Goal: Transaction & Acquisition: Purchase product/service

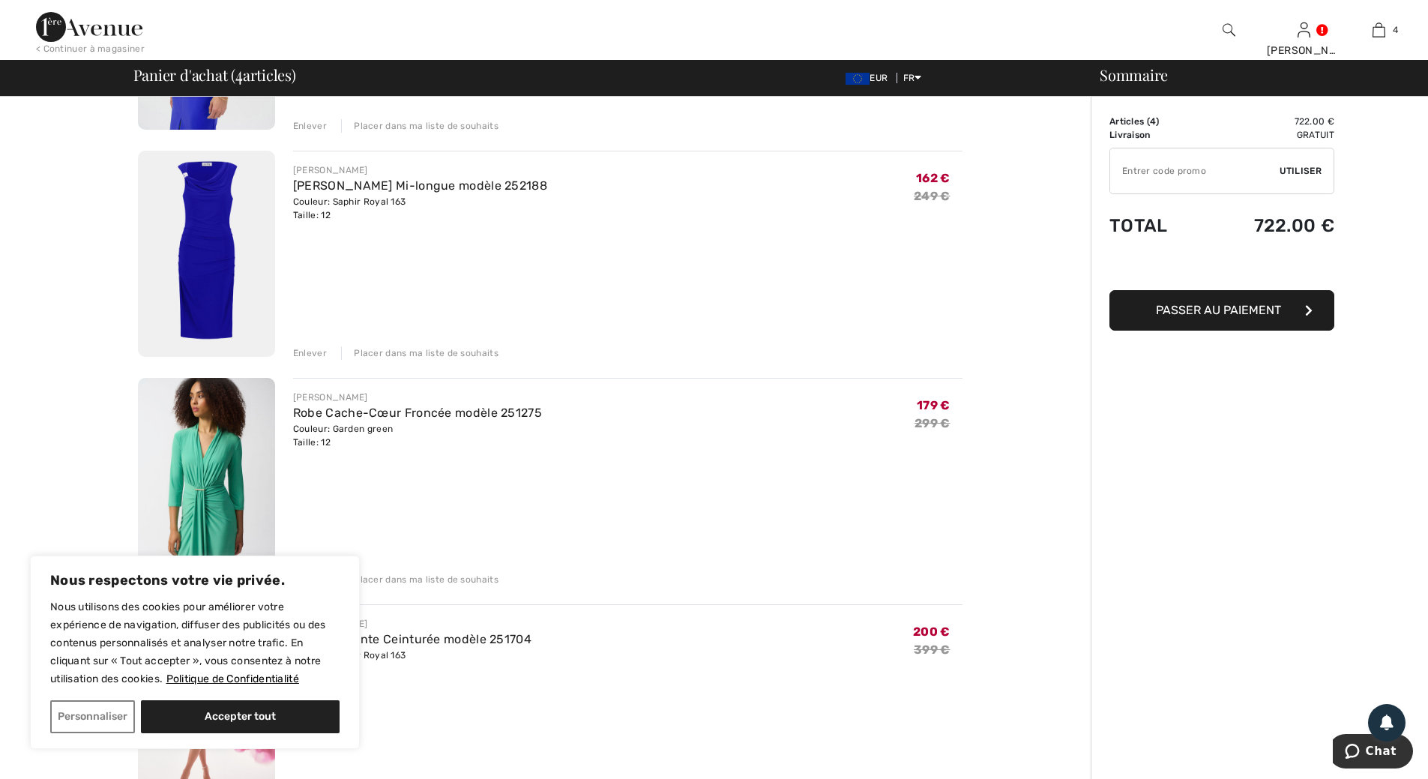
scroll to position [300, 0]
click at [214, 321] on img at bounding box center [206, 250] width 137 height 206
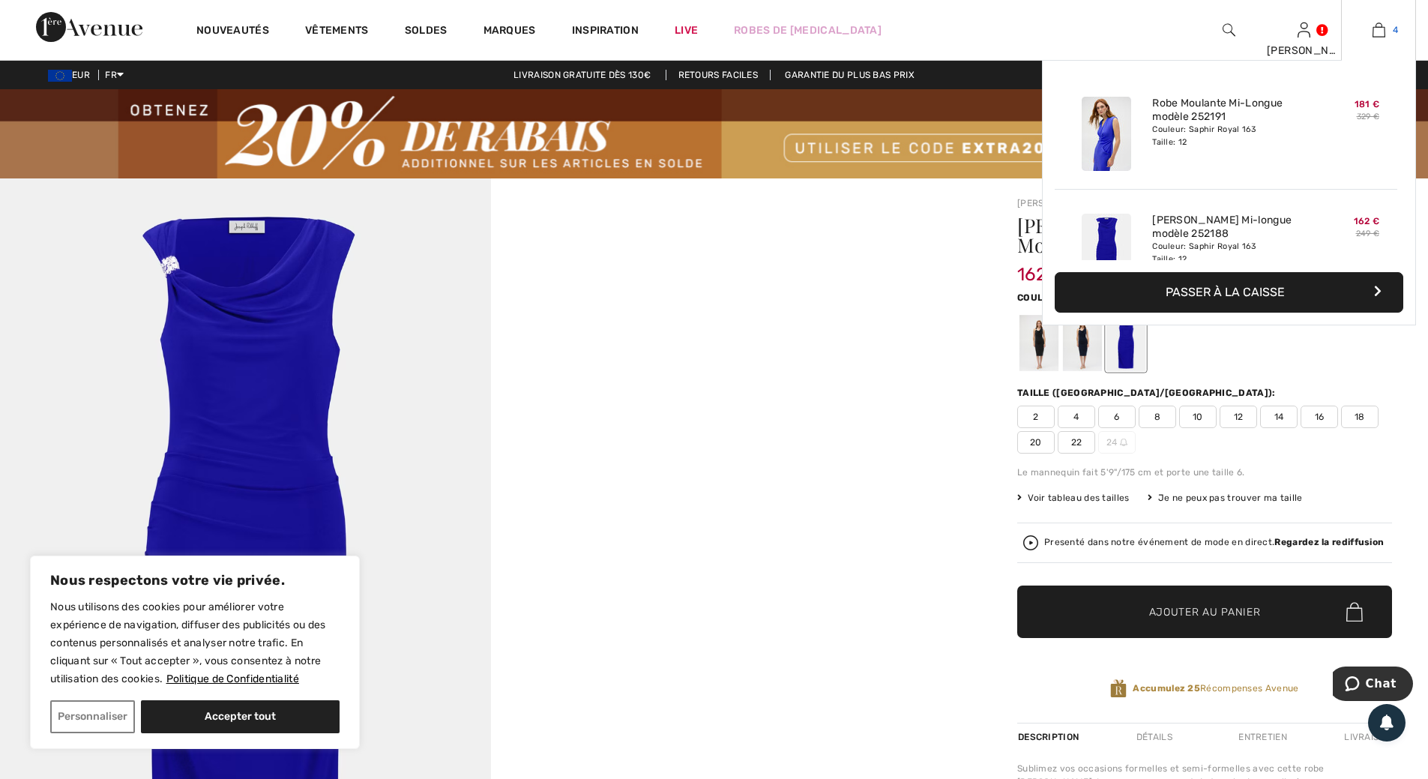
click at [1379, 34] on img at bounding box center [1379, 30] width 13 height 18
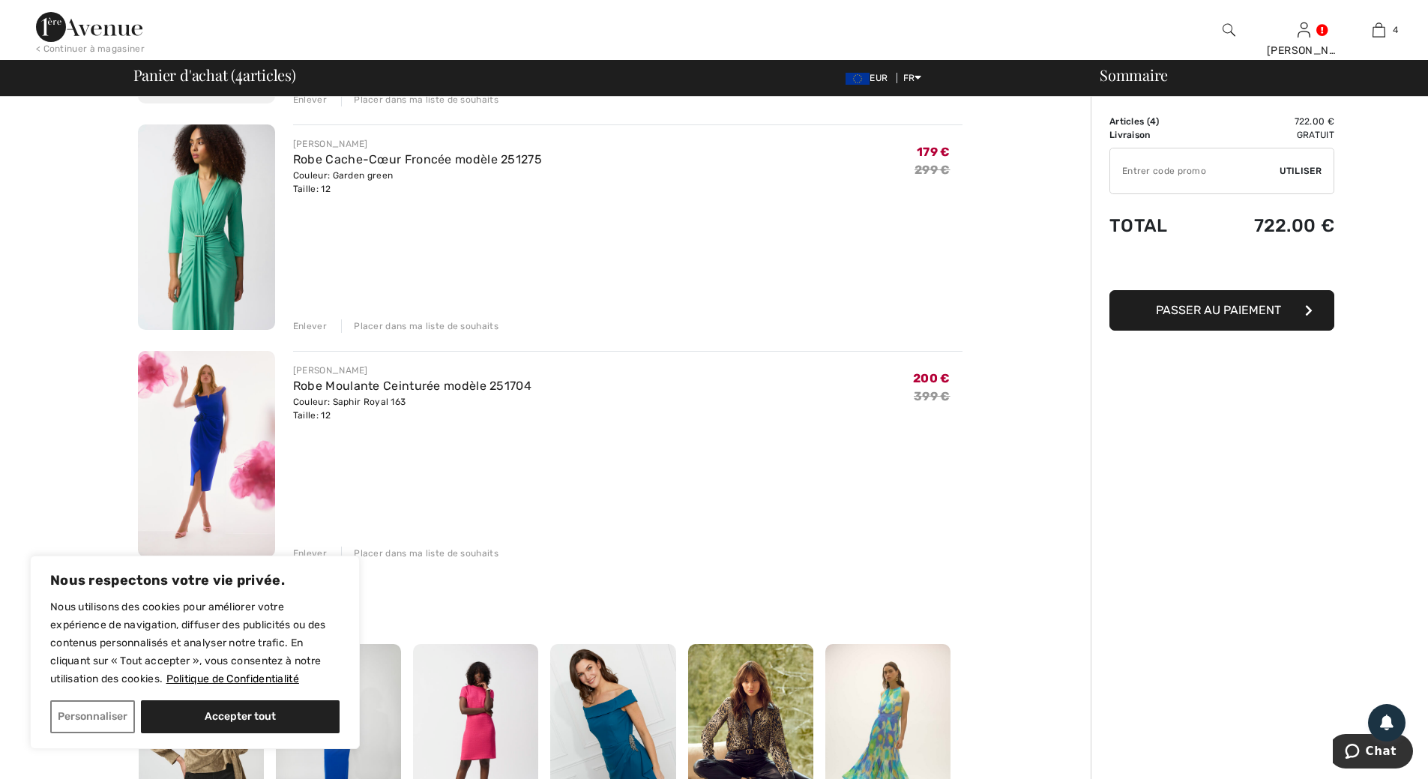
scroll to position [600, 0]
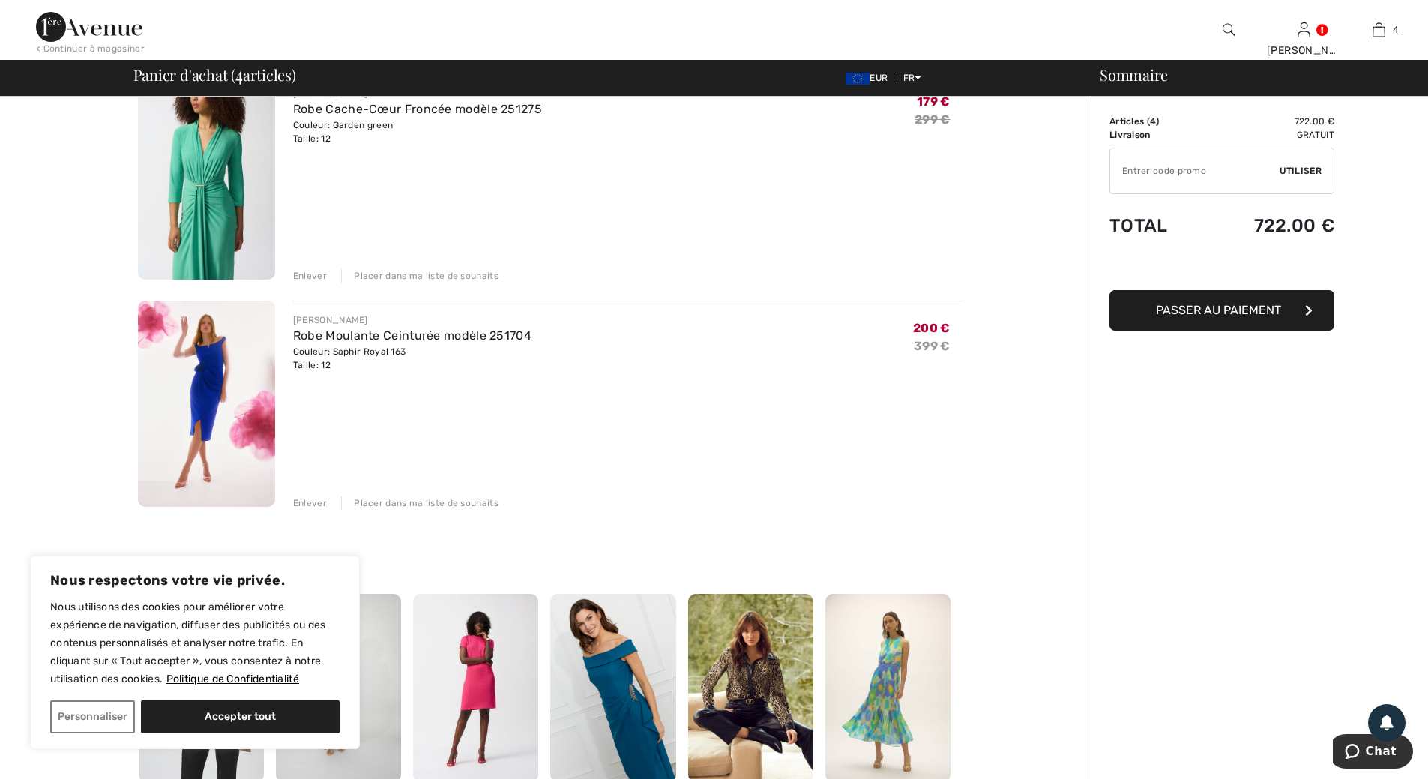
click at [208, 385] on img at bounding box center [206, 404] width 137 height 206
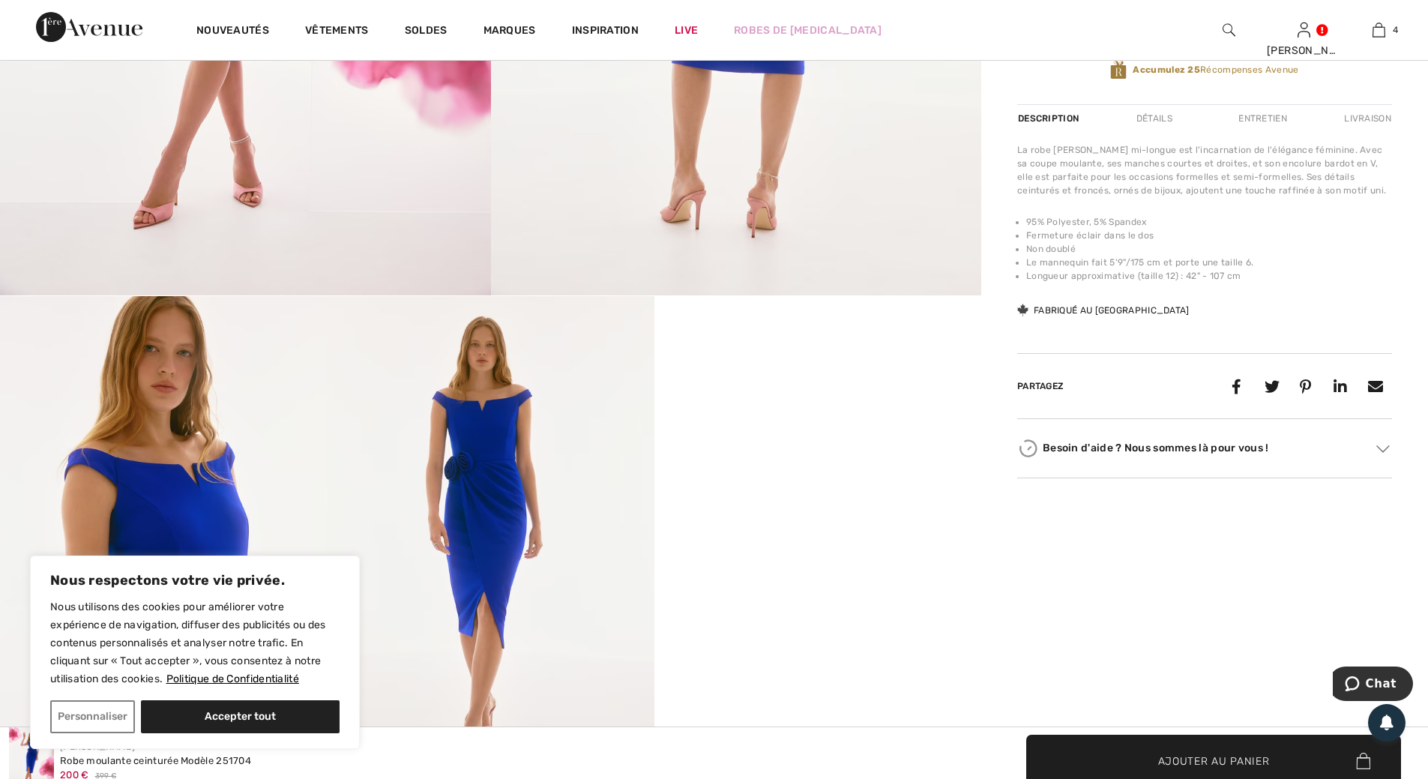
scroll to position [825, 0]
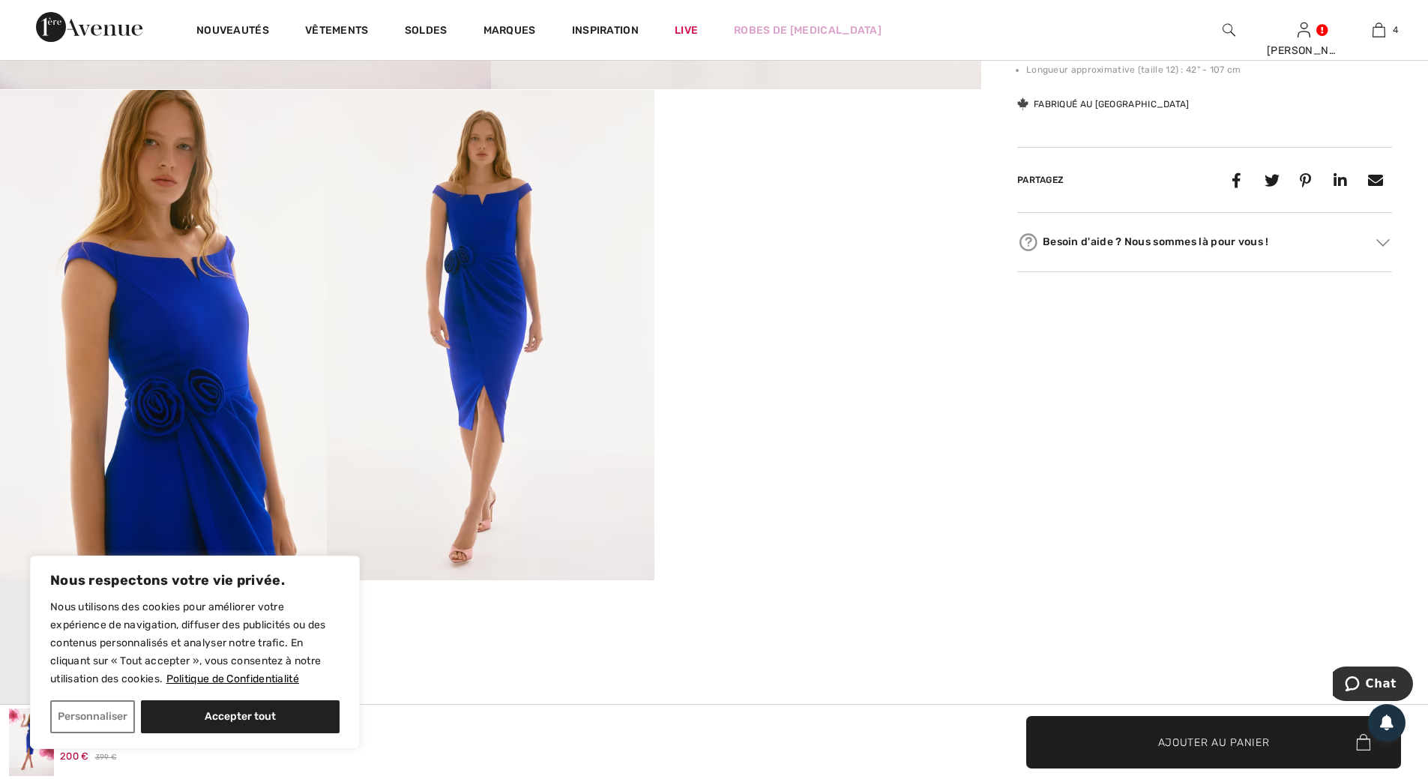
click at [184, 348] on img at bounding box center [163, 335] width 327 height 490
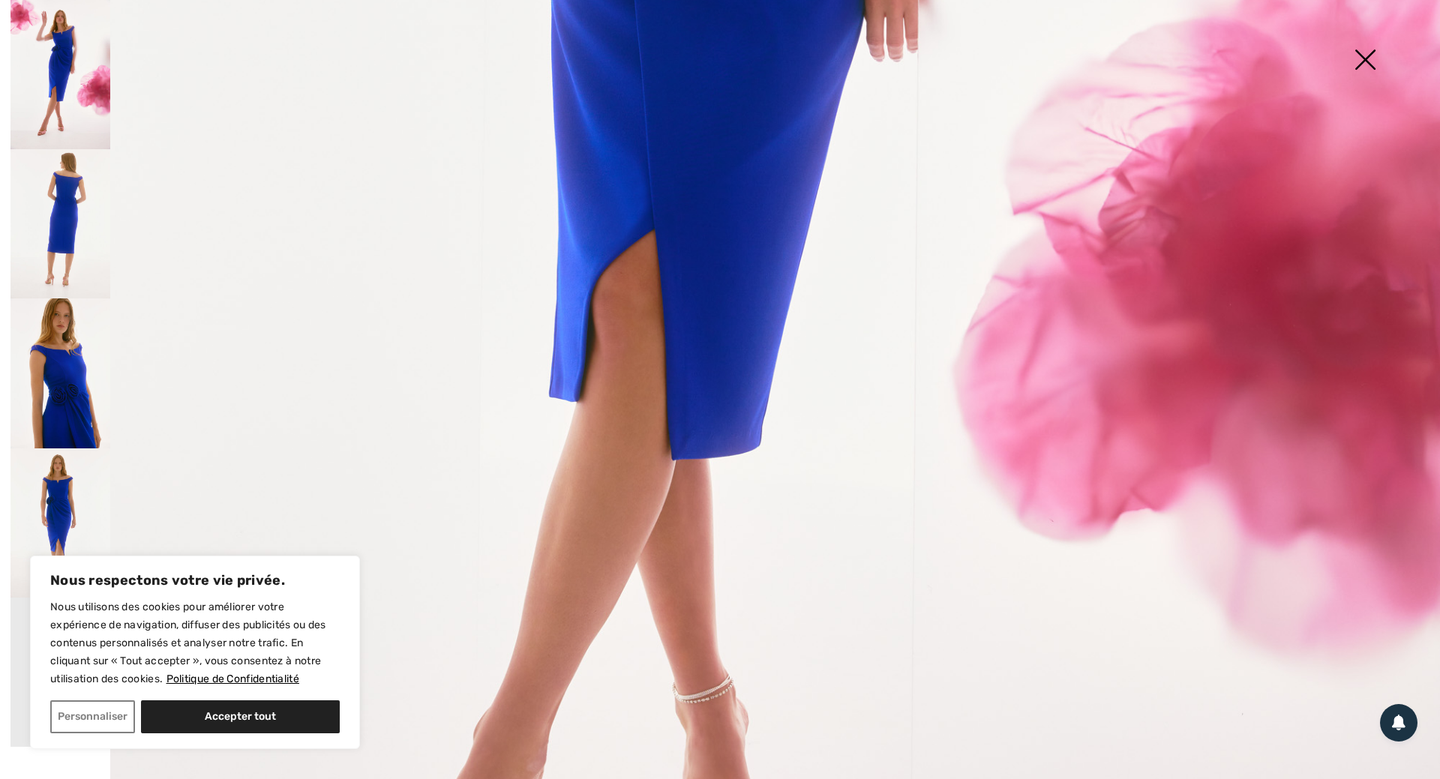
scroll to position [900, 0]
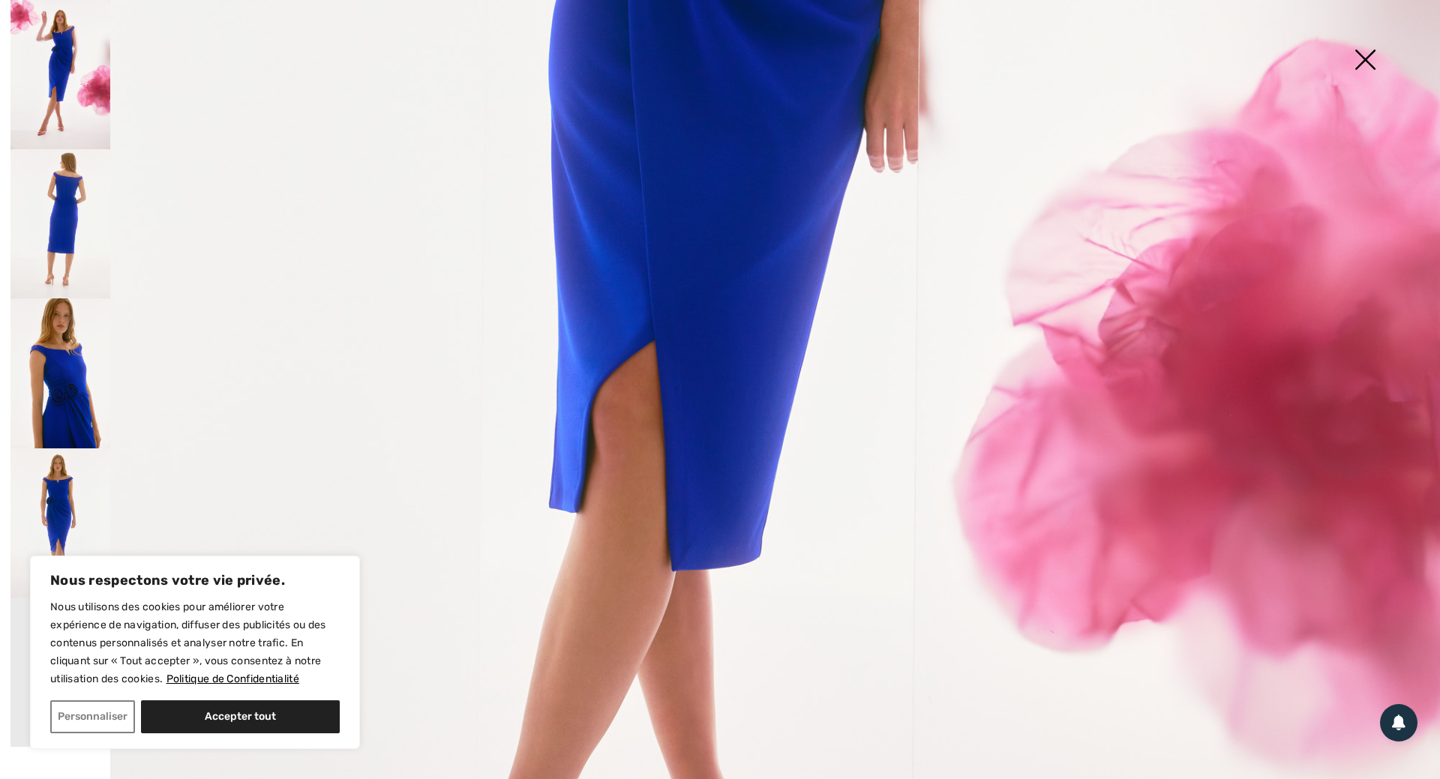
click at [1365, 59] on img at bounding box center [1364, 60] width 75 height 77
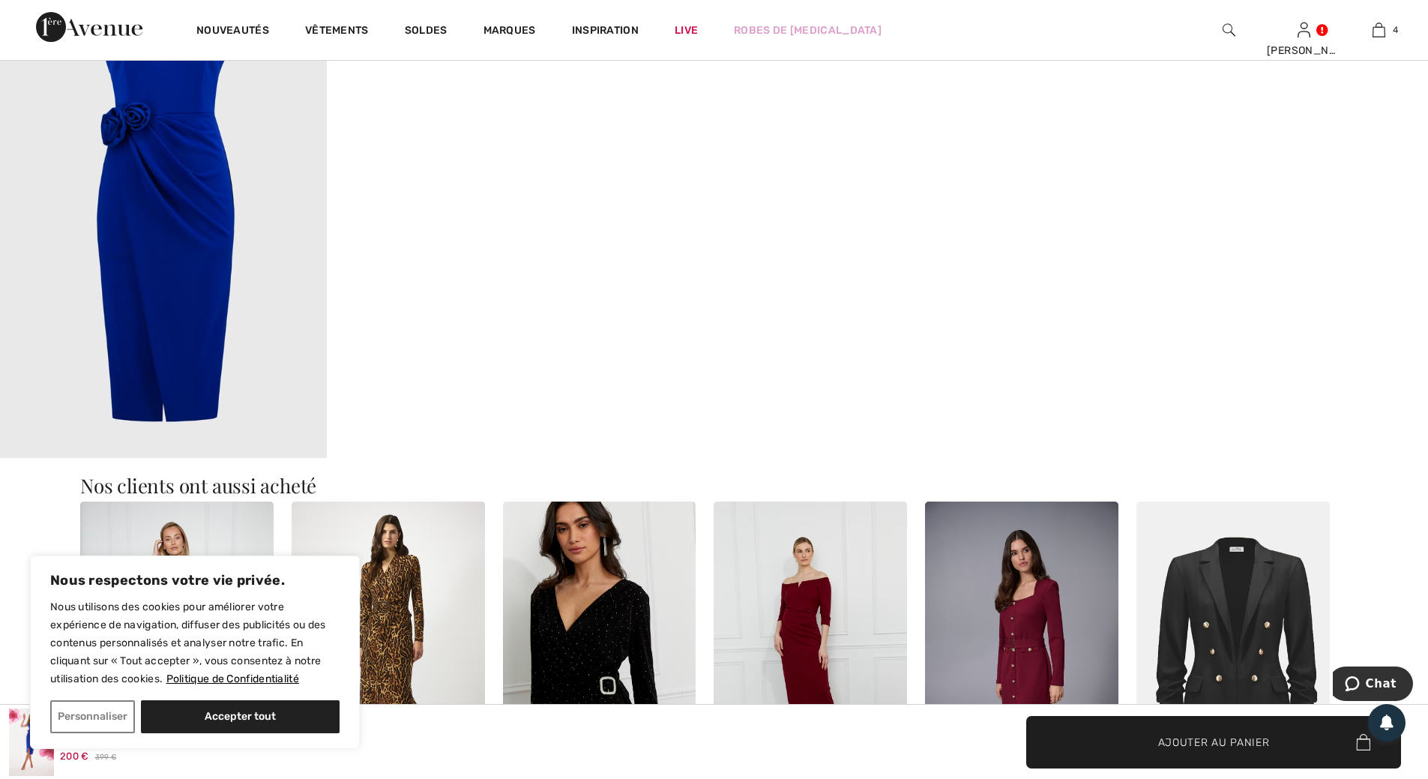
scroll to position [1500, 0]
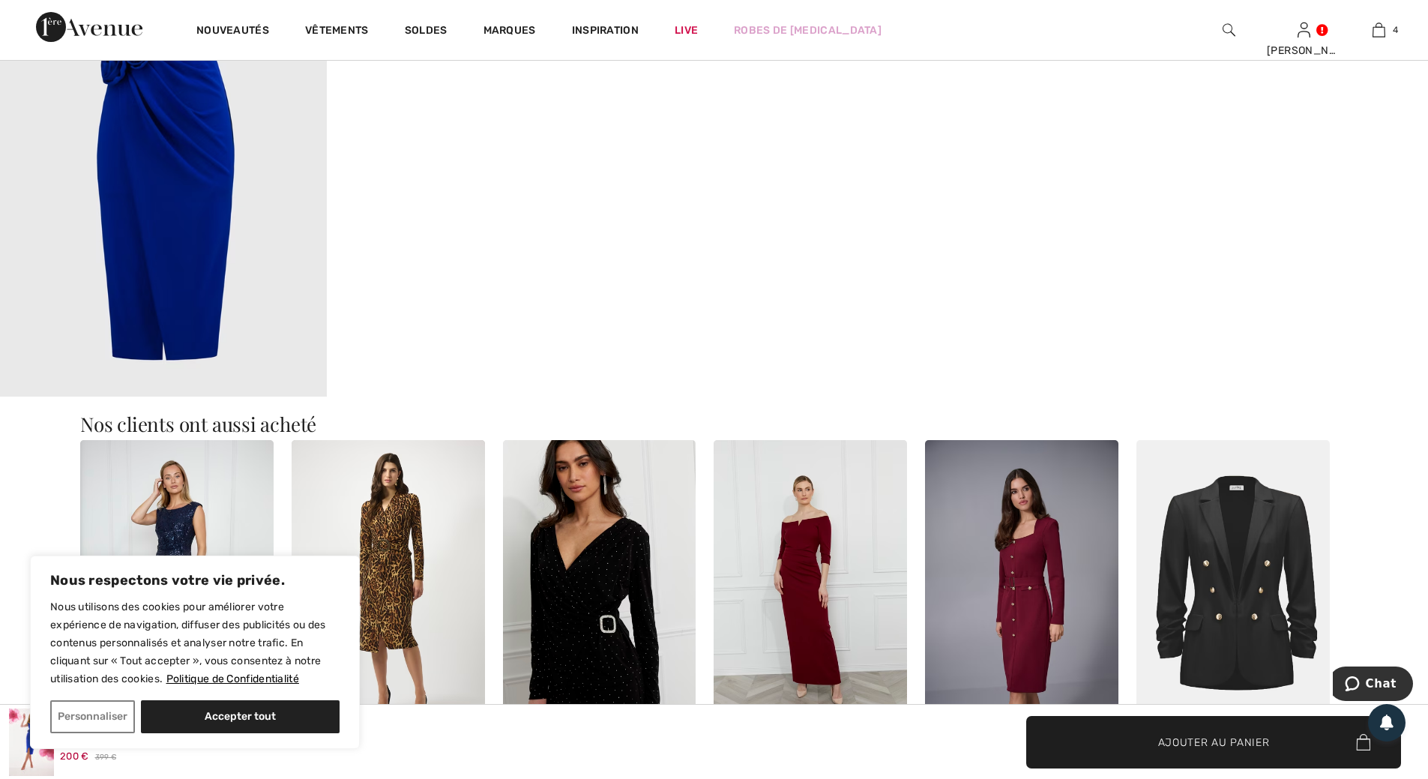
click at [204, 197] on img at bounding box center [163, 151] width 327 height 490
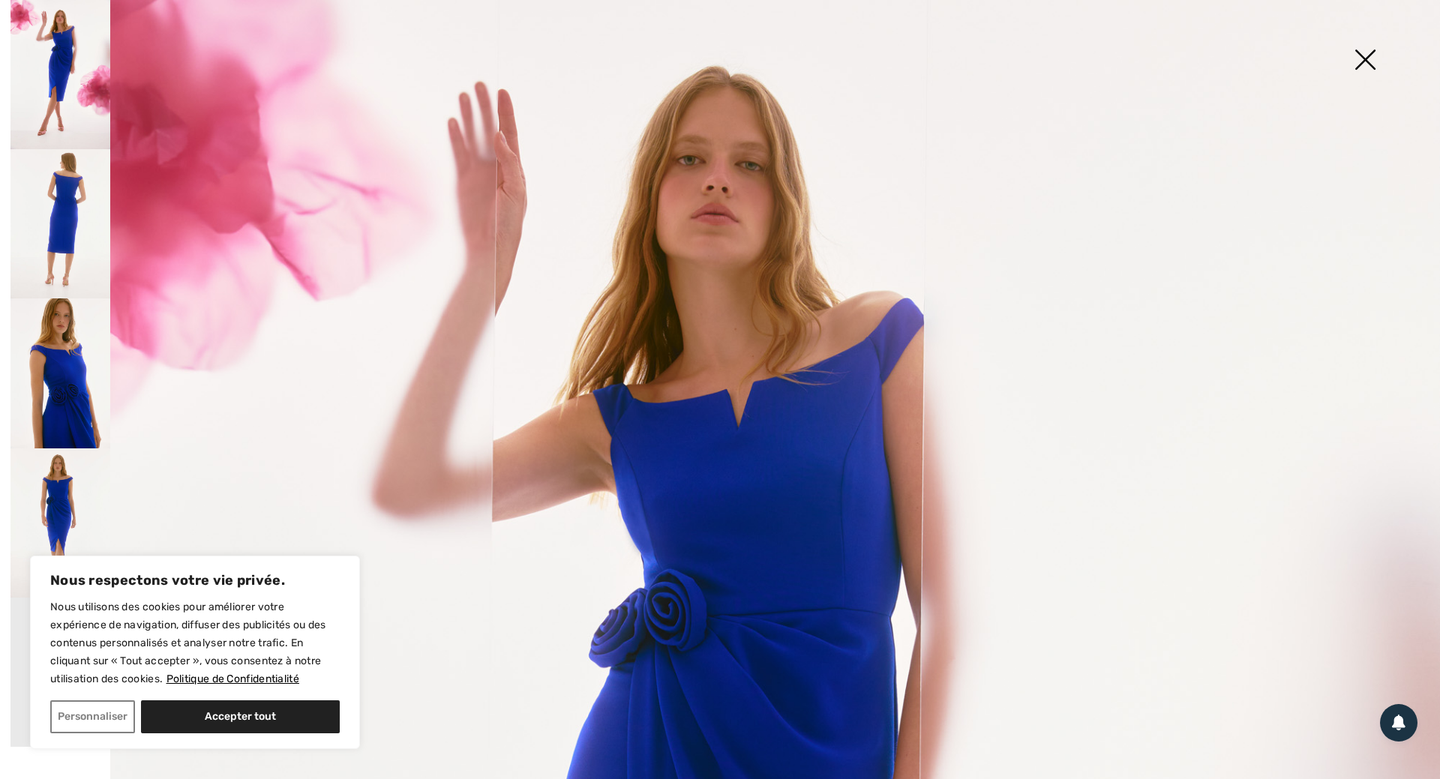
scroll to position [0, 0]
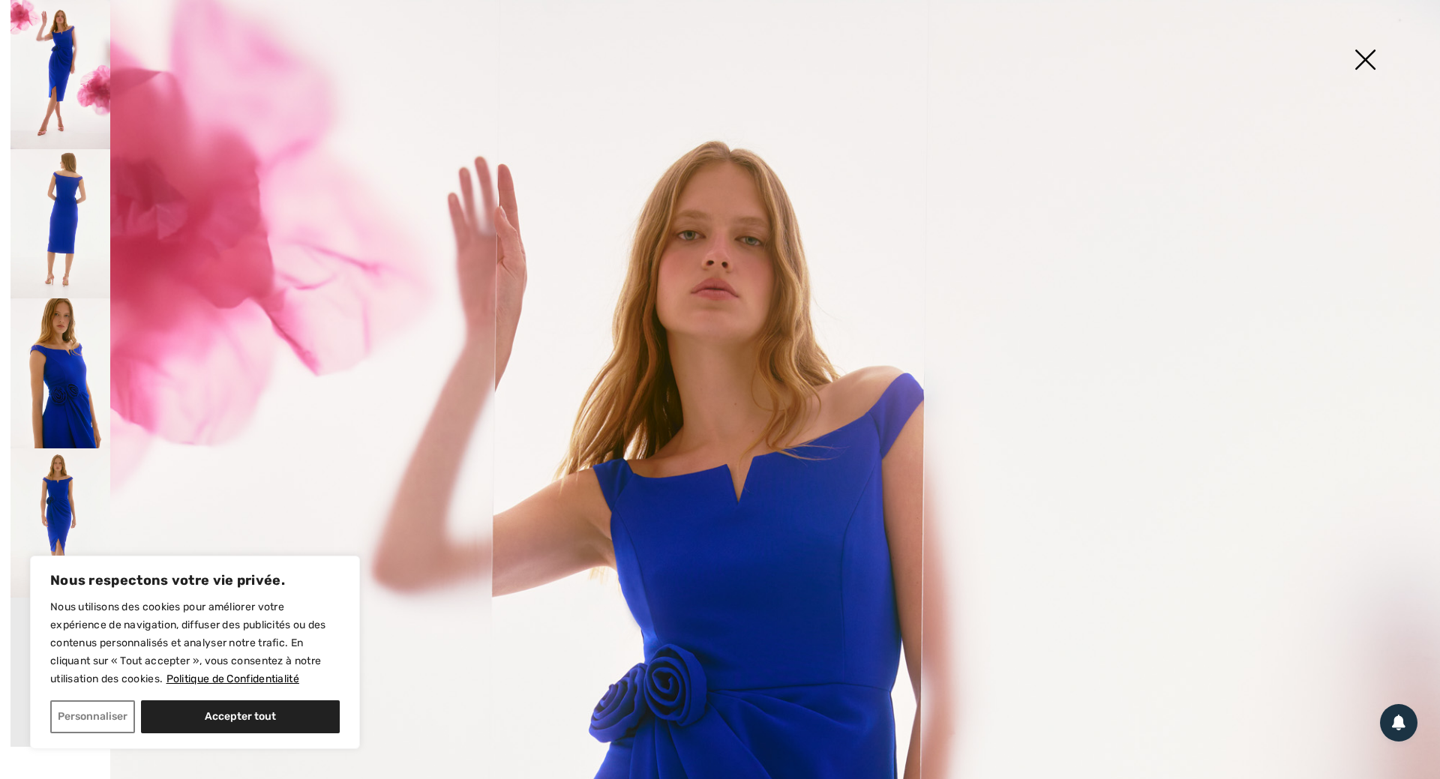
click at [1364, 62] on img at bounding box center [1364, 60] width 75 height 77
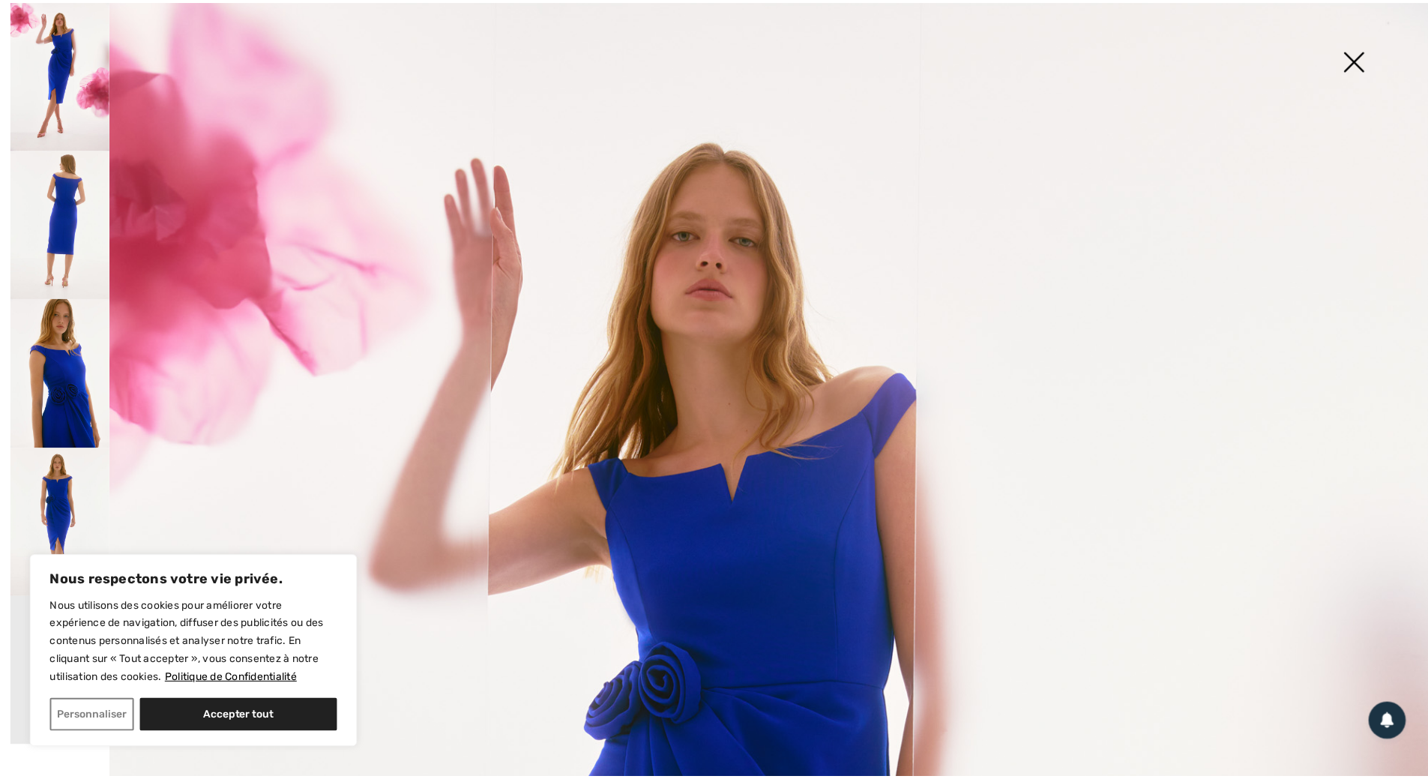
scroll to position [1500, 0]
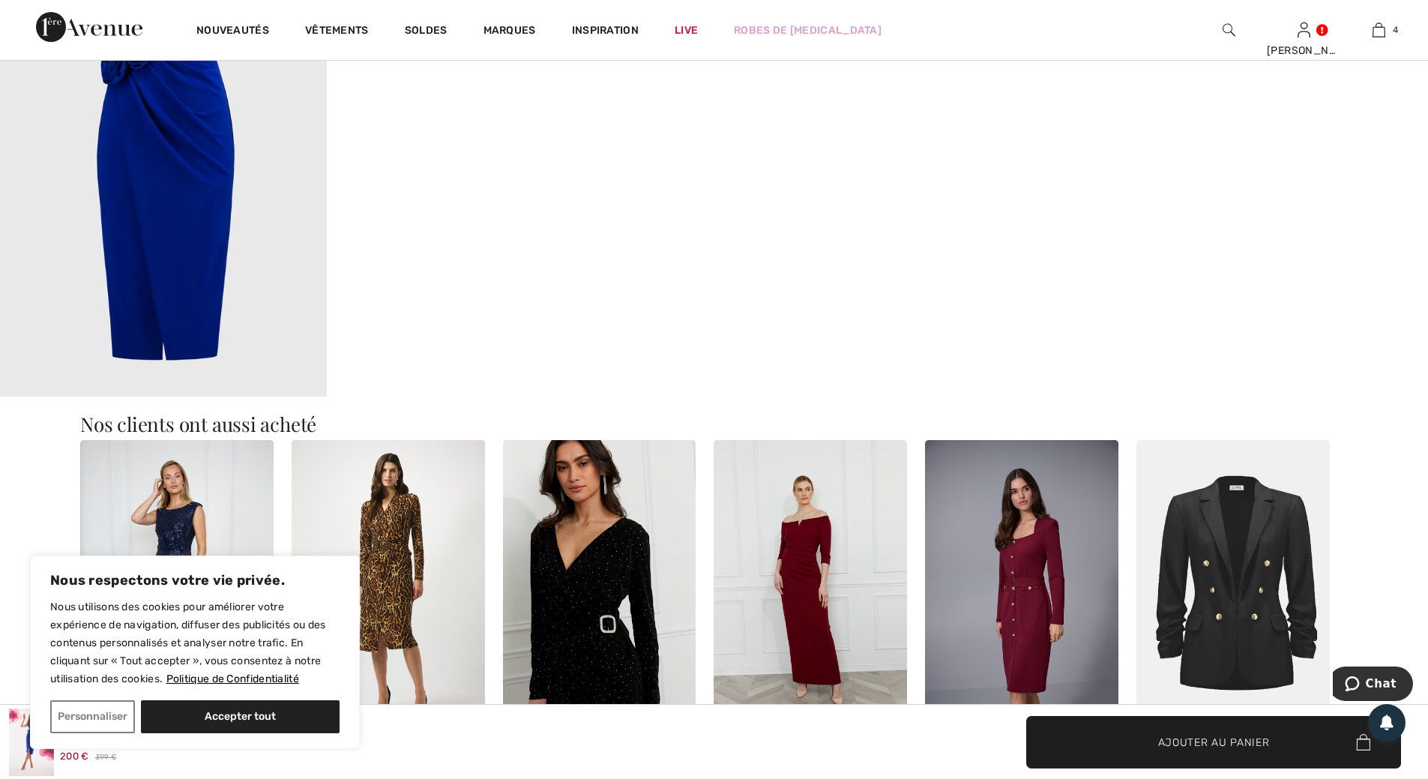
click at [197, 142] on img at bounding box center [163, 151] width 327 height 490
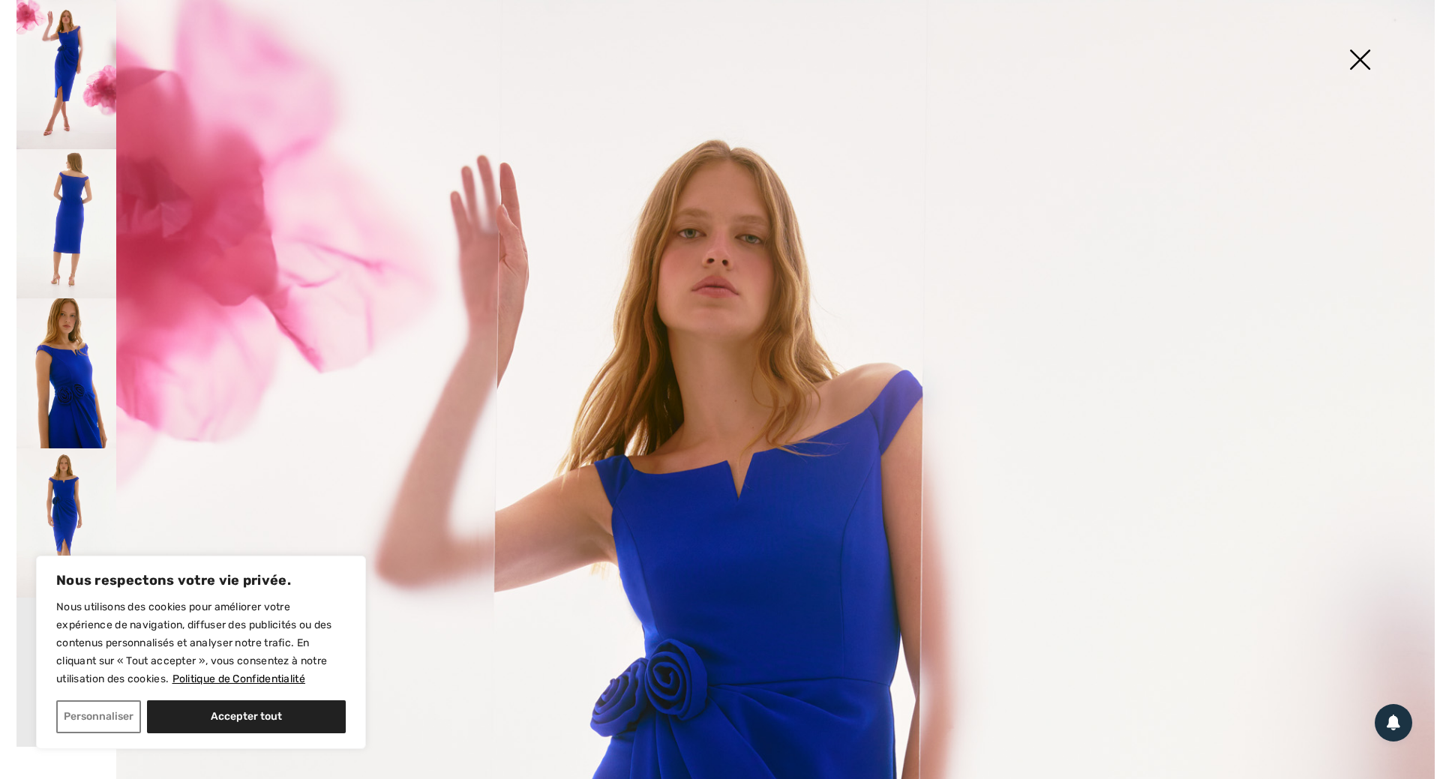
scroll to position [1515, 0]
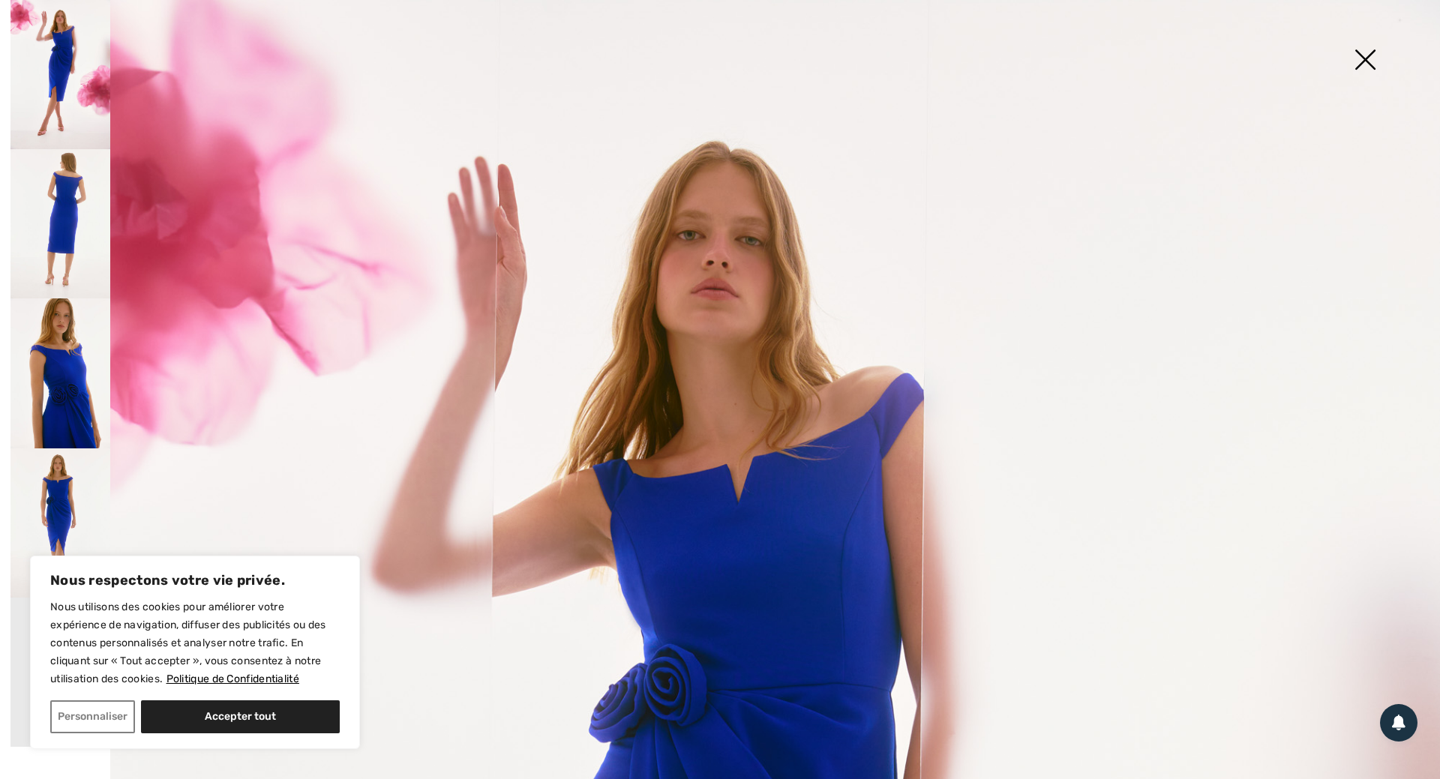
click at [1365, 58] on img at bounding box center [1364, 60] width 75 height 77
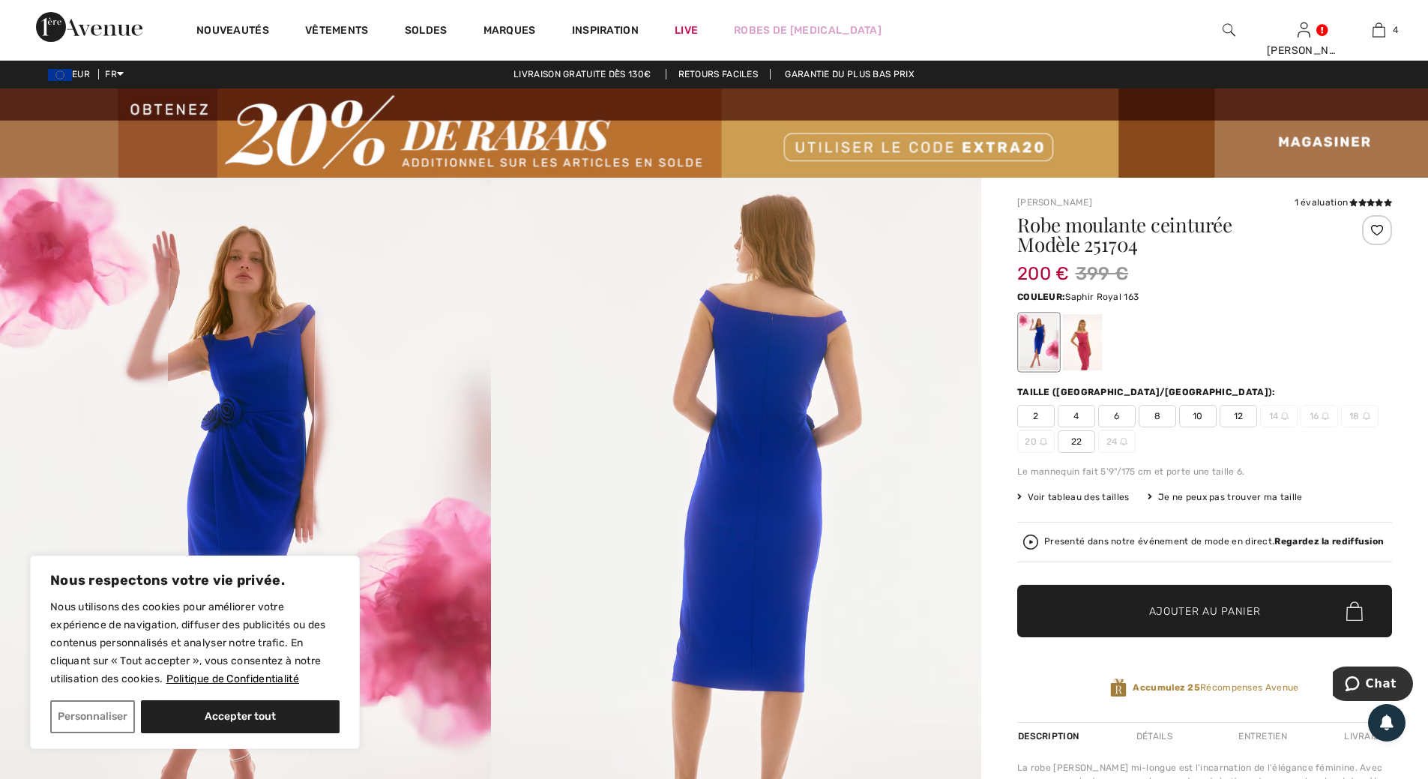
scroll to position [0, 0]
click at [1089, 340] on div at bounding box center [1082, 343] width 39 height 56
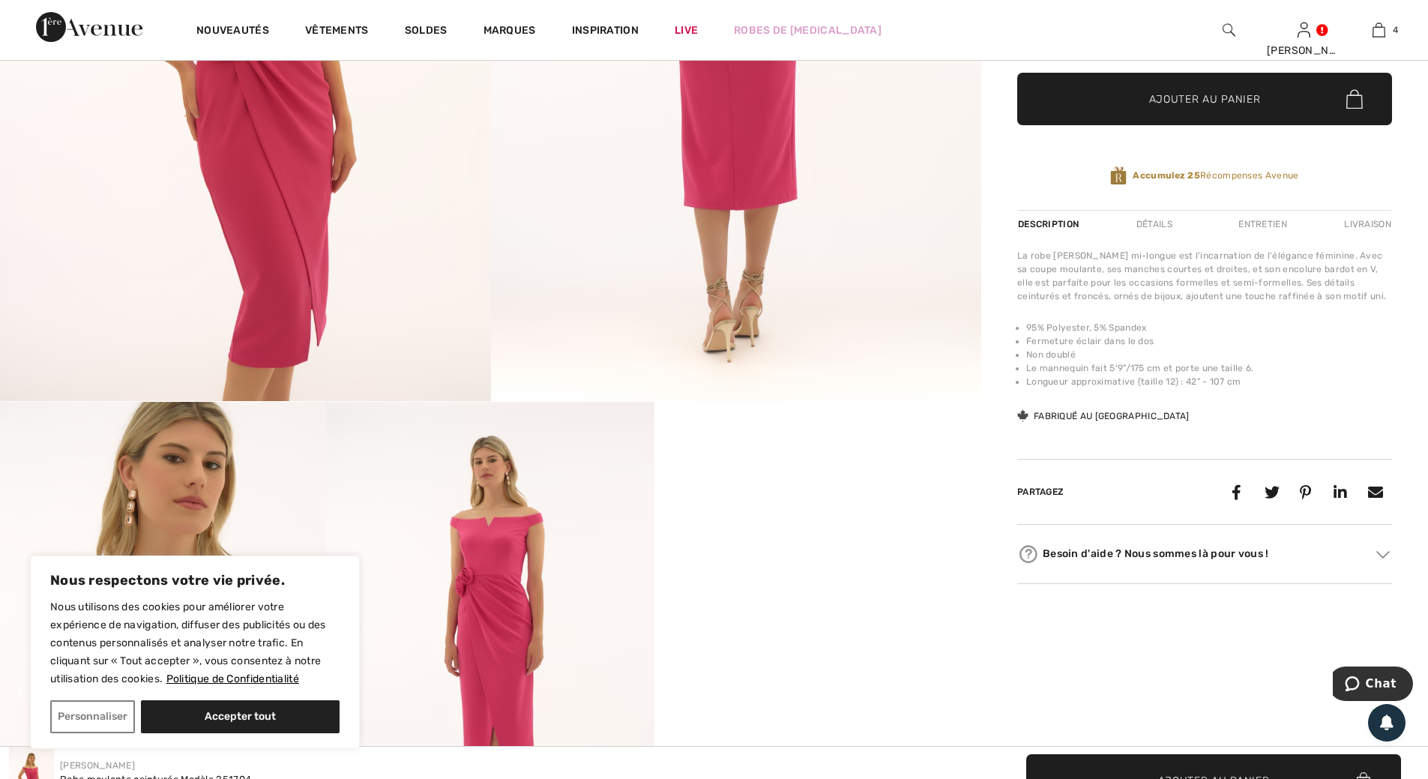
scroll to position [675, 0]
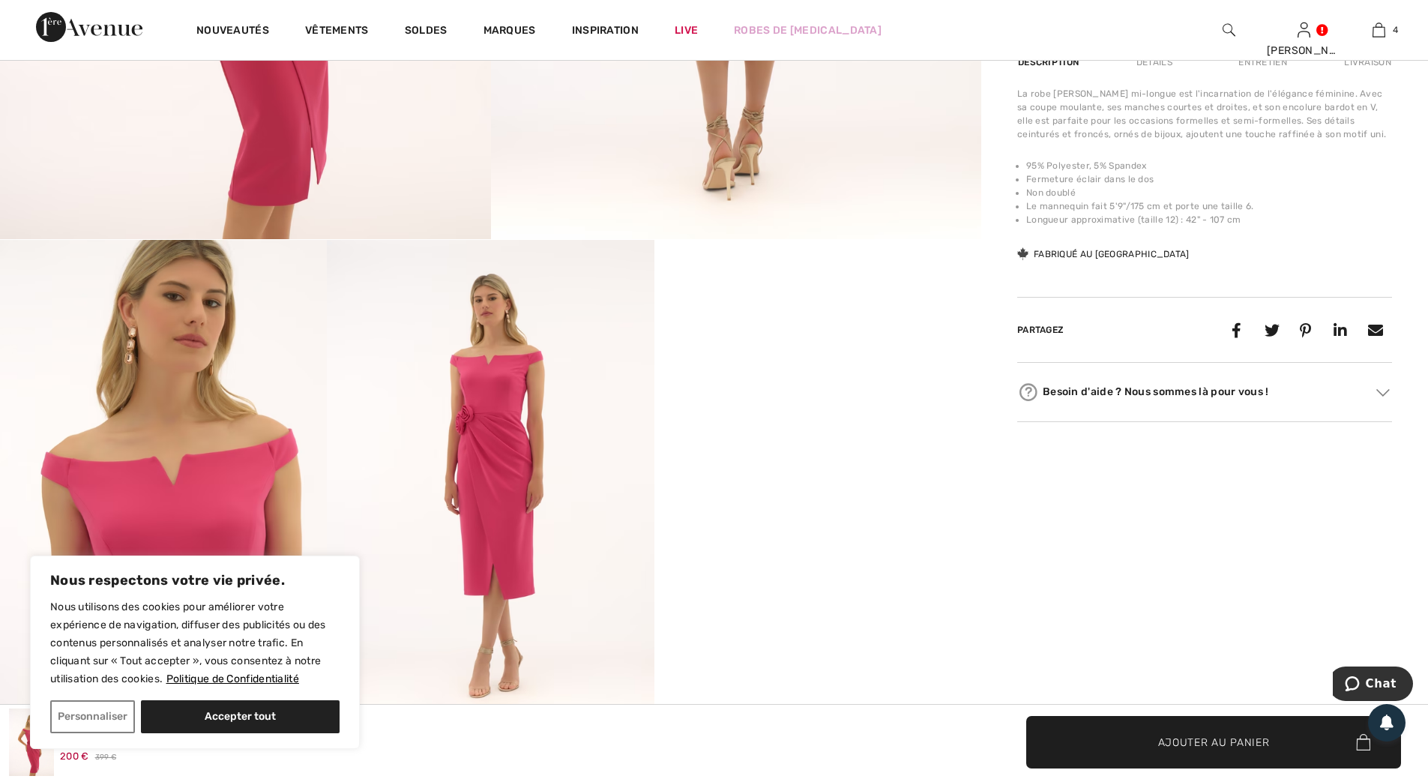
click at [823, 403] on video "Your browser does not support the video tag." at bounding box center [818, 321] width 327 height 163
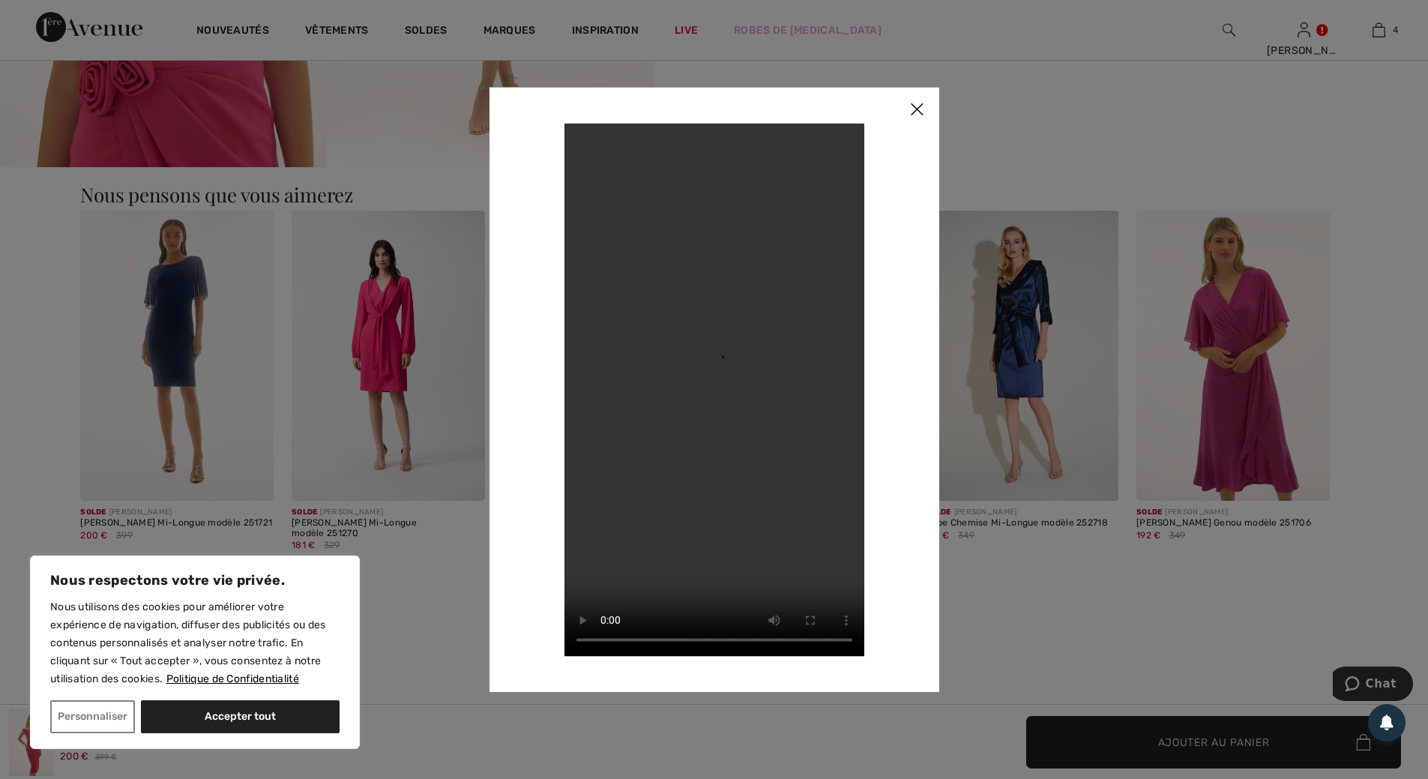
scroll to position [1275, 0]
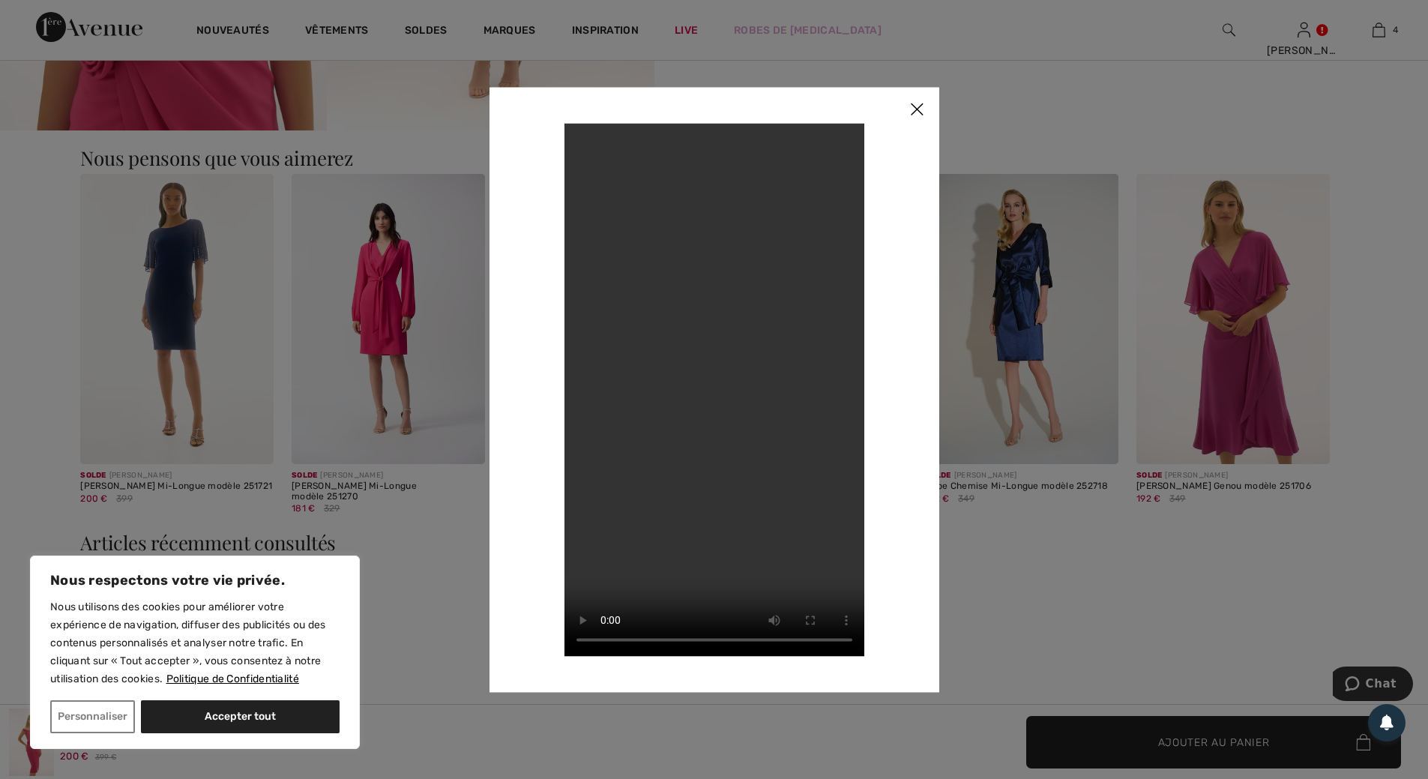
click at [919, 111] on img at bounding box center [917, 110] width 45 height 46
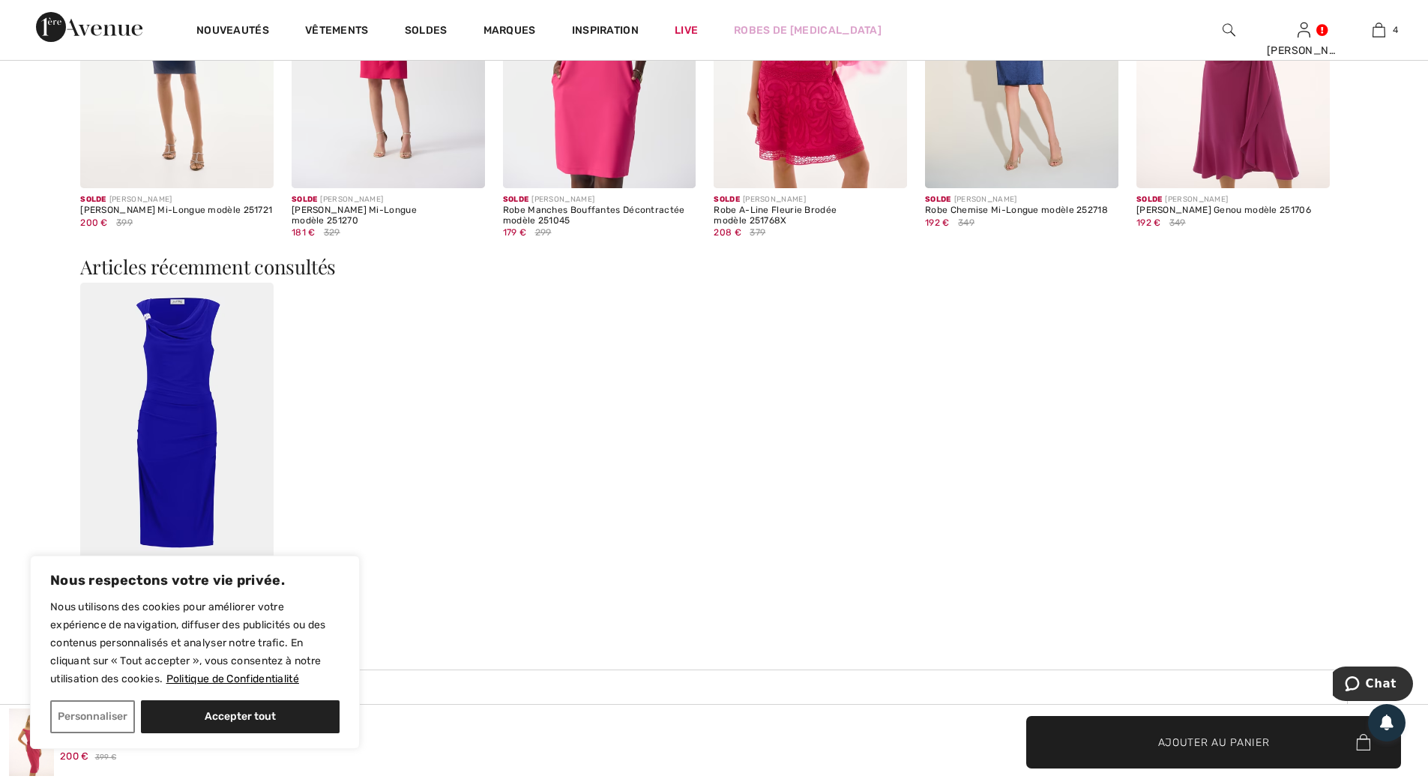
scroll to position [1575, 0]
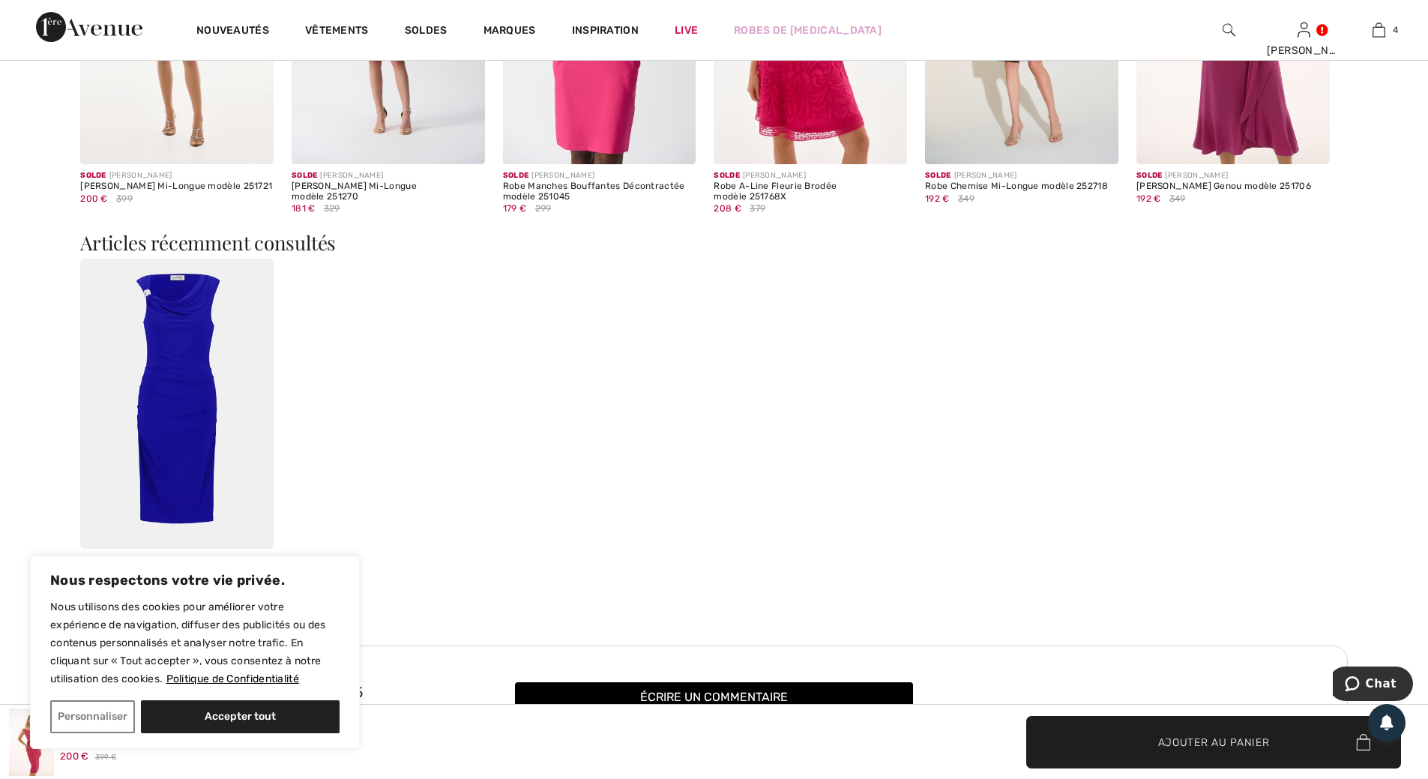
click at [154, 365] on img at bounding box center [176, 404] width 193 height 290
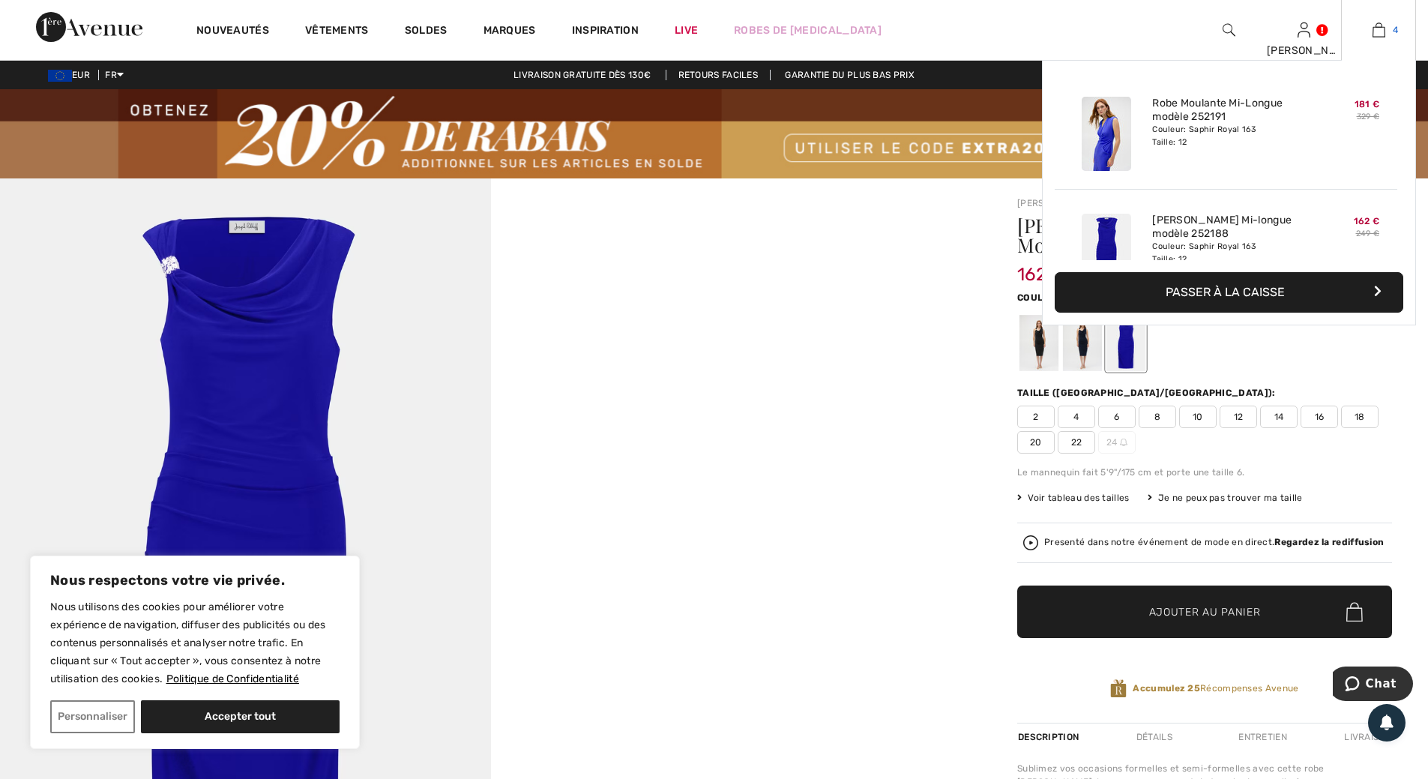
click at [1383, 37] on img at bounding box center [1379, 30] width 13 height 18
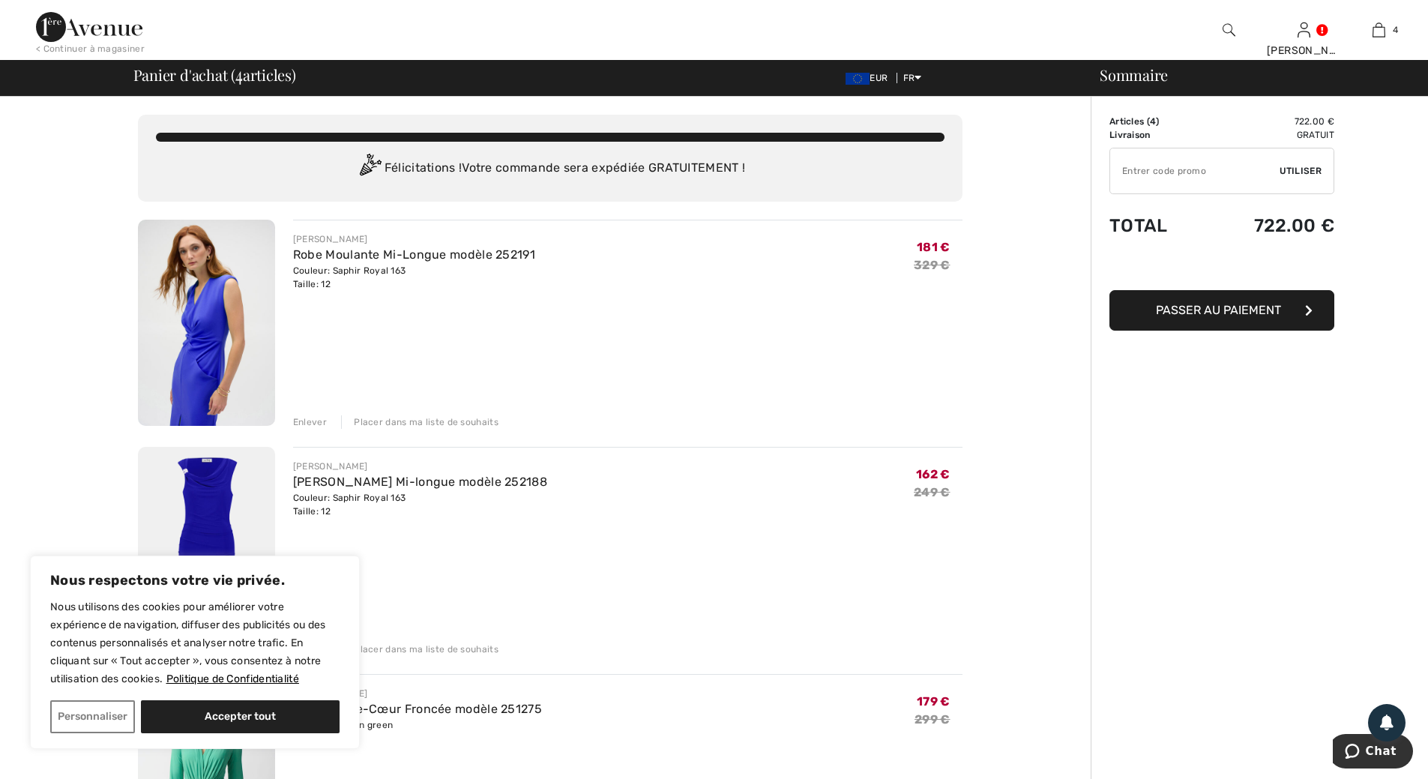
click at [222, 319] on img at bounding box center [206, 323] width 137 height 206
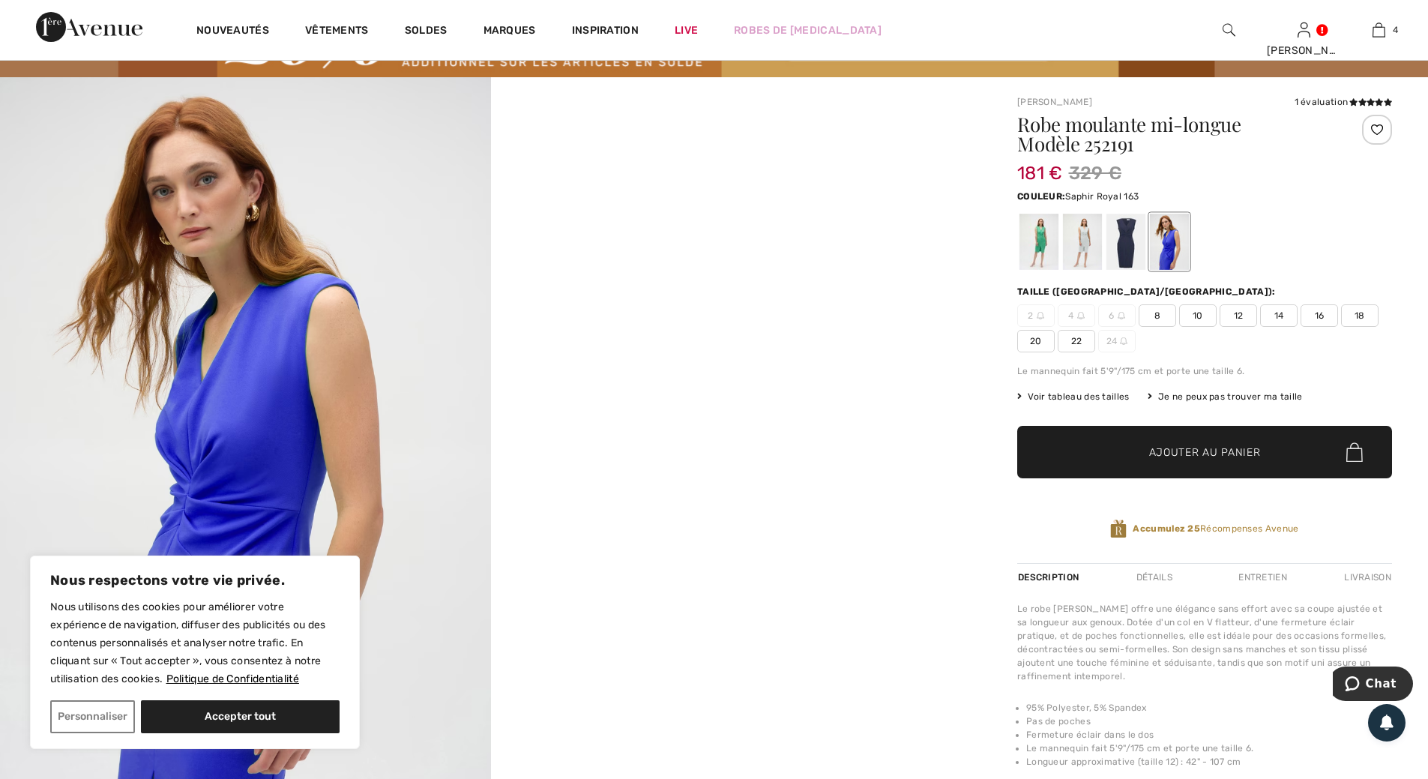
scroll to position [75, 0]
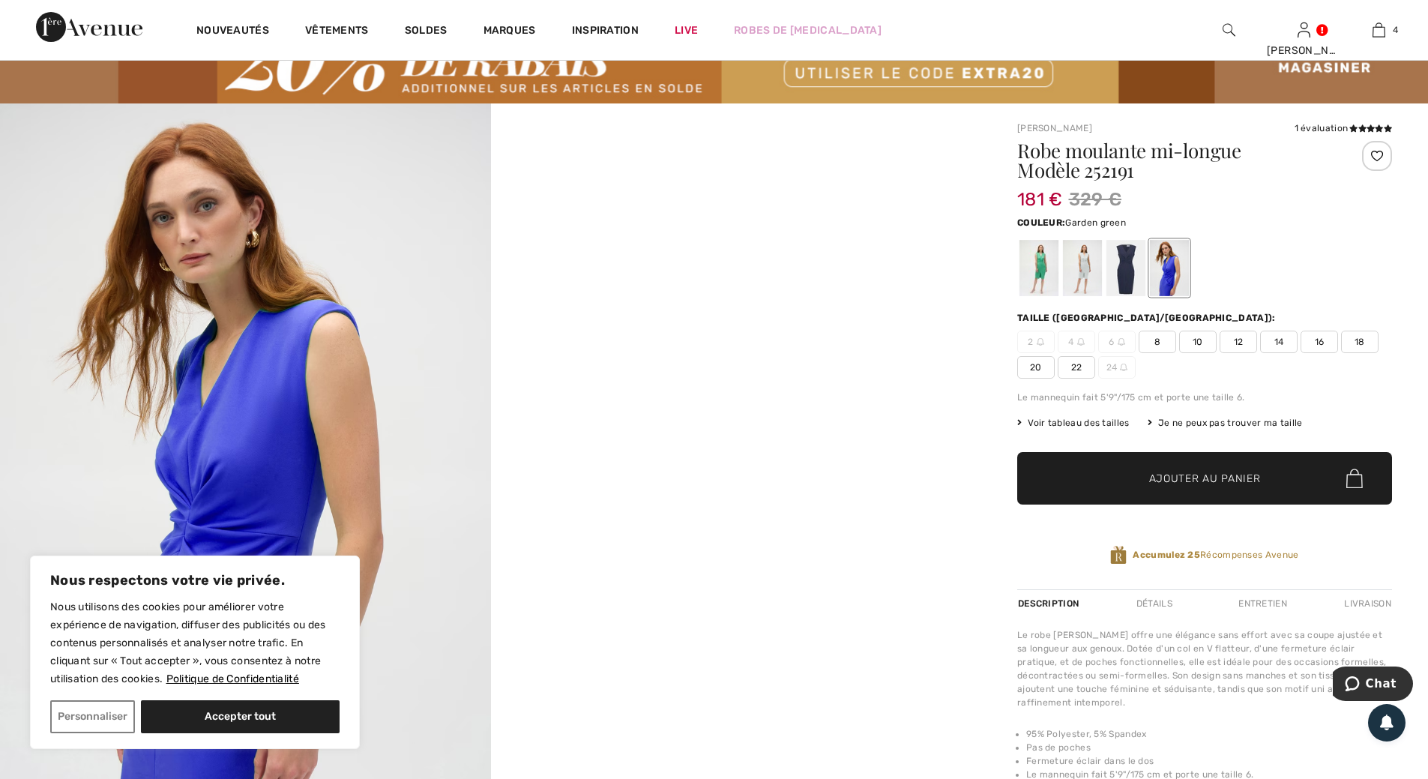
click at [1036, 268] on div at bounding box center [1039, 268] width 39 height 56
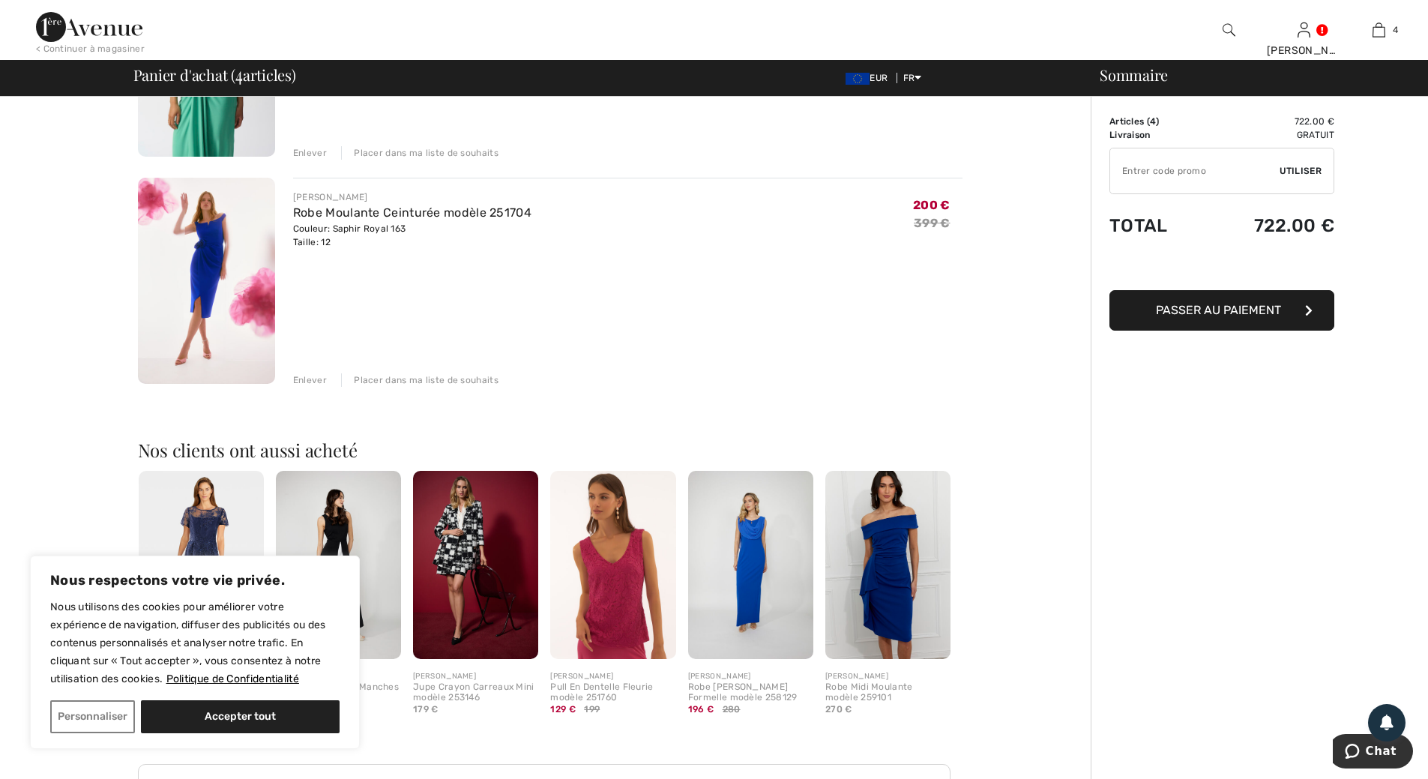
scroll to position [750, 0]
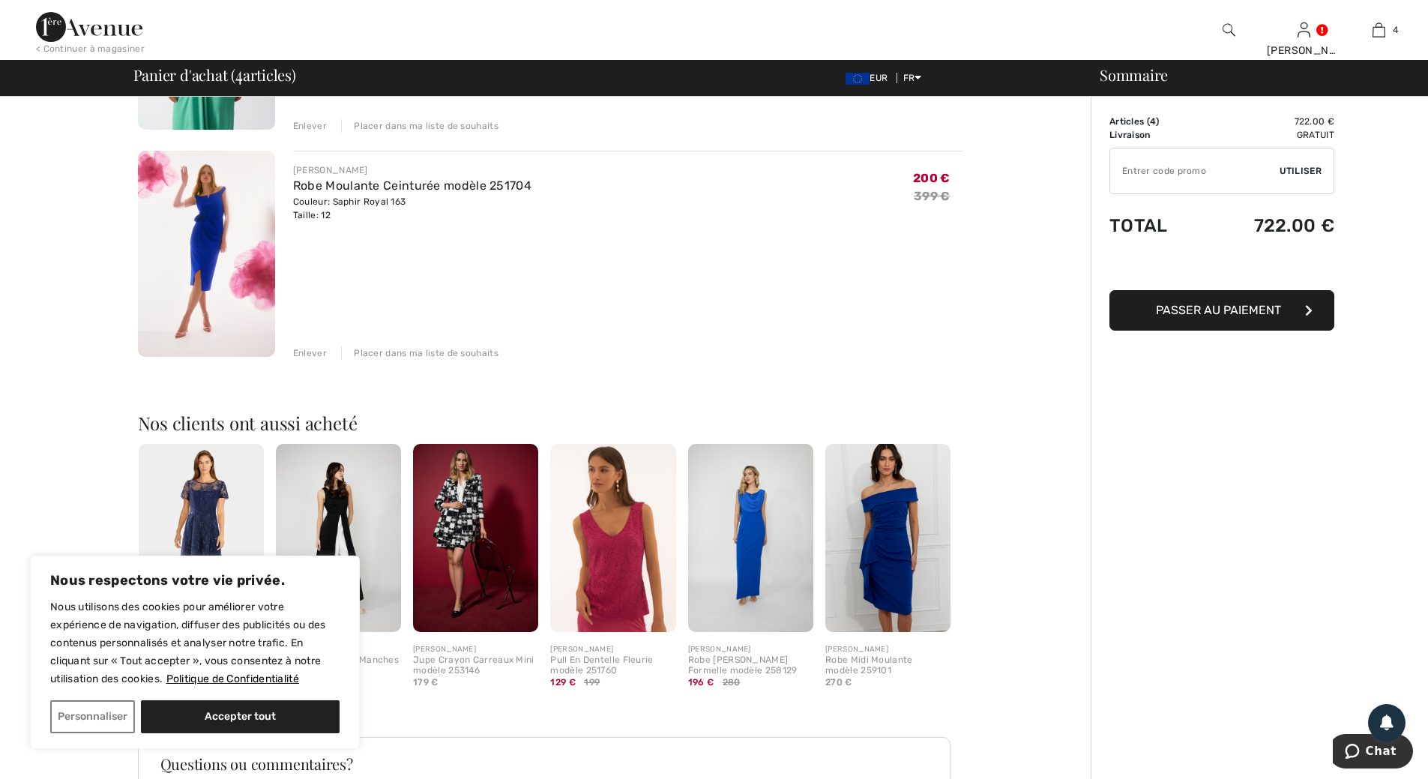
click at [208, 225] on img at bounding box center [206, 254] width 137 height 206
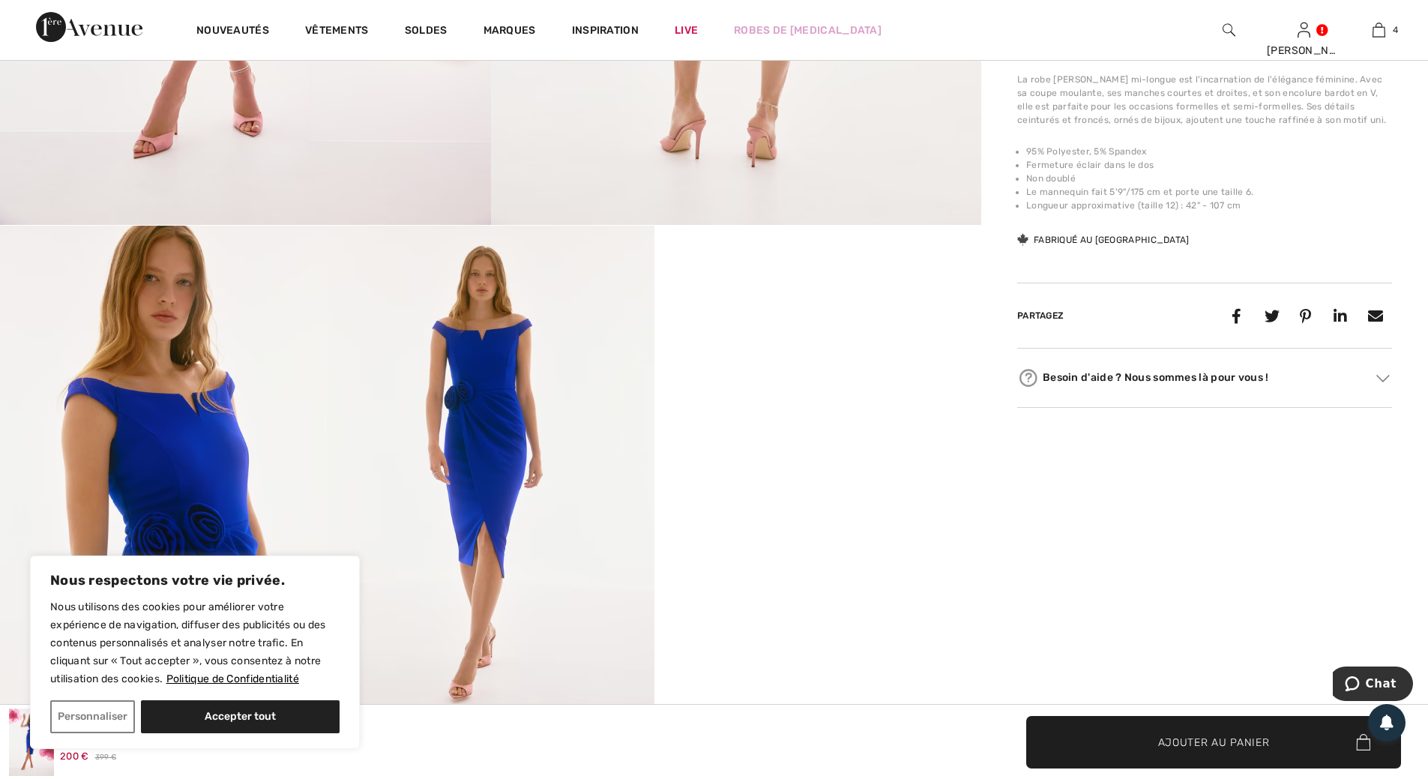
scroll to position [675, 0]
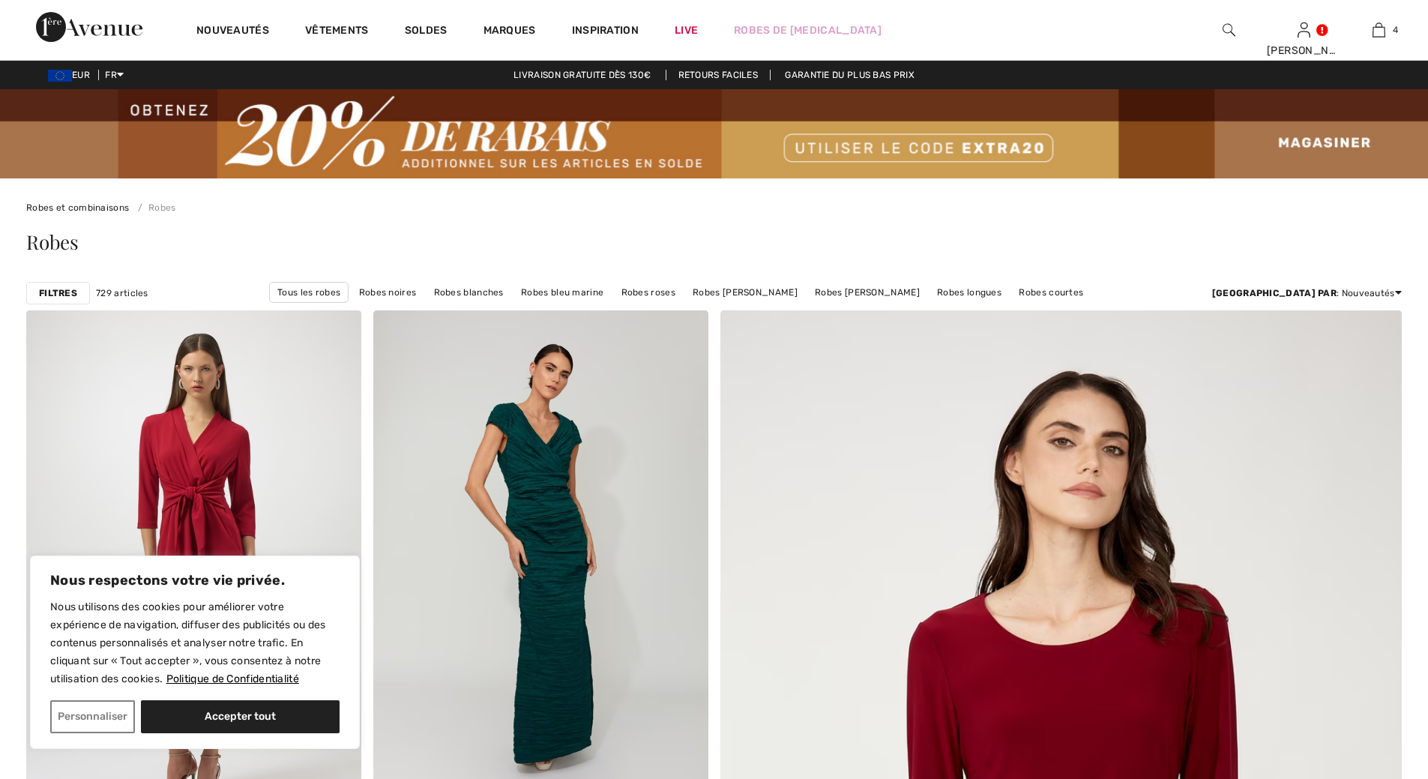
click at [1380, 36] on img at bounding box center [1379, 30] width 13 height 18
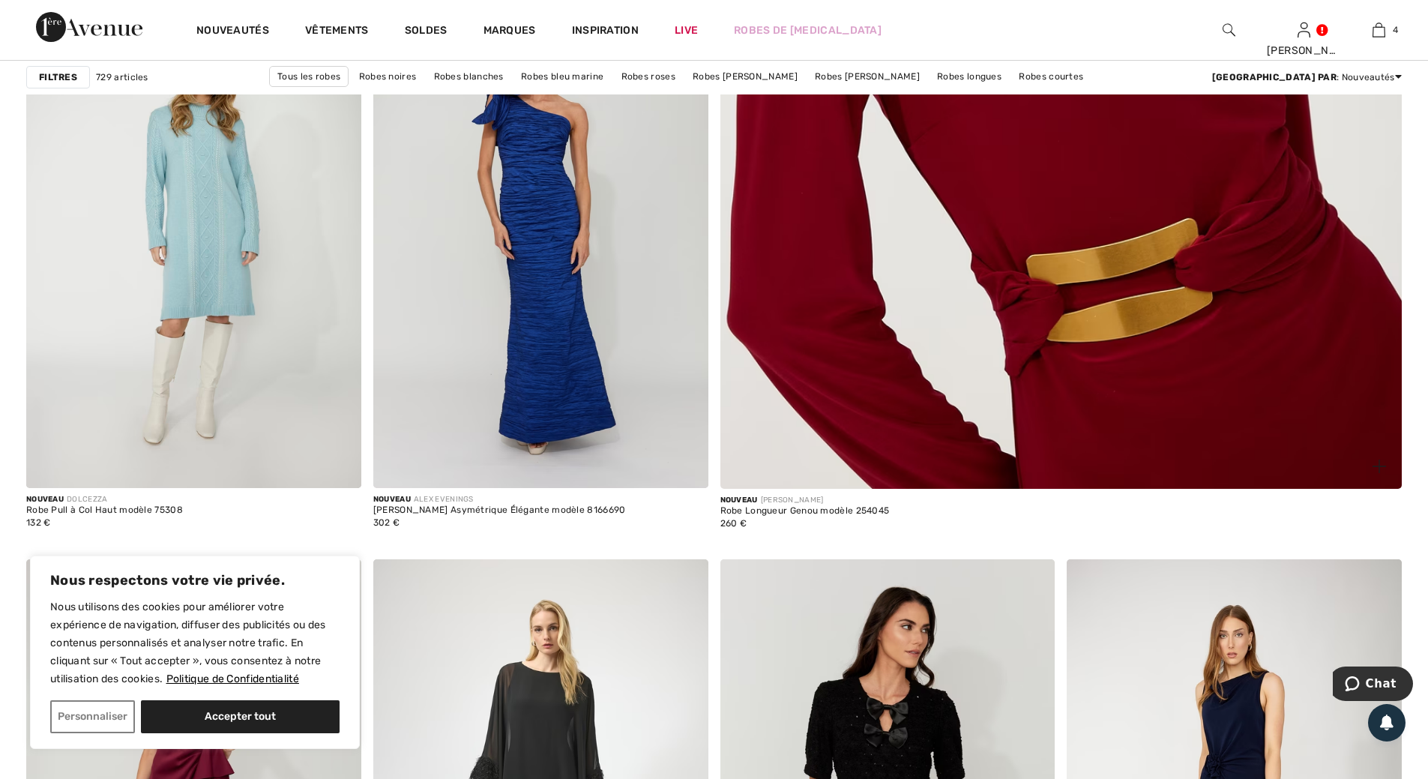
scroll to position [900, 0]
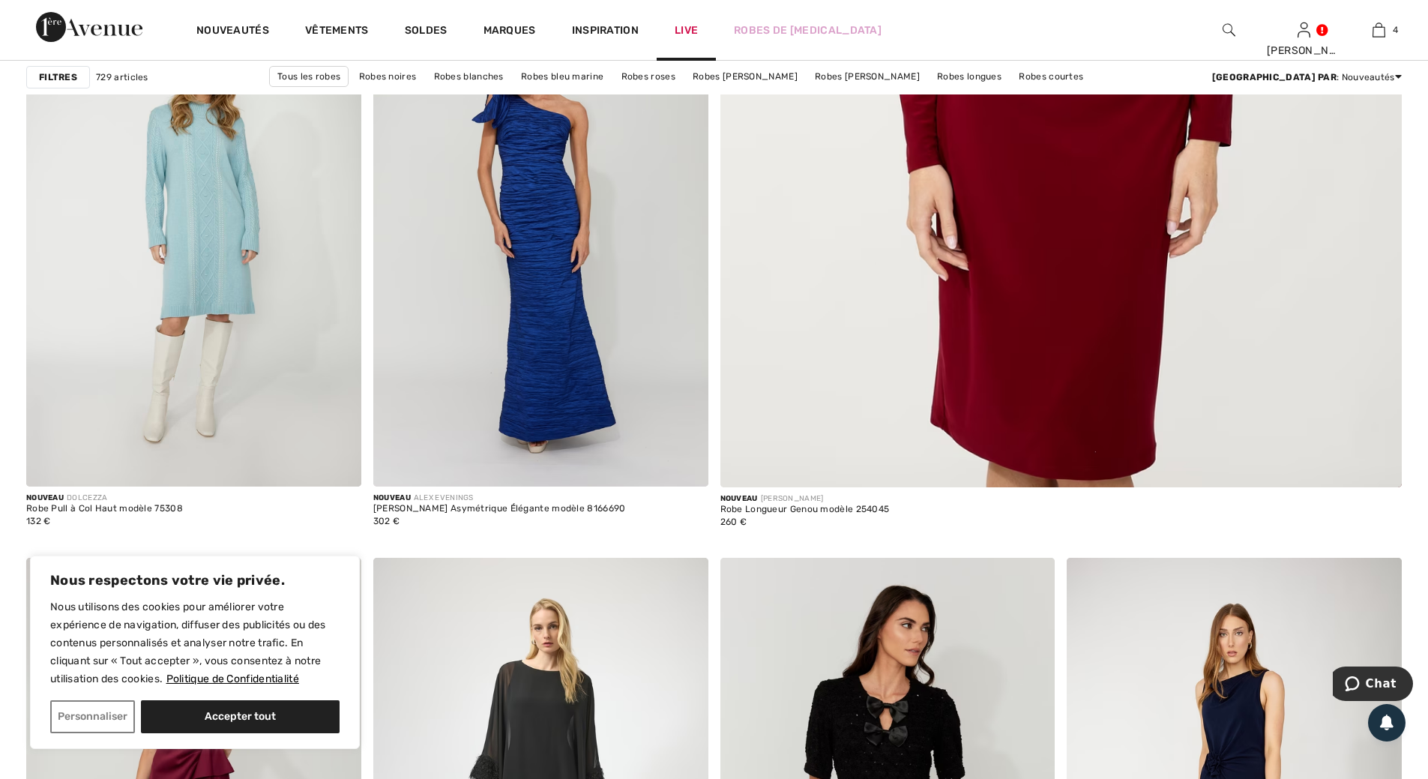
click at [689, 31] on link "Live" at bounding box center [686, 30] width 23 height 16
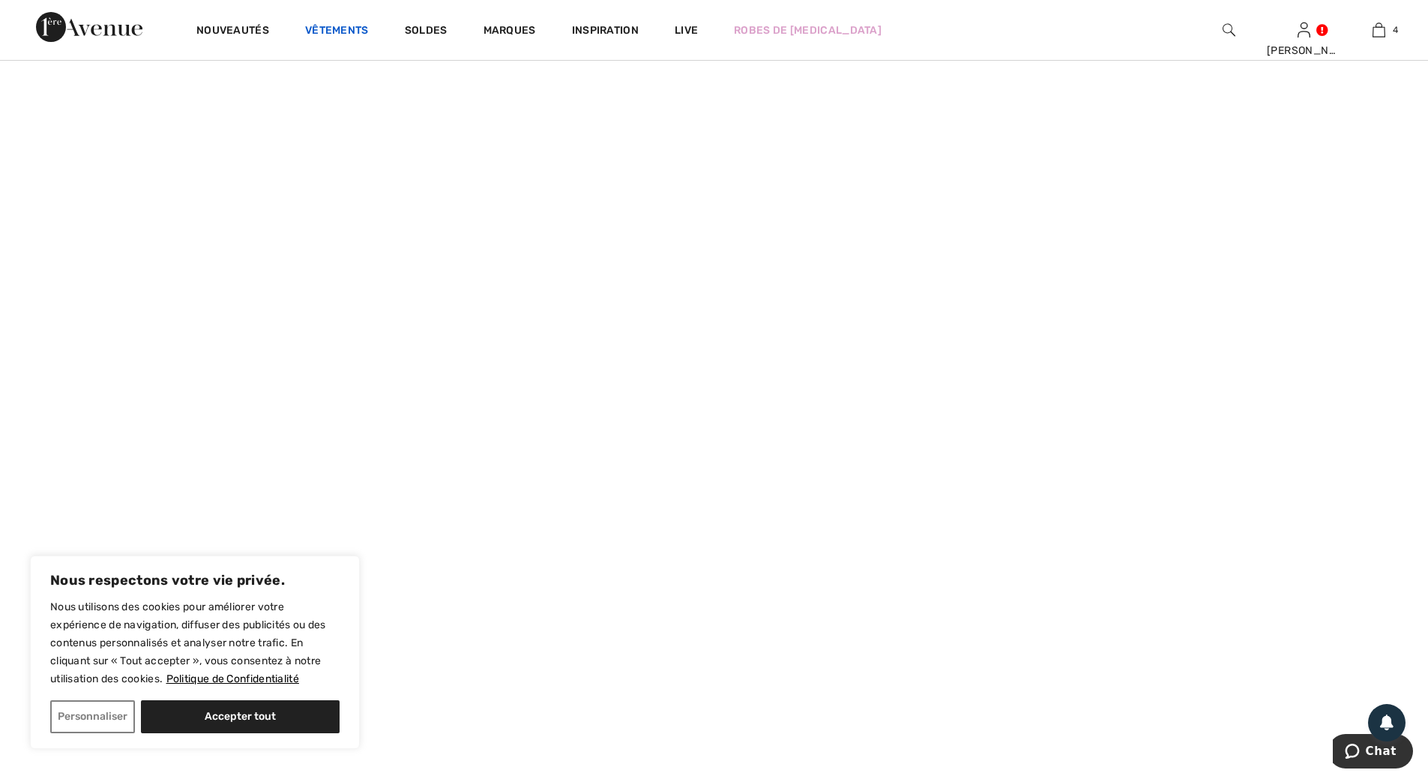
scroll to position [2025, 0]
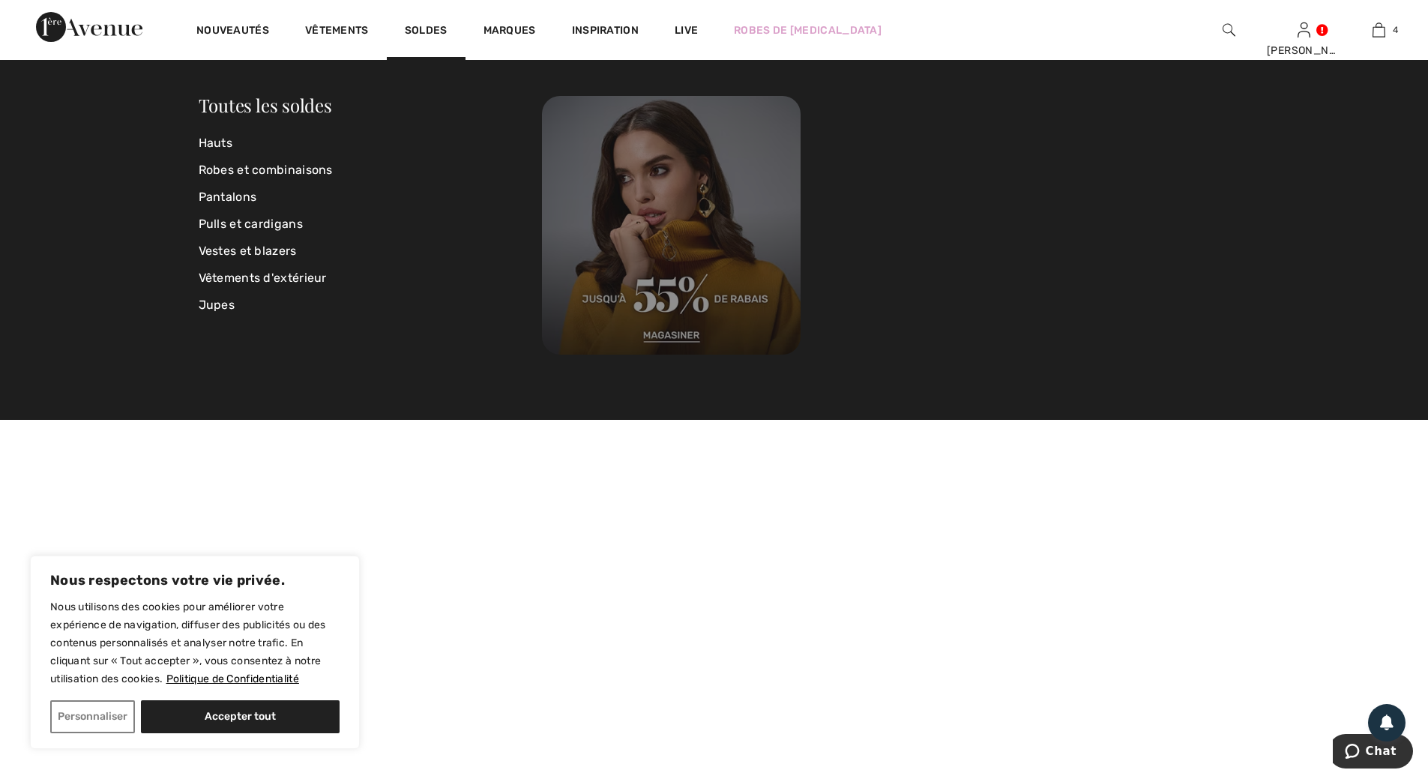
click at [685, 337] on img at bounding box center [671, 225] width 259 height 259
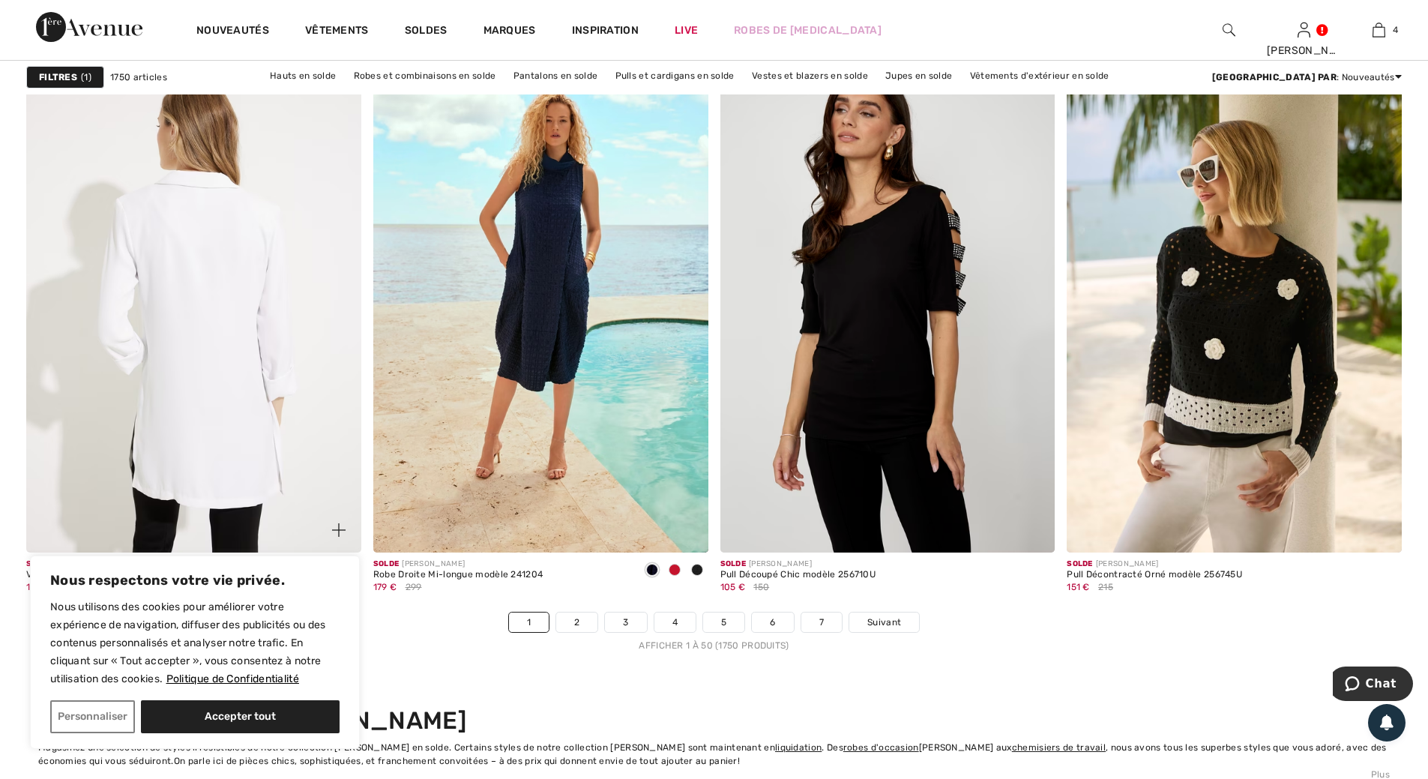
scroll to position [8473, 0]
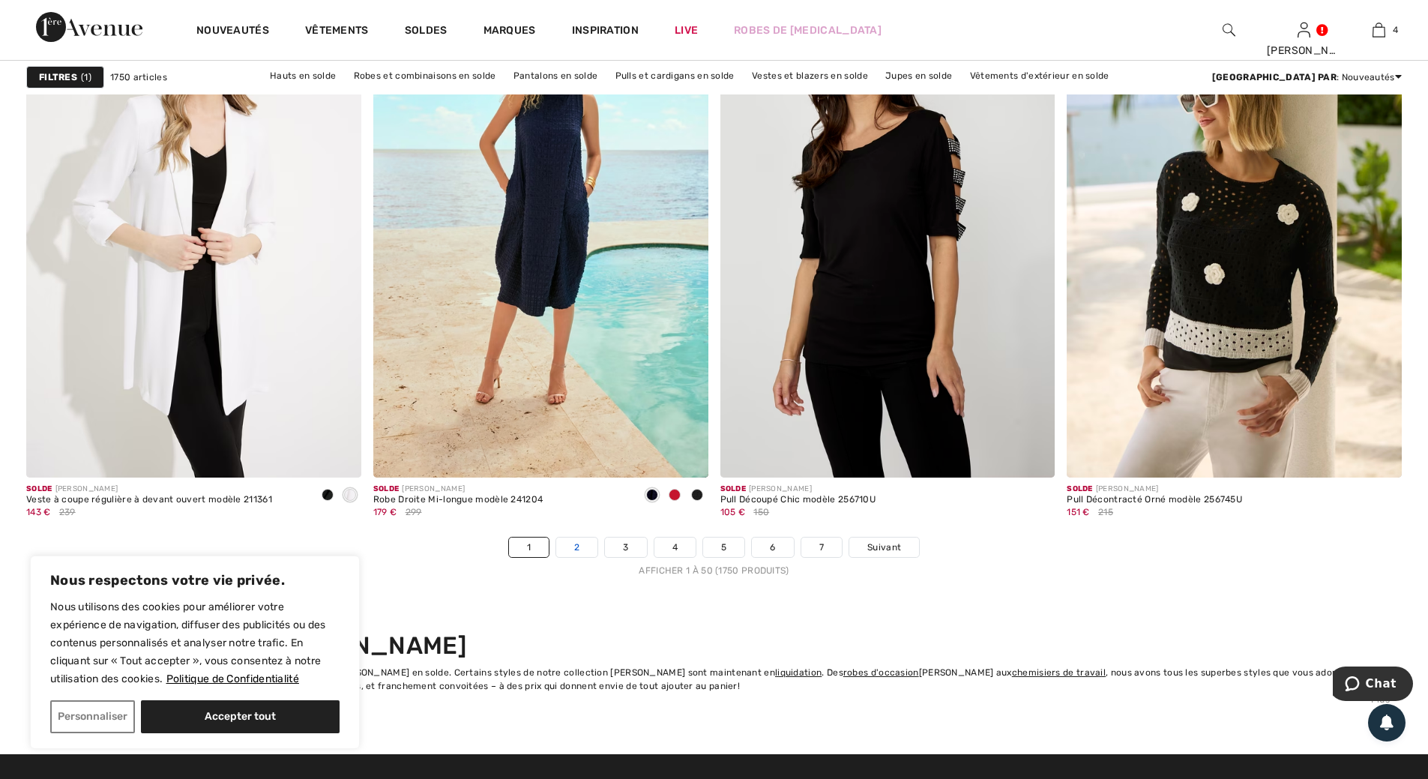
click at [577, 548] on link "2" at bounding box center [576, 547] width 41 height 19
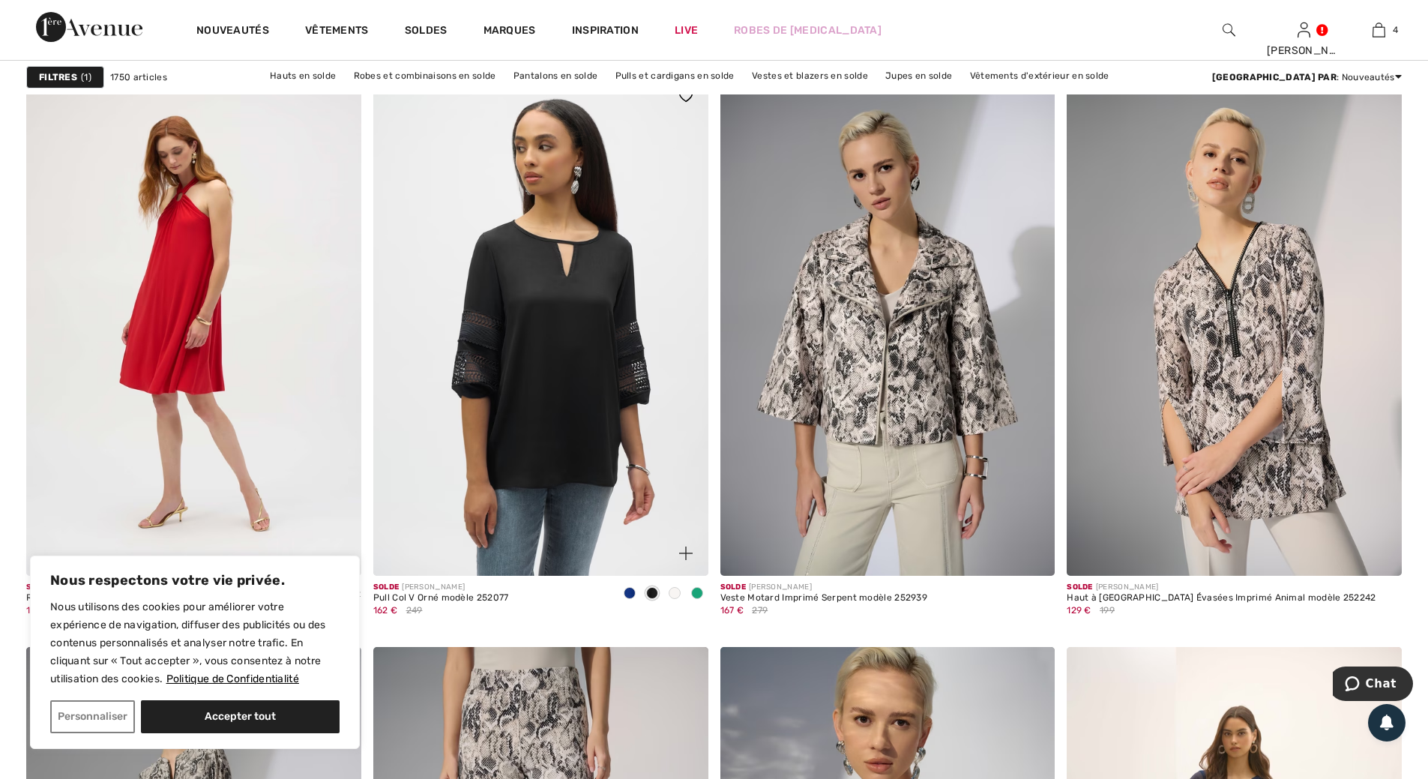
scroll to position [5849, 0]
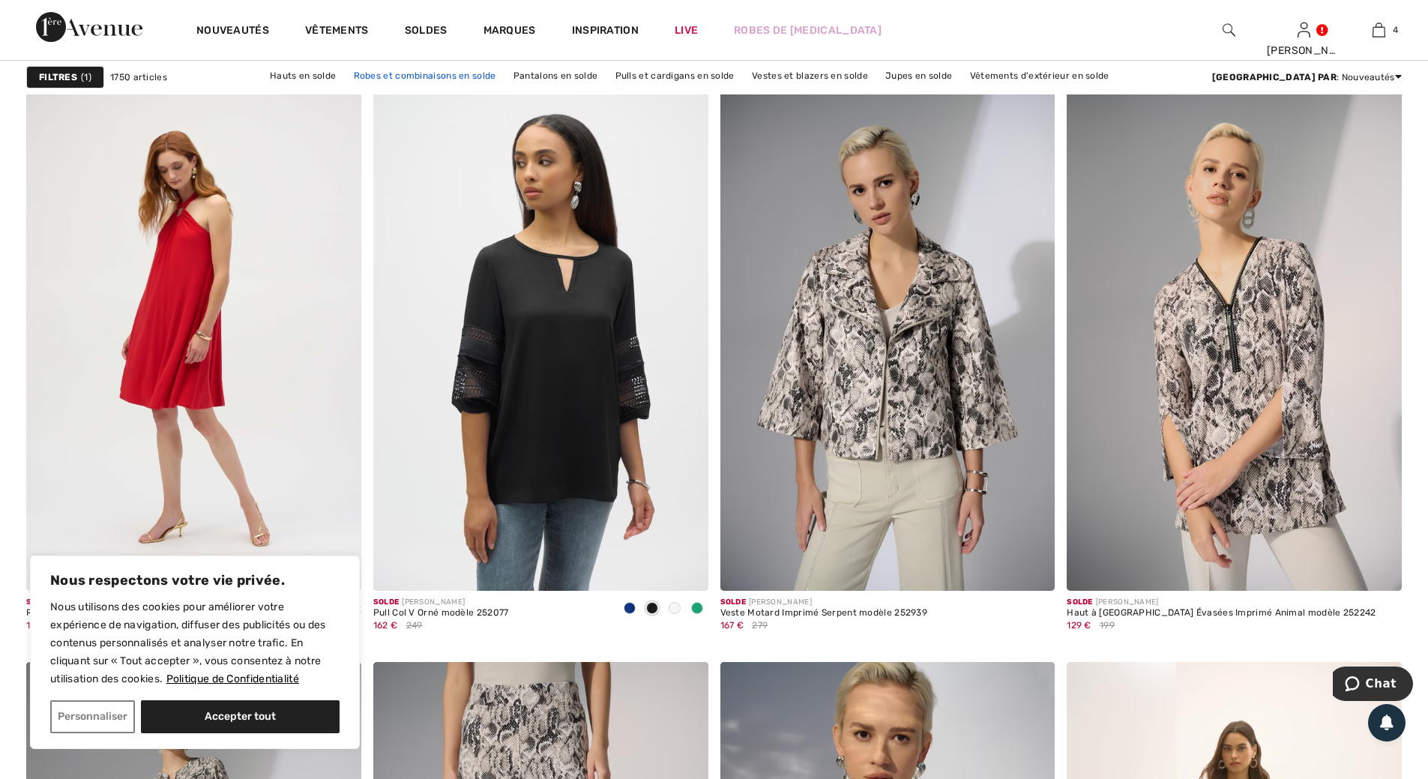
click at [445, 79] on link "Robes et combinaisons en solde" at bounding box center [424, 75] width 157 height 19
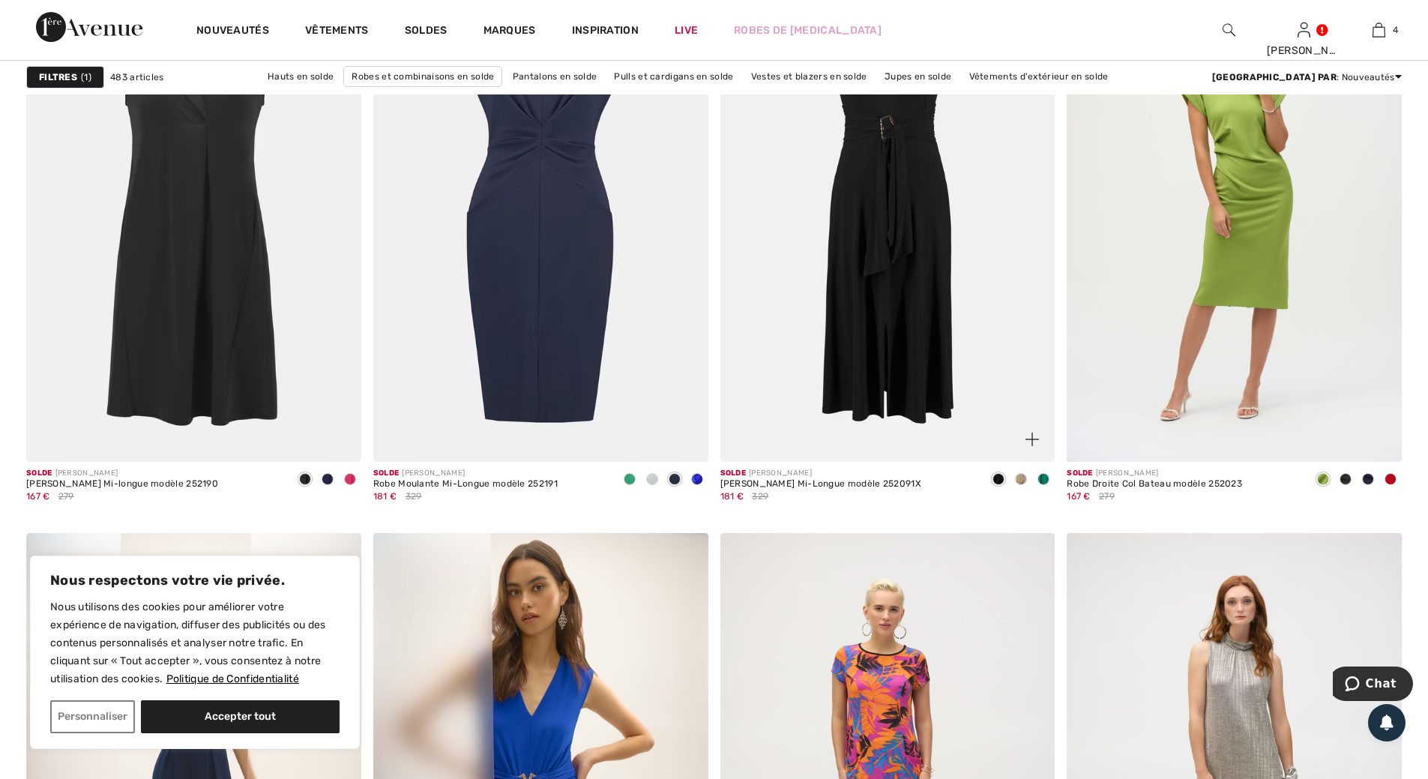
scroll to position [3449, 0]
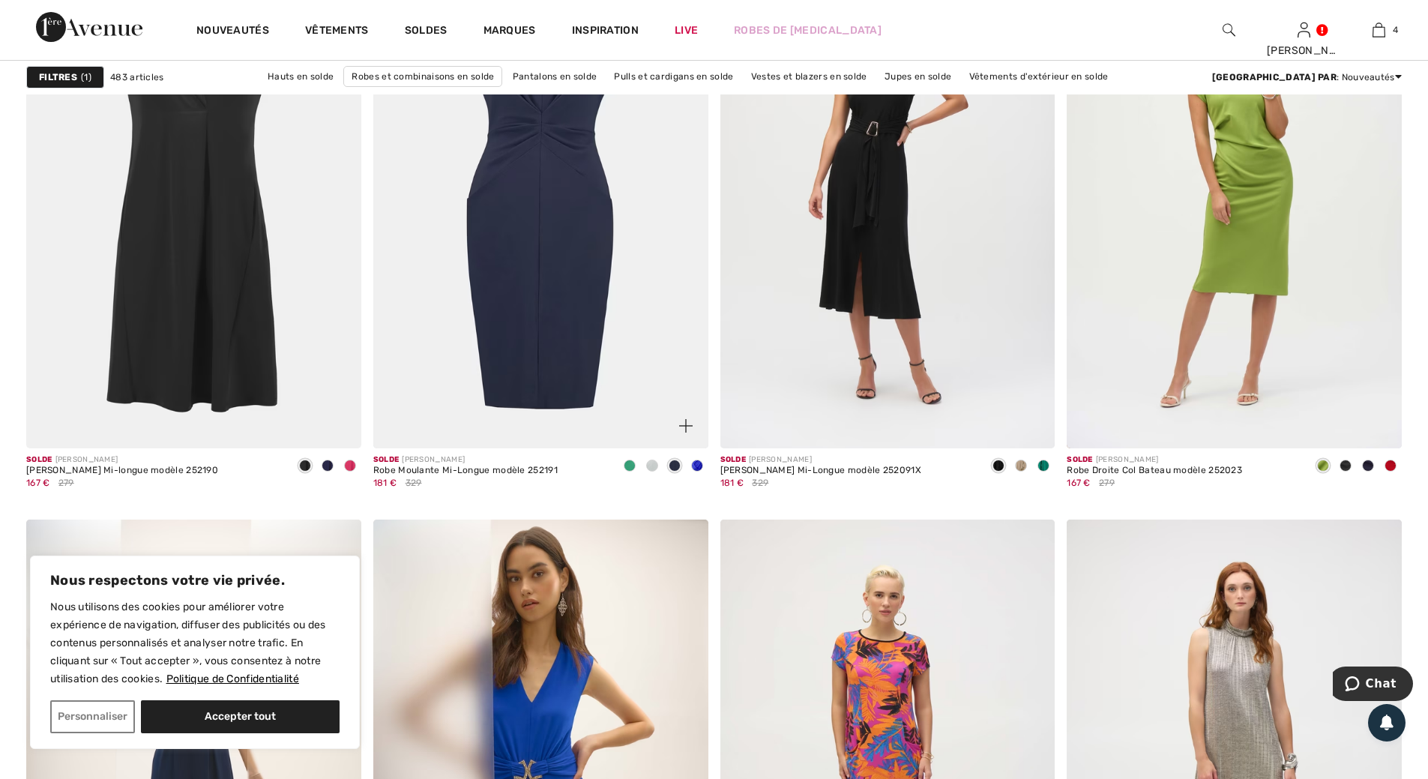
click at [634, 466] on span at bounding box center [630, 466] width 12 height 12
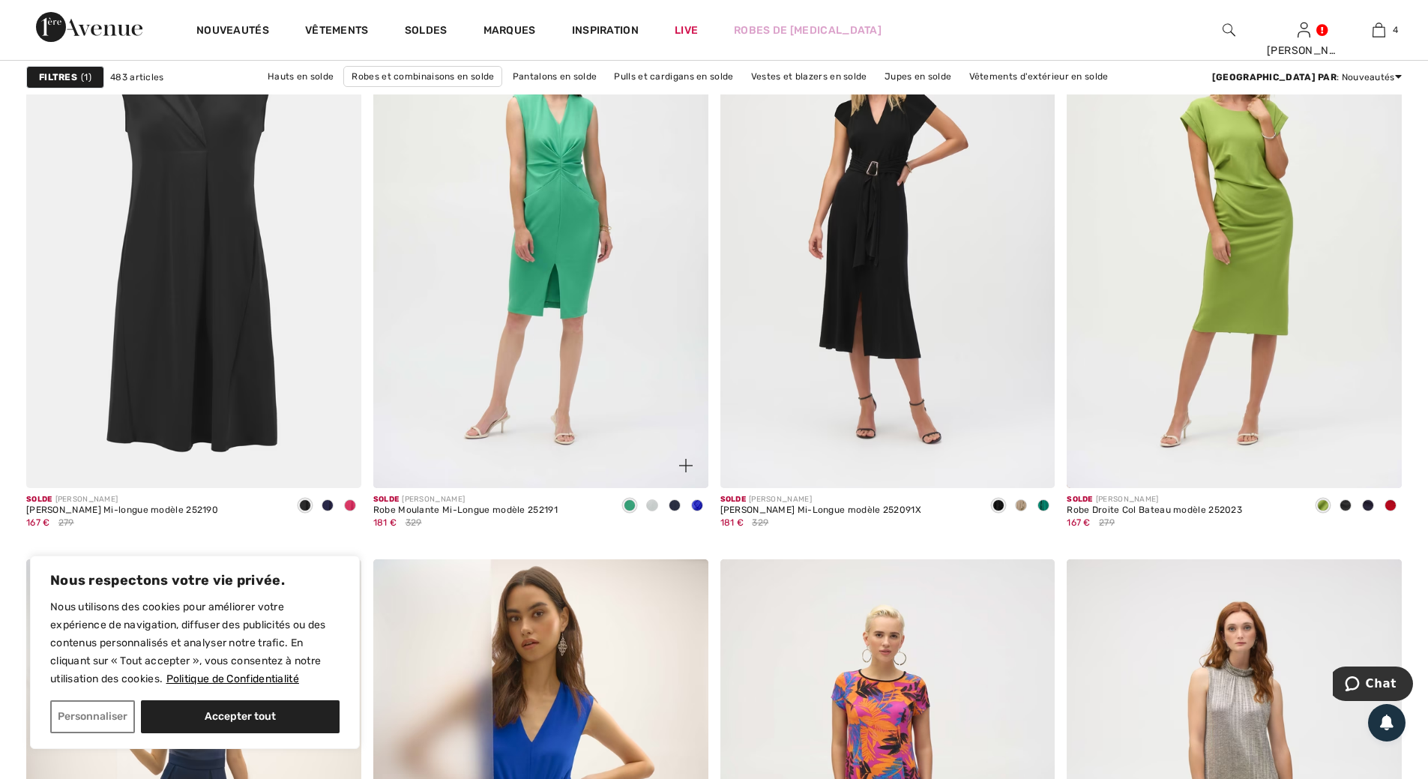
scroll to position [3374, 0]
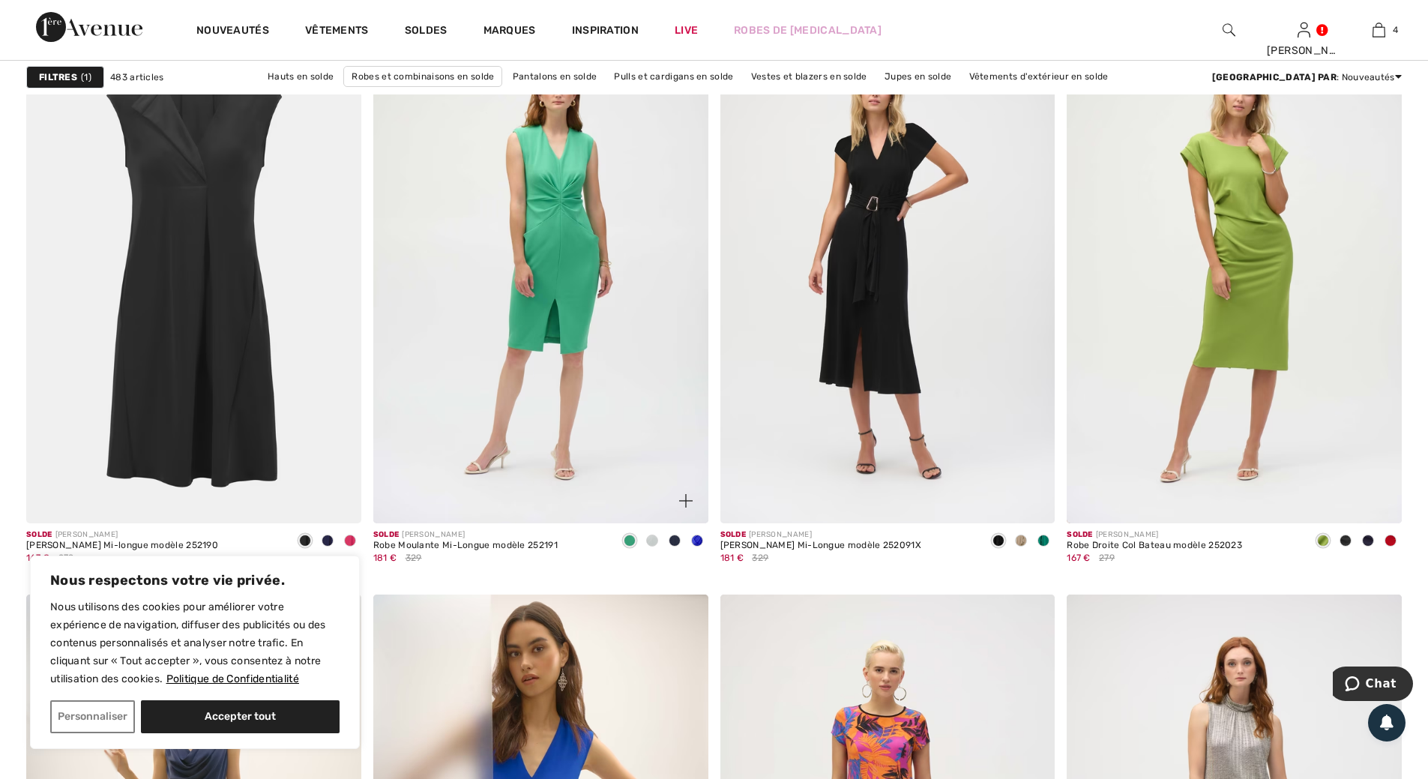
click at [694, 538] on span at bounding box center [697, 541] width 12 height 12
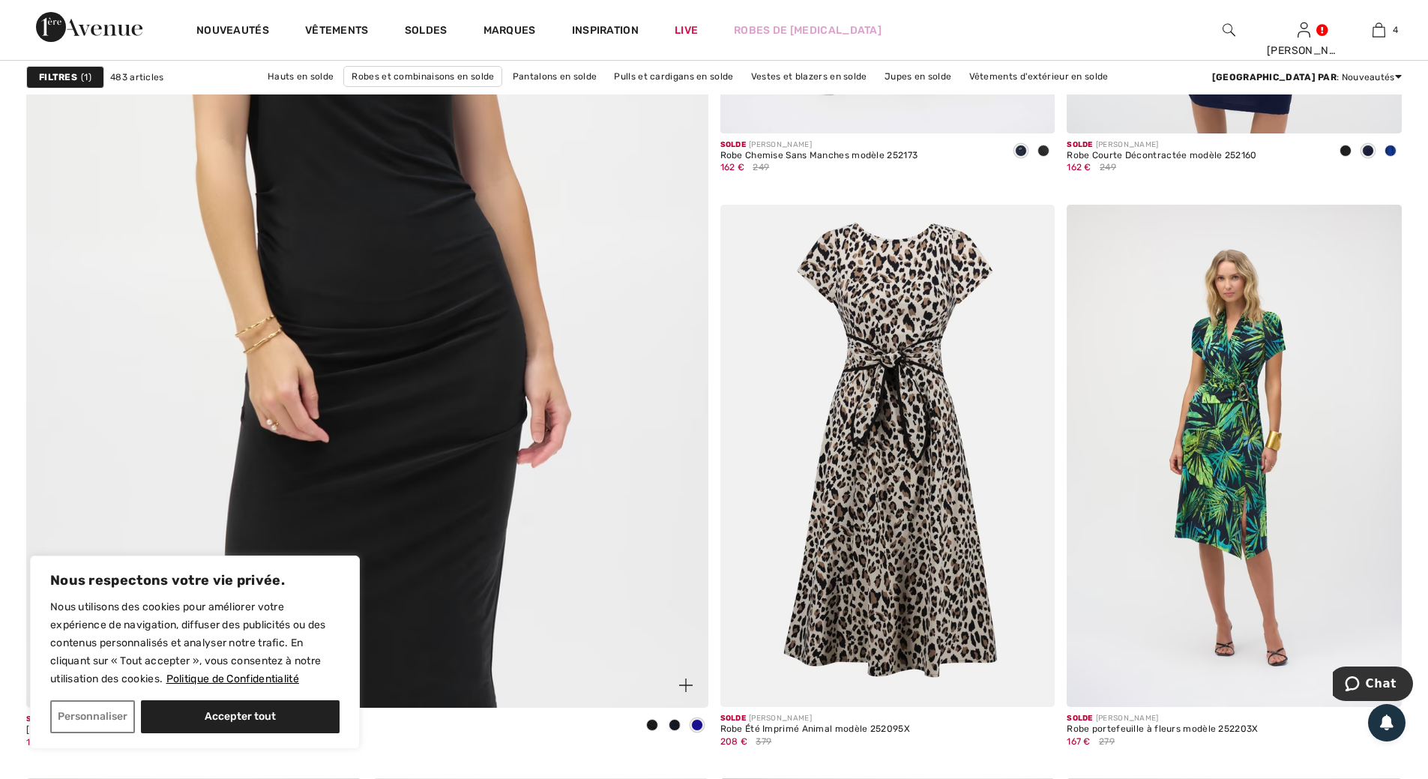
scroll to position [5324, 0]
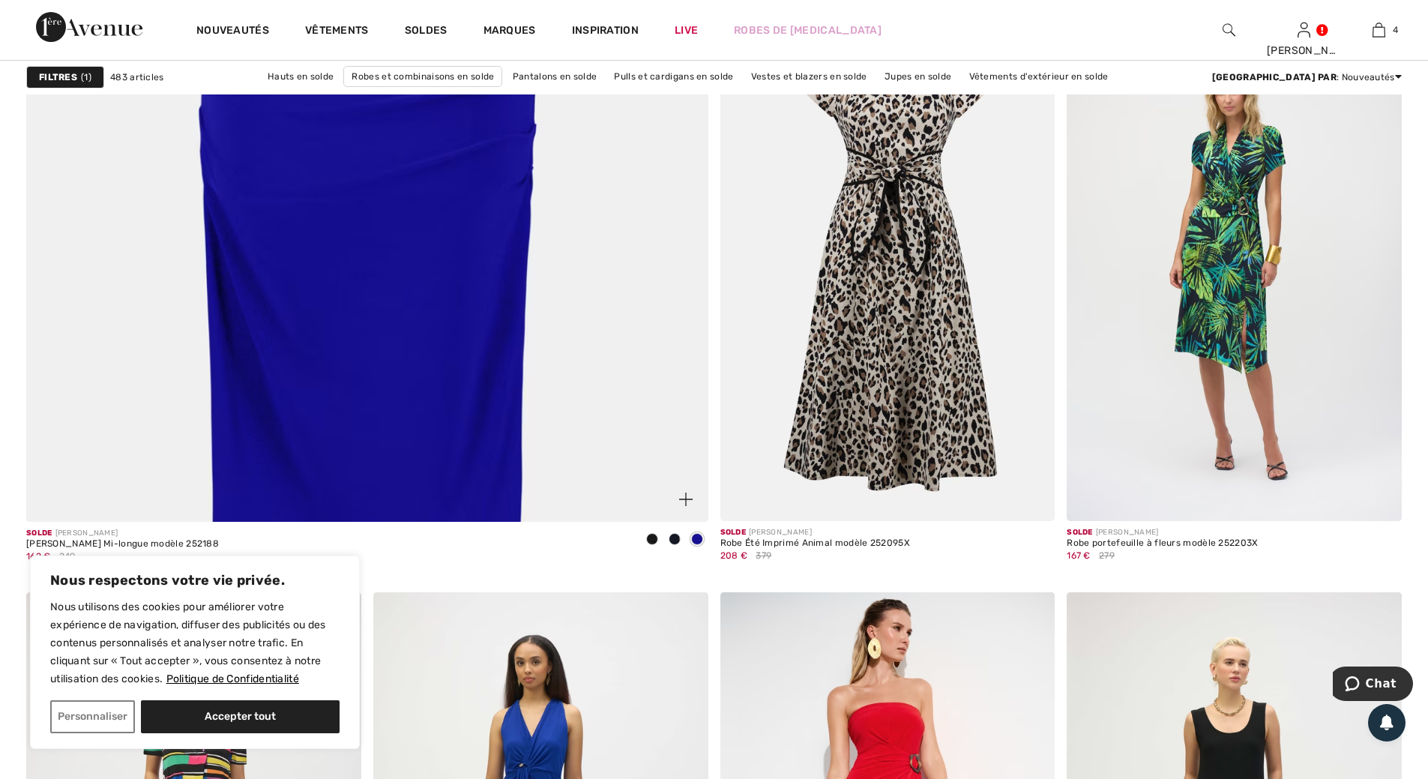
click at [698, 538] on span at bounding box center [697, 539] width 12 height 12
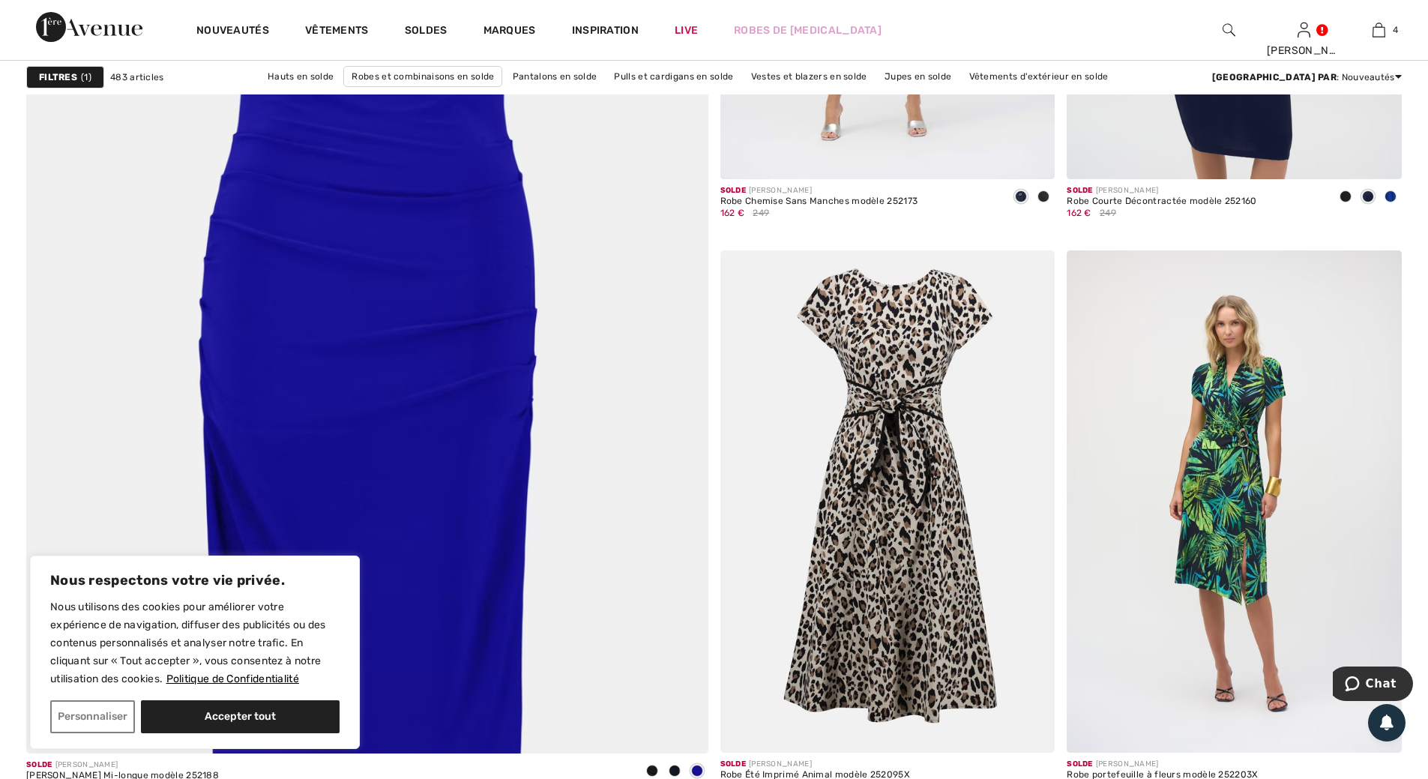
scroll to position [5024, 0]
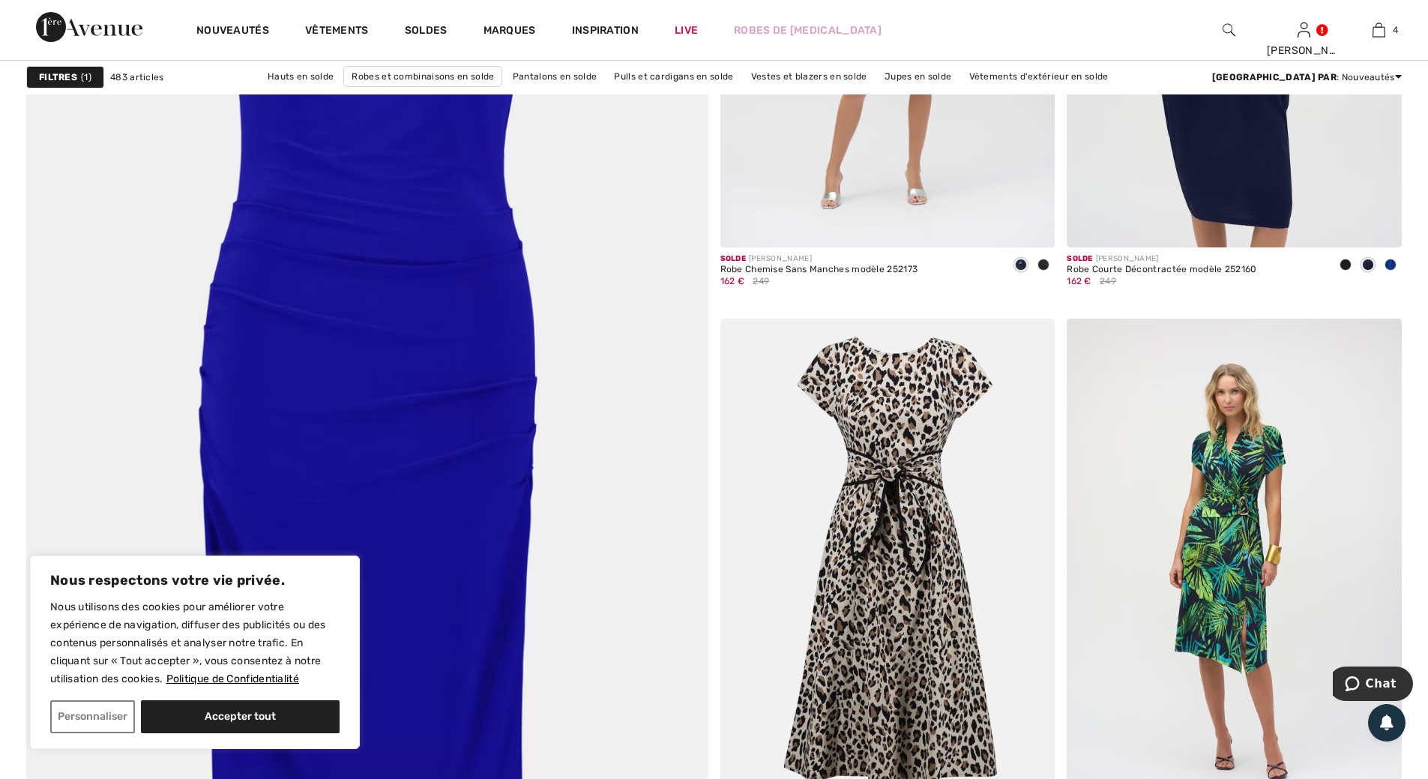
click at [435, 422] on img at bounding box center [367, 358] width 818 height 1227
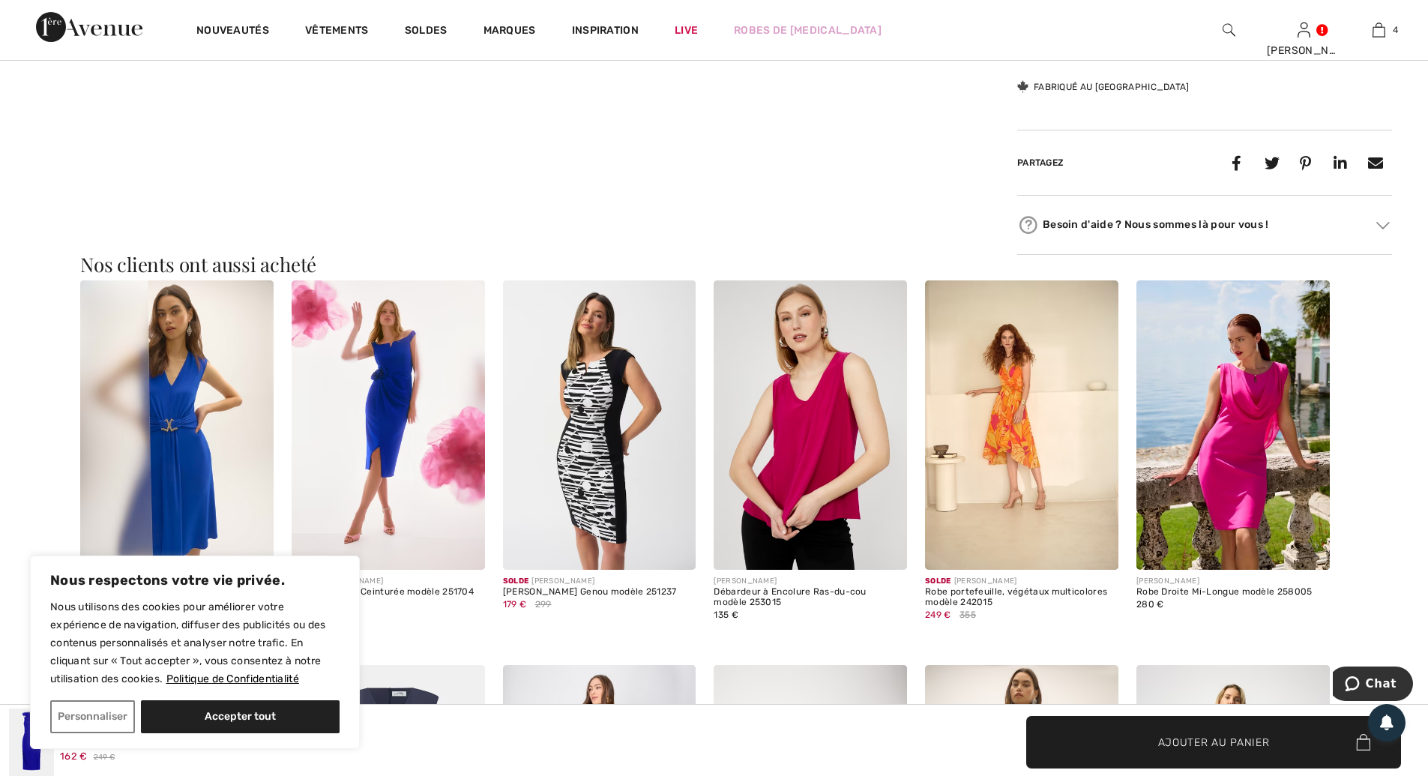
scroll to position [900, 0]
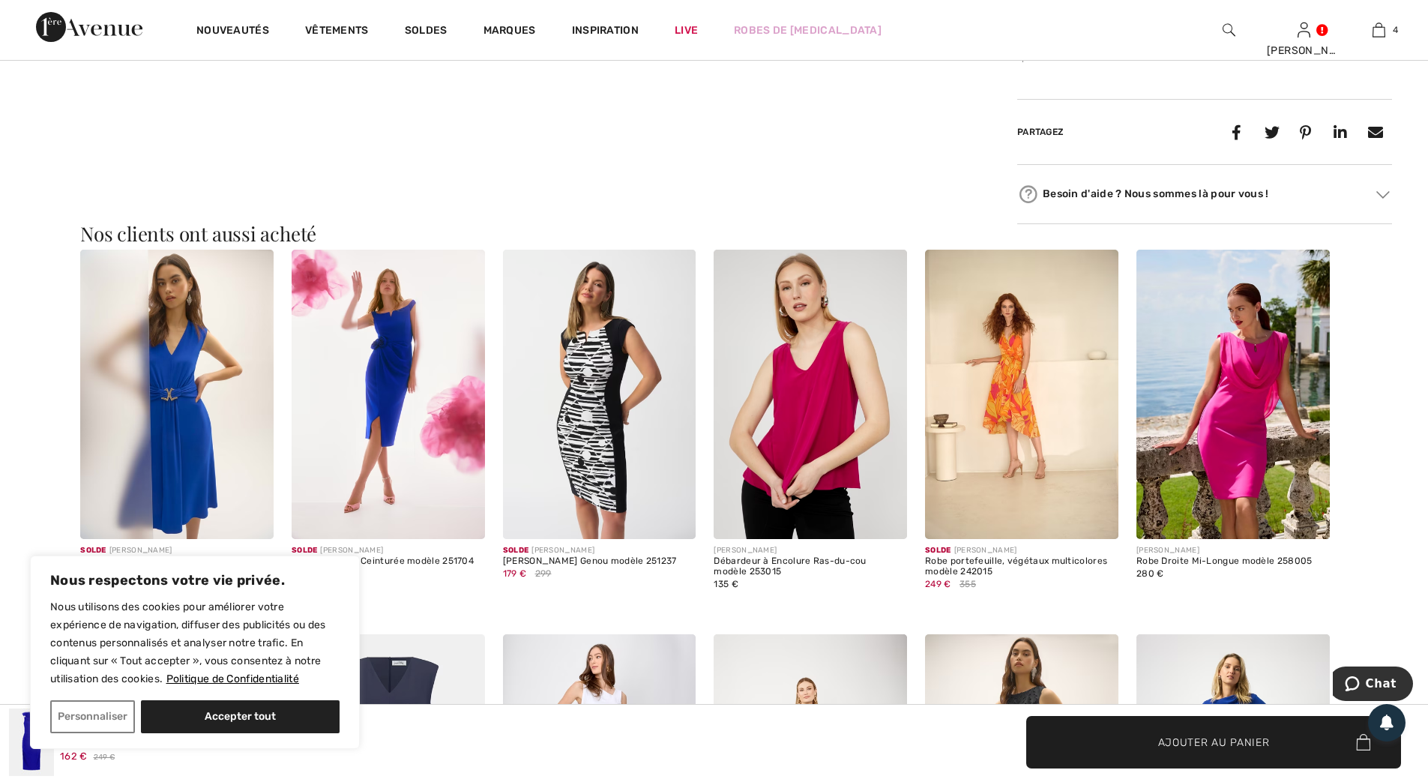
click at [1254, 405] on img at bounding box center [1233, 395] width 193 height 290
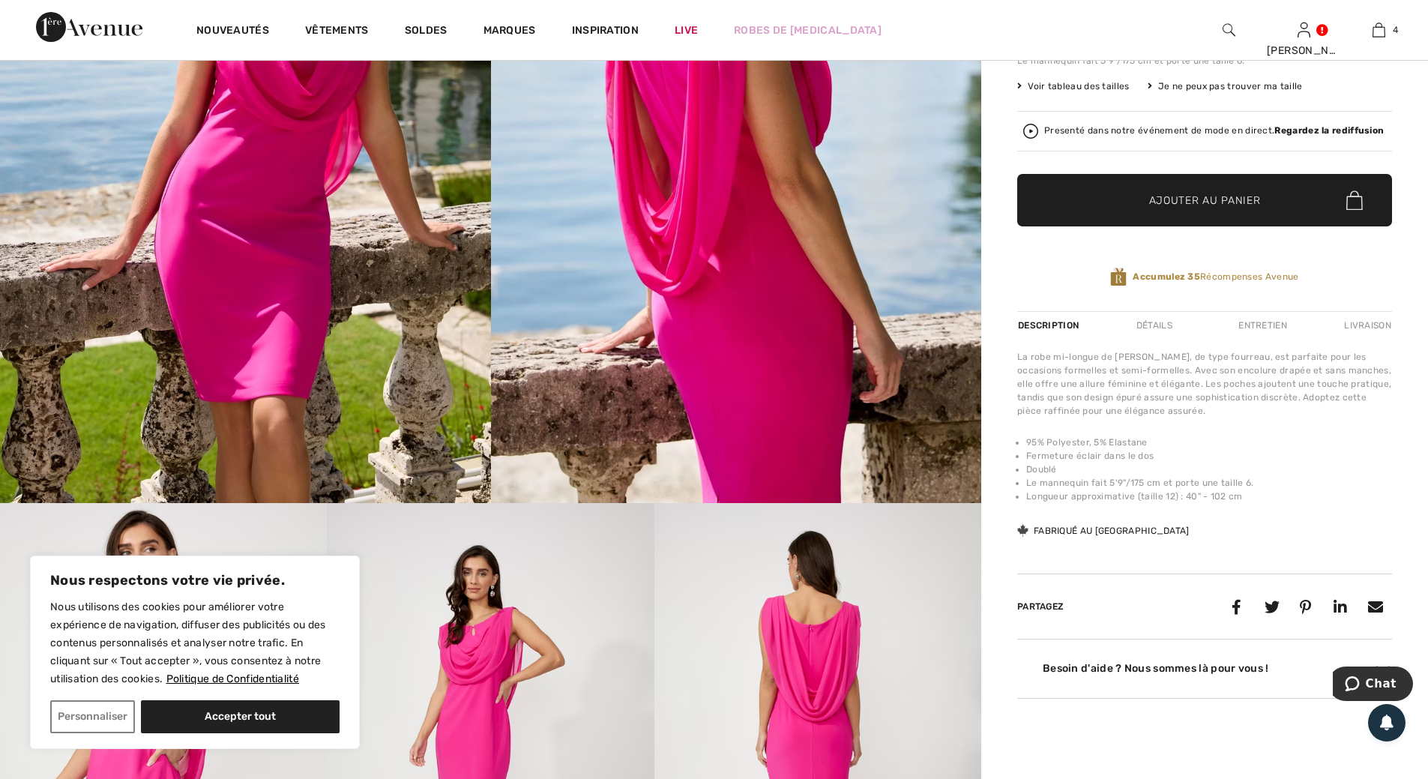
scroll to position [450, 0]
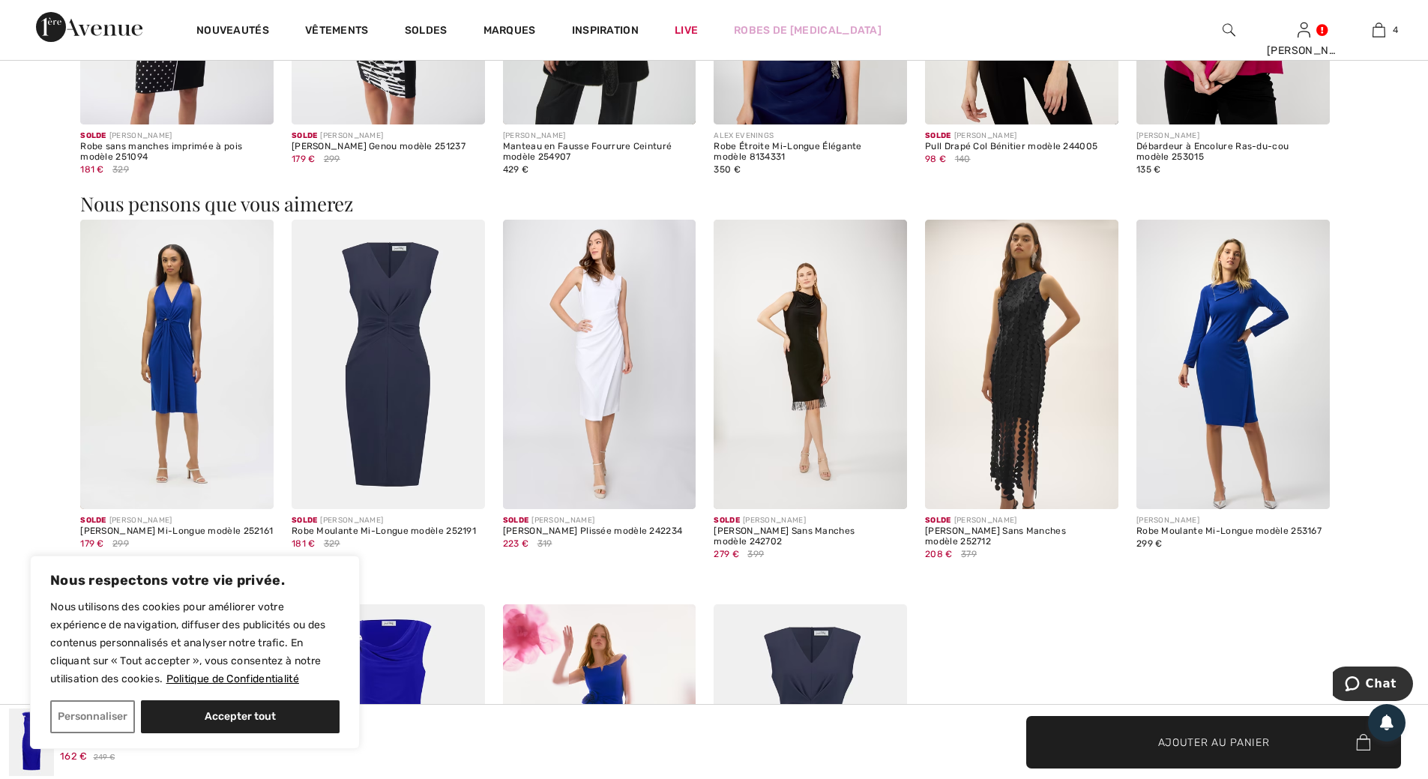
scroll to position [1350, 0]
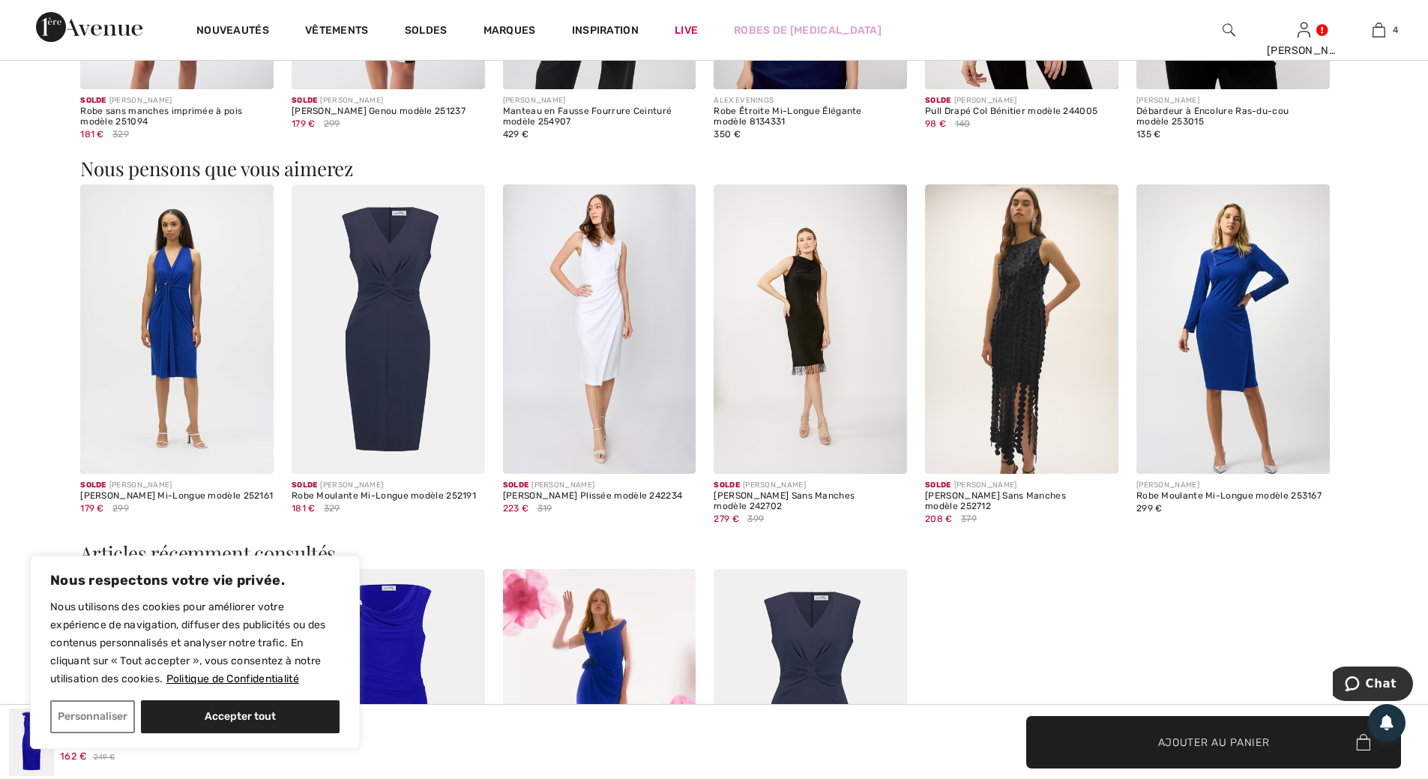
click at [607, 314] on img at bounding box center [599, 329] width 193 height 290
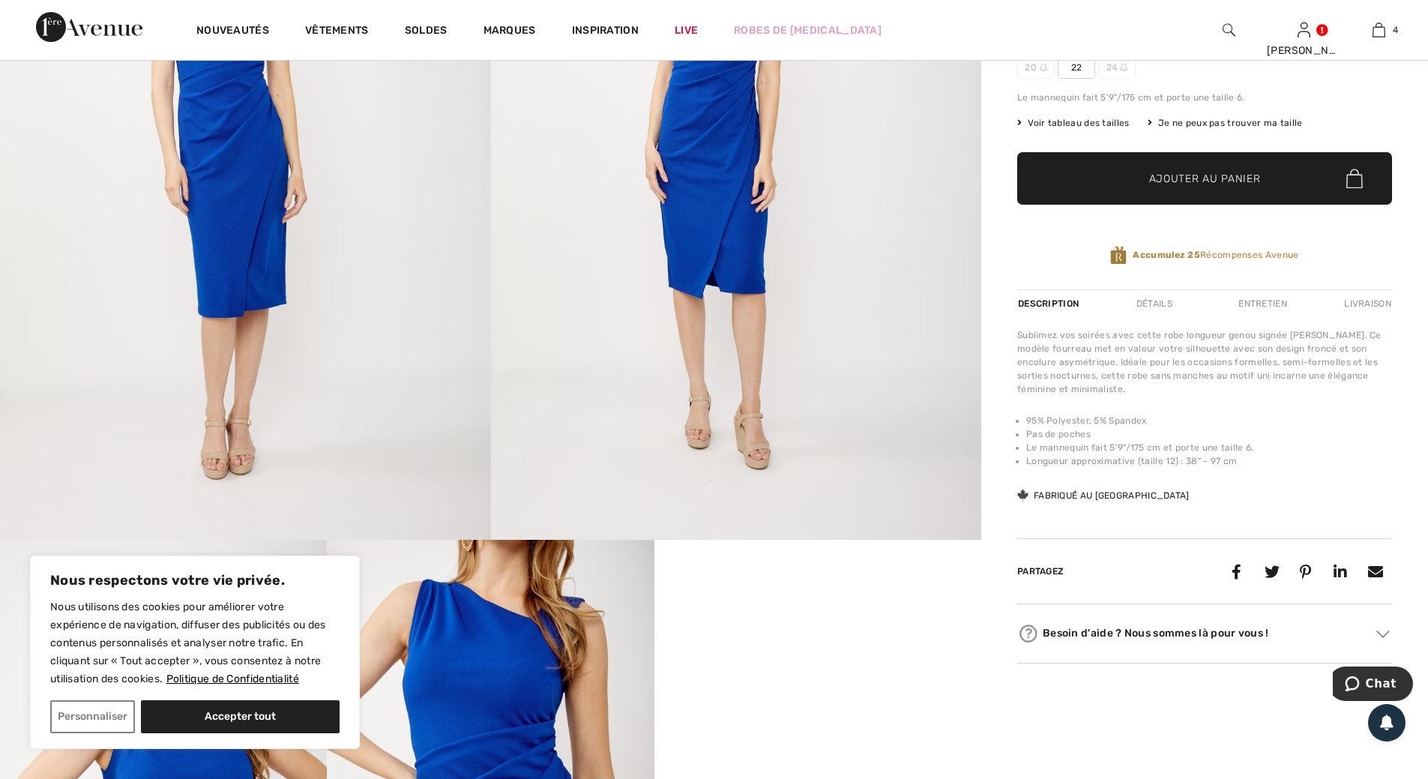
scroll to position [150, 0]
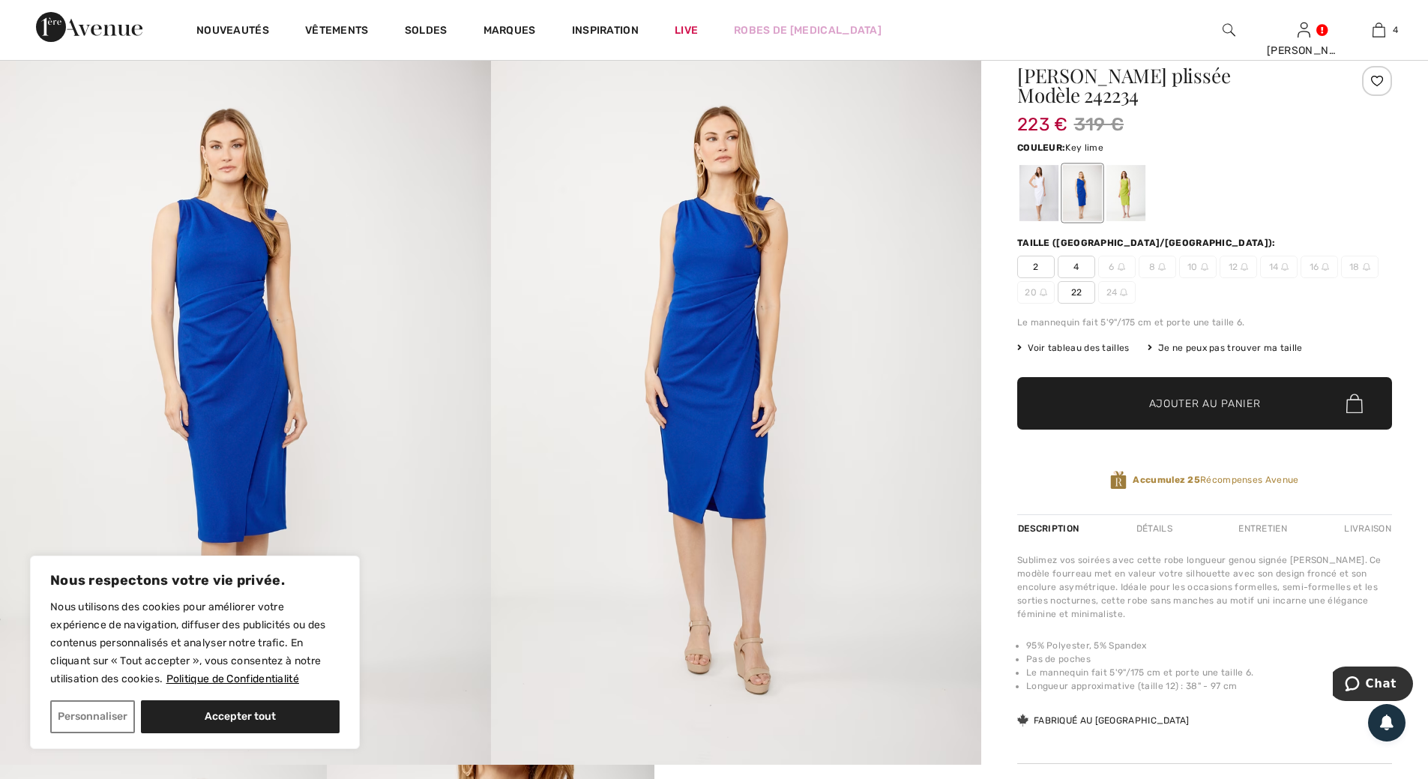
click at [1125, 196] on div at bounding box center [1126, 193] width 39 height 56
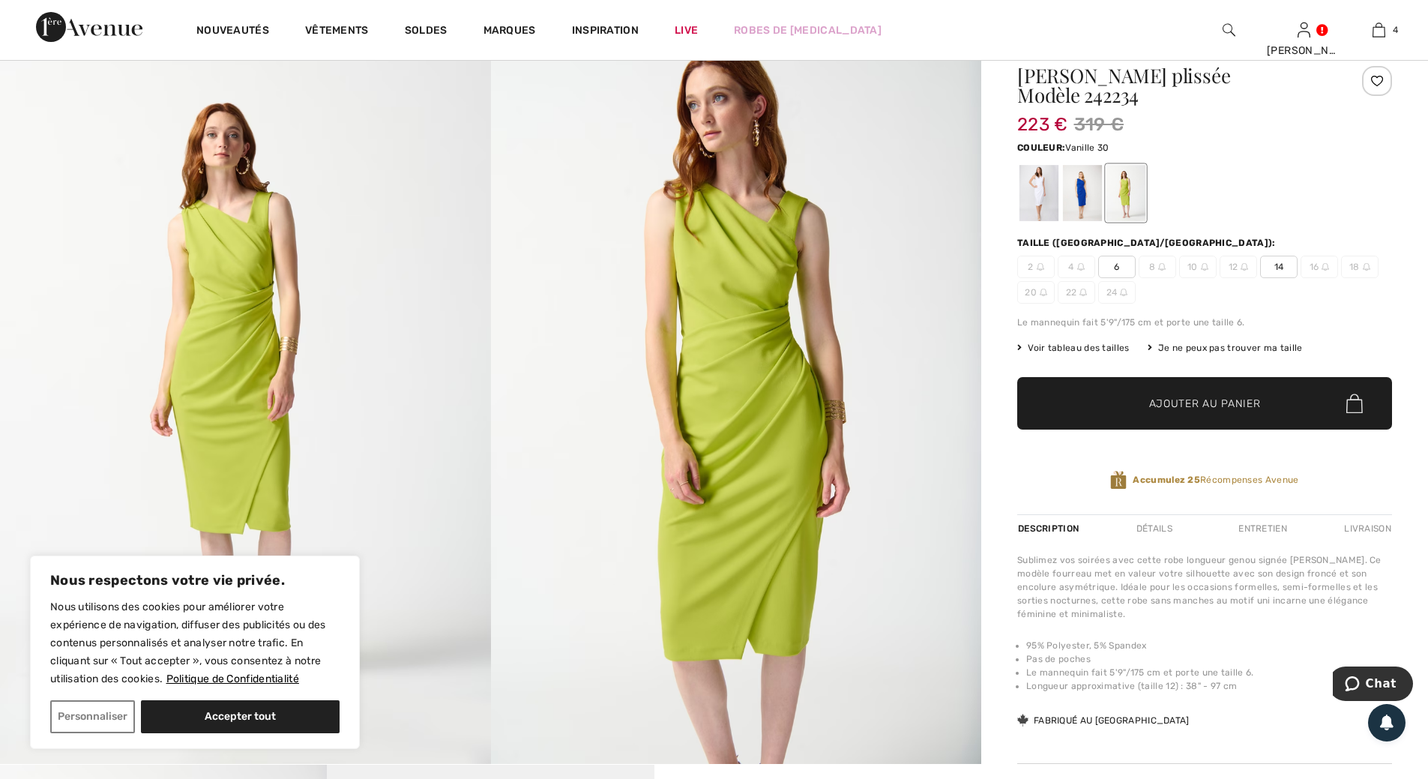
click at [1036, 190] on div at bounding box center [1039, 193] width 39 height 56
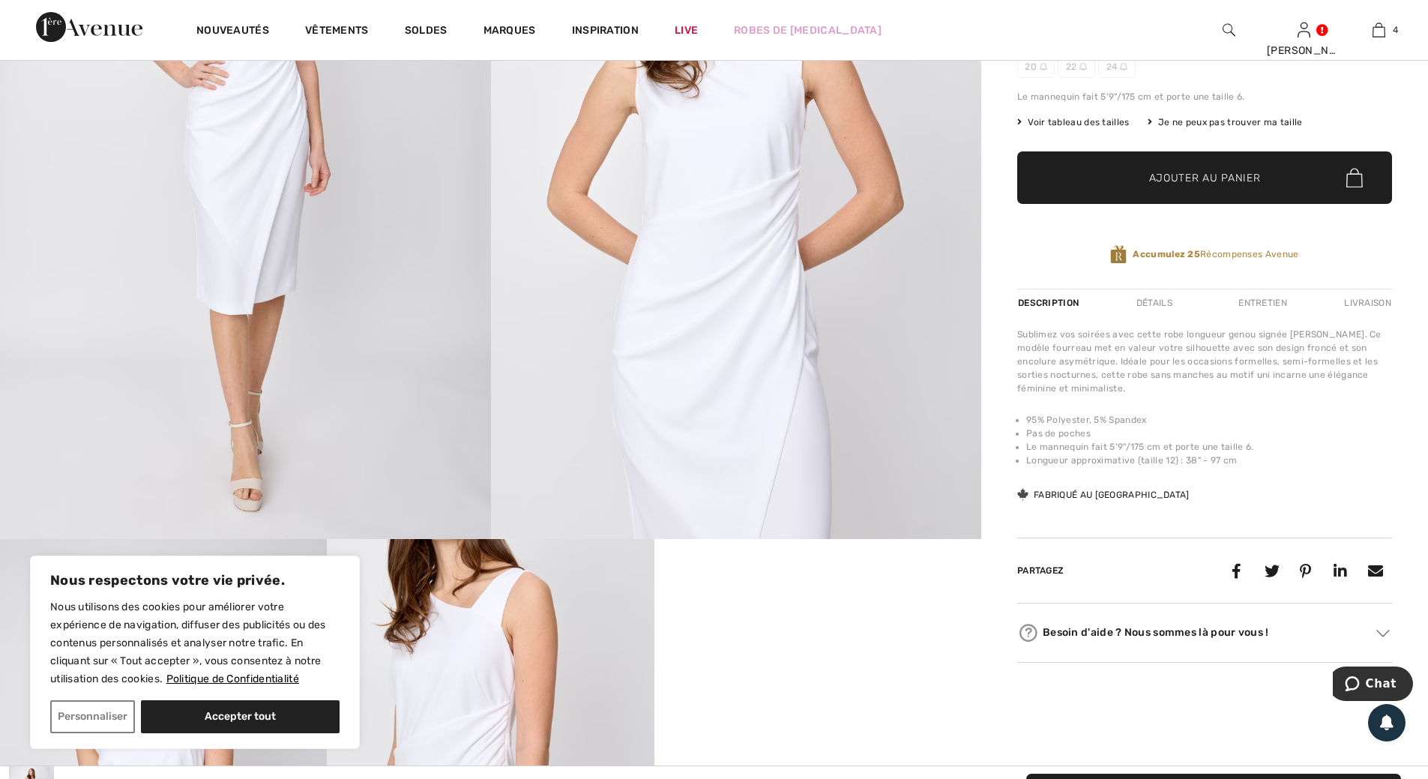
scroll to position [375, 0]
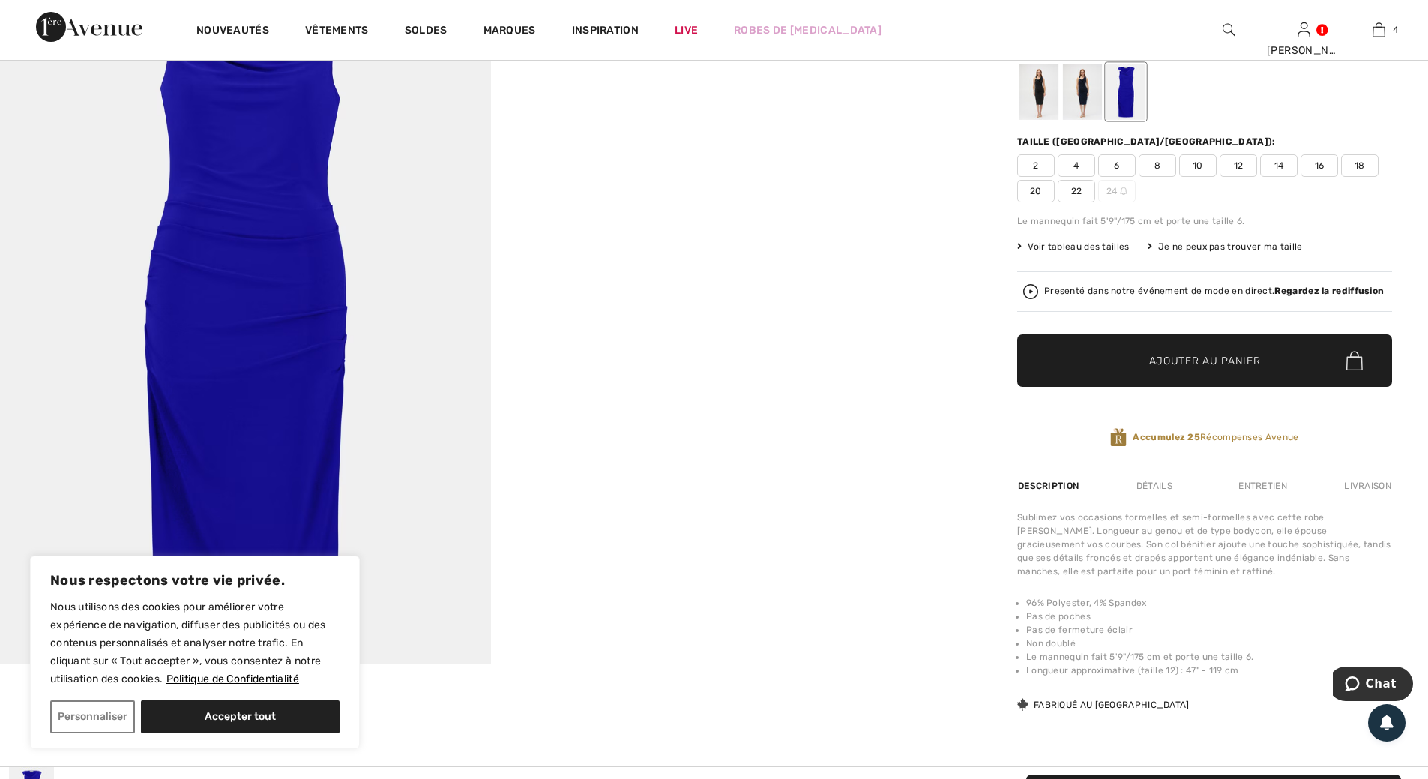
scroll to position [225, 0]
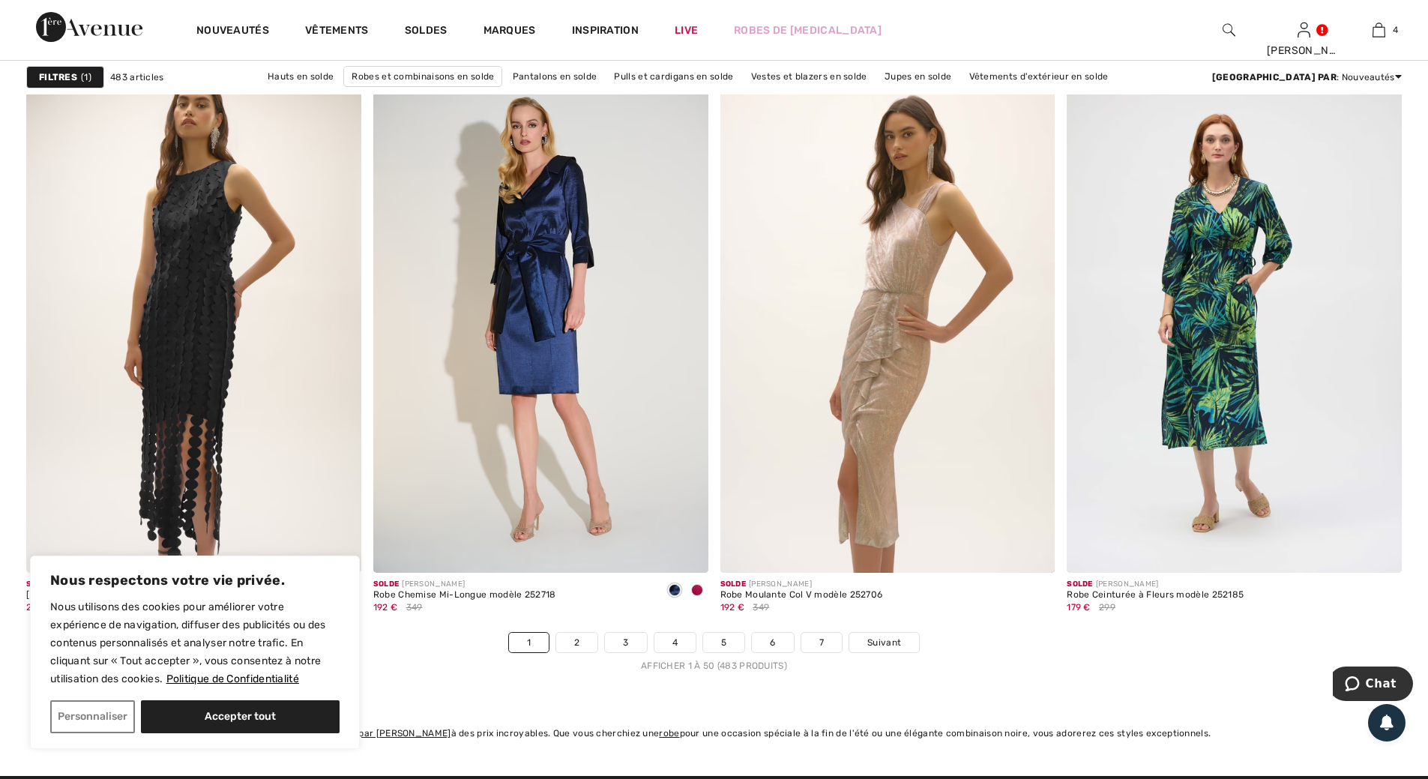
scroll to position [8473, 0]
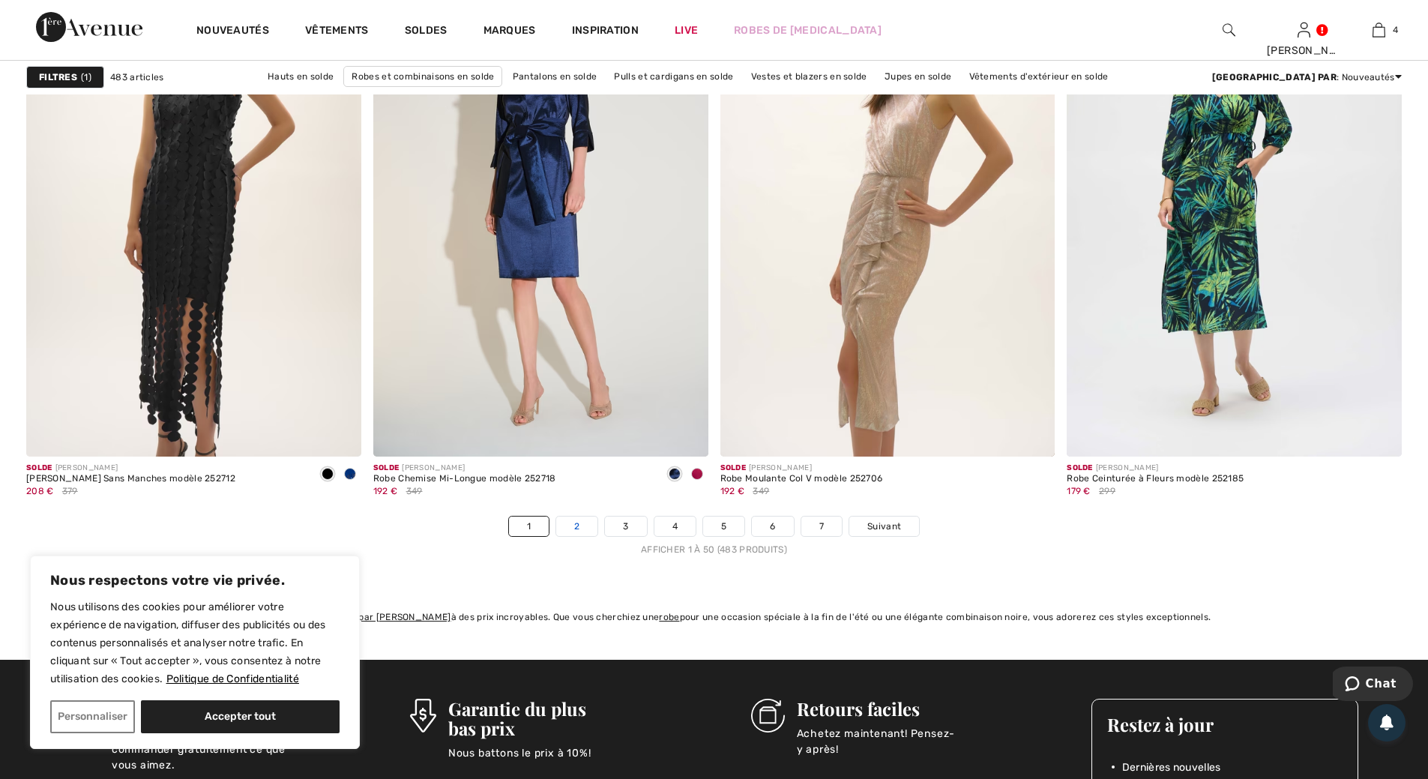
click at [578, 531] on link "2" at bounding box center [576, 526] width 41 height 19
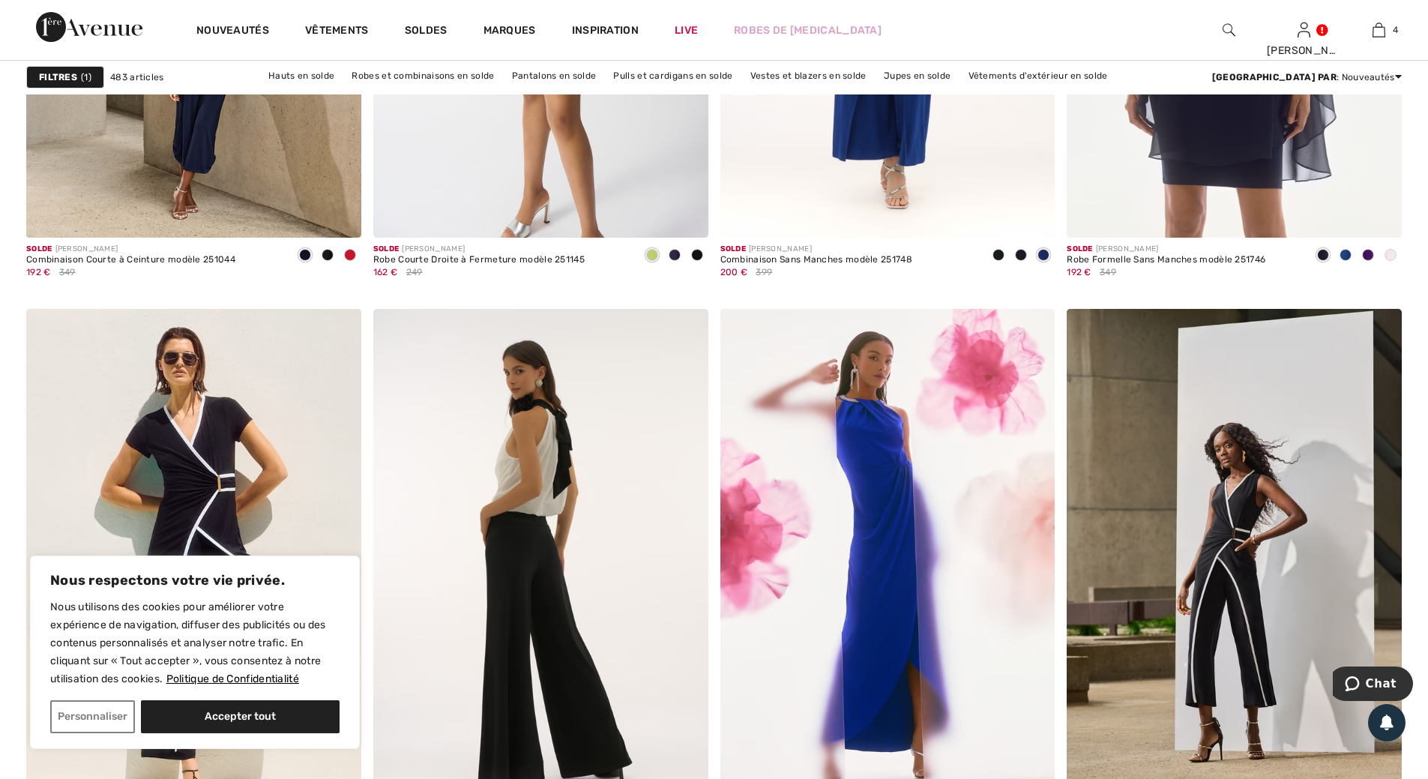
scroll to position [8323, 0]
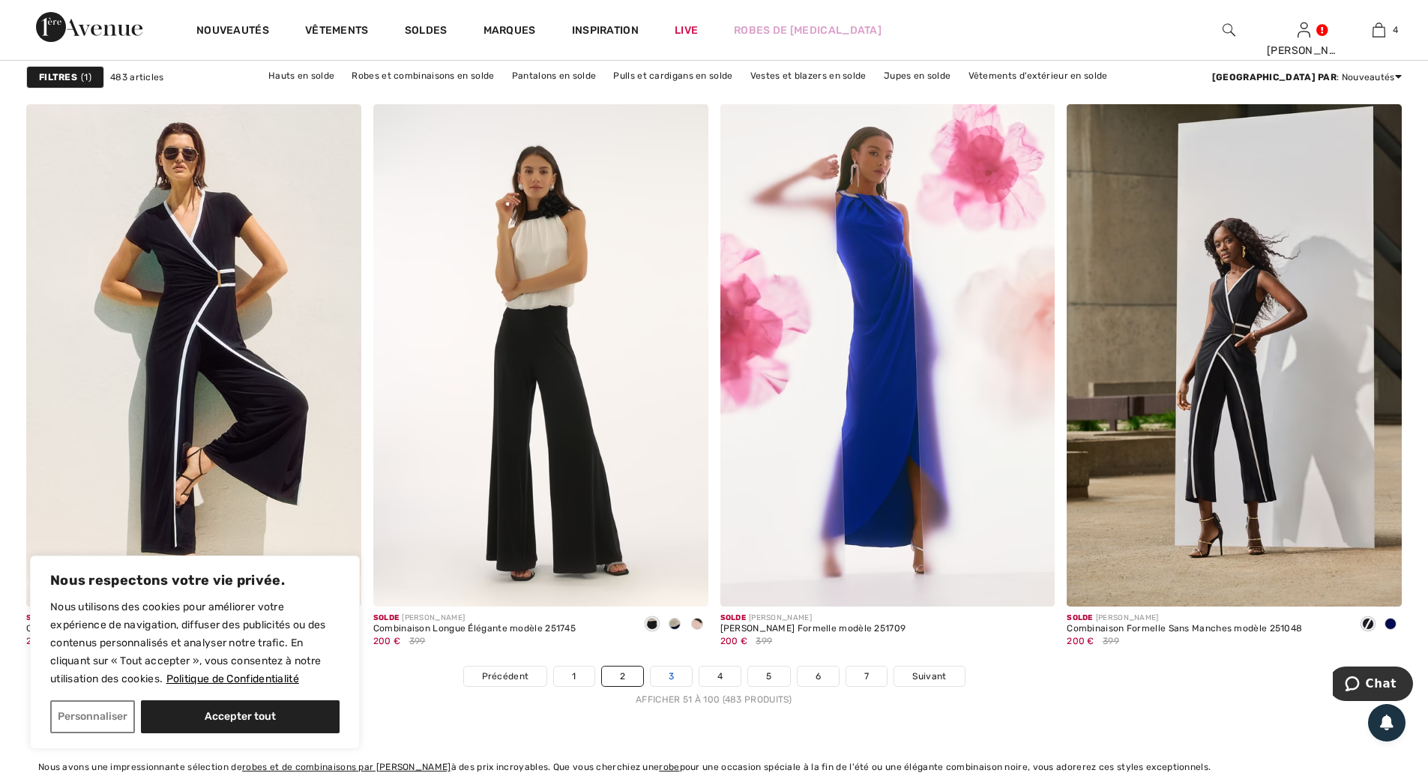
click at [670, 675] on link "3" at bounding box center [671, 676] width 41 height 19
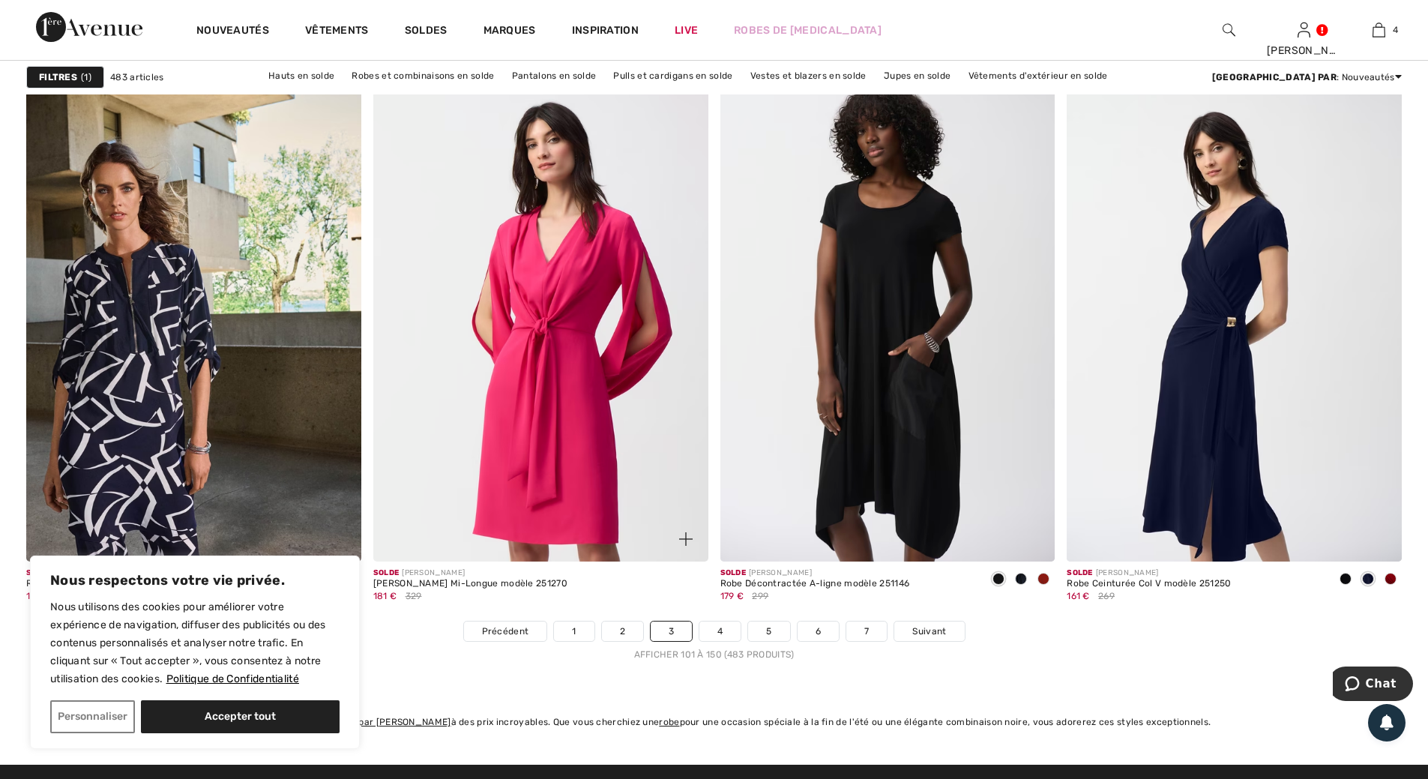
scroll to position [8398, 0]
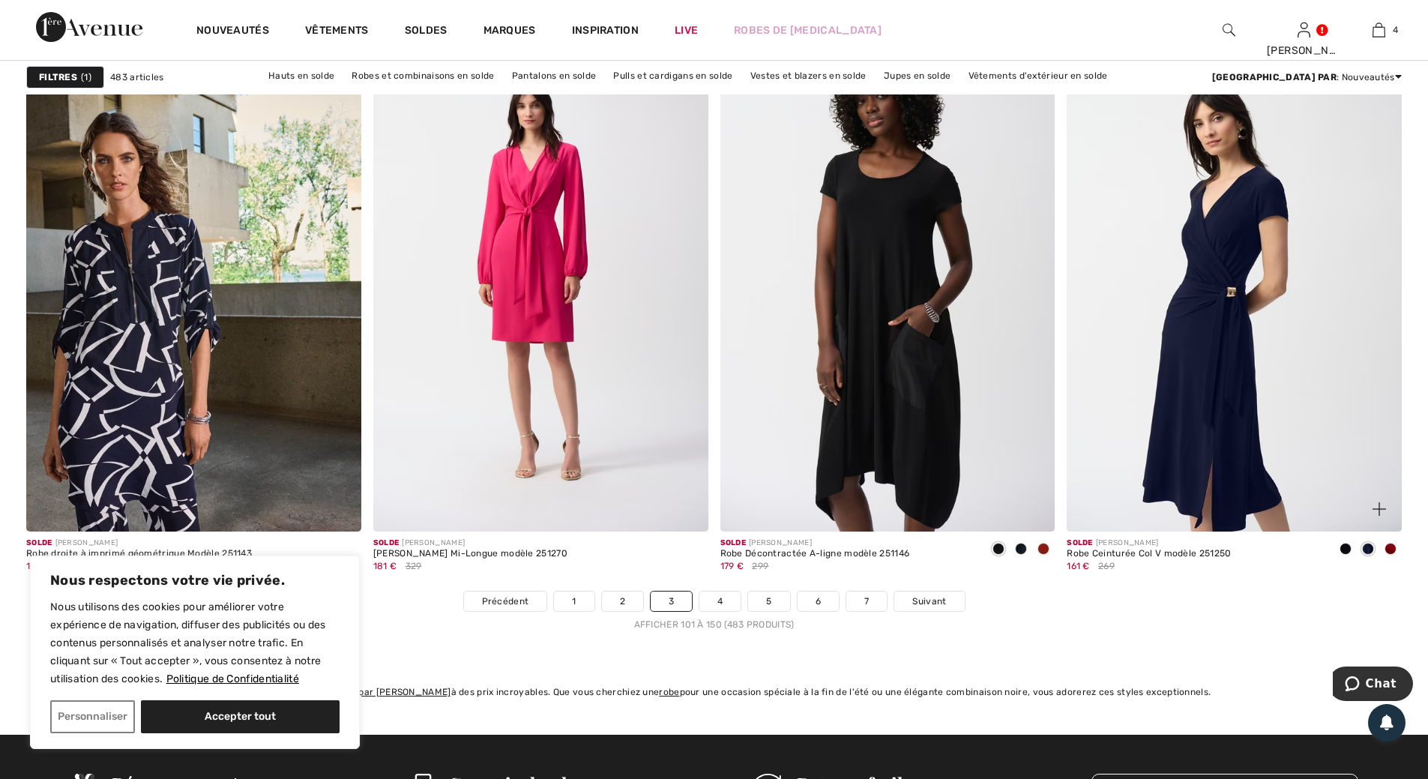
click at [1388, 549] on span at bounding box center [1391, 549] width 12 height 12
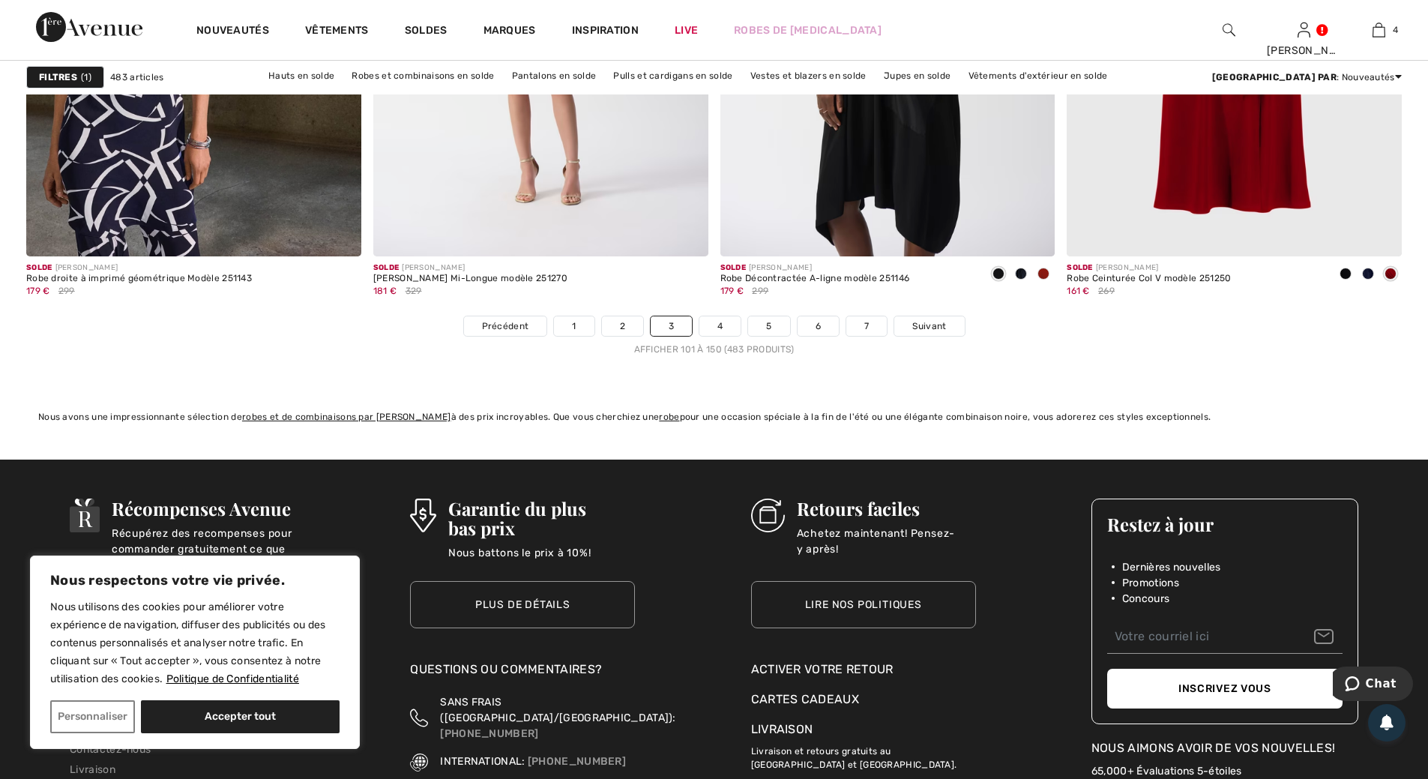
scroll to position [8773, 0]
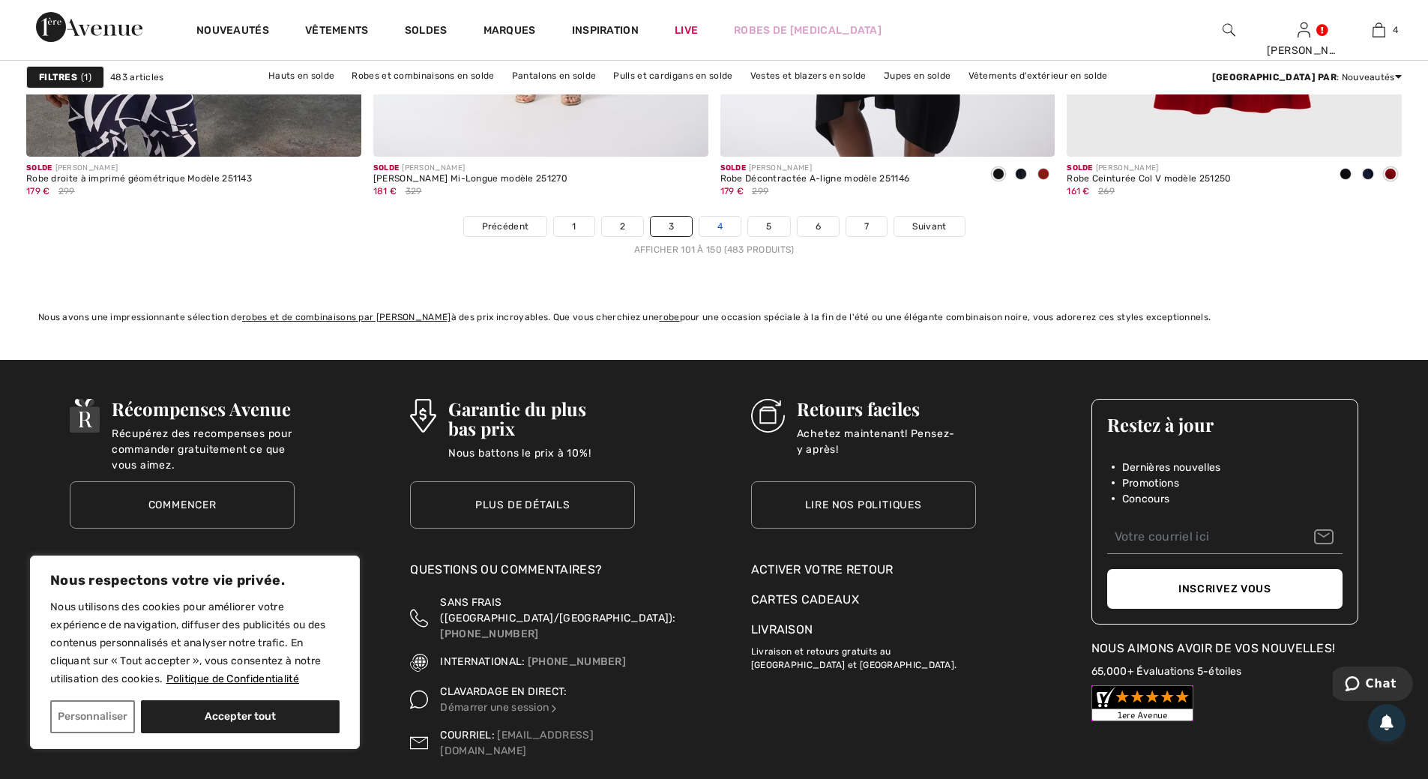
click at [721, 227] on link "4" at bounding box center [720, 226] width 41 height 19
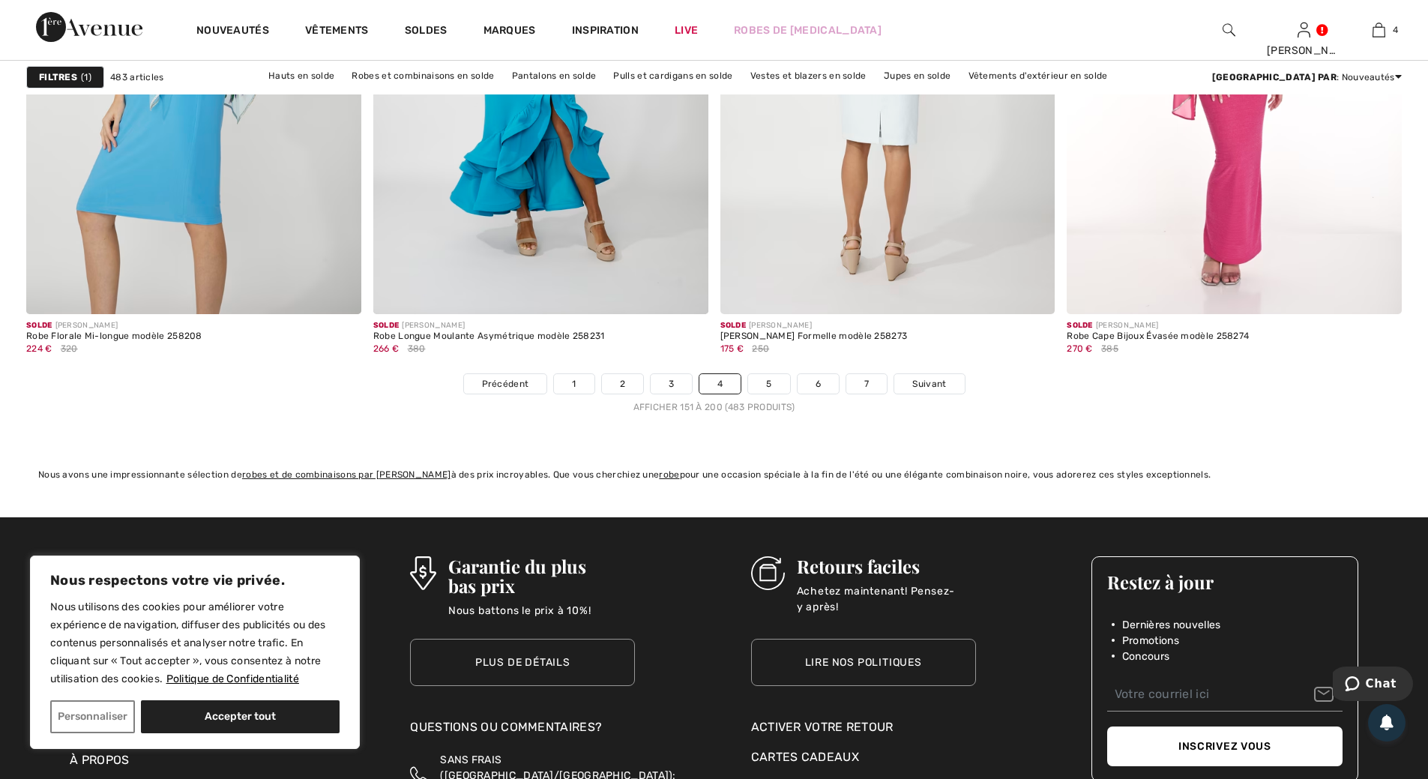
scroll to position [8623, 0]
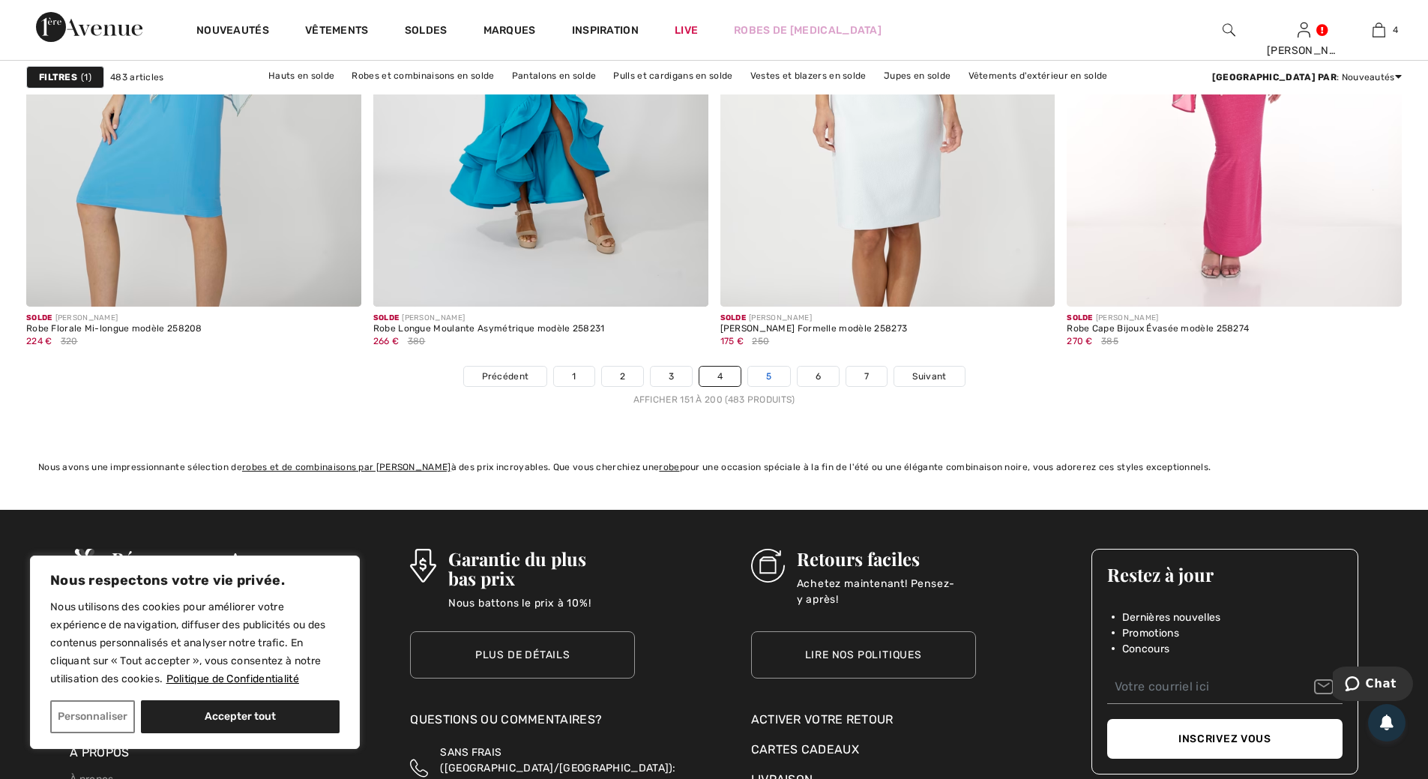
click at [769, 376] on link "5" at bounding box center [768, 376] width 41 height 19
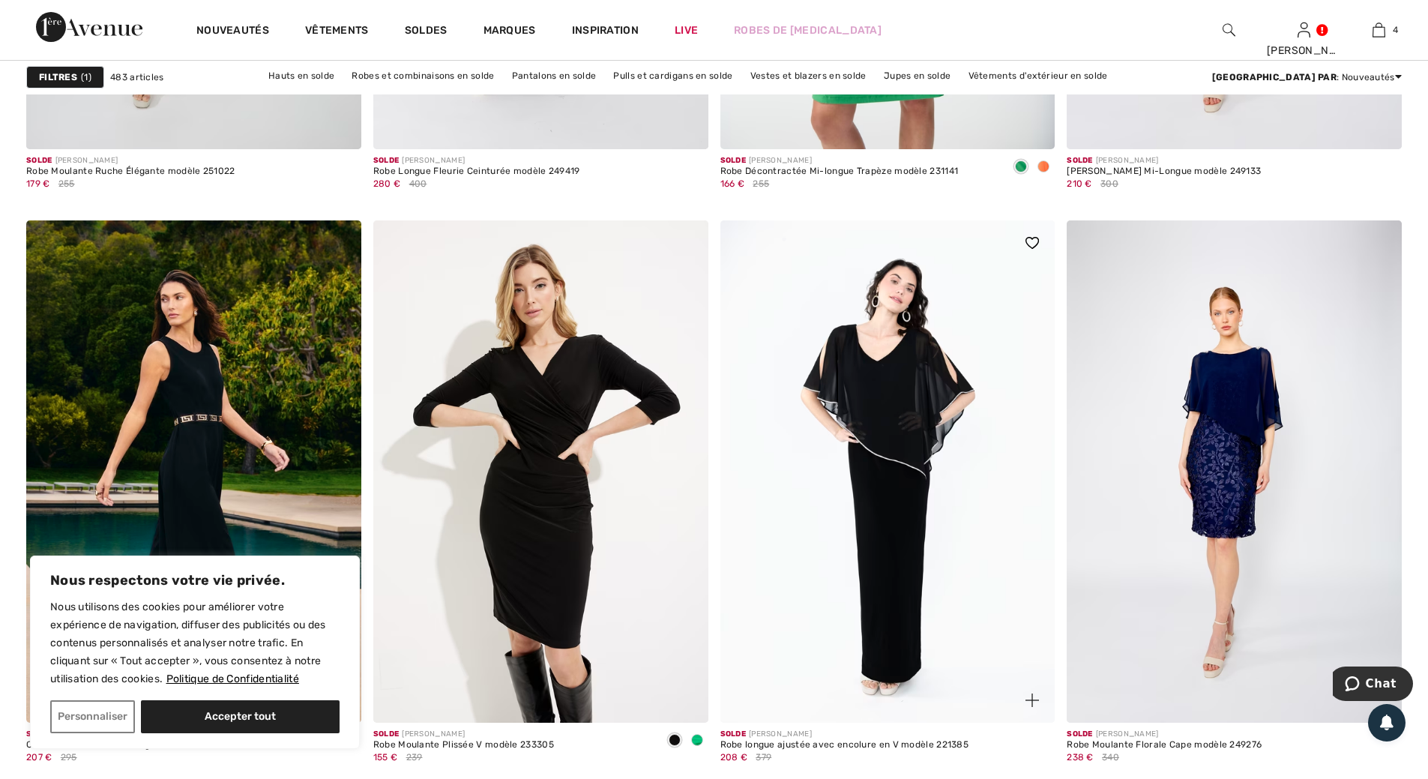
scroll to position [3224, 0]
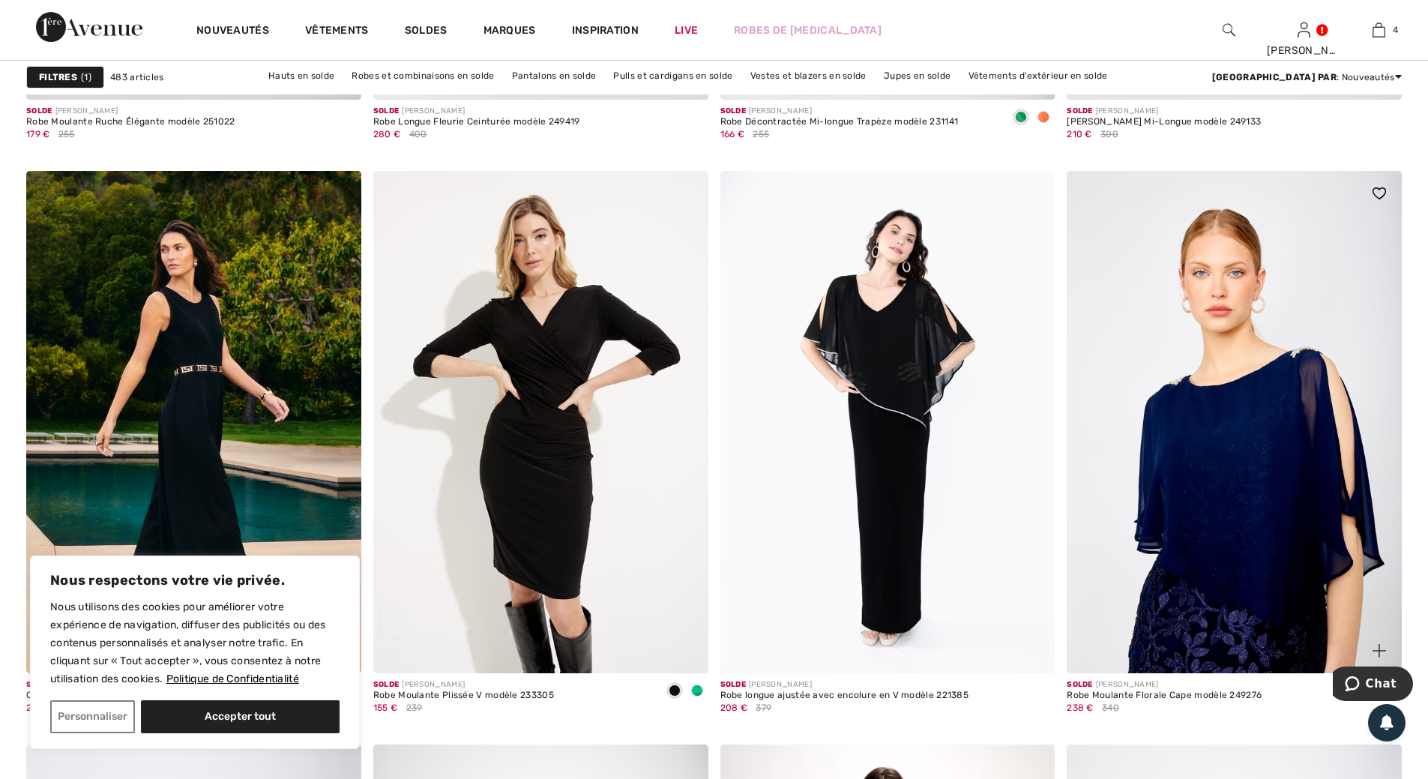
click at [1220, 444] on img at bounding box center [1234, 422] width 335 height 502
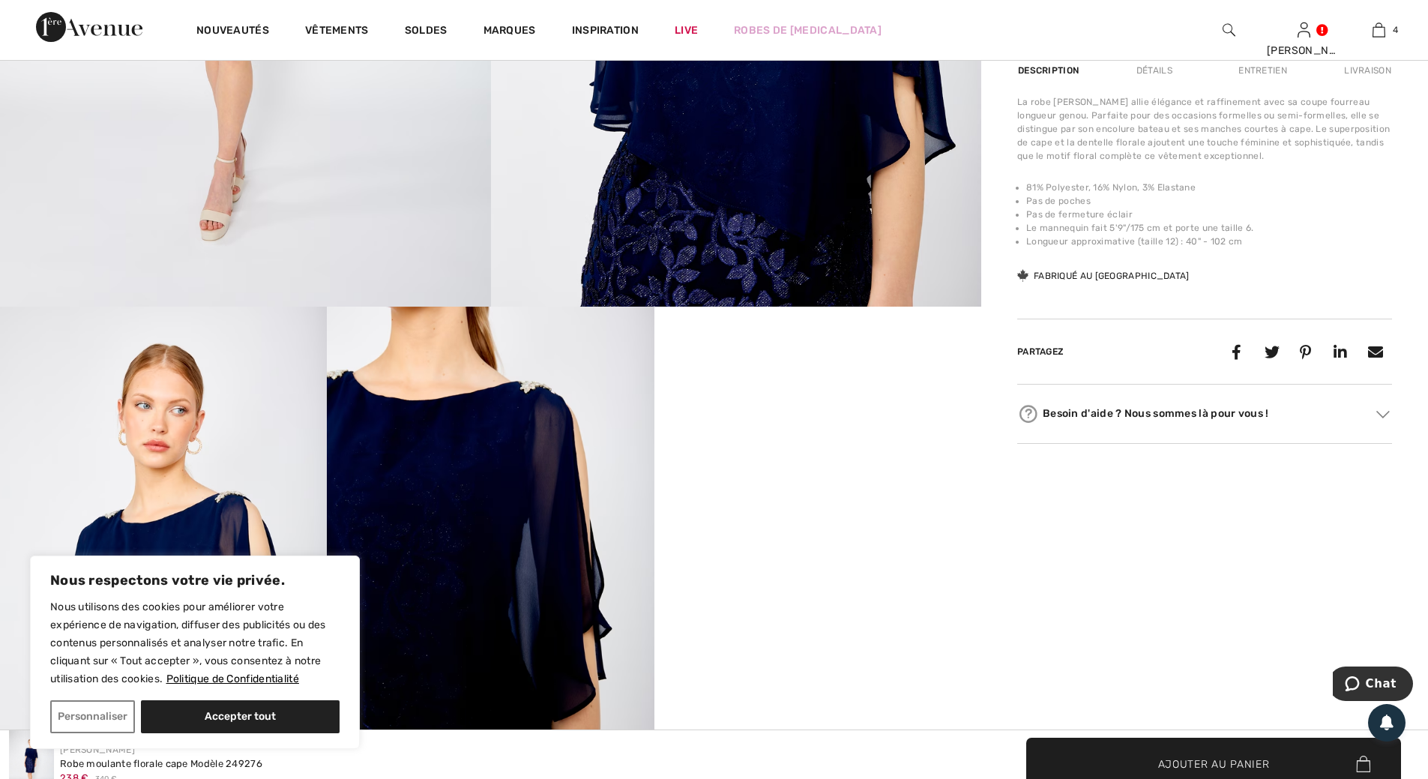
scroll to position [675, 0]
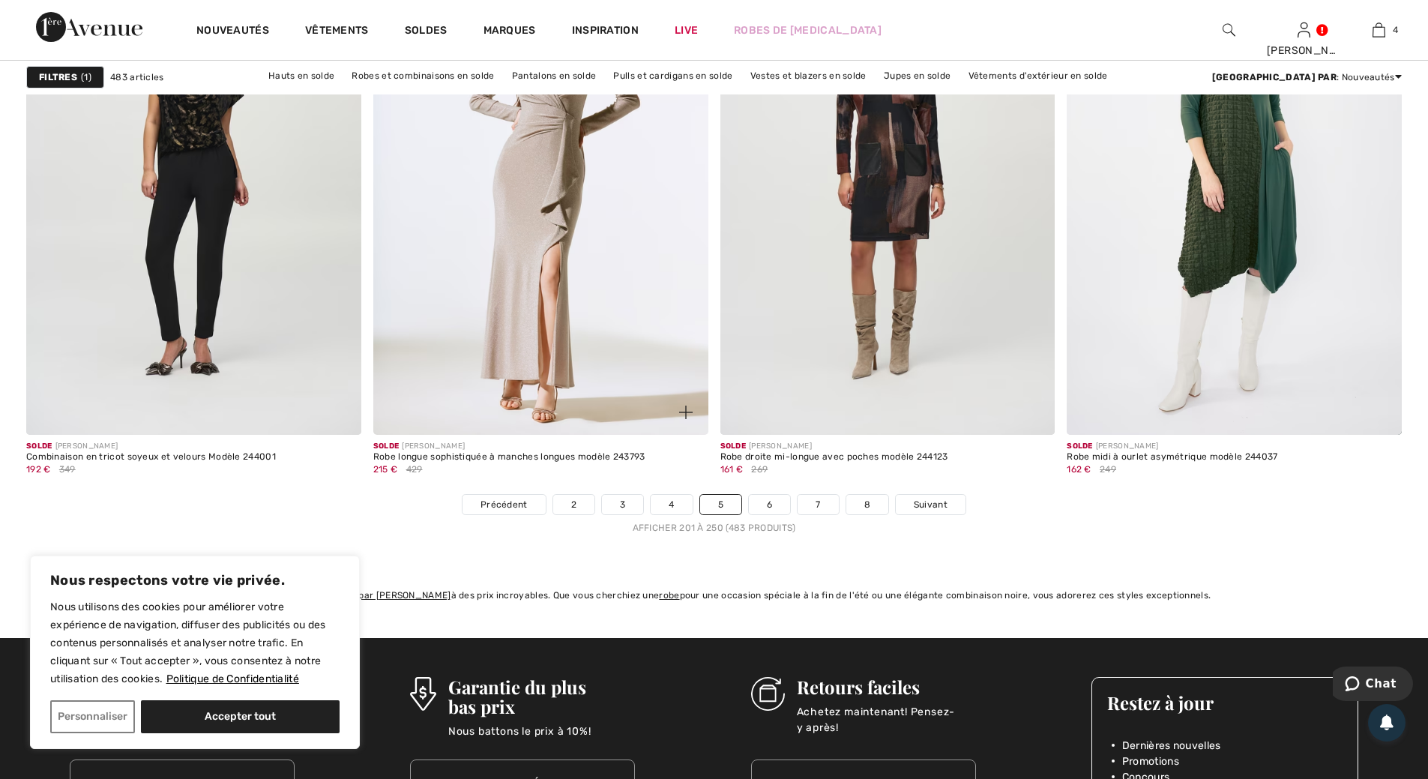
scroll to position [8548, 0]
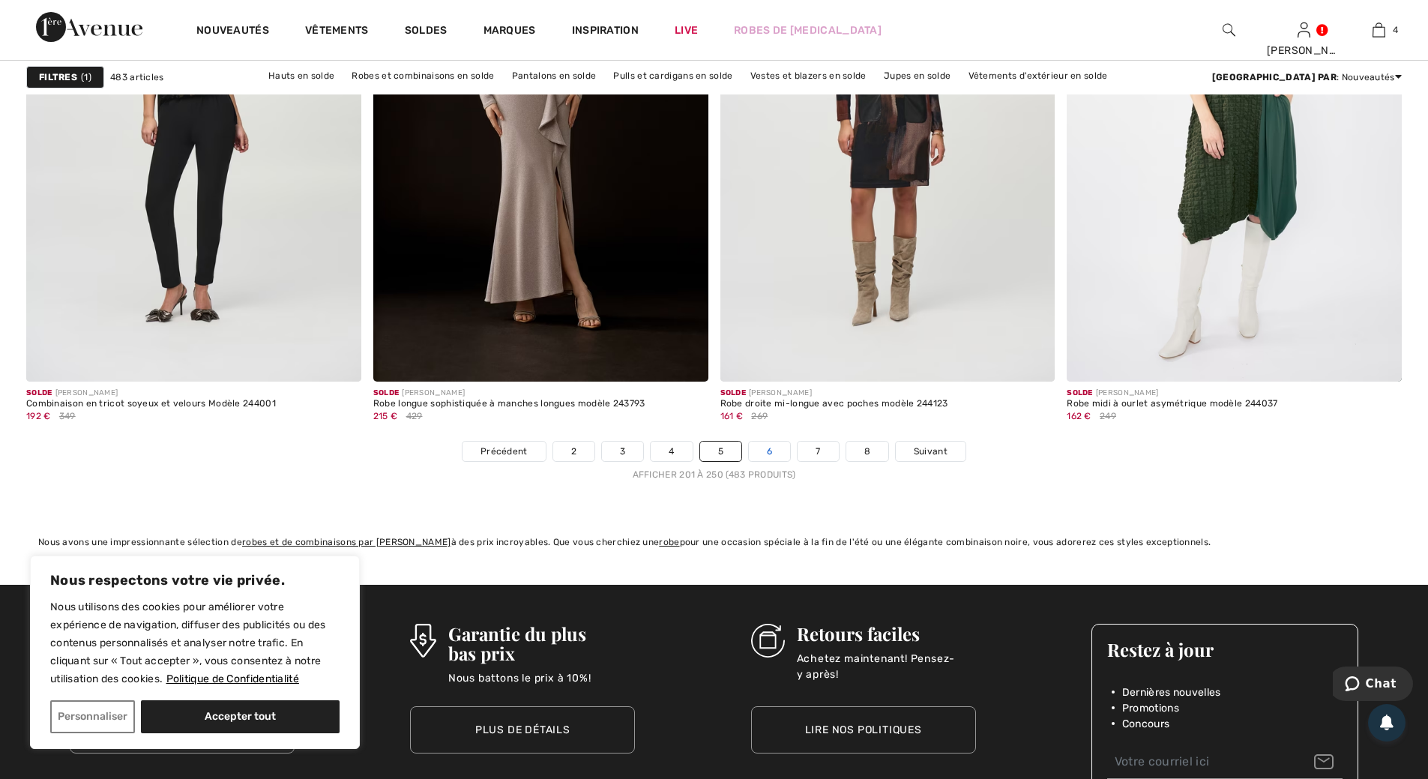
click at [769, 453] on link "6" at bounding box center [769, 451] width 41 height 19
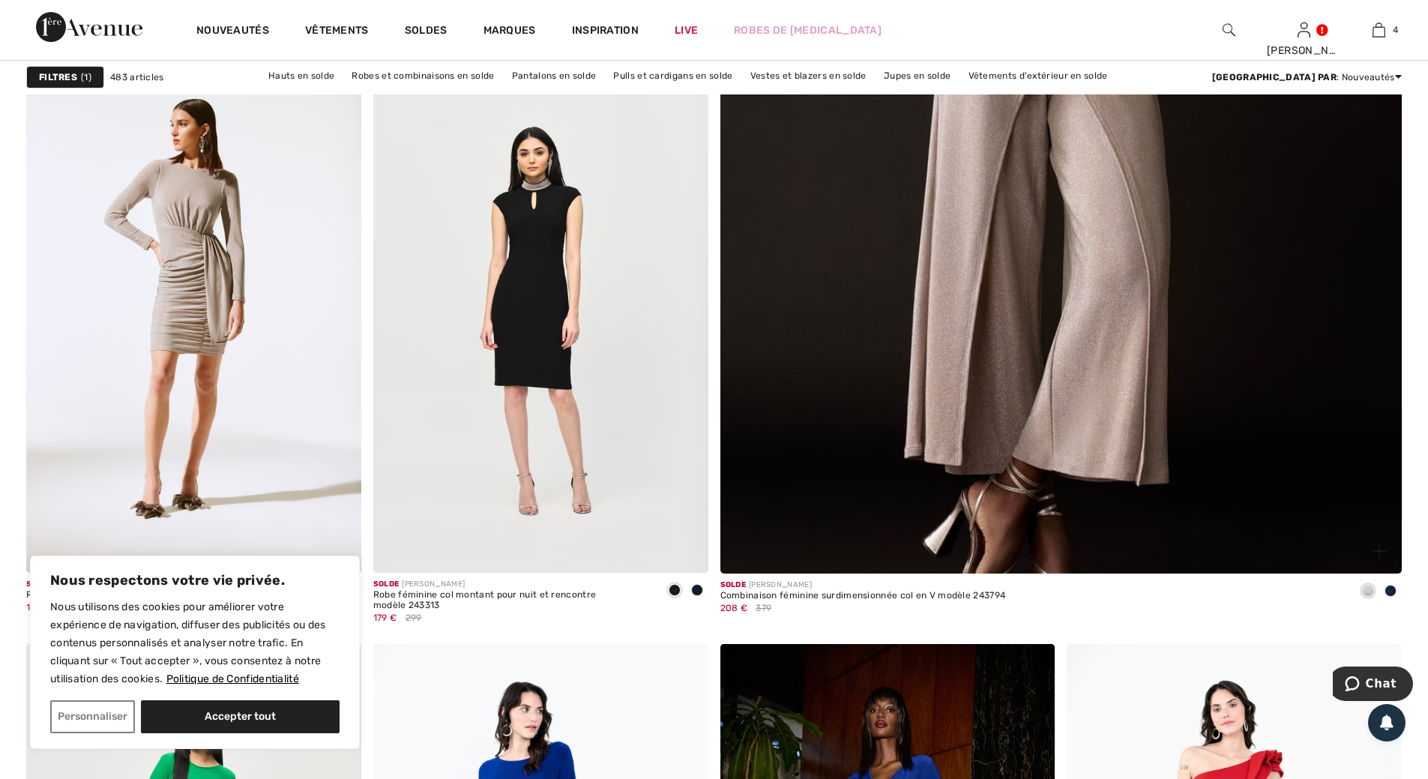
scroll to position [825, 0]
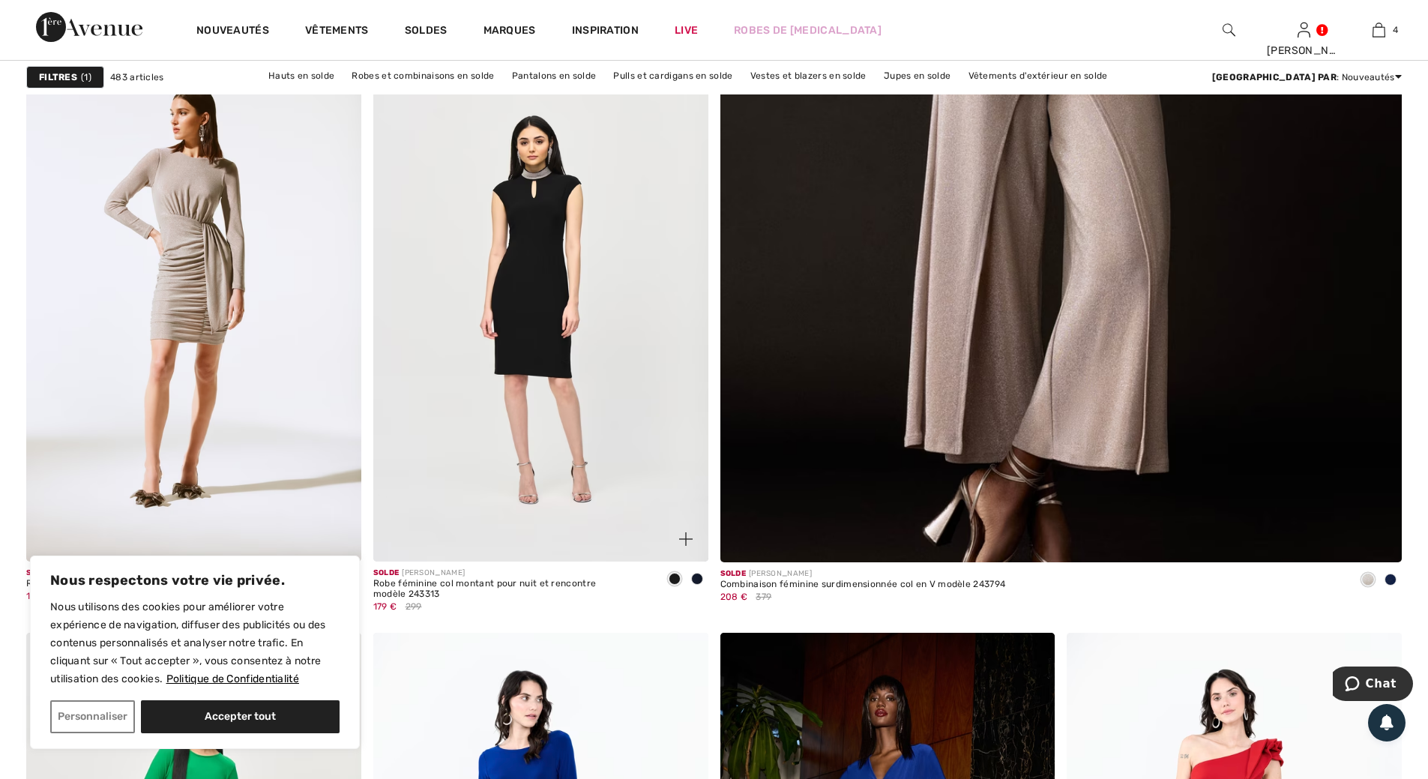
click at [678, 577] on span at bounding box center [675, 579] width 12 height 12
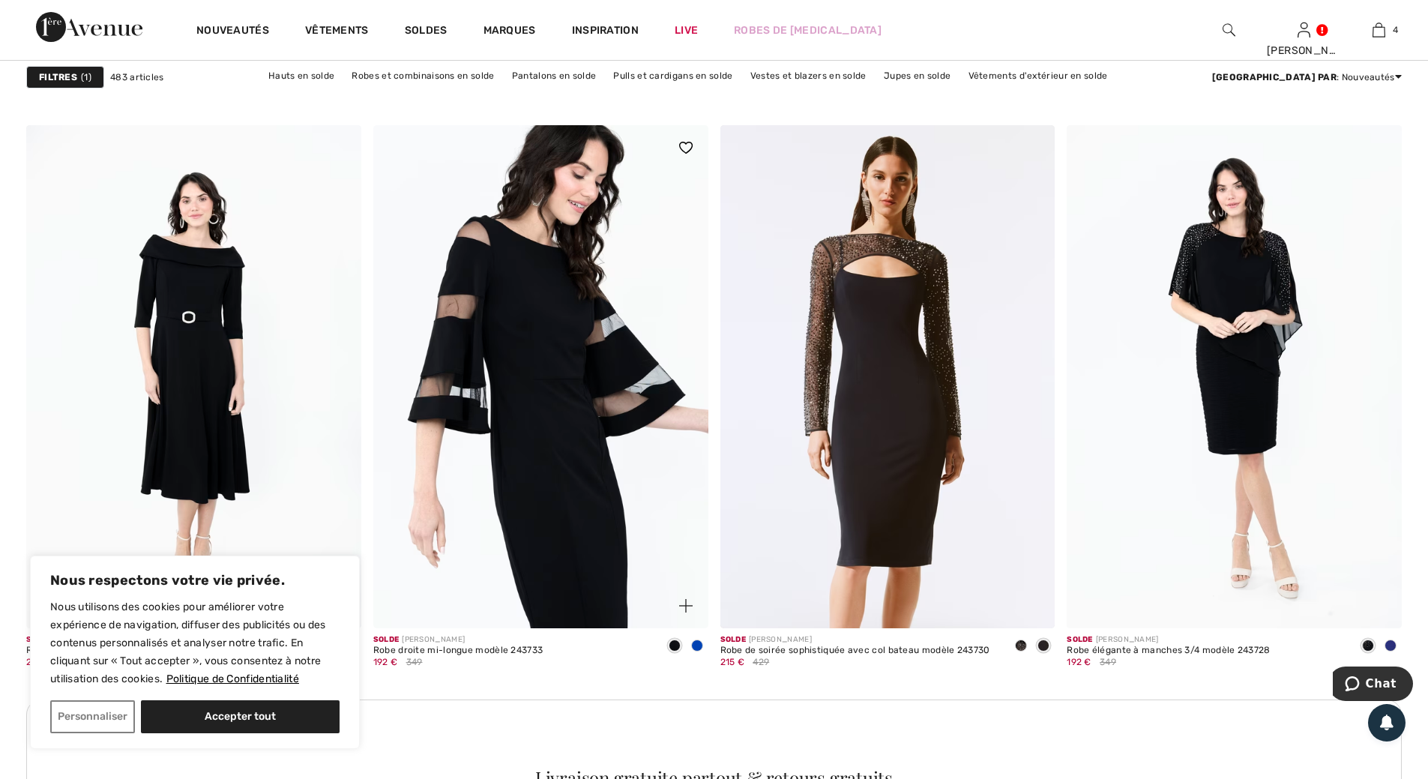
scroll to position [2025, 0]
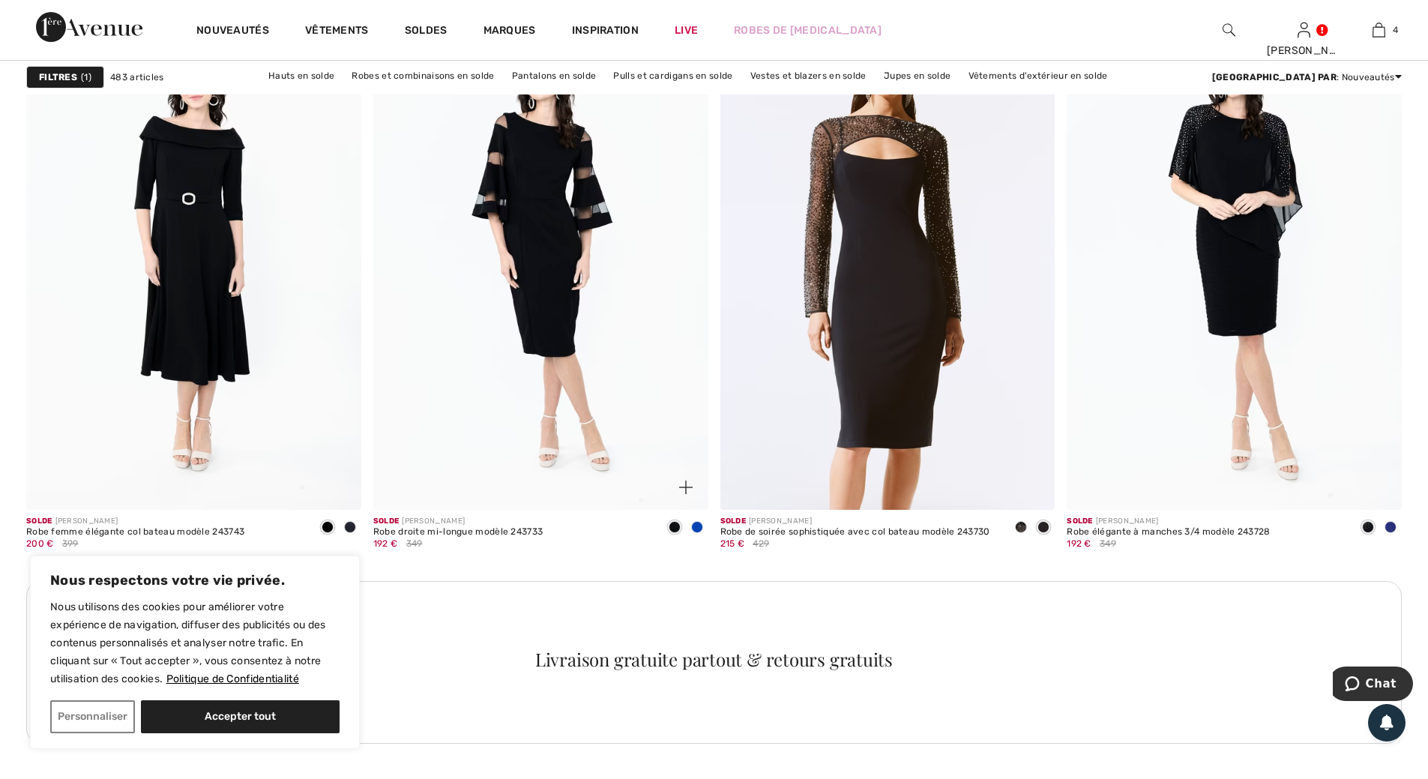
click at [694, 528] on span at bounding box center [697, 527] width 12 height 12
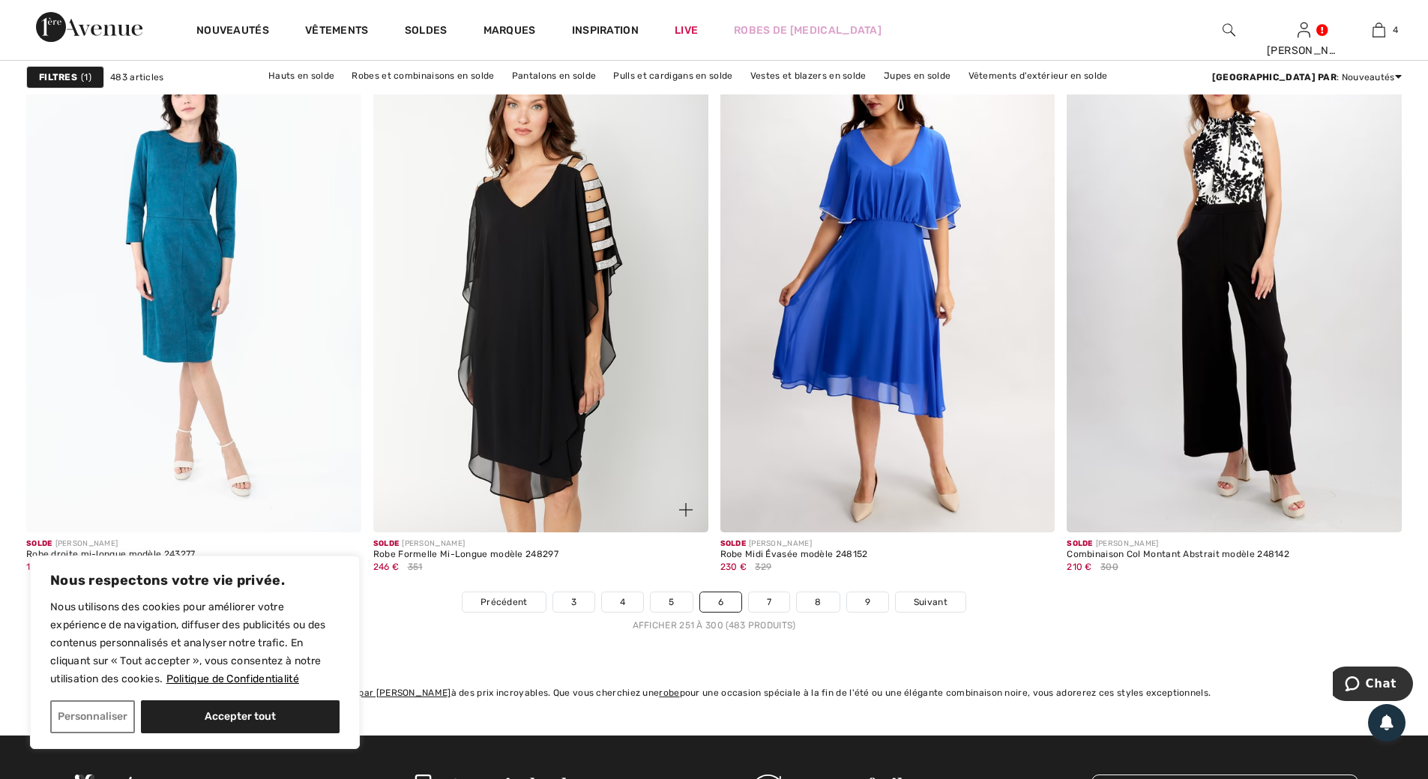
scroll to position [8398, 0]
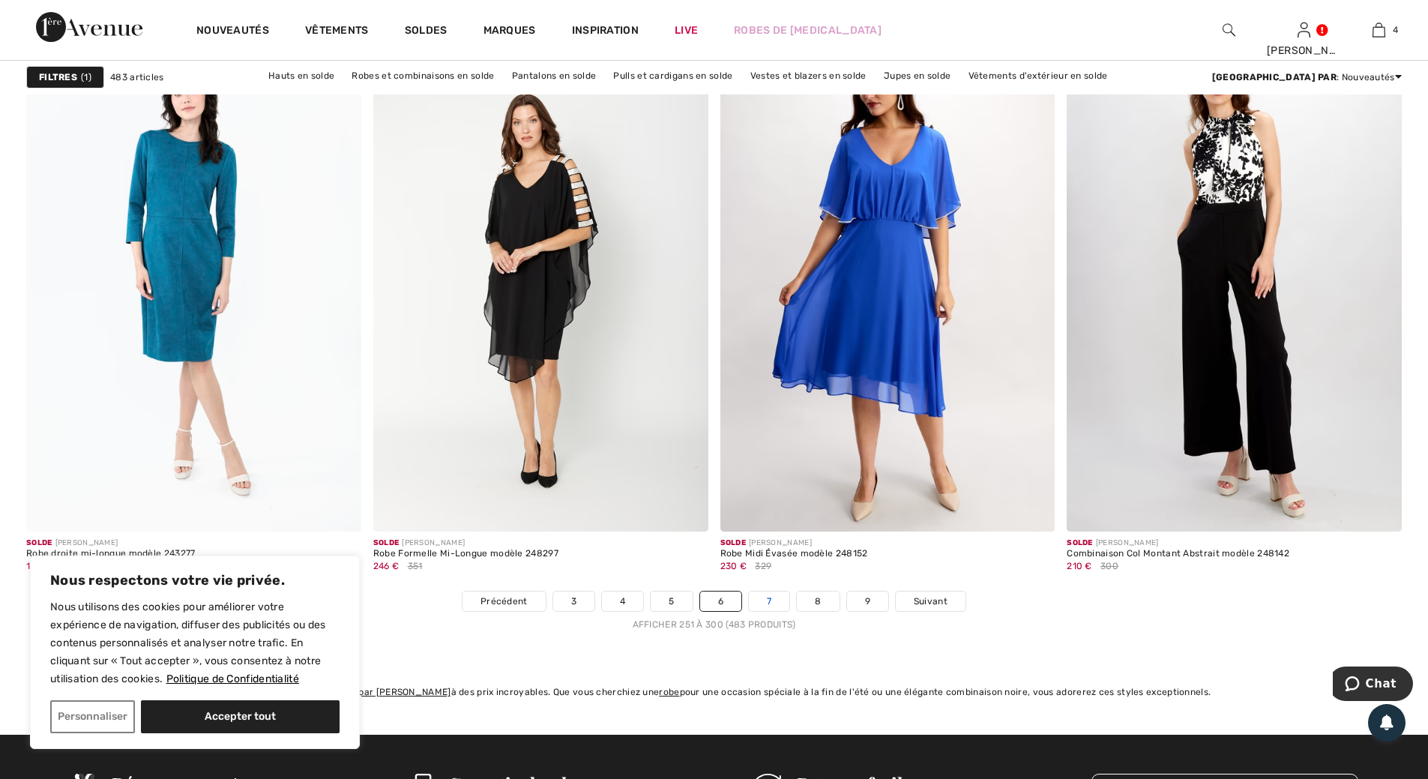
click at [768, 601] on link "7" at bounding box center [769, 601] width 40 height 19
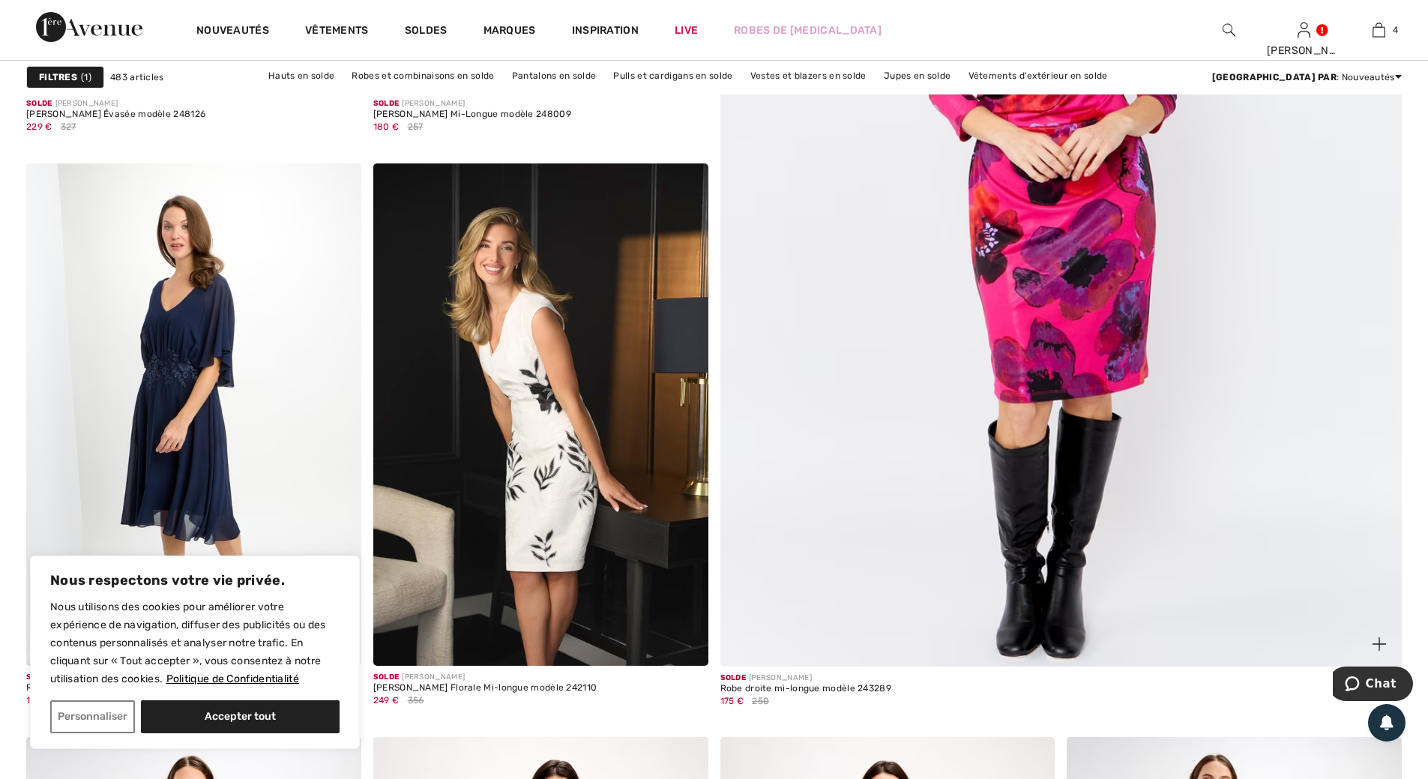
scroll to position [600, 0]
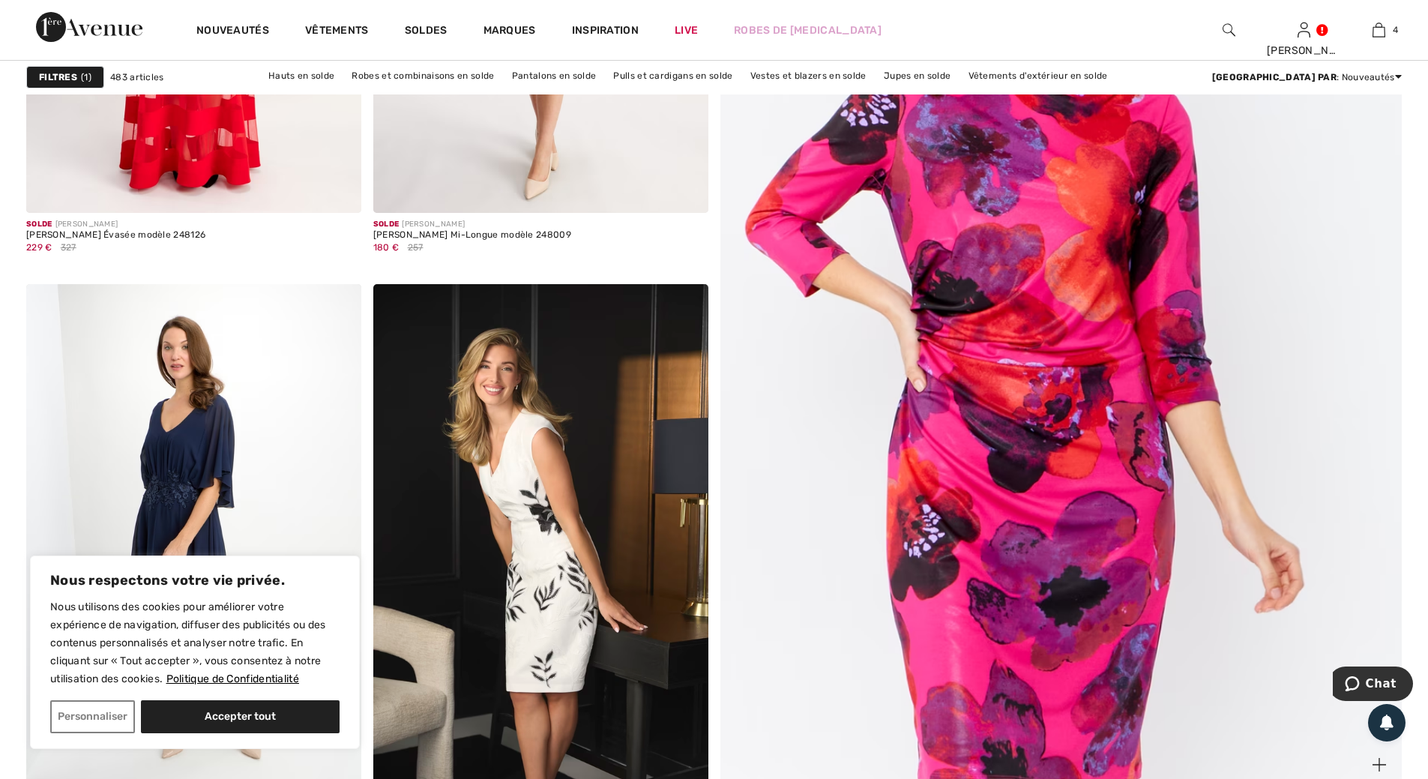
click at [1057, 390] on img at bounding box center [1061, 324] width 818 height 1227
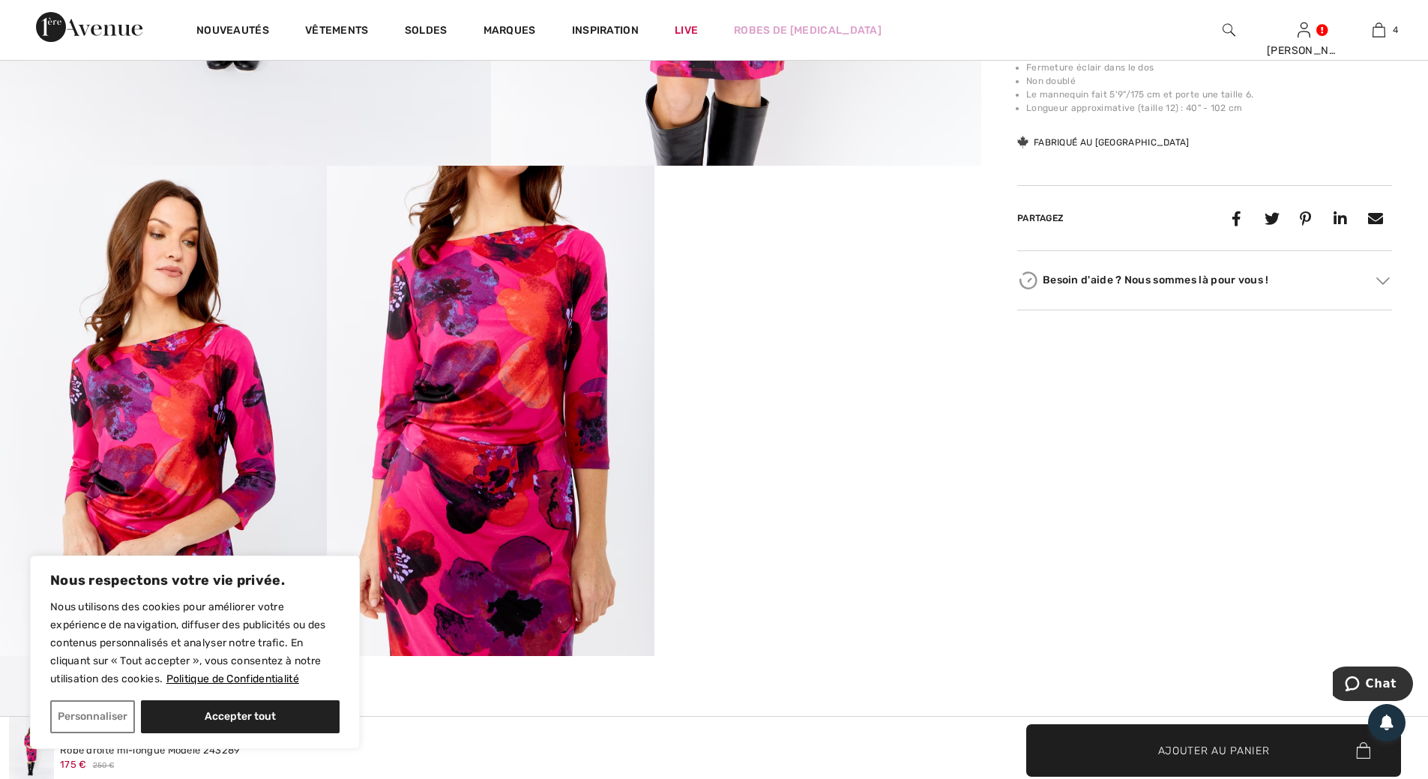
scroll to position [750, 0]
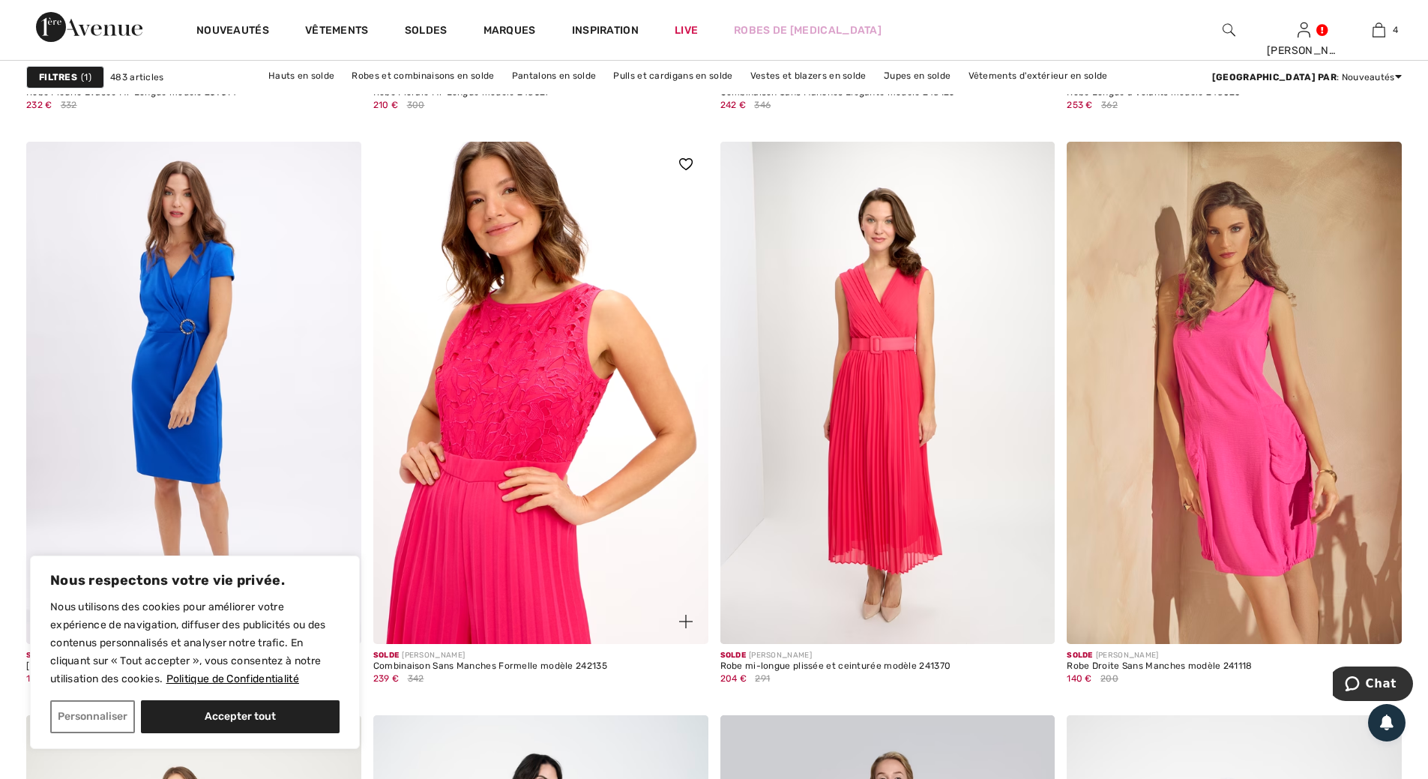
scroll to position [3224, 0]
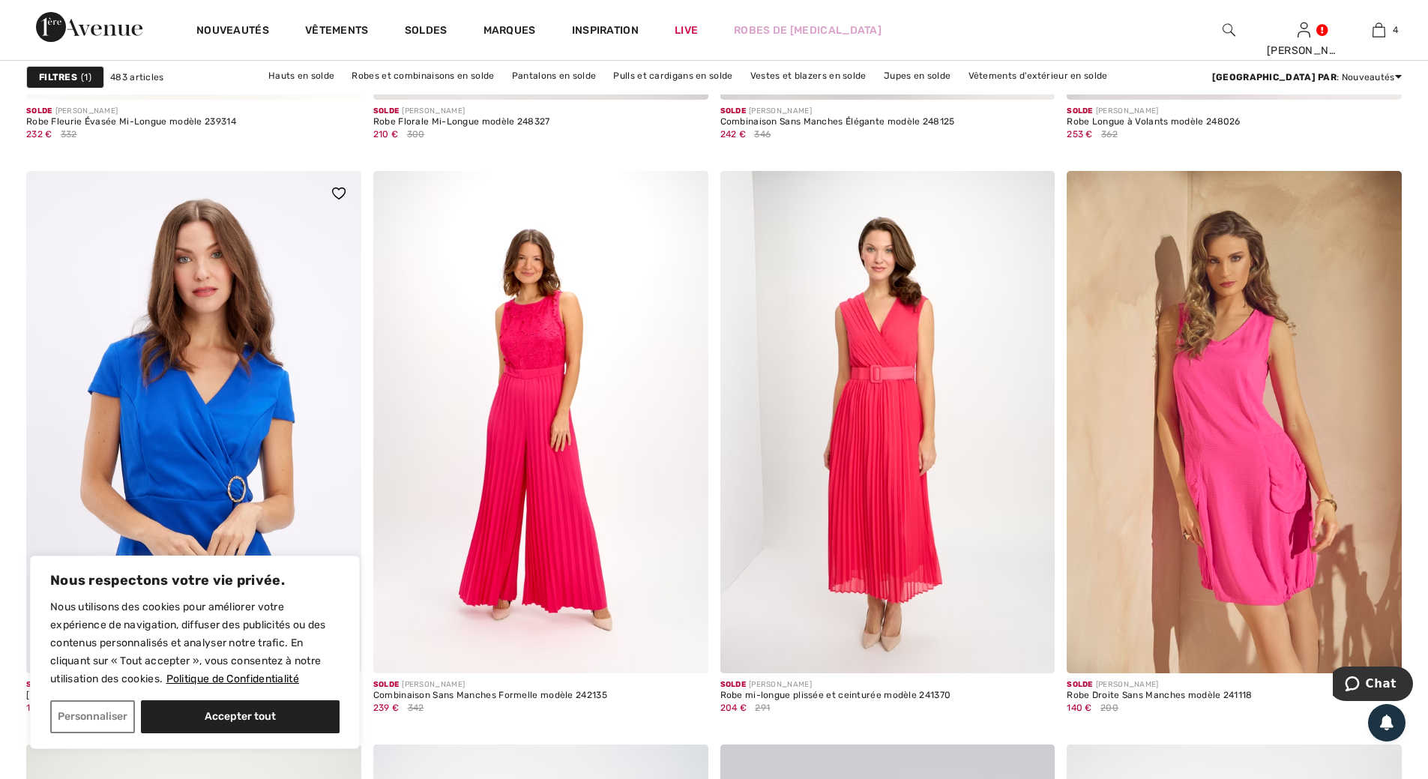
click at [207, 328] on img at bounding box center [193, 422] width 335 height 502
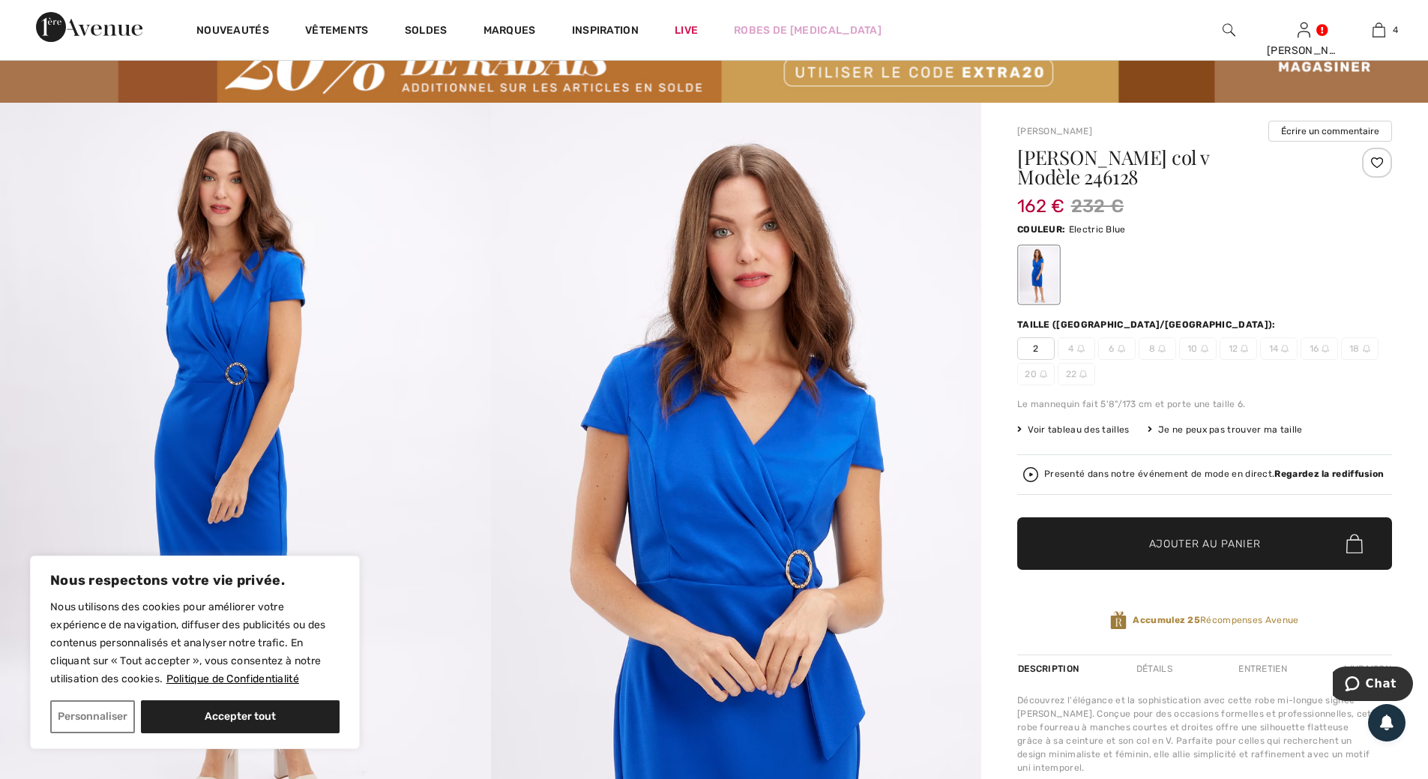
scroll to position [75, 0]
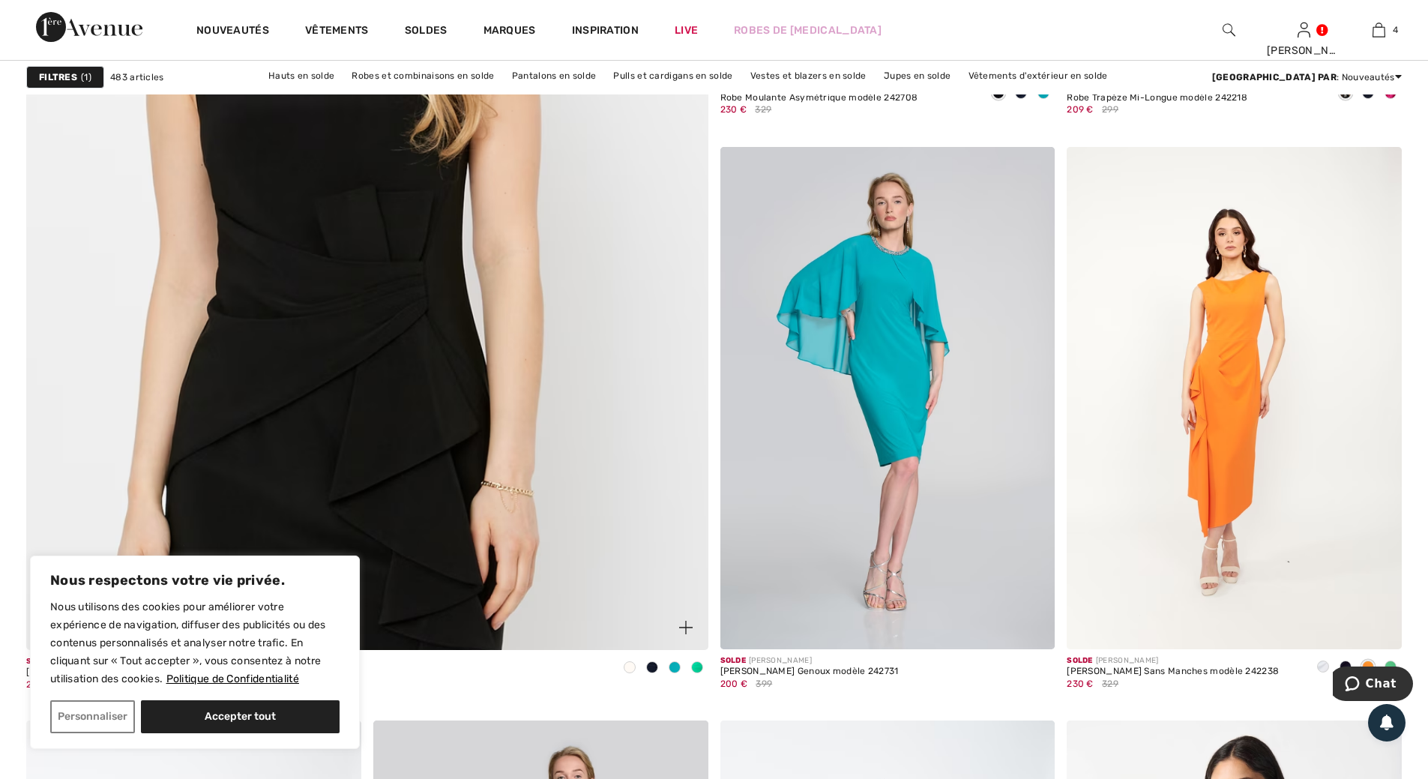
scroll to position [5249, 0]
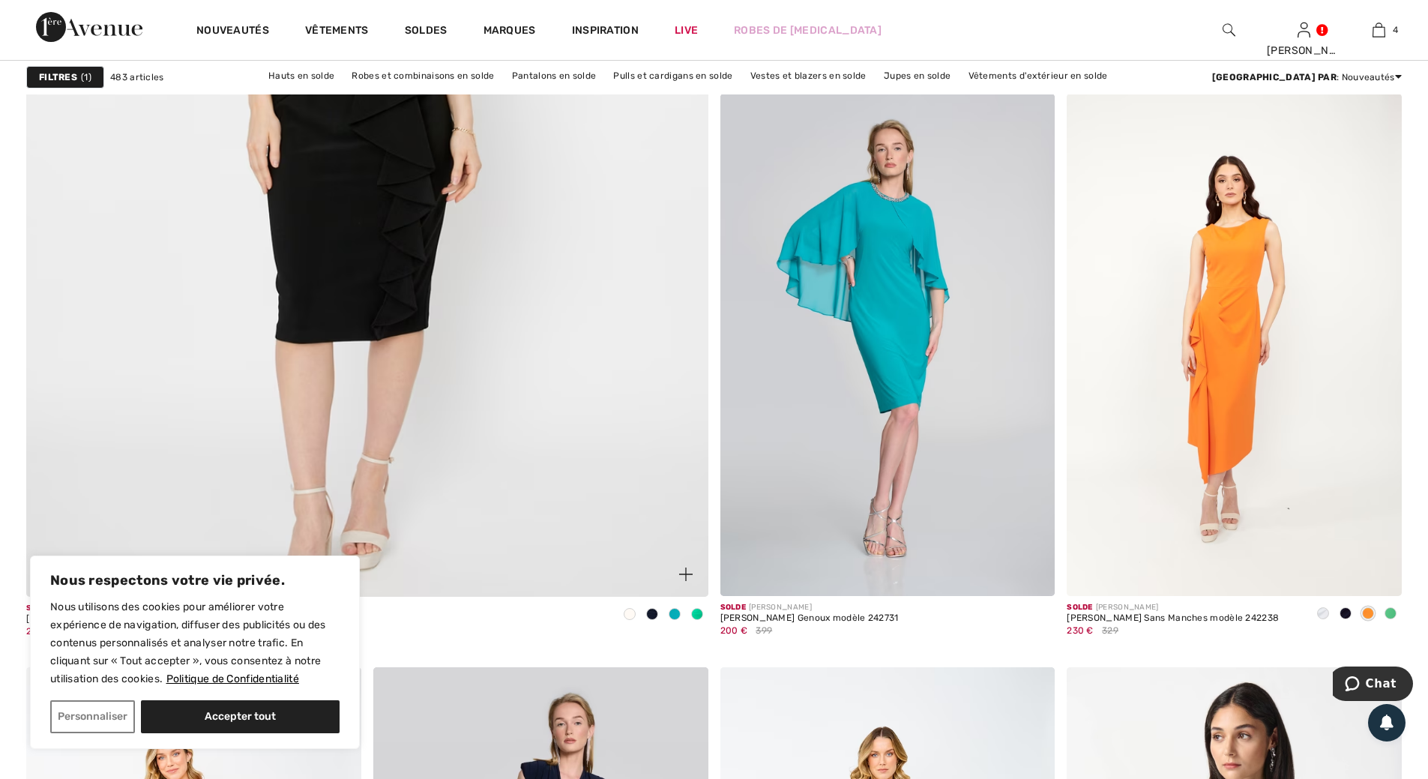
click at [699, 611] on span at bounding box center [697, 614] width 12 height 12
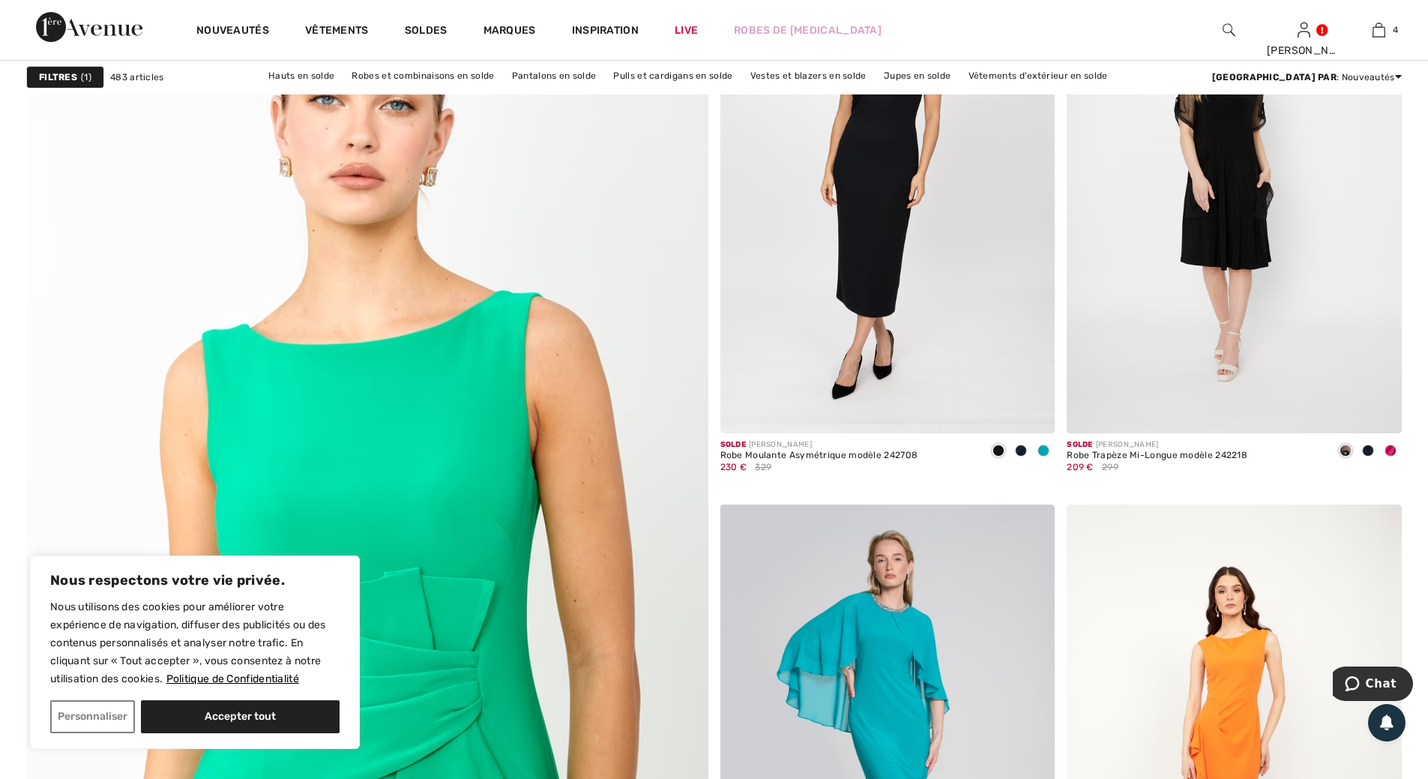
scroll to position [4799, 0]
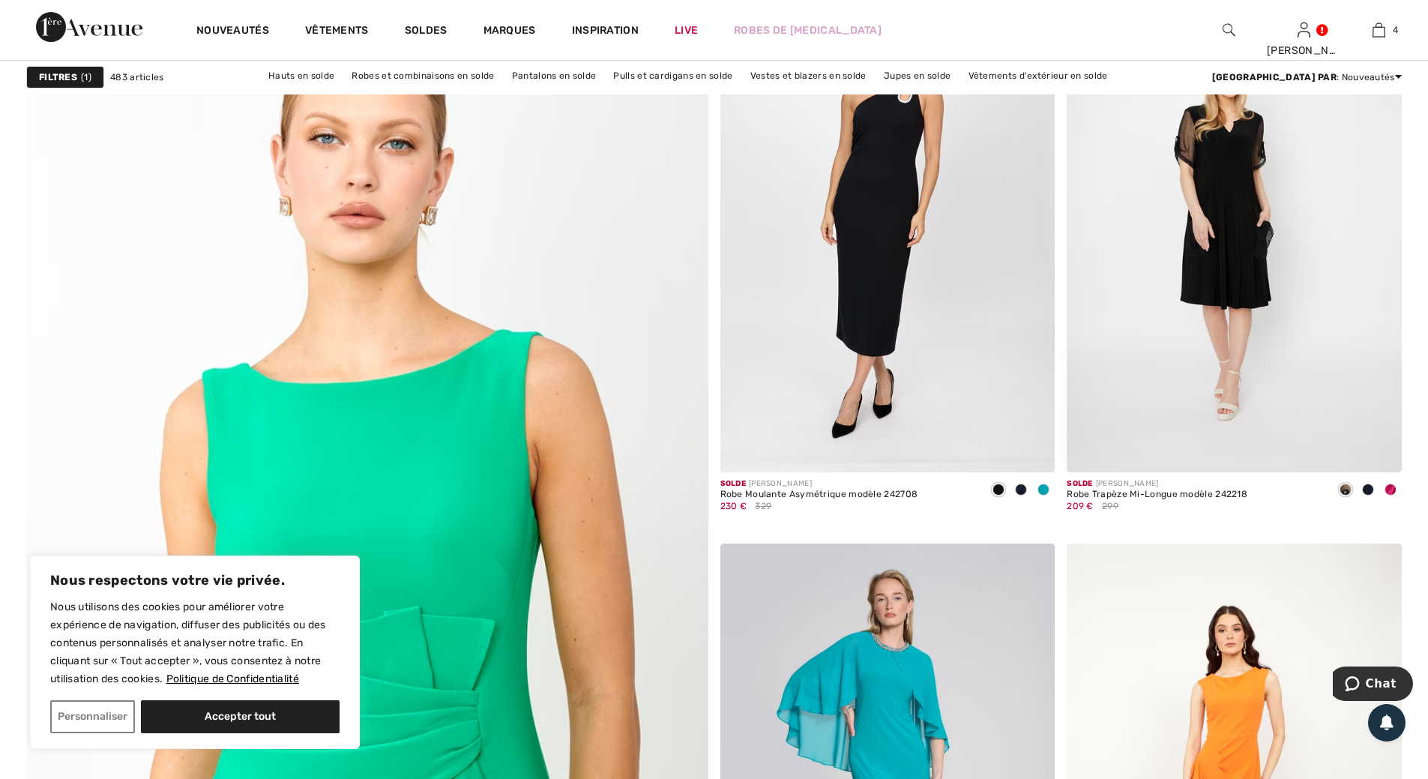
click at [505, 517] on img at bounding box center [367, 583] width 818 height 1227
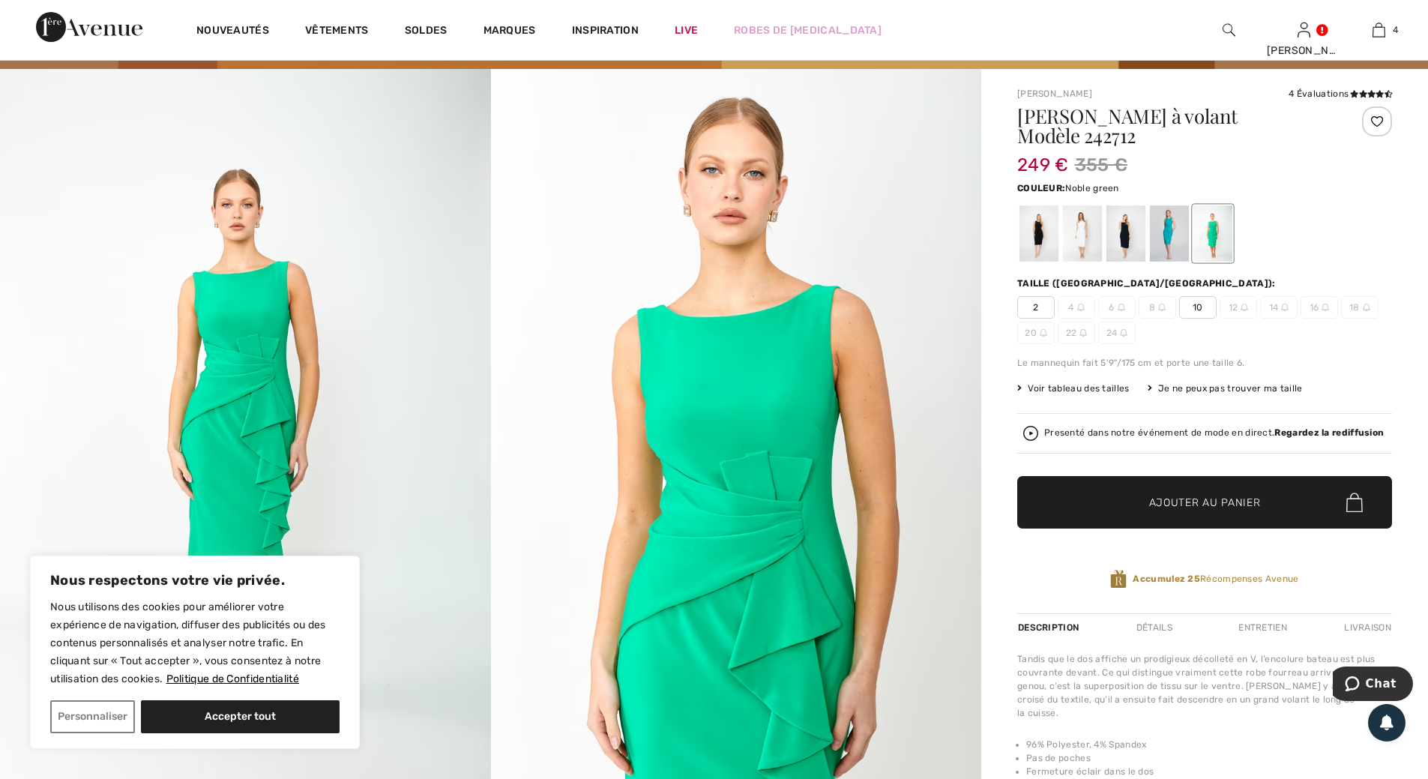
scroll to position [75, 0]
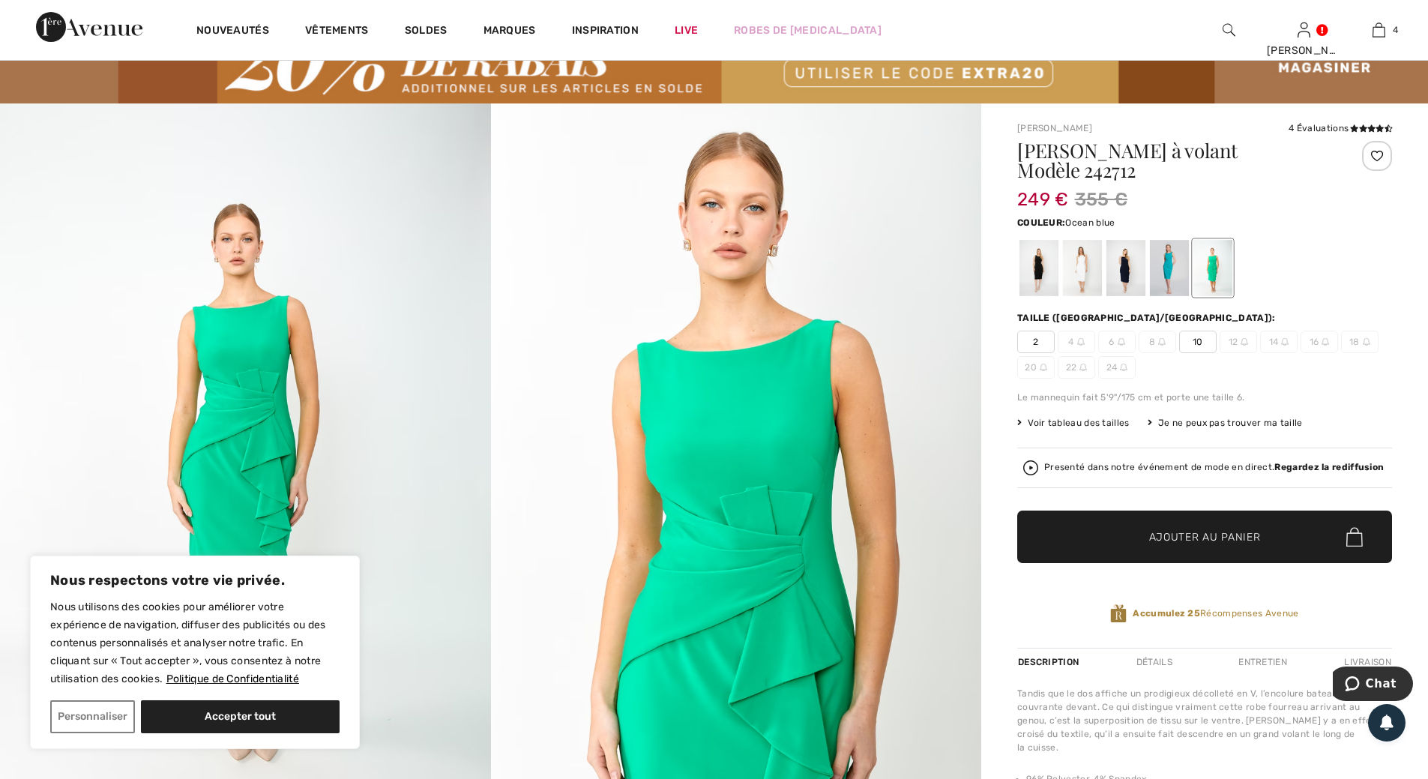
click at [1165, 265] on div at bounding box center [1169, 268] width 39 height 56
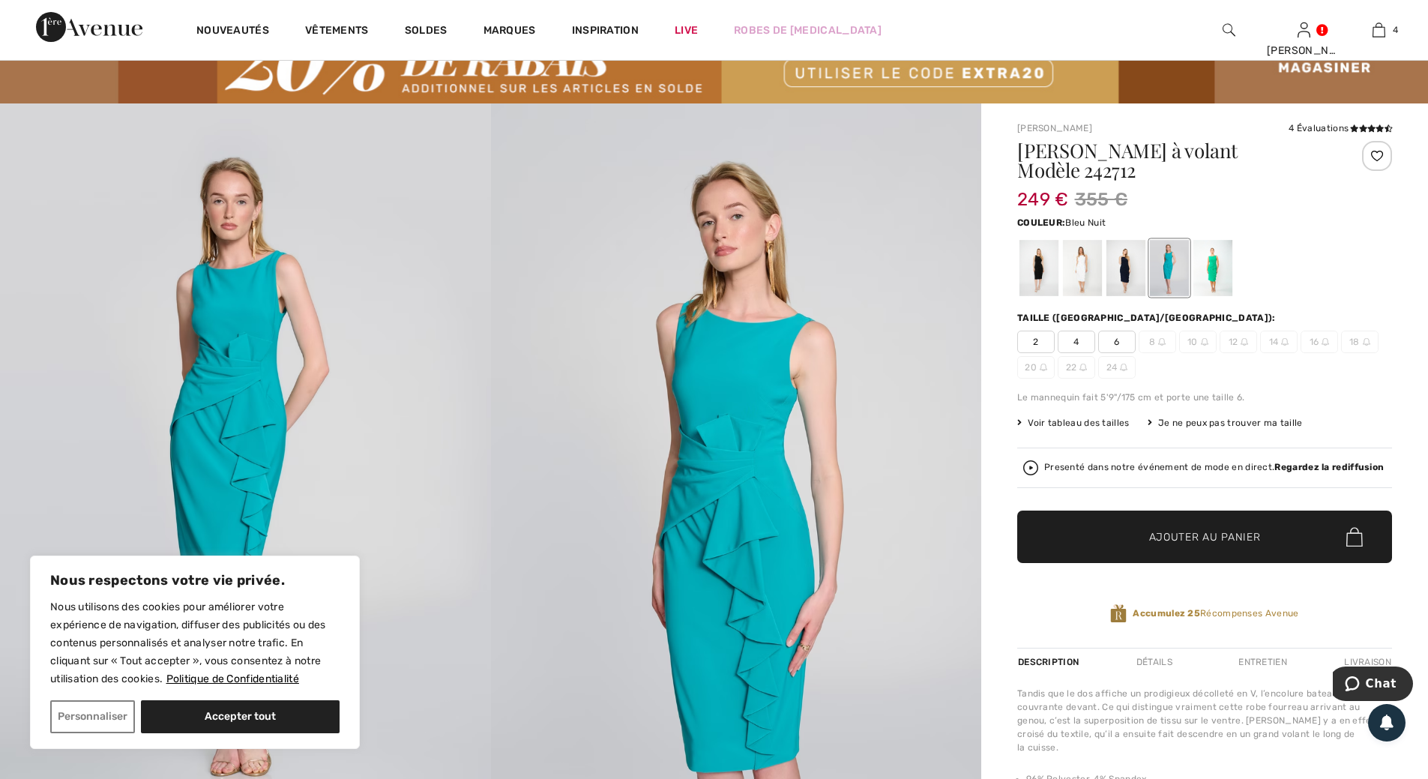
click at [1127, 266] on div at bounding box center [1126, 268] width 39 height 56
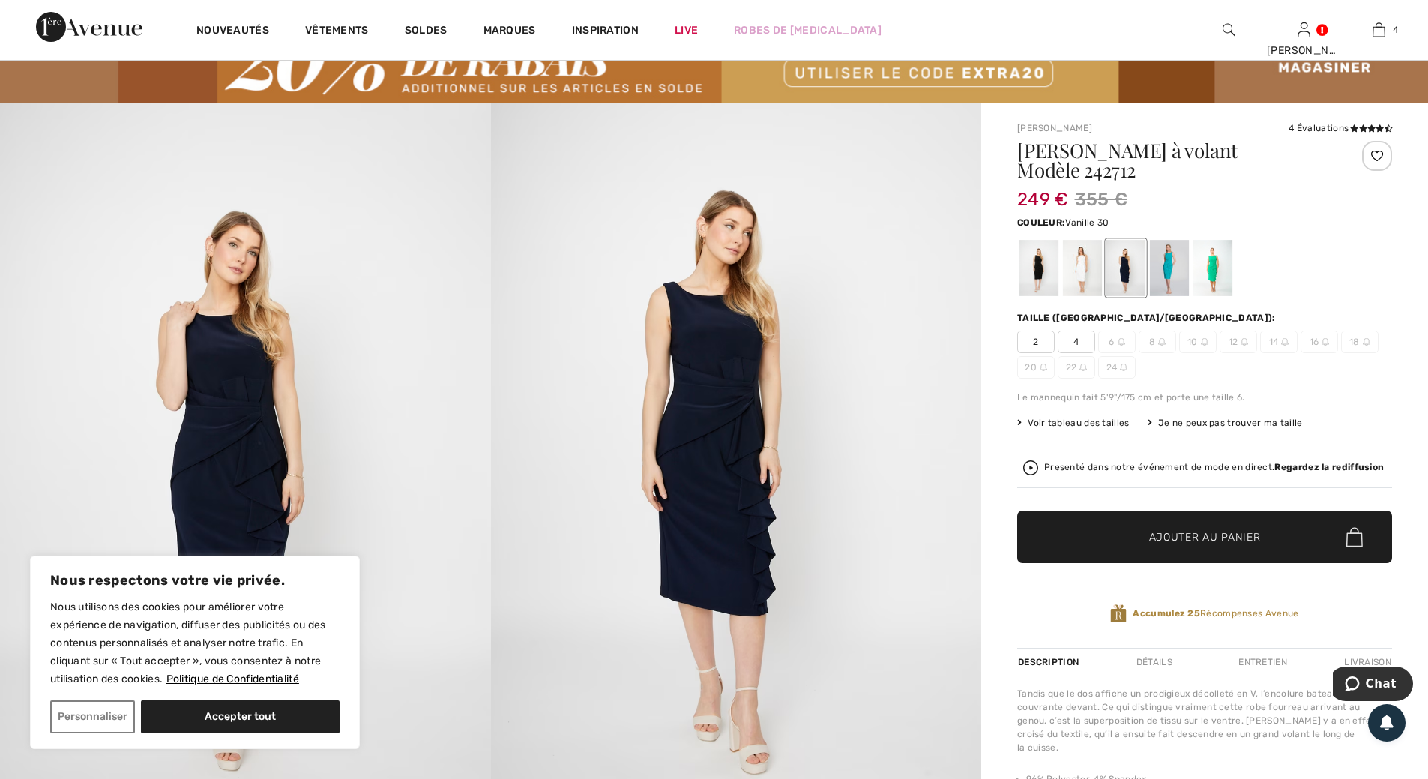
click at [1080, 268] on div at bounding box center [1082, 268] width 39 height 56
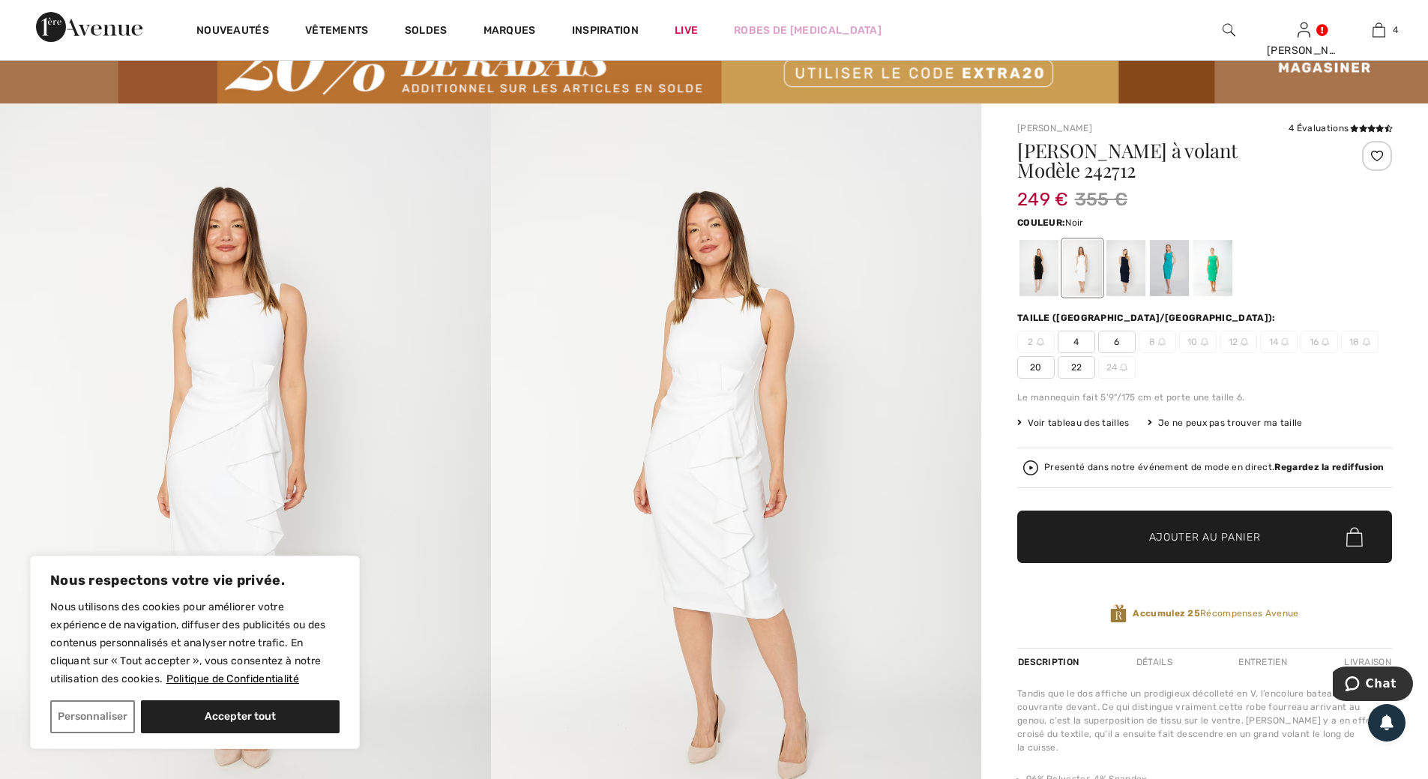
click at [1032, 268] on div at bounding box center [1039, 268] width 39 height 56
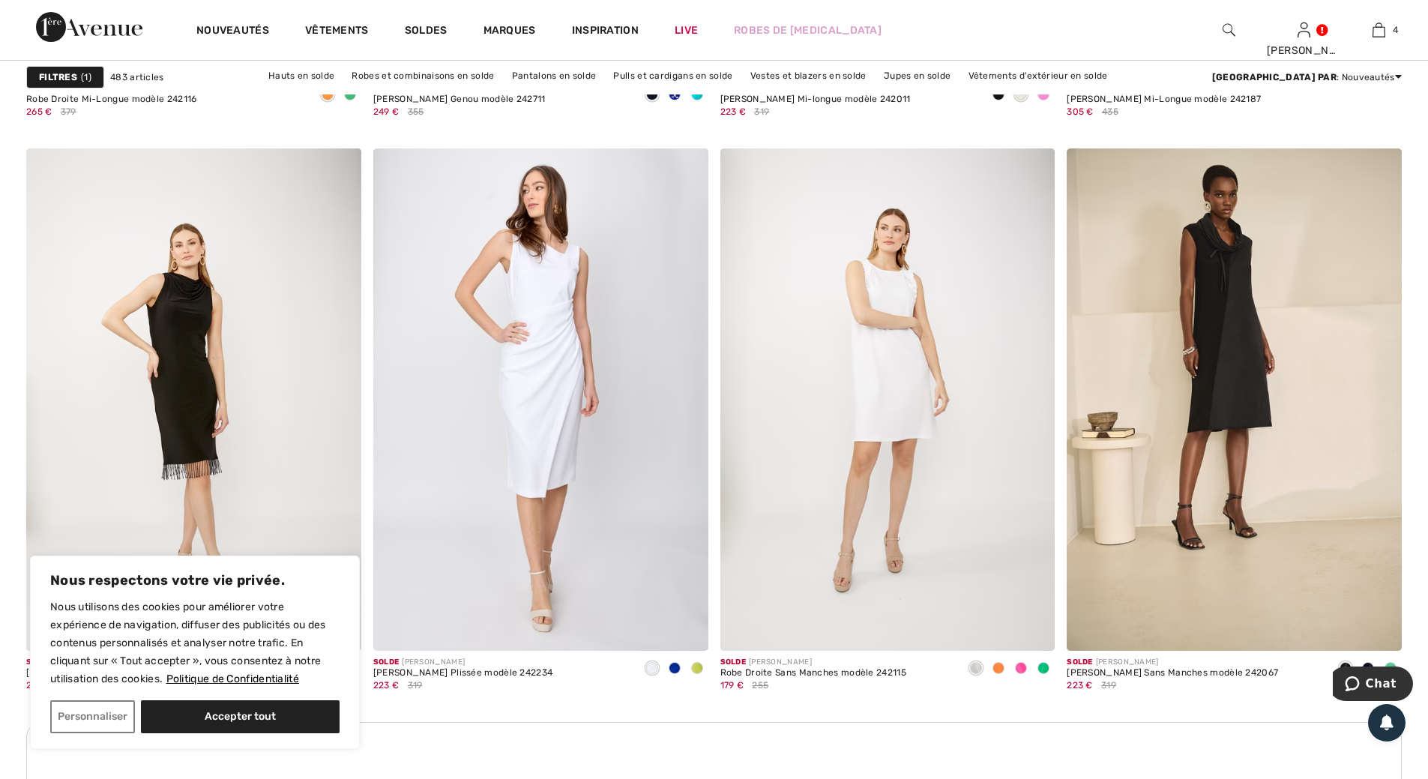
scroll to position [6373, 0]
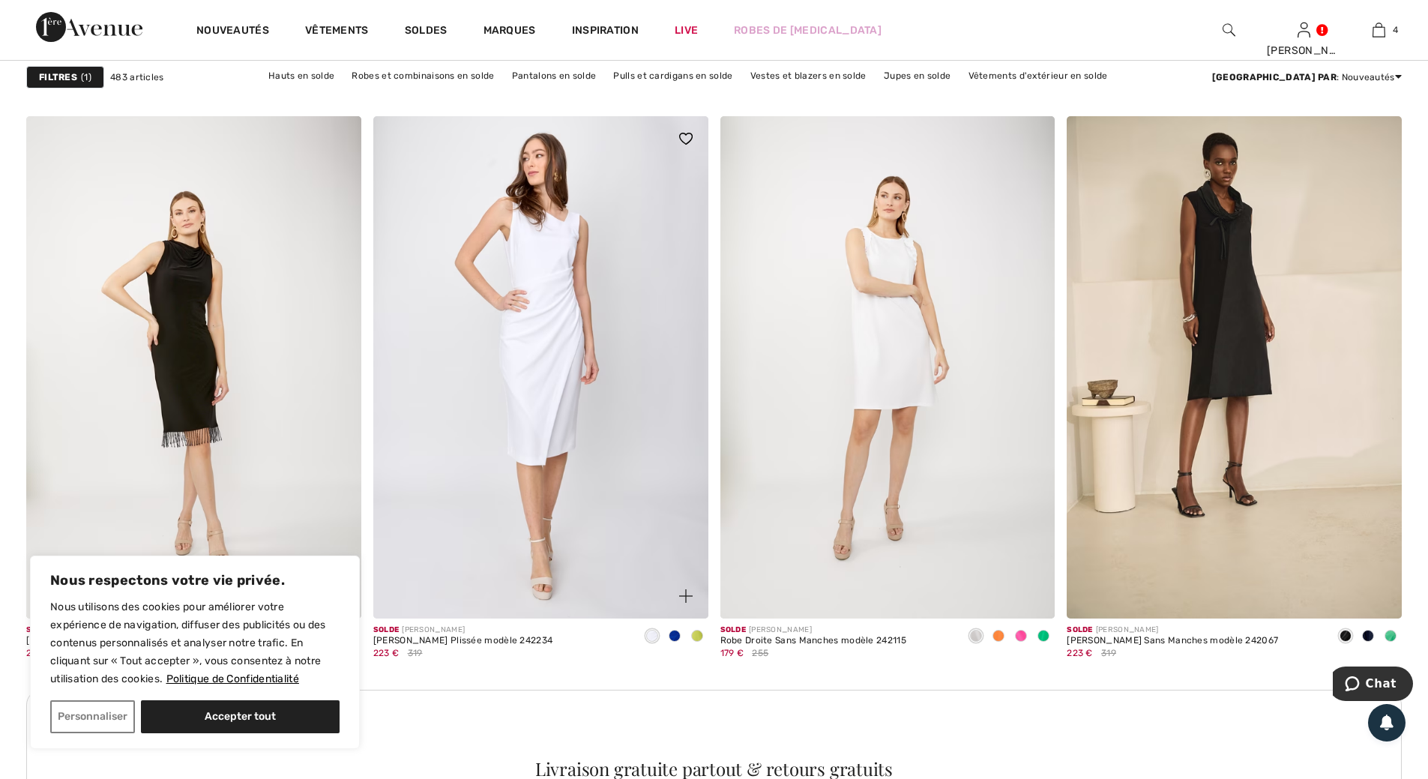
click at [671, 636] on span at bounding box center [675, 636] width 12 height 12
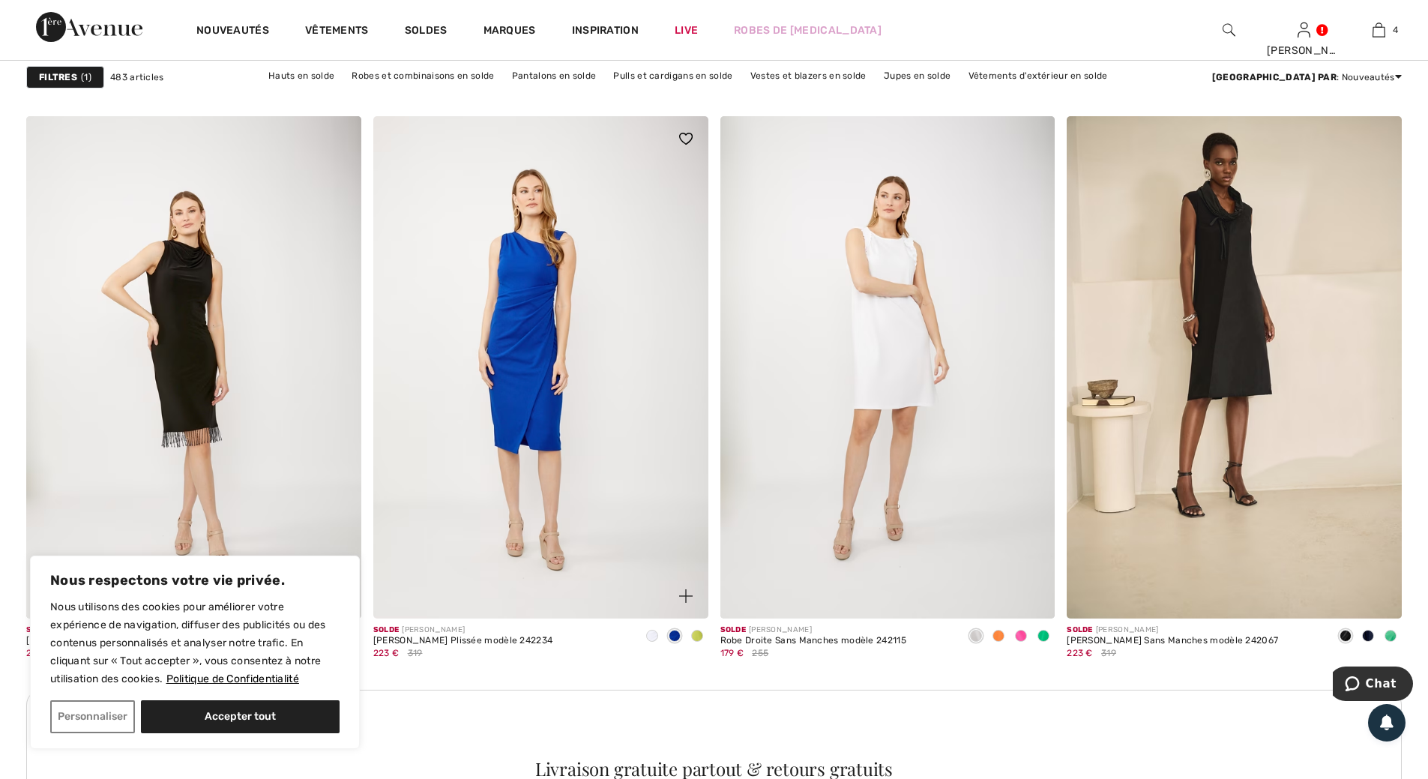
click at [522, 355] on img at bounding box center [540, 367] width 335 height 502
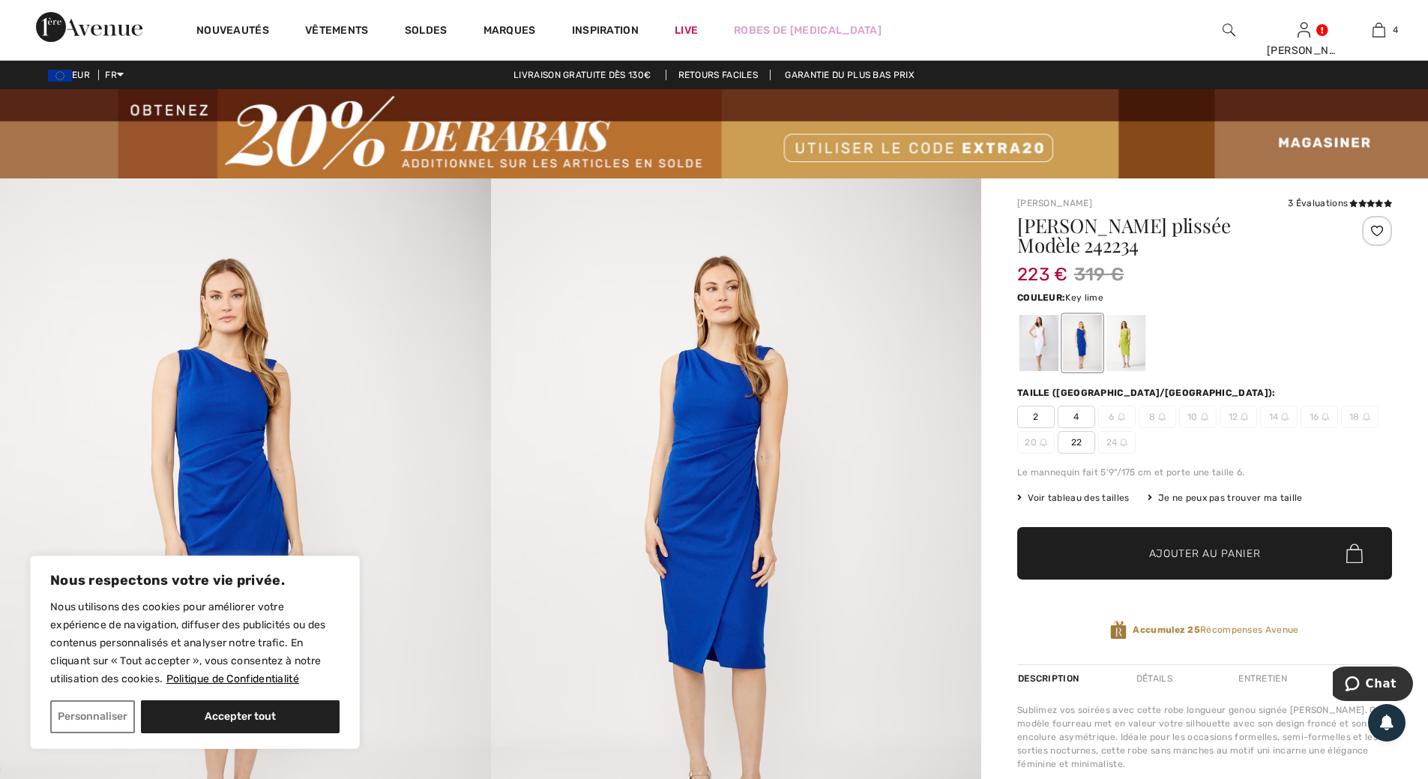
click at [1128, 345] on div at bounding box center [1126, 343] width 39 height 56
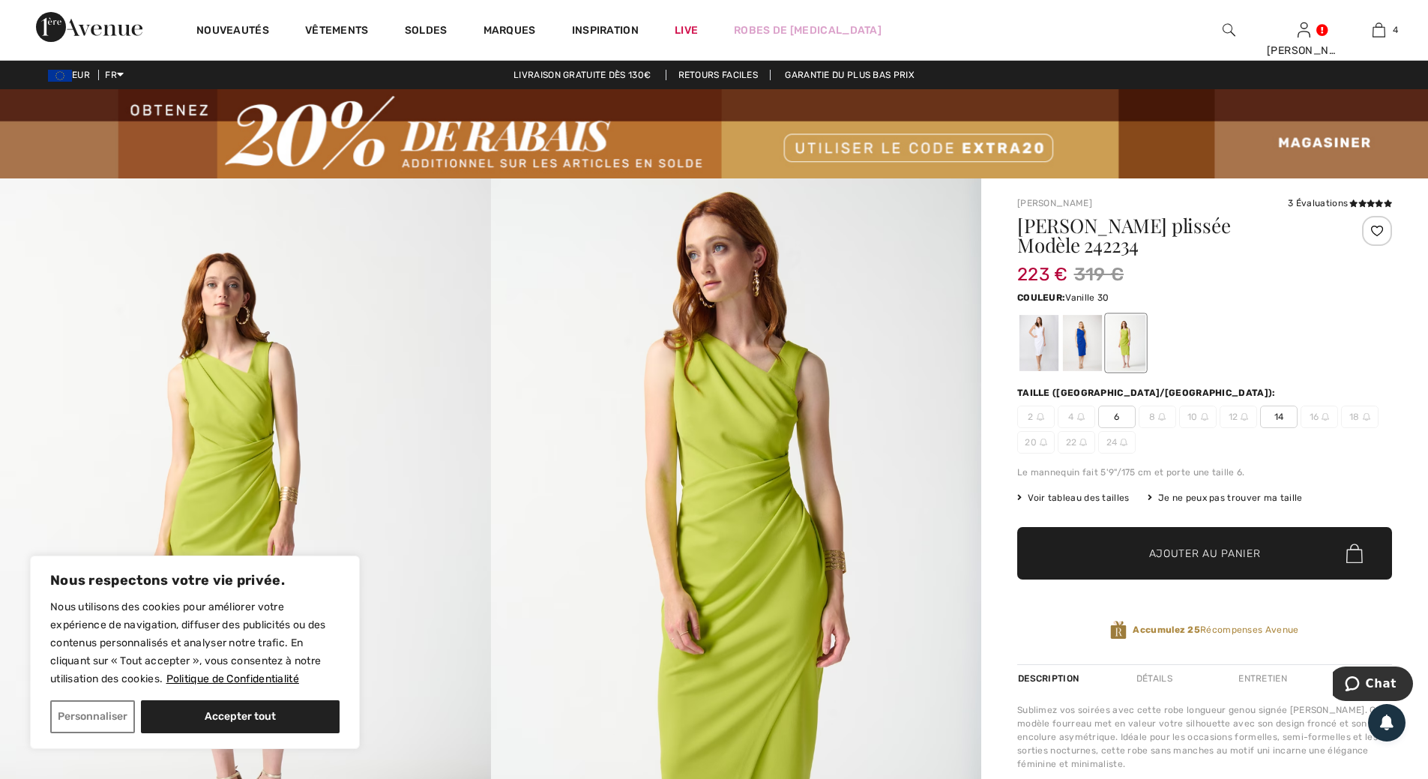
click at [1036, 335] on div at bounding box center [1039, 343] width 39 height 56
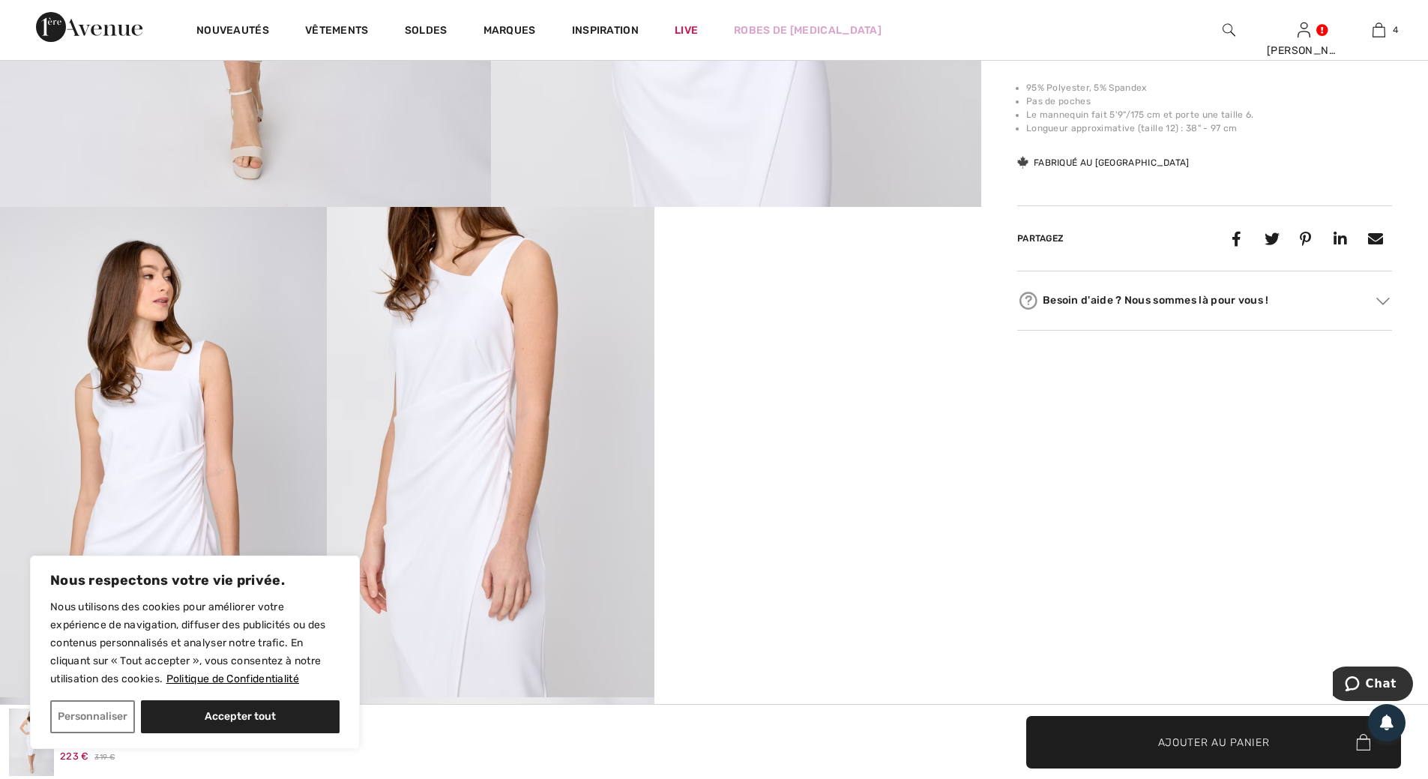
scroll to position [750, 0]
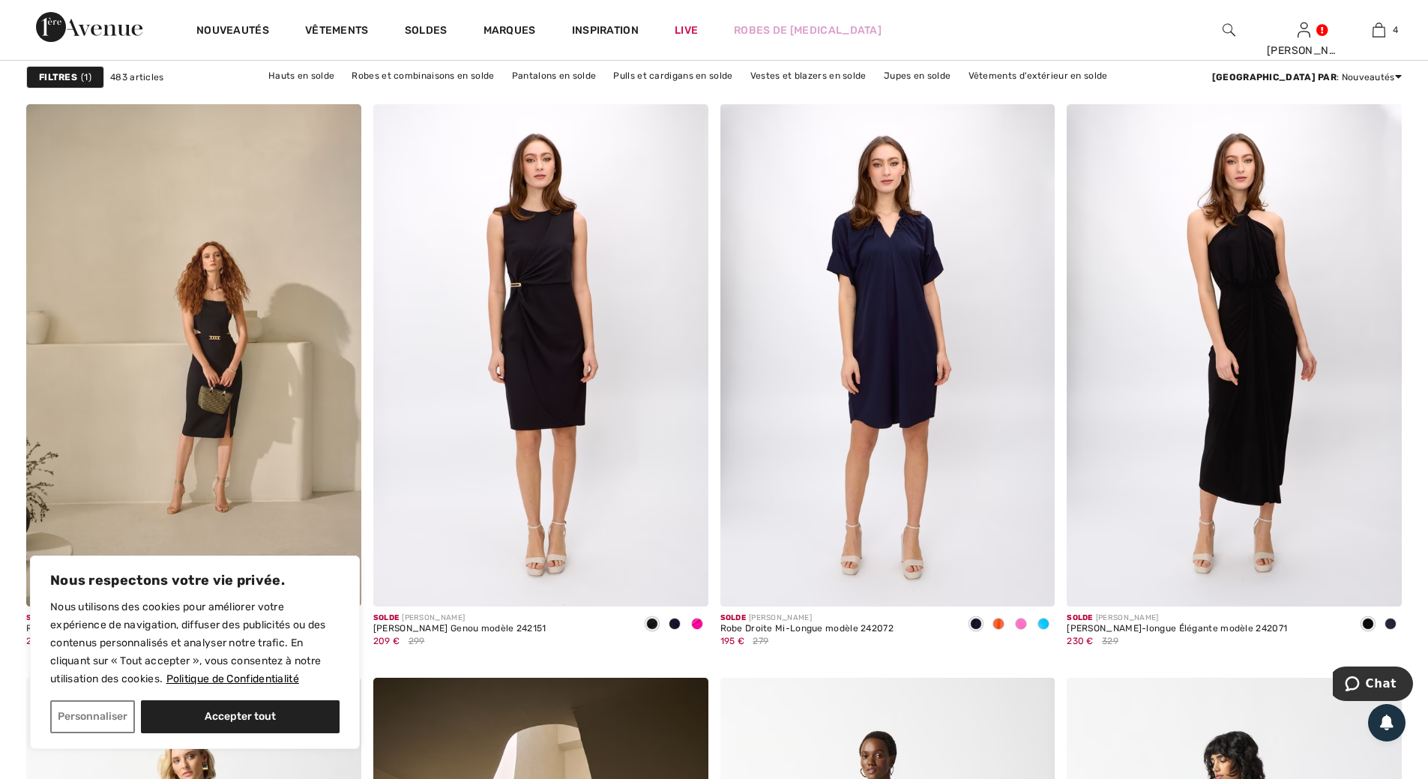
scroll to position [7798, 0]
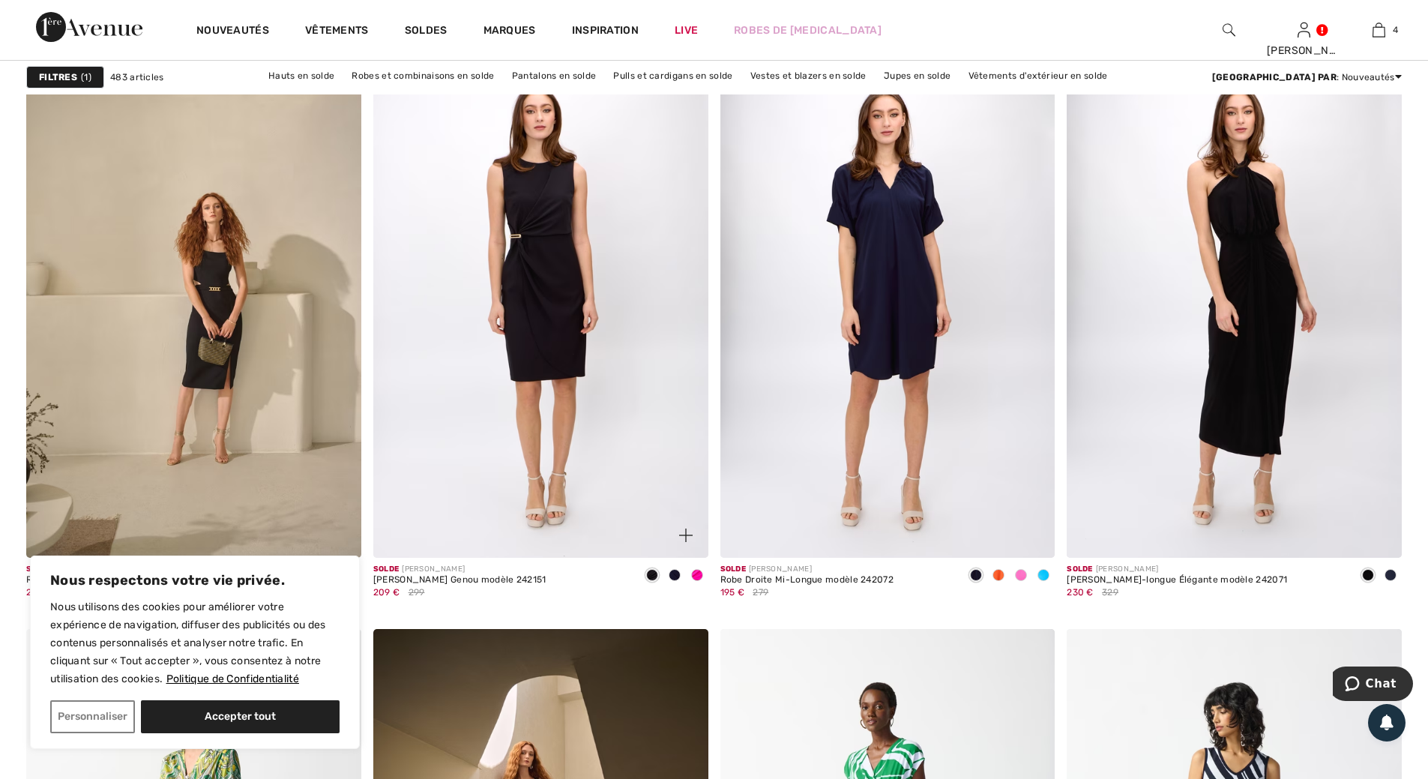
click at [701, 572] on span at bounding box center [697, 575] width 12 height 12
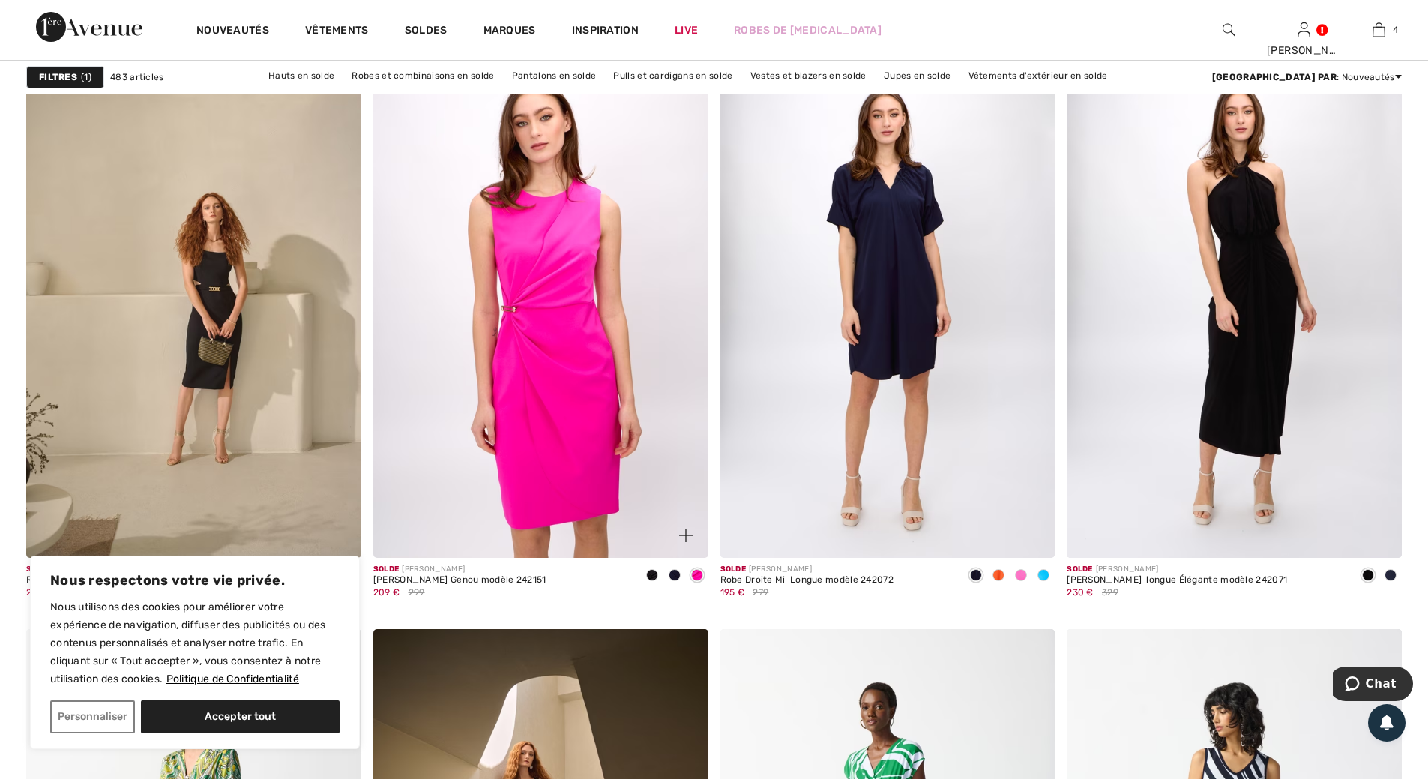
click at [577, 369] on img at bounding box center [540, 306] width 335 height 502
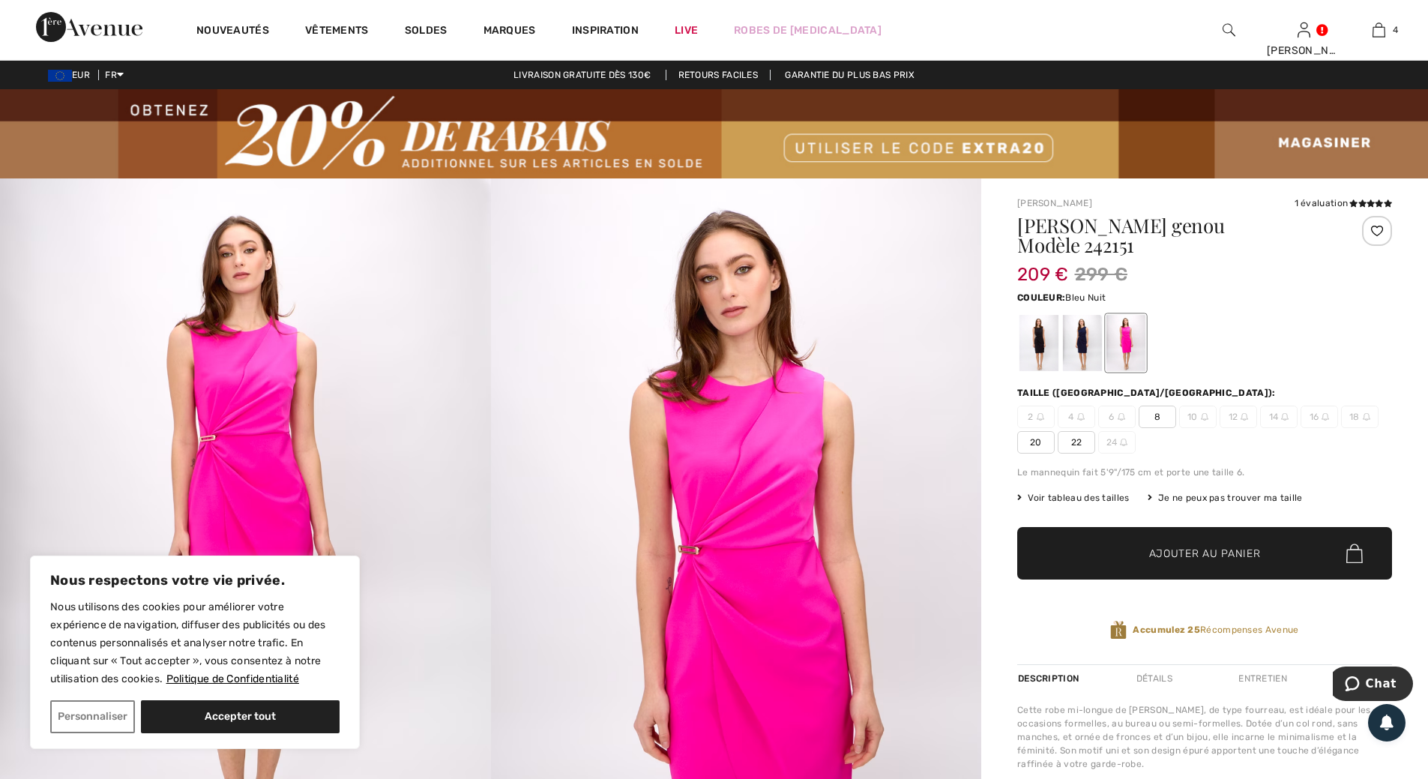
click at [1080, 330] on div at bounding box center [1082, 343] width 39 height 56
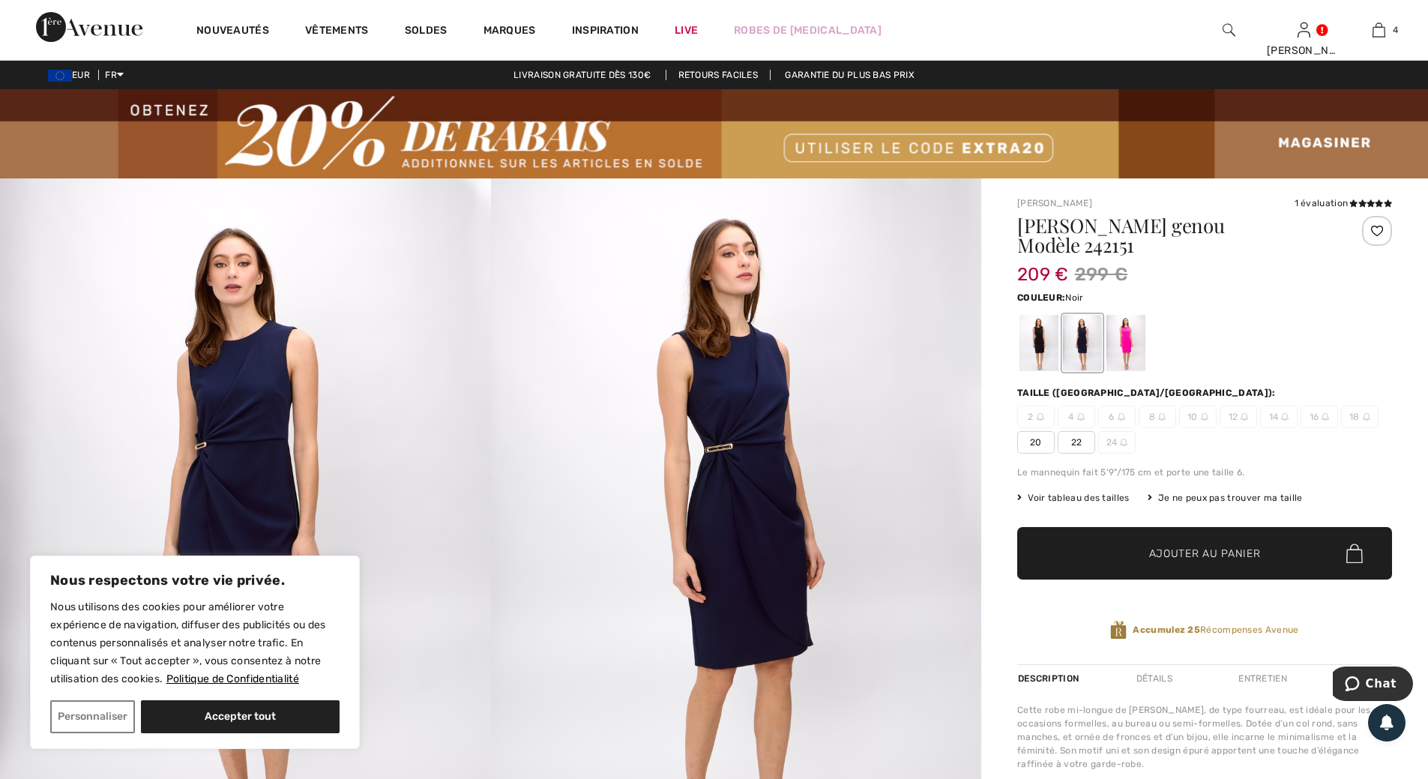
click at [1043, 325] on div at bounding box center [1039, 343] width 39 height 56
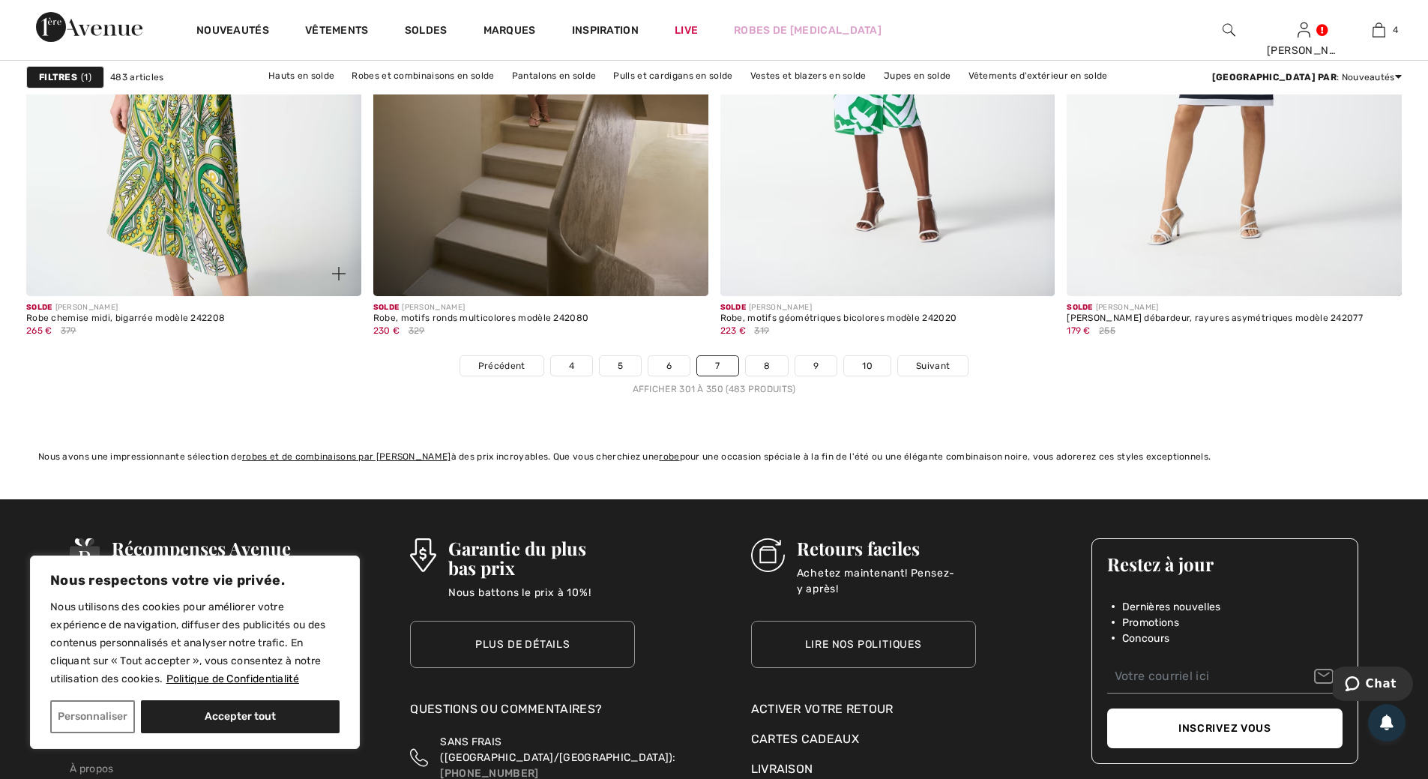
scroll to position [8698, 0]
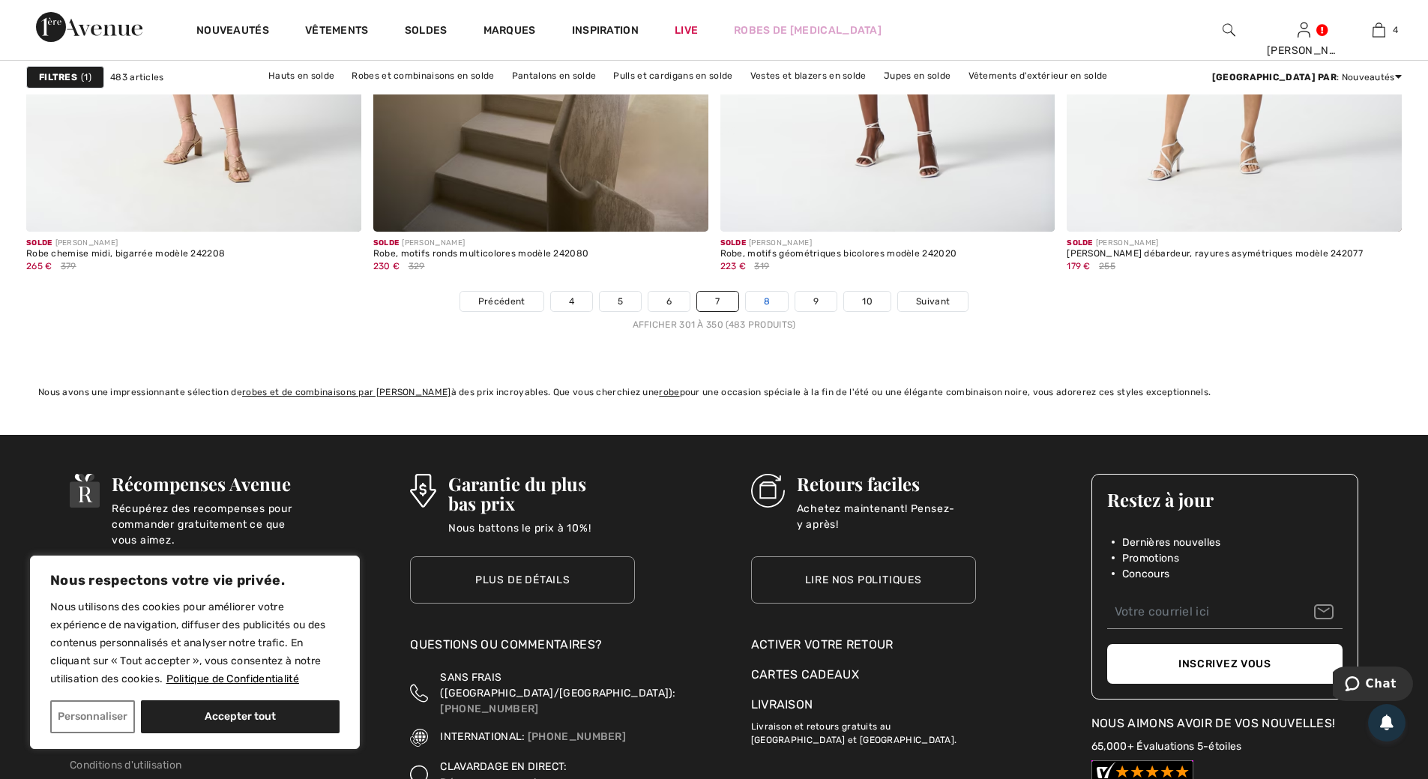
click at [768, 301] on link "8" at bounding box center [767, 301] width 42 height 19
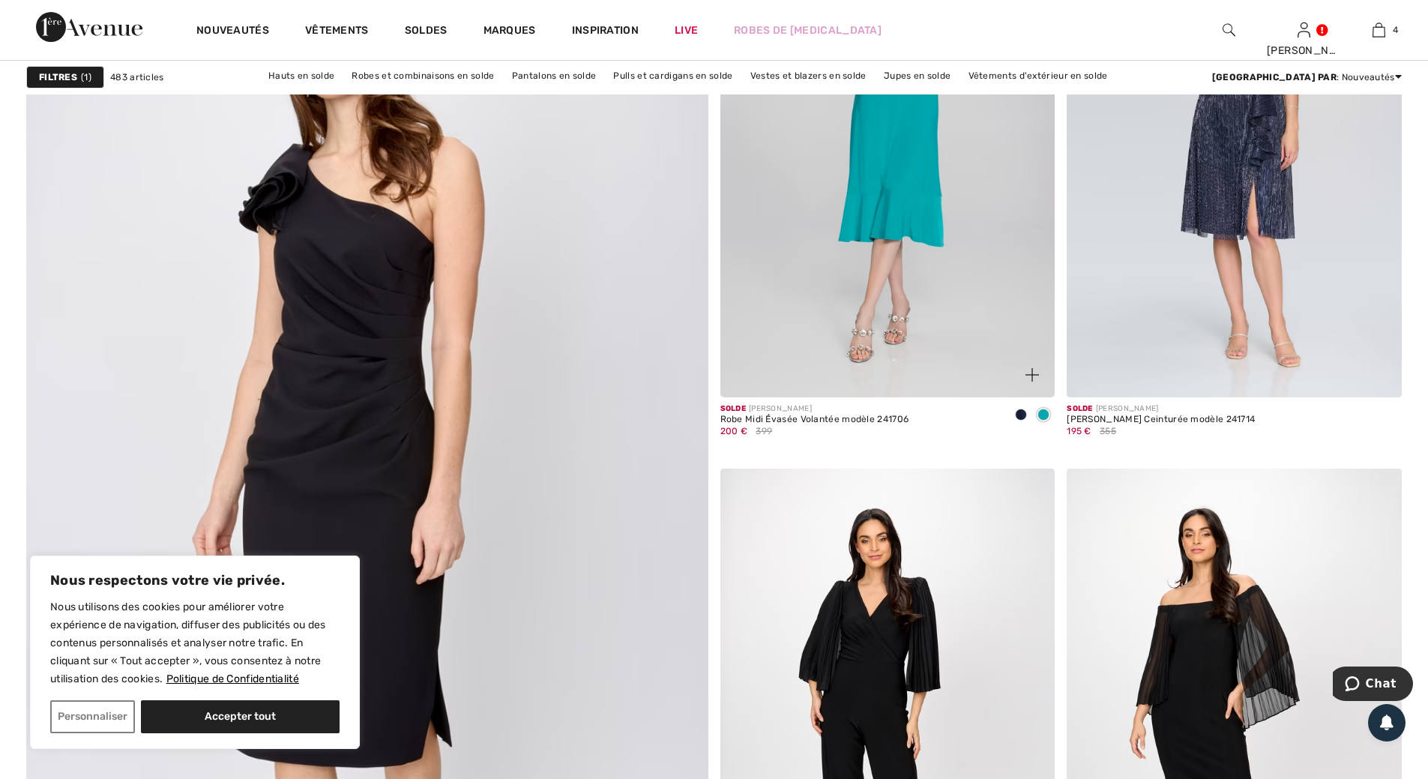
scroll to position [4949, 0]
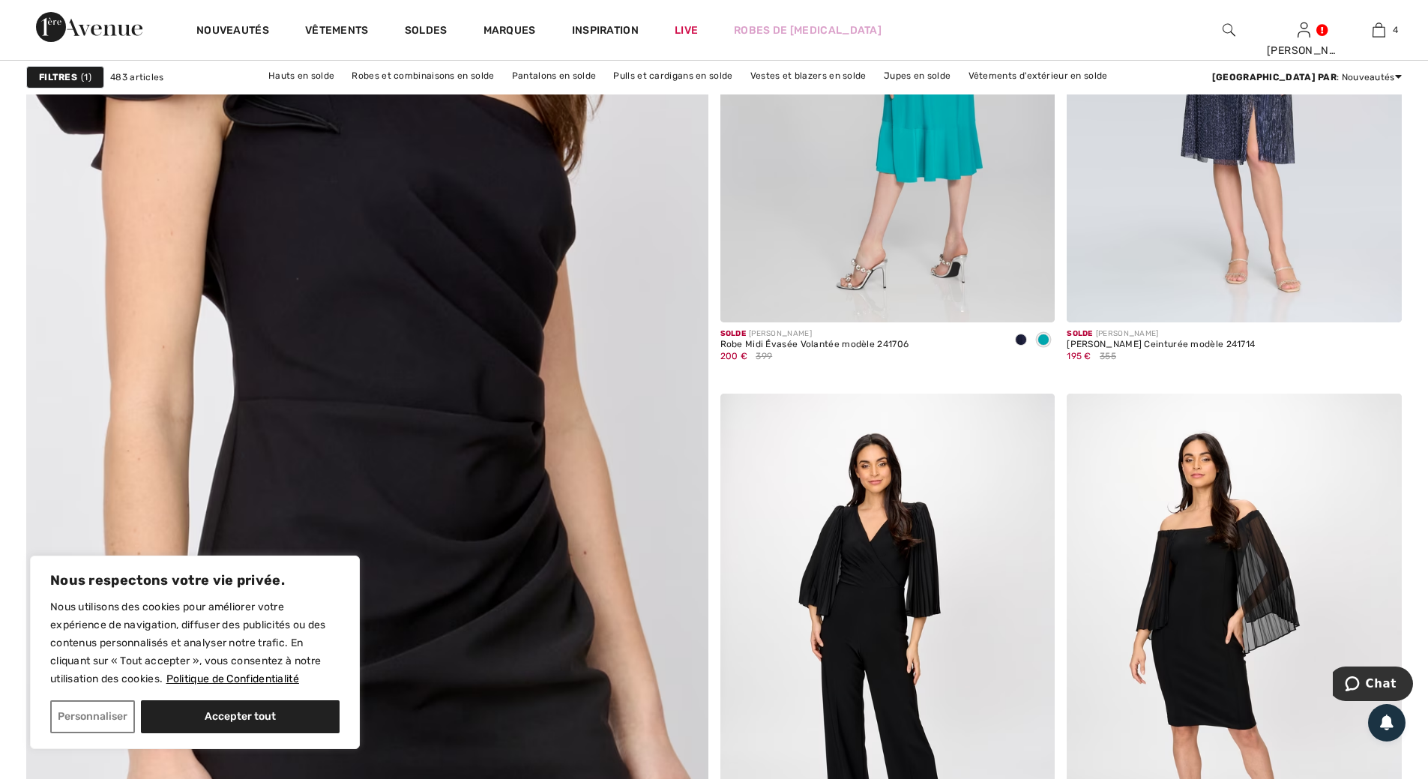
click at [373, 261] on img at bounding box center [367, 433] width 818 height 1227
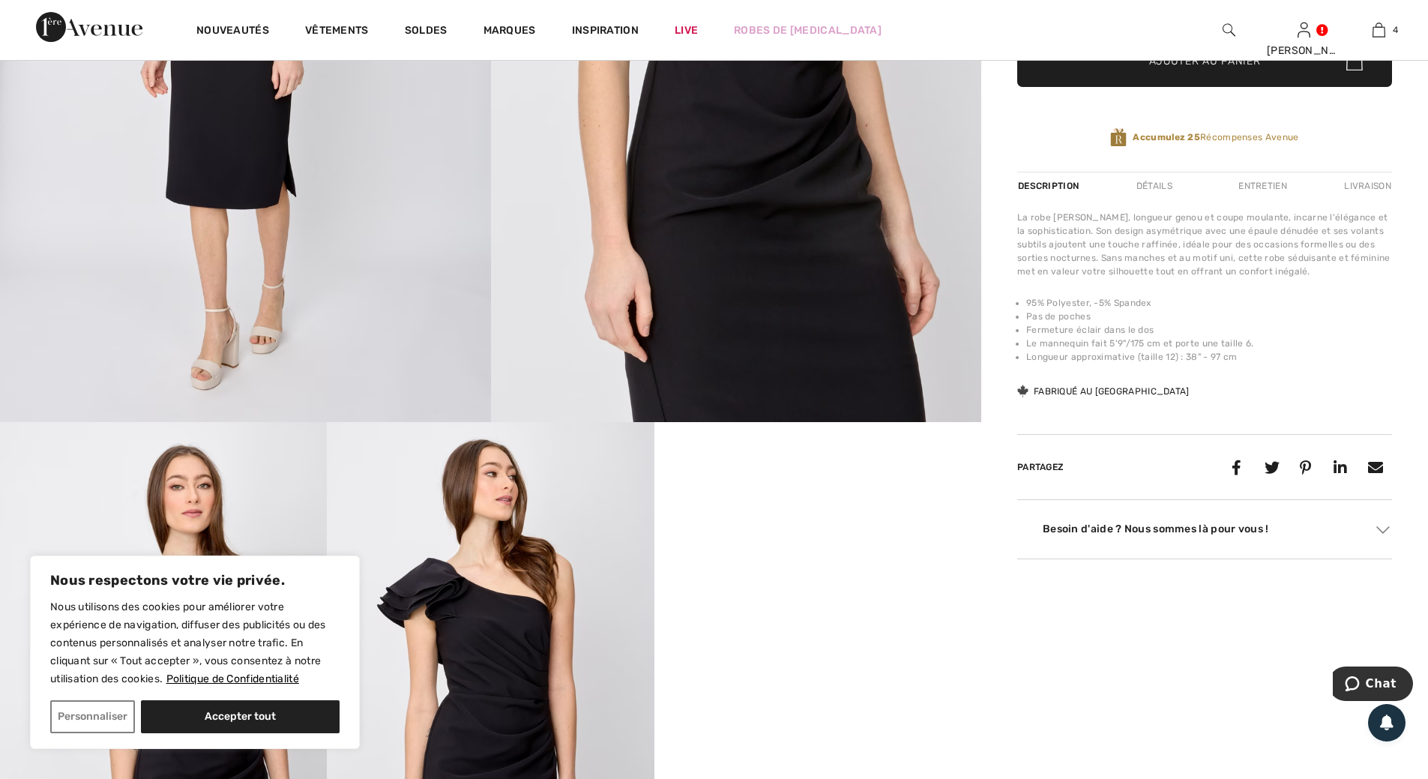
scroll to position [525, 0]
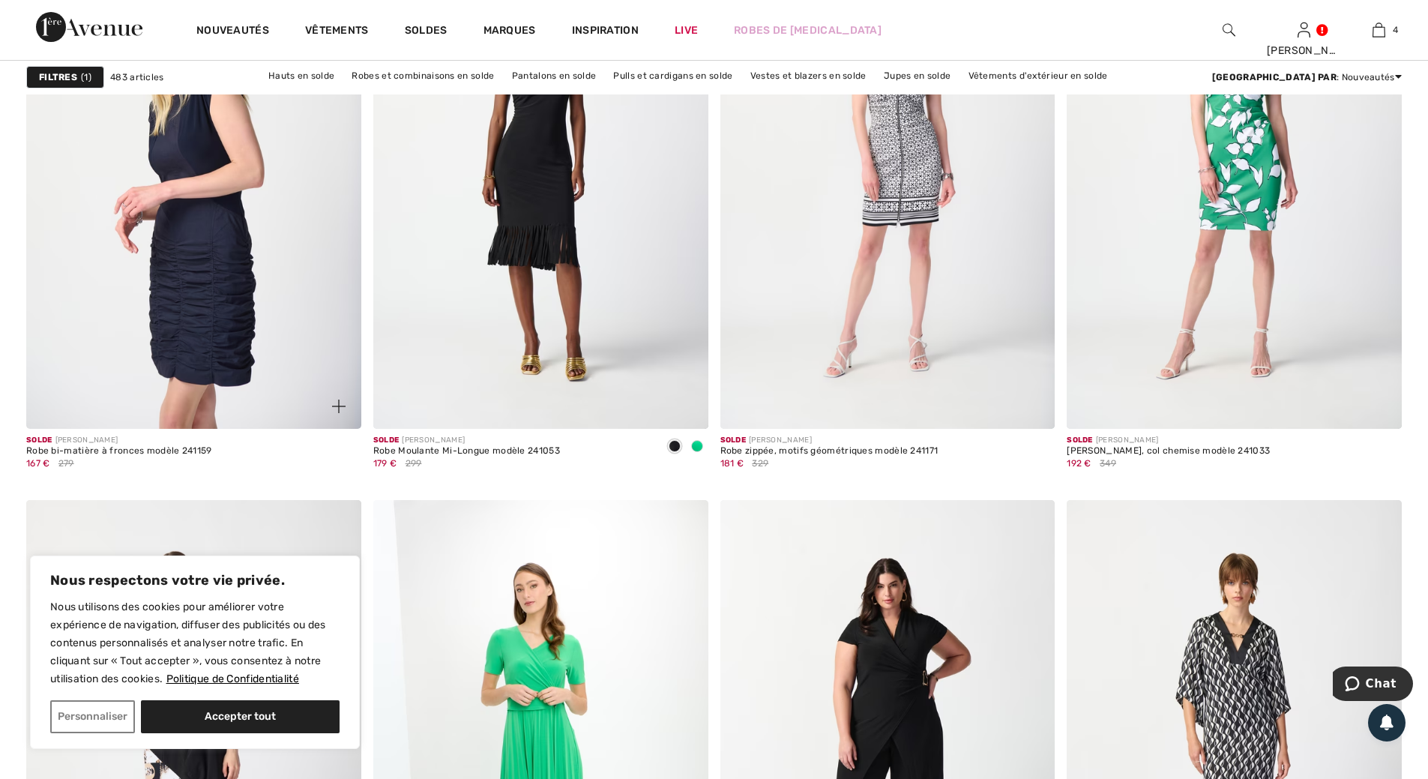
scroll to position [7798, 0]
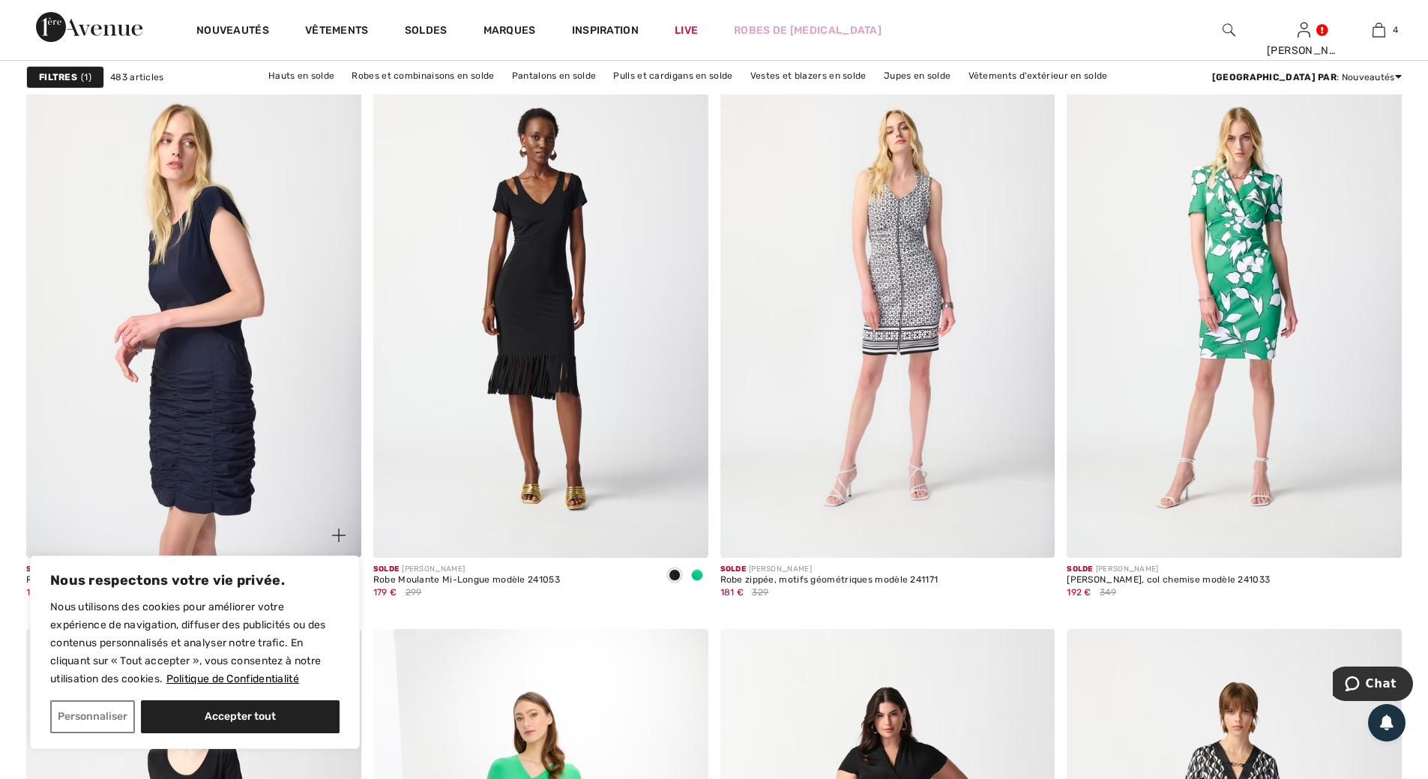
click at [198, 256] on img at bounding box center [193, 306] width 335 height 502
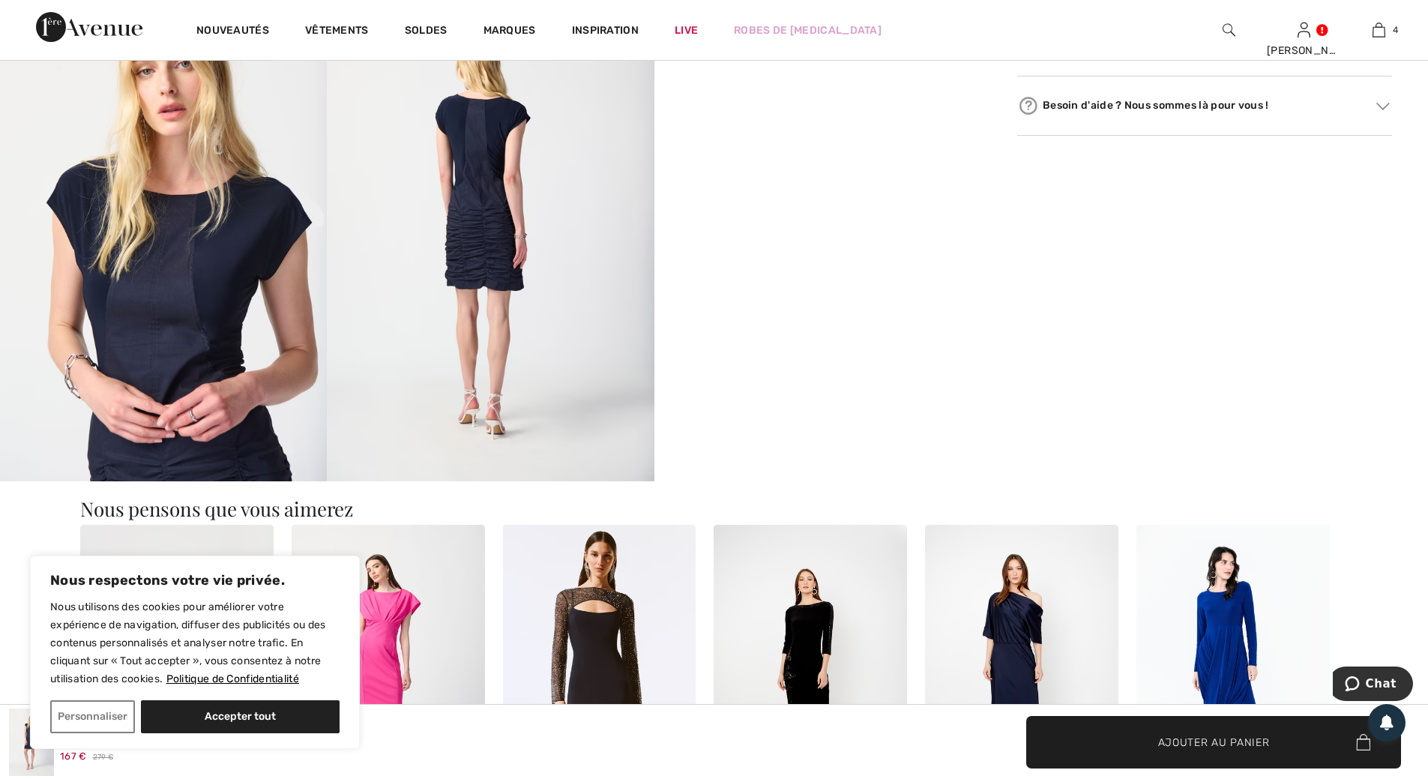
scroll to position [975, 0]
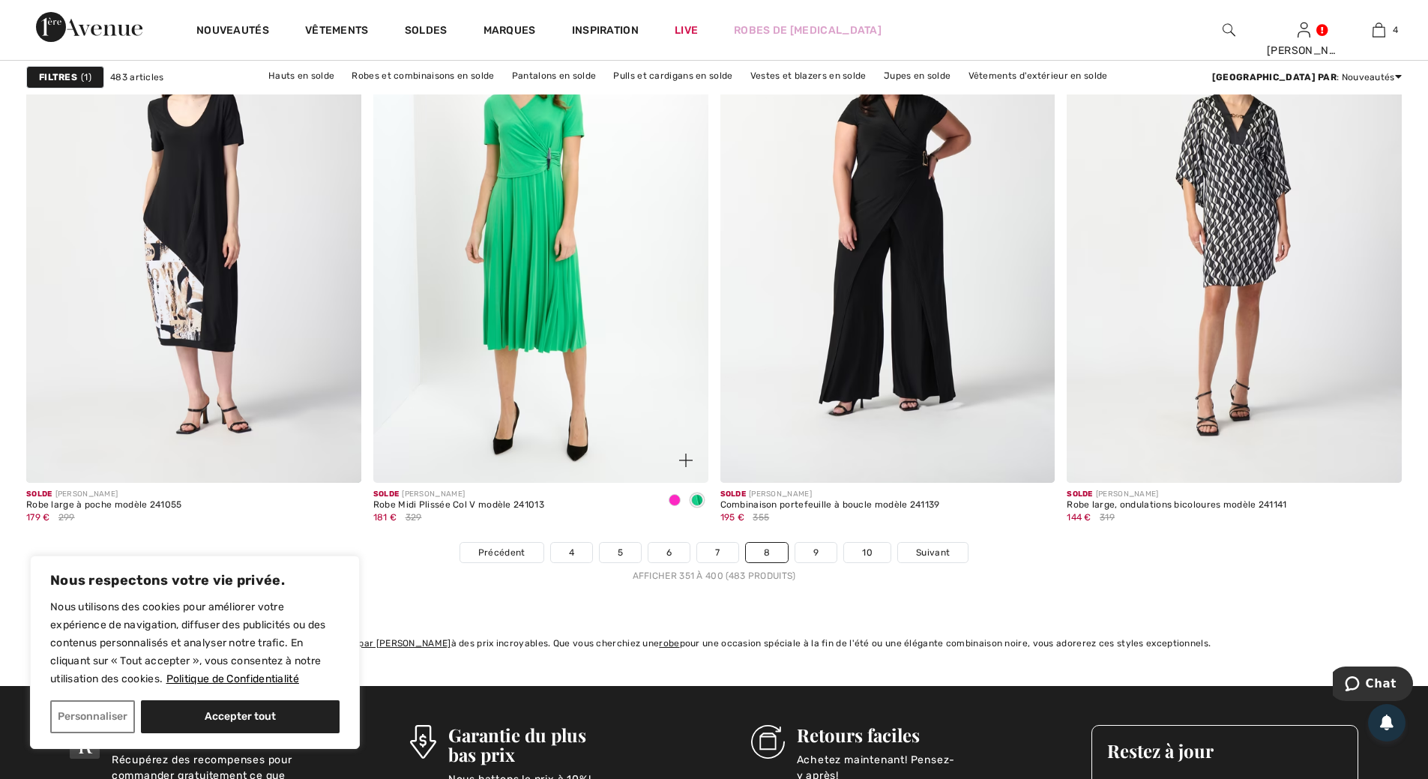
scroll to position [8473, 0]
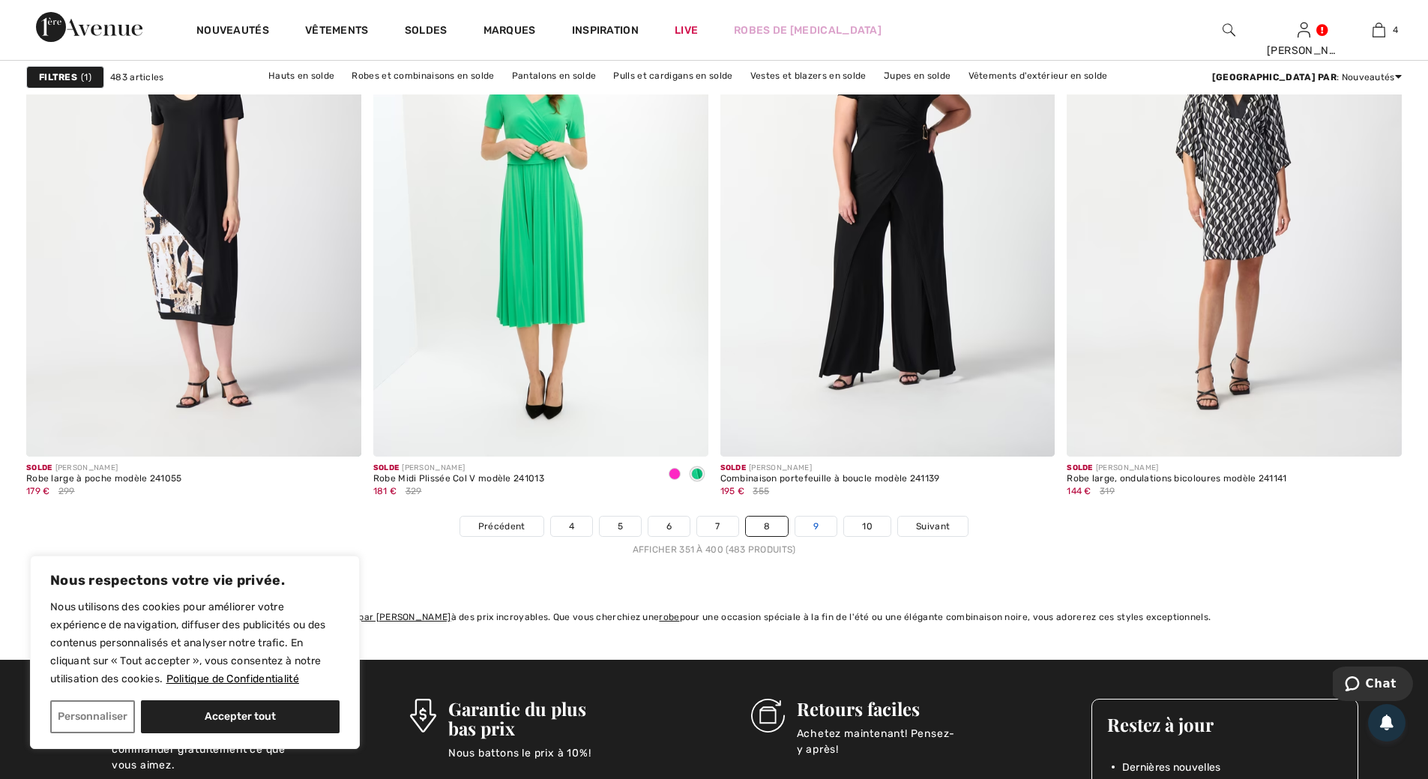
click at [817, 525] on link "9" at bounding box center [816, 526] width 41 height 19
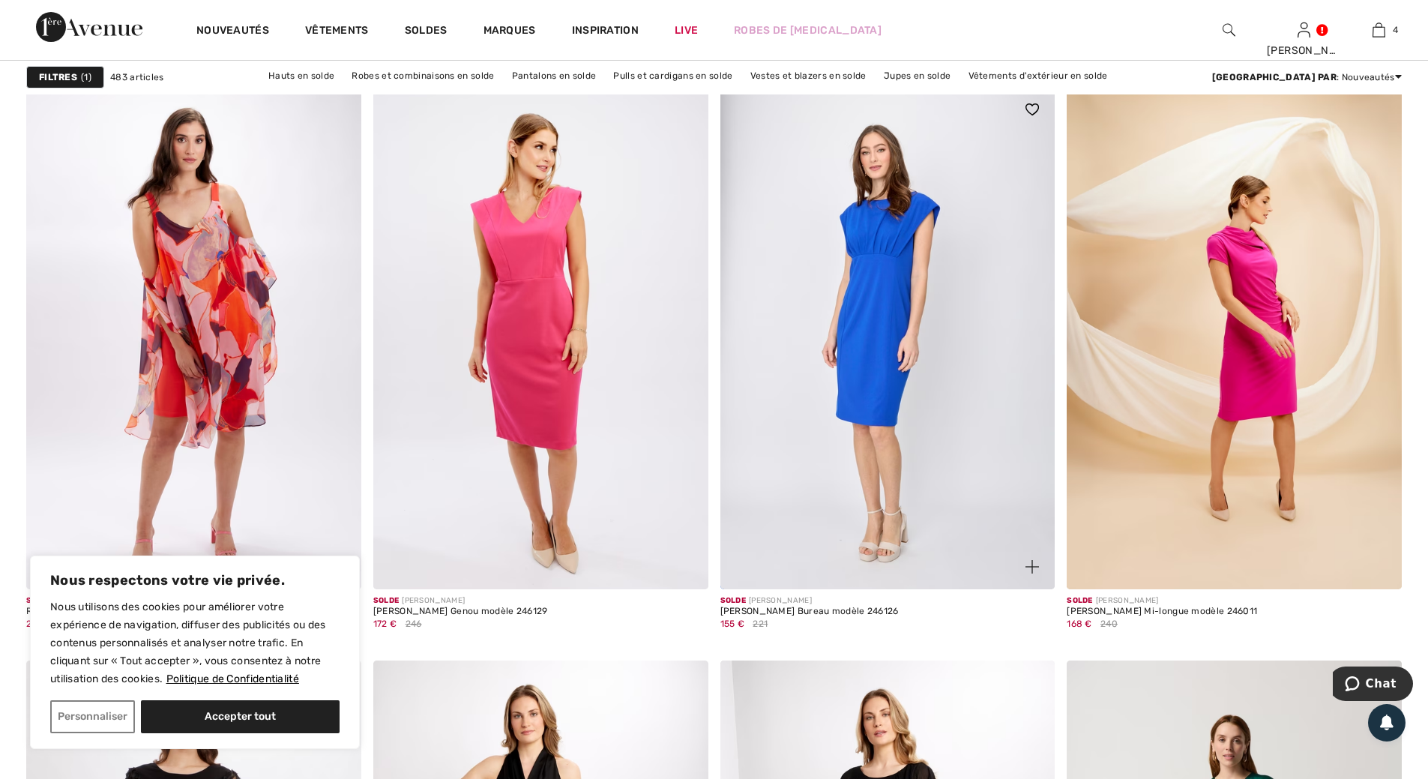
scroll to position [2699, 0]
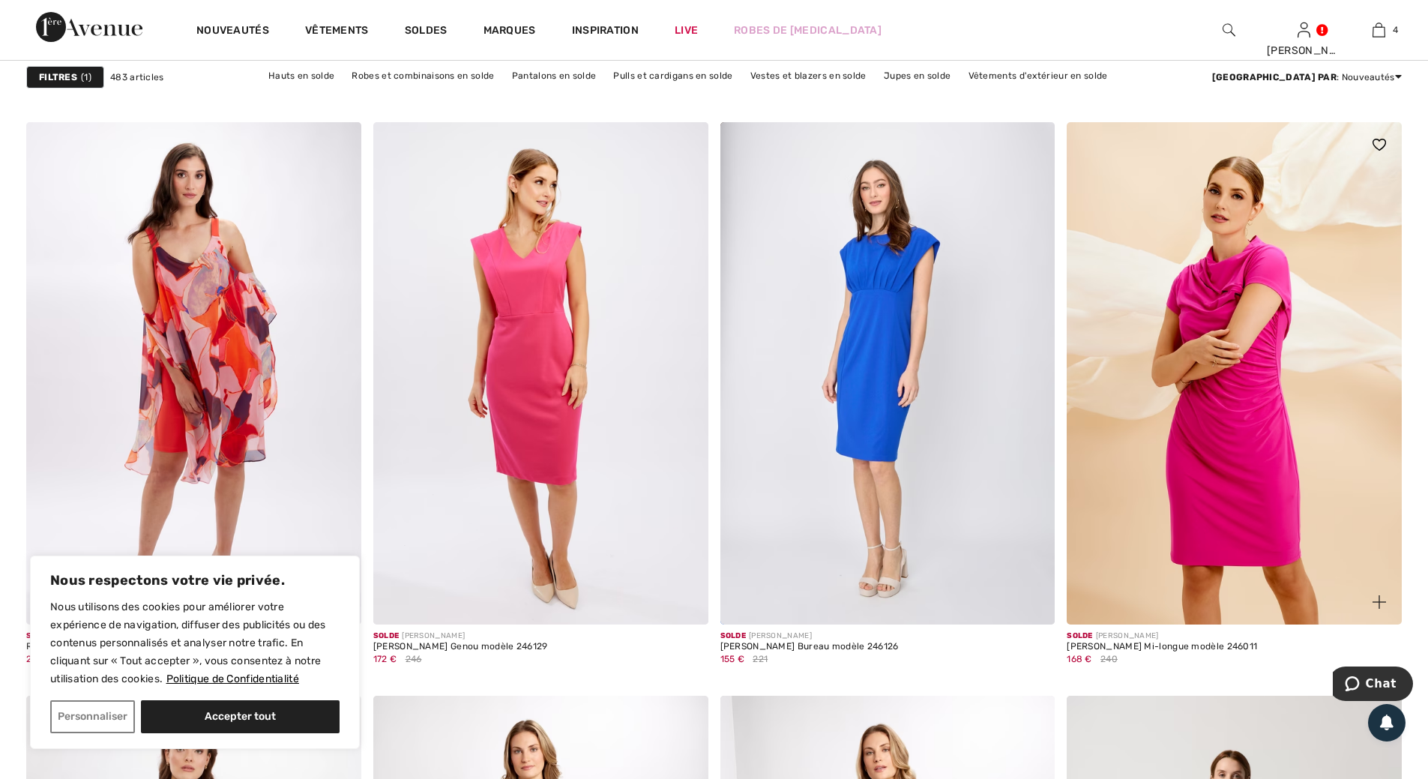
click at [1256, 412] on img at bounding box center [1234, 373] width 335 height 502
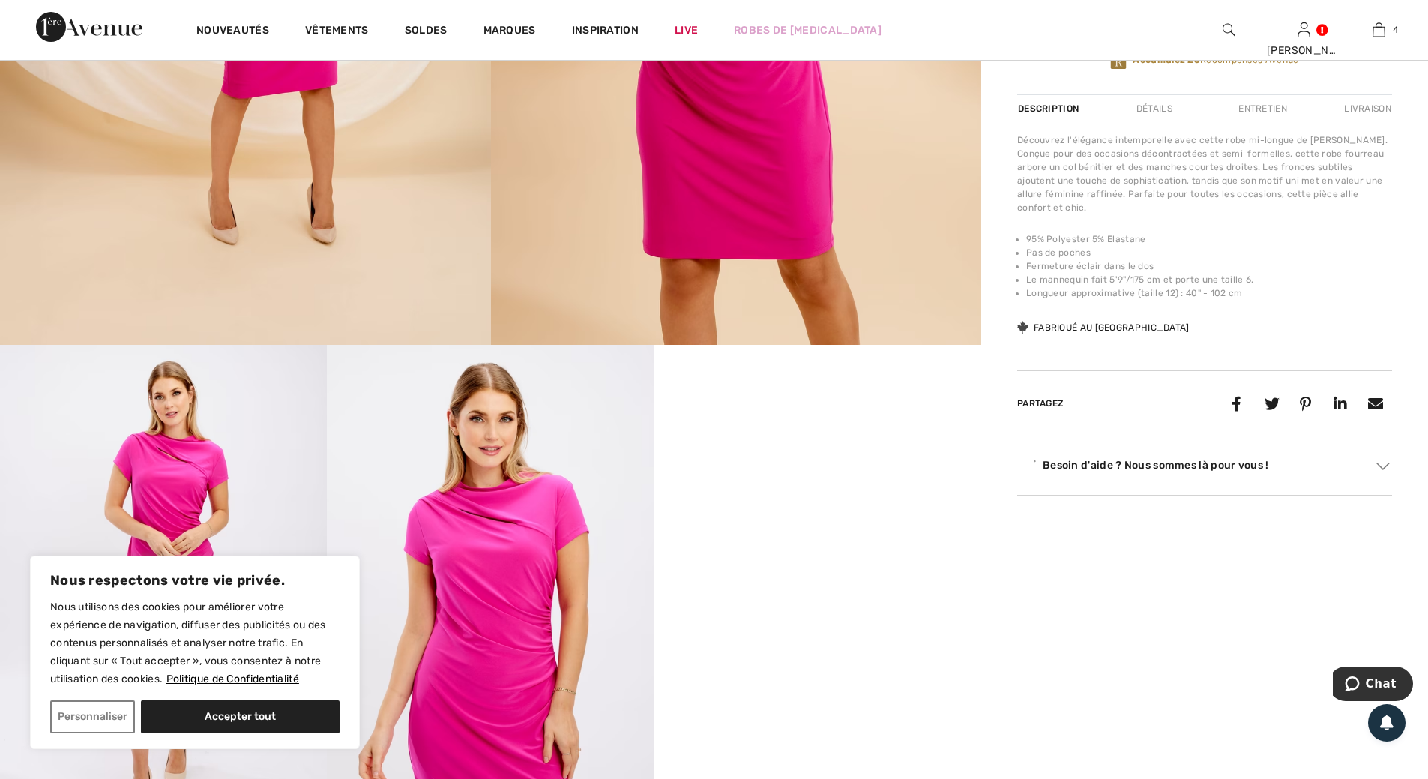
scroll to position [600, 0]
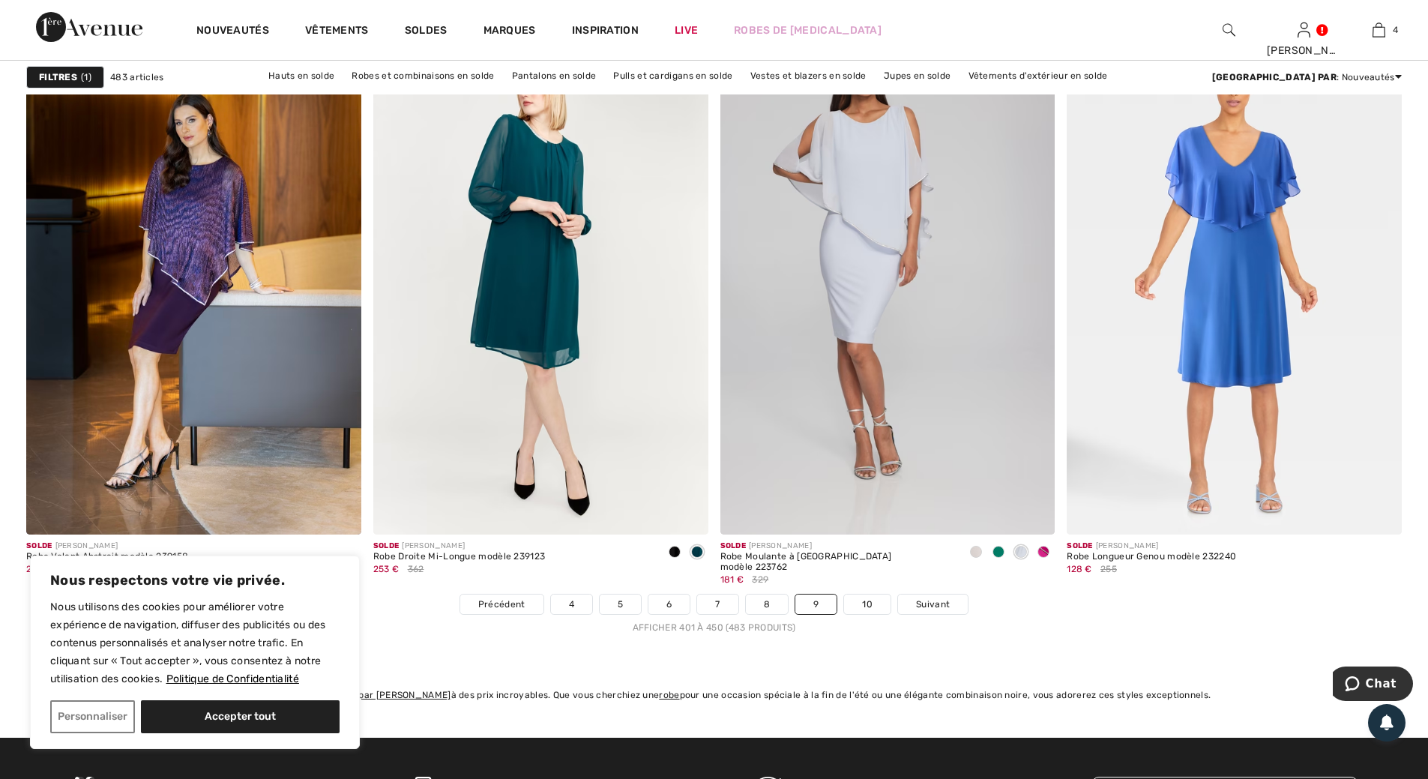
scroll to position [8398, 0]
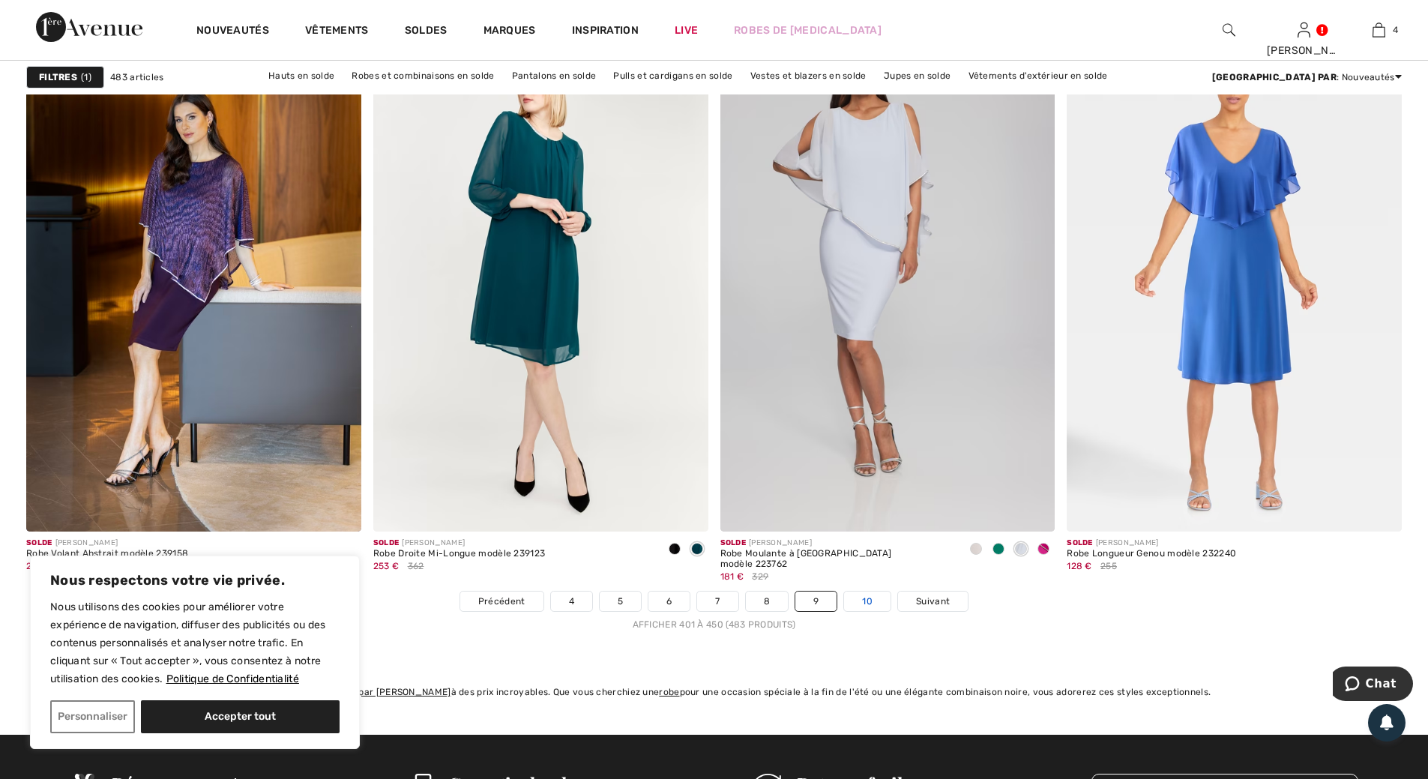
click at [871, 601] on link "10" at bounding box center [867, 601] width 46 height 19
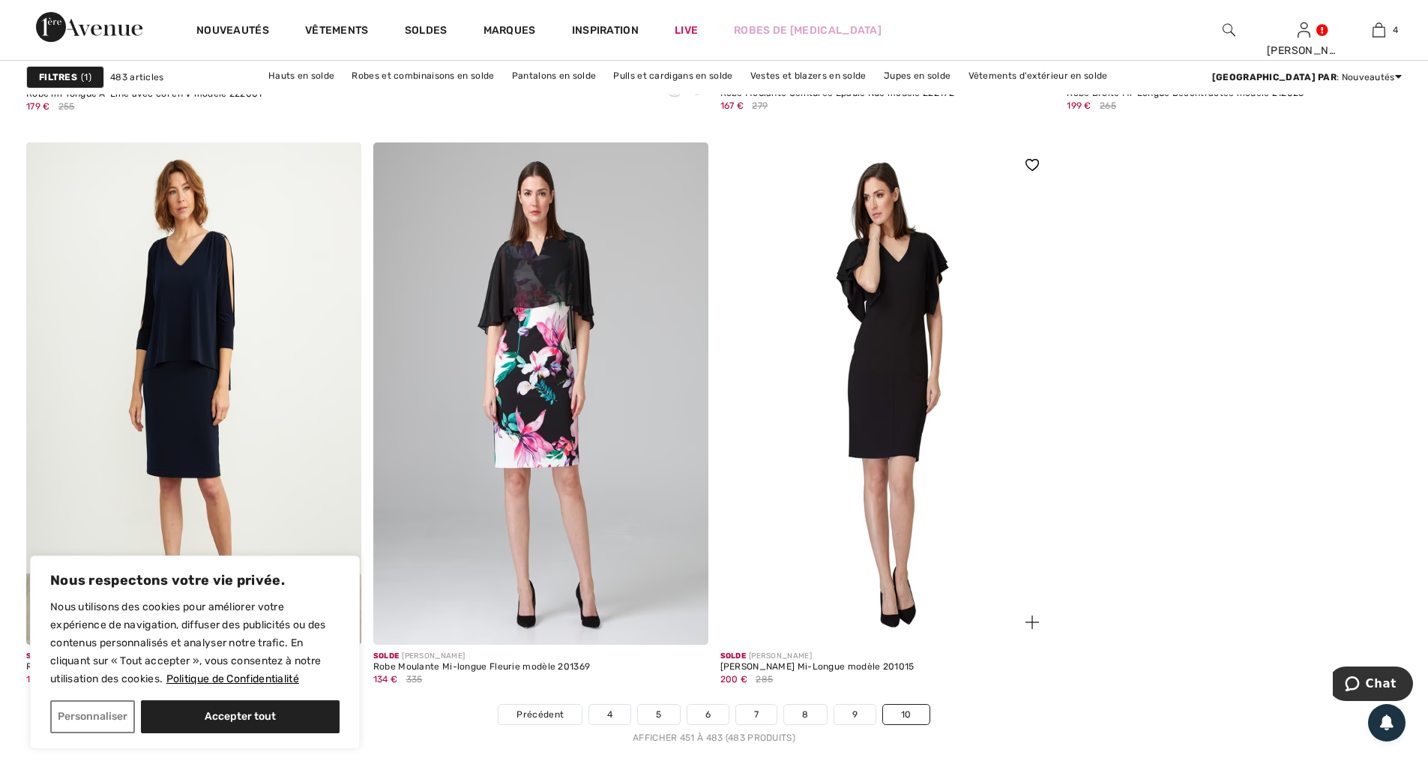
scroll to position [5474, 0]
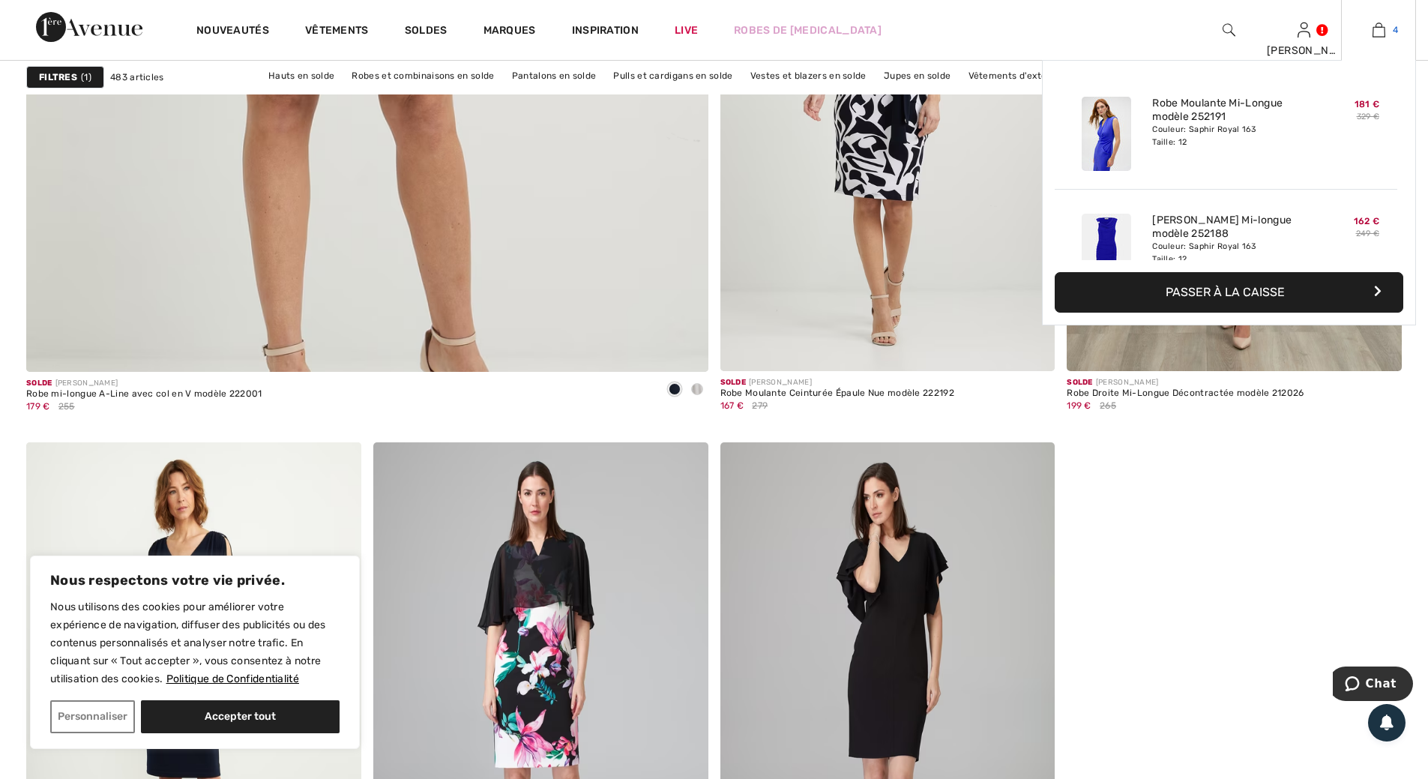
click at [1374, 31] on img at bounding box center [1379, 30] width 13 height 18
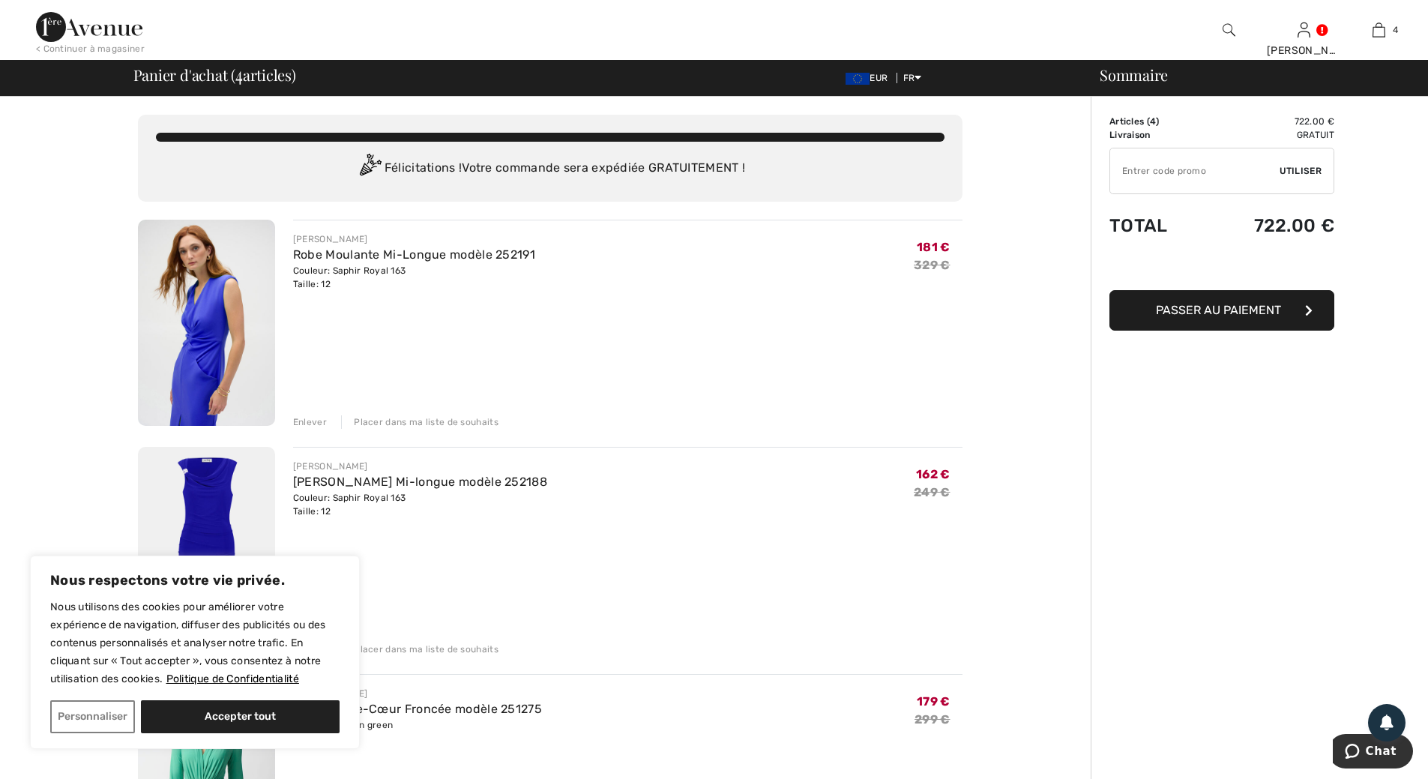
click at [202, 333] on img at bounding box center [206, 323] width 137 height 206
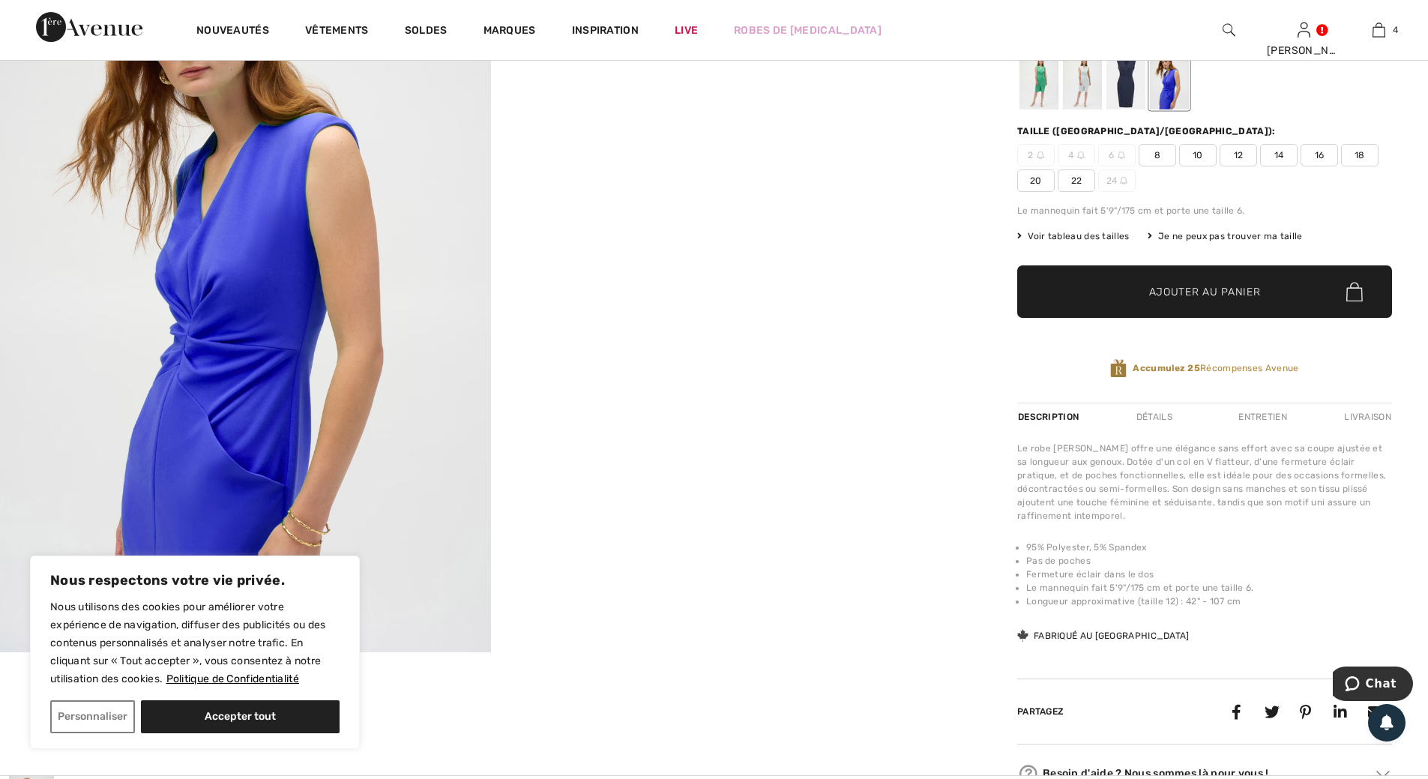
scroll to position [150, 0]
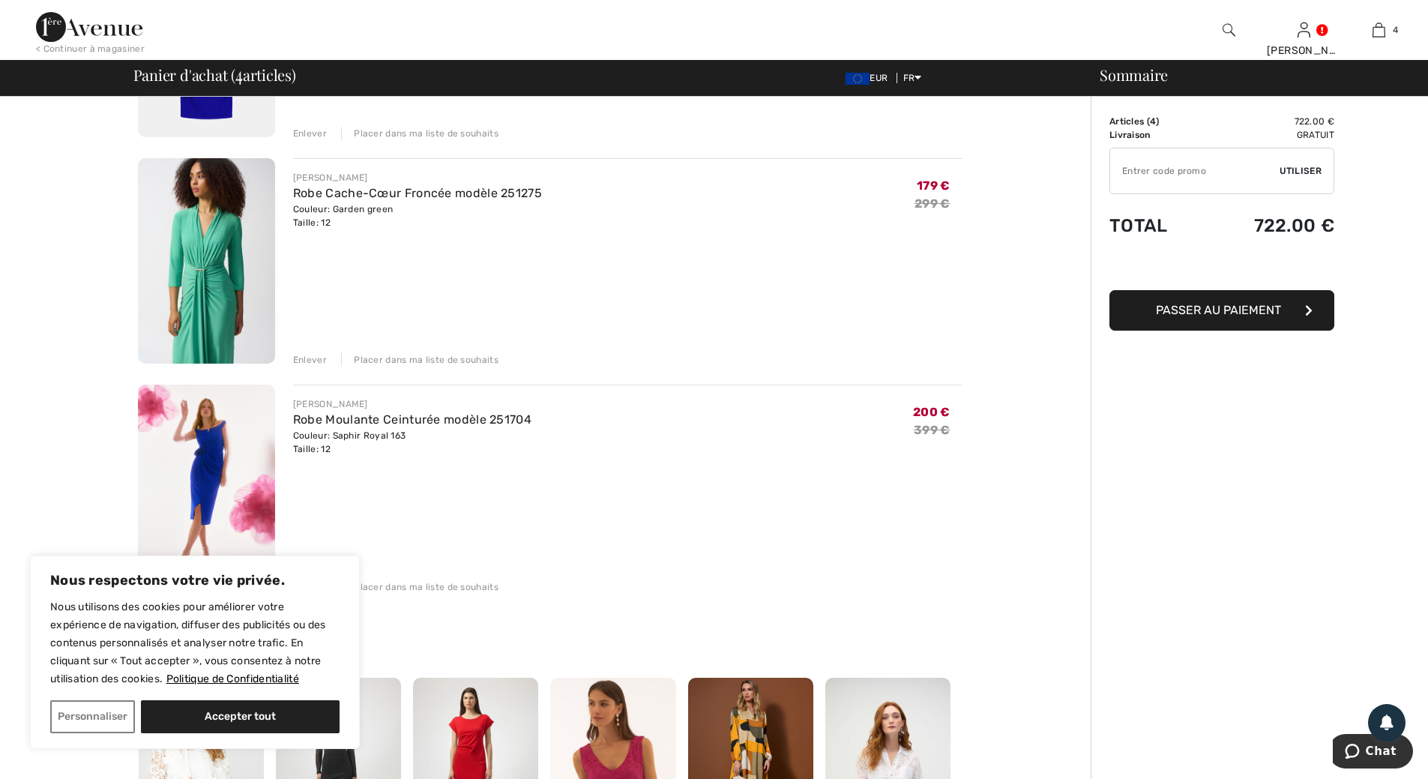
scroll to position [525, 0]
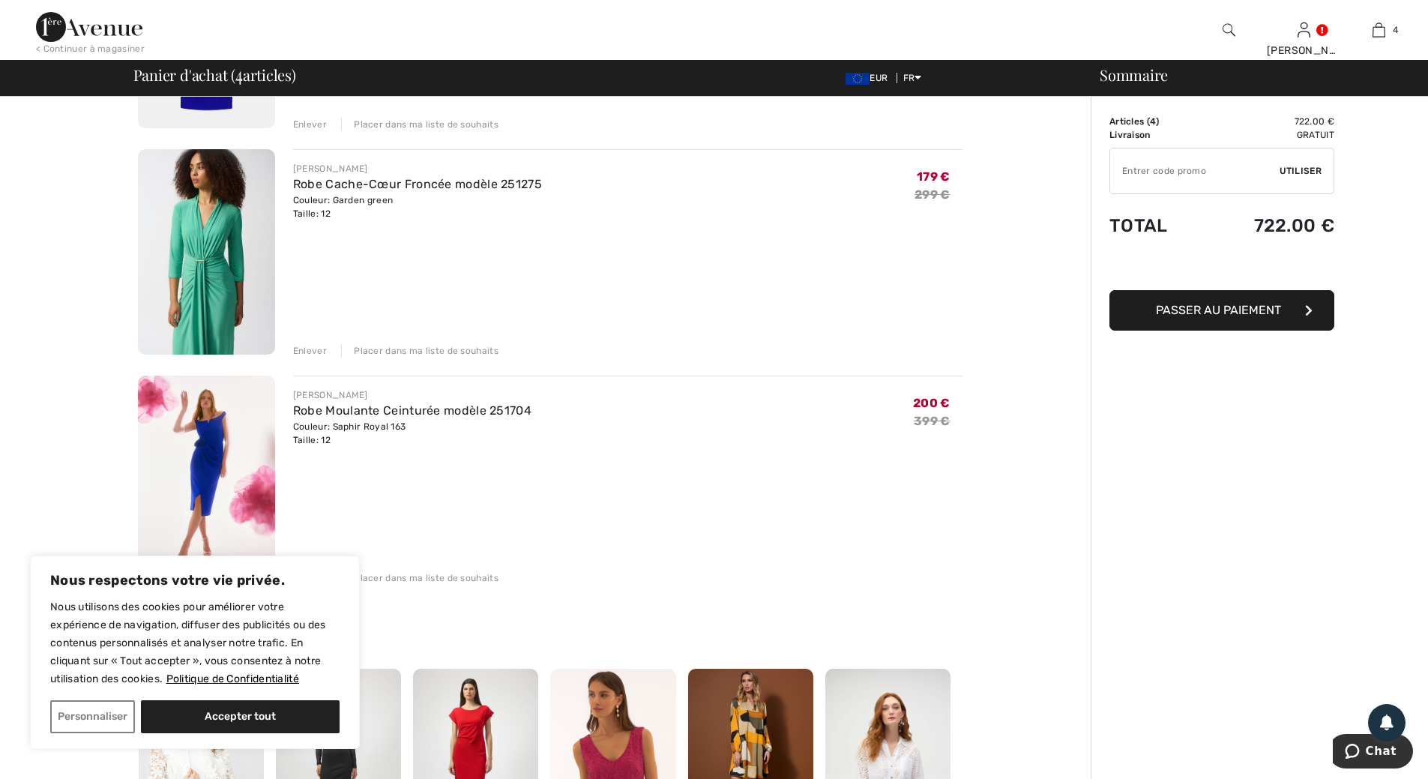
click at [214, 431] on img at bounding box center [206, 479] width 137 height 206
click at [217, 430] on img at bounding box center [206, 479] width 137 height 206
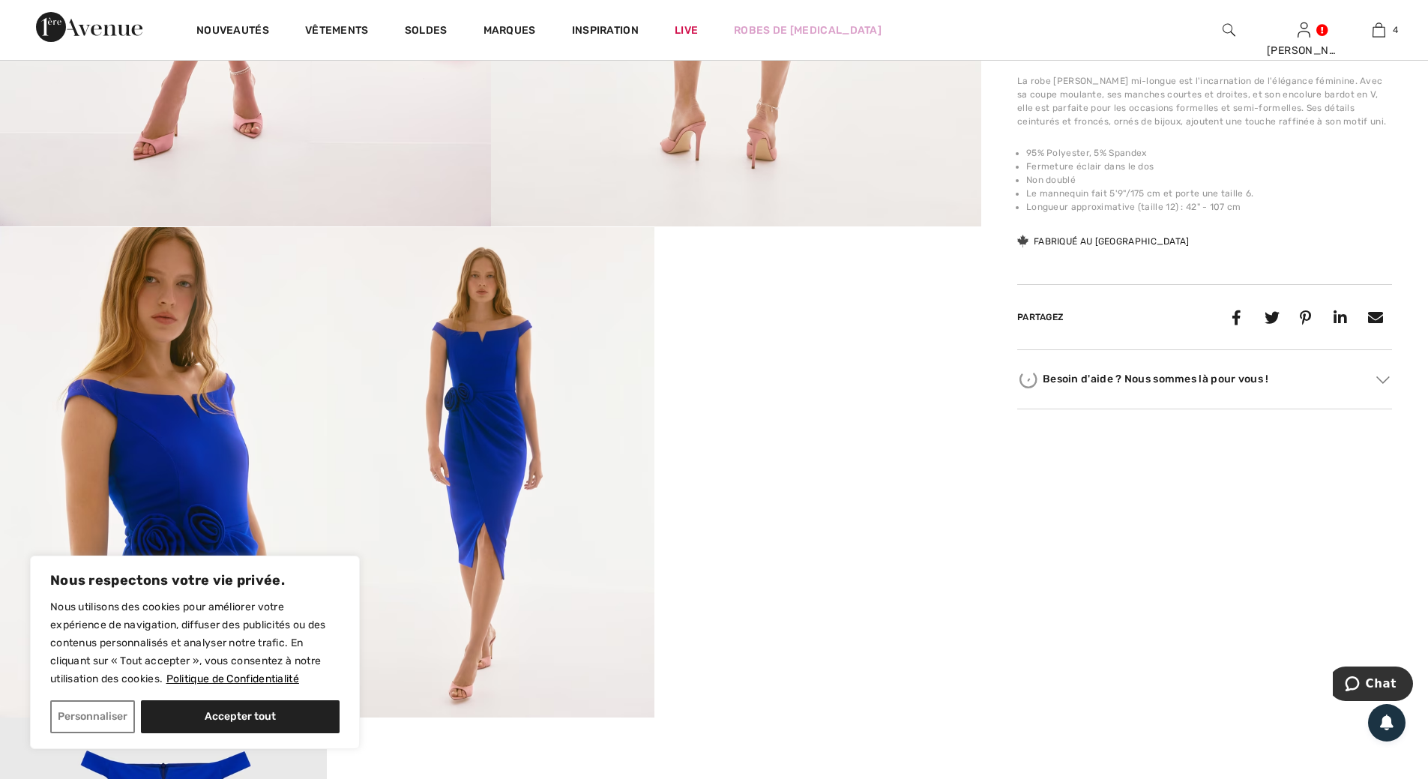
scroll to position [750, 0]
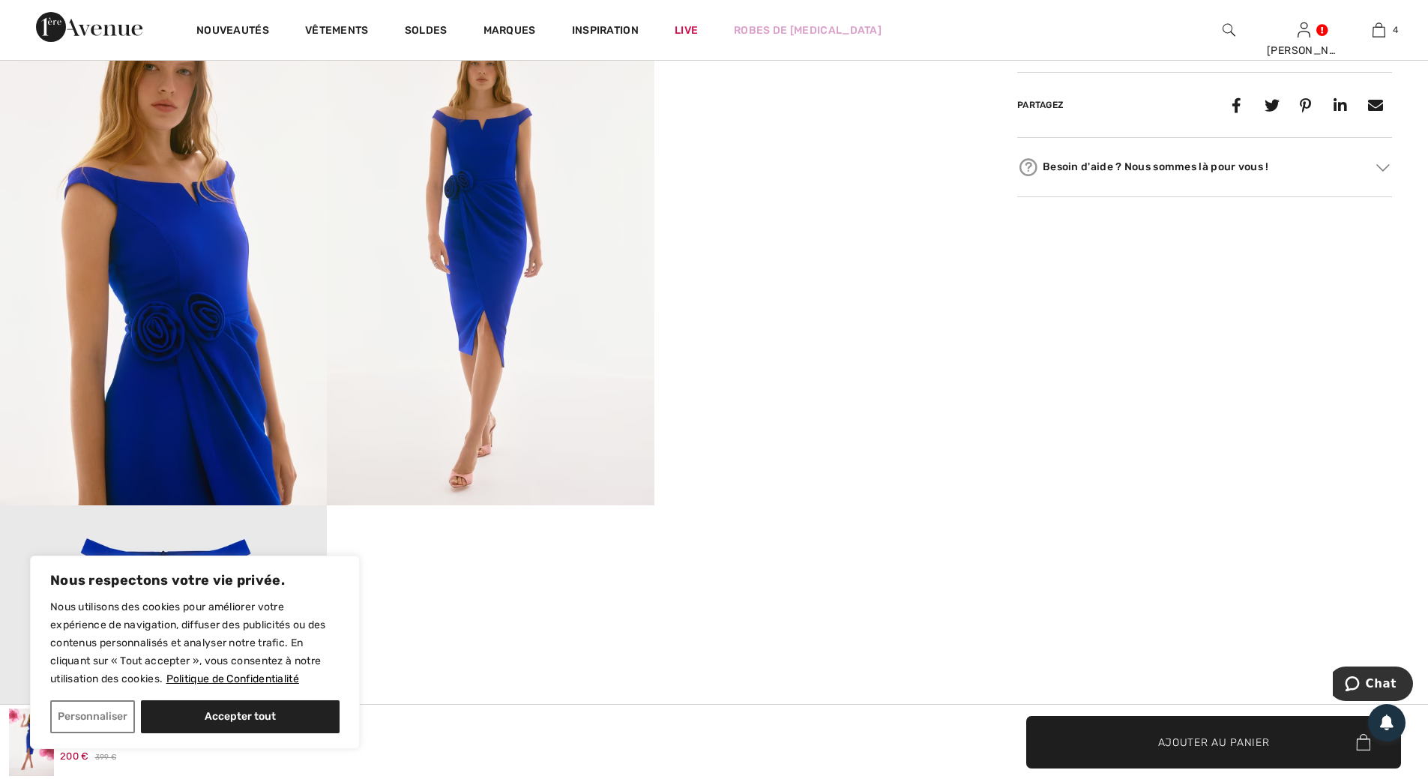
click at [177, 334] on img at bounding box center [163, 260] width 327 height 490
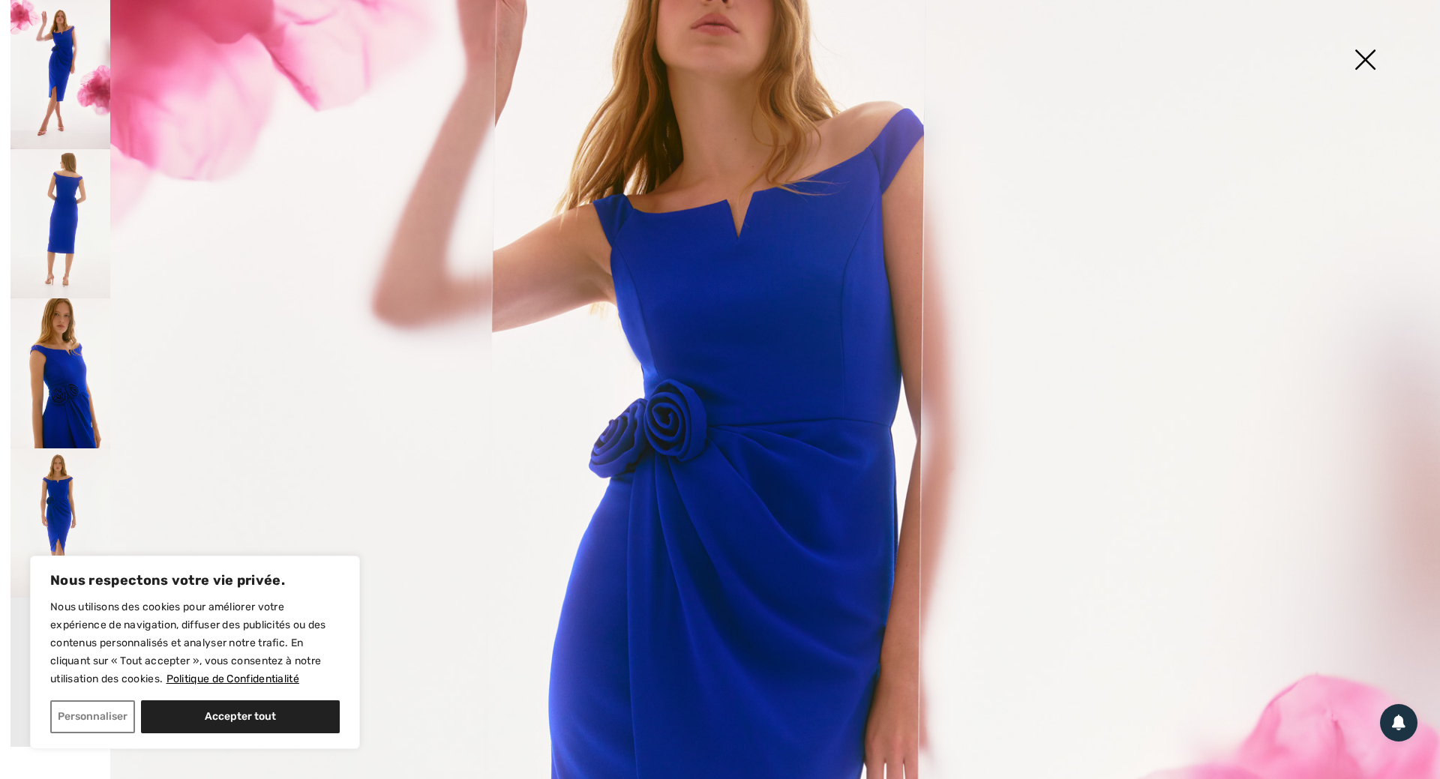
scroll to position [150, 0]
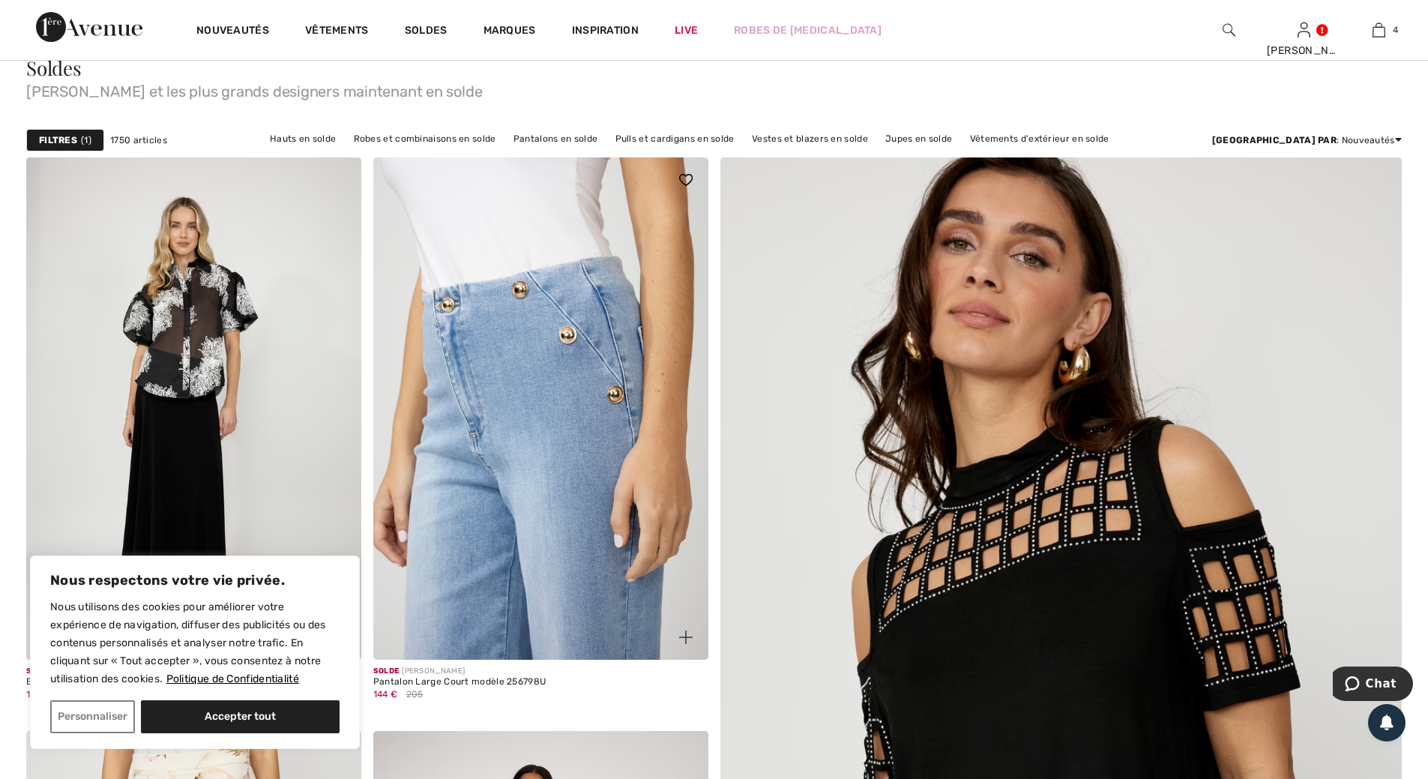
scroll to position [150, 0]
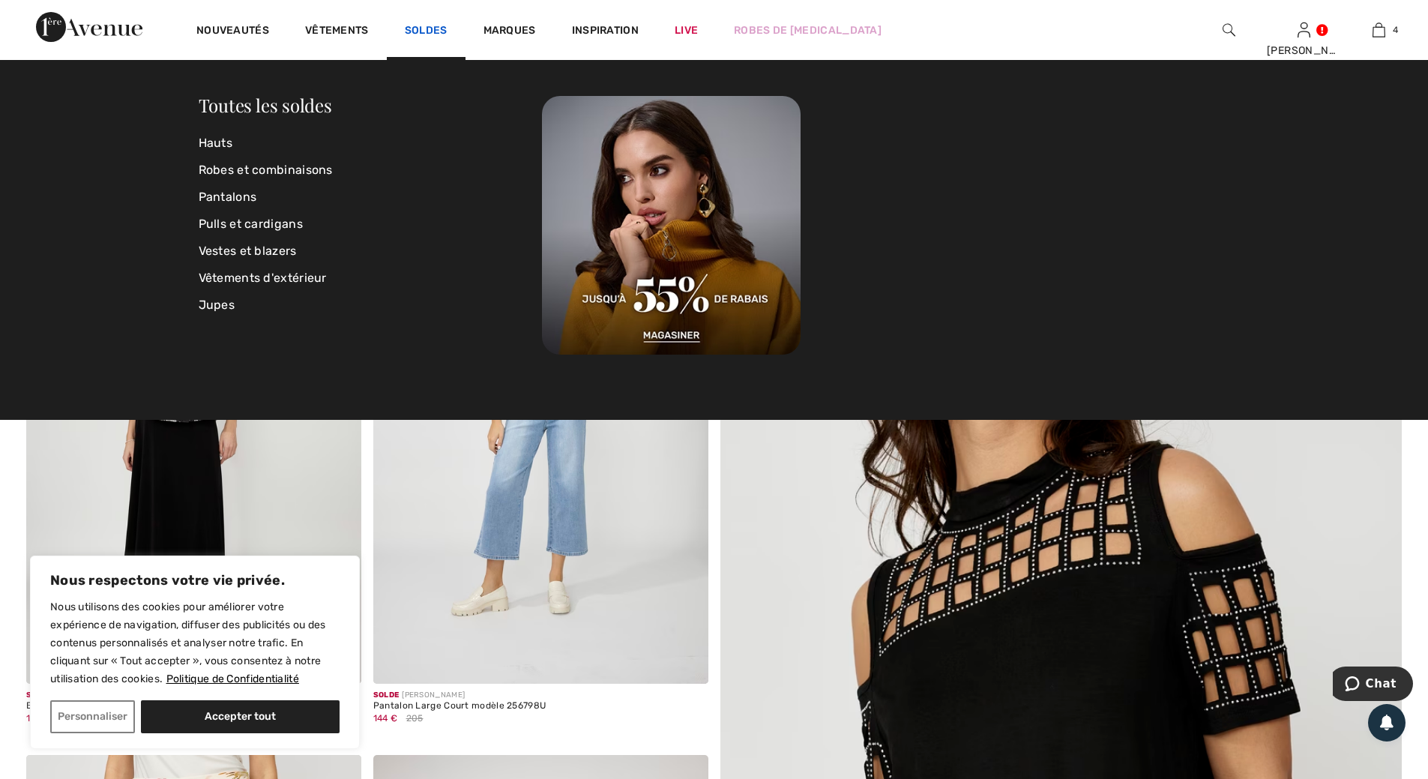
click at [440, 31] on link "Soldes" at bounding box center [426, 32] width 43 height 16
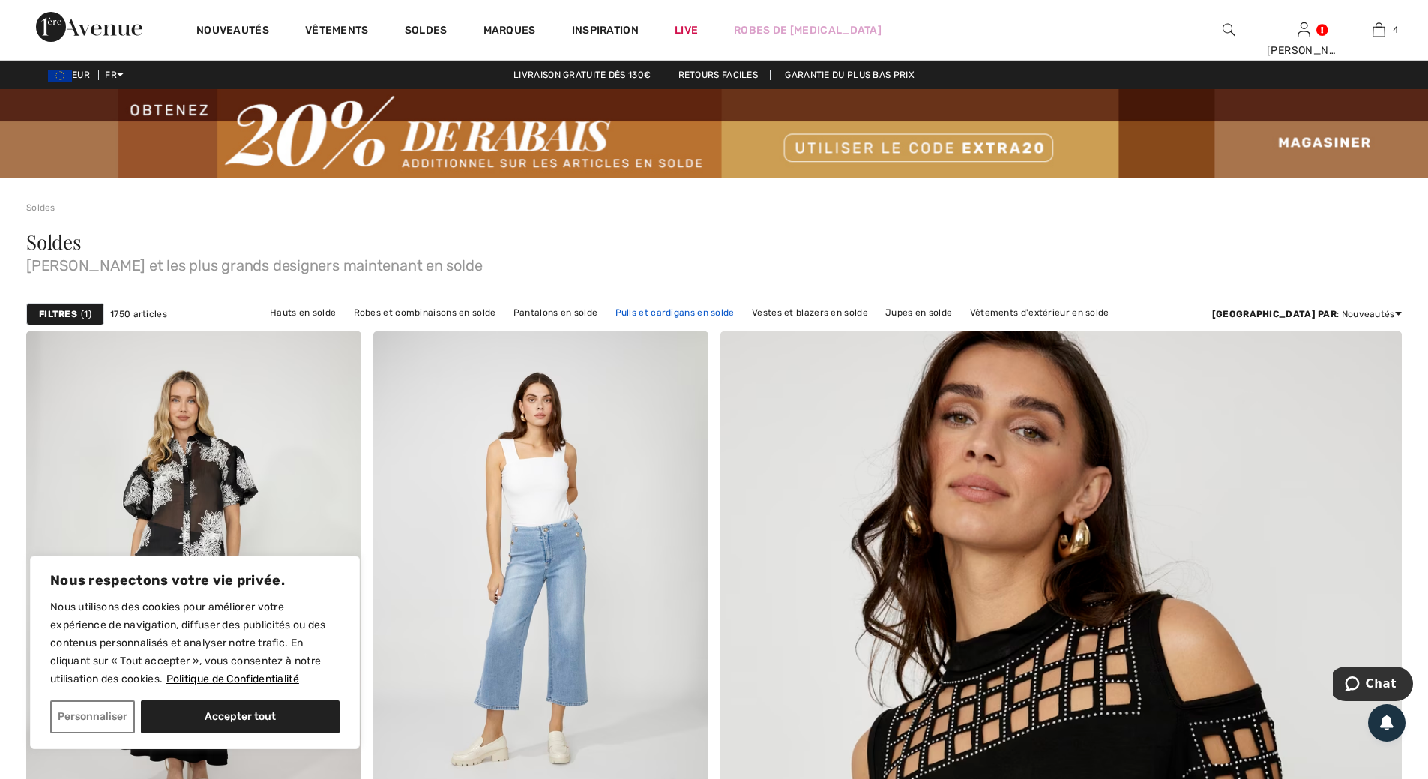
click at [682, 317] on link "Pulls et cardigans en solde" at bounding box center [675, 312] width 134 height 19
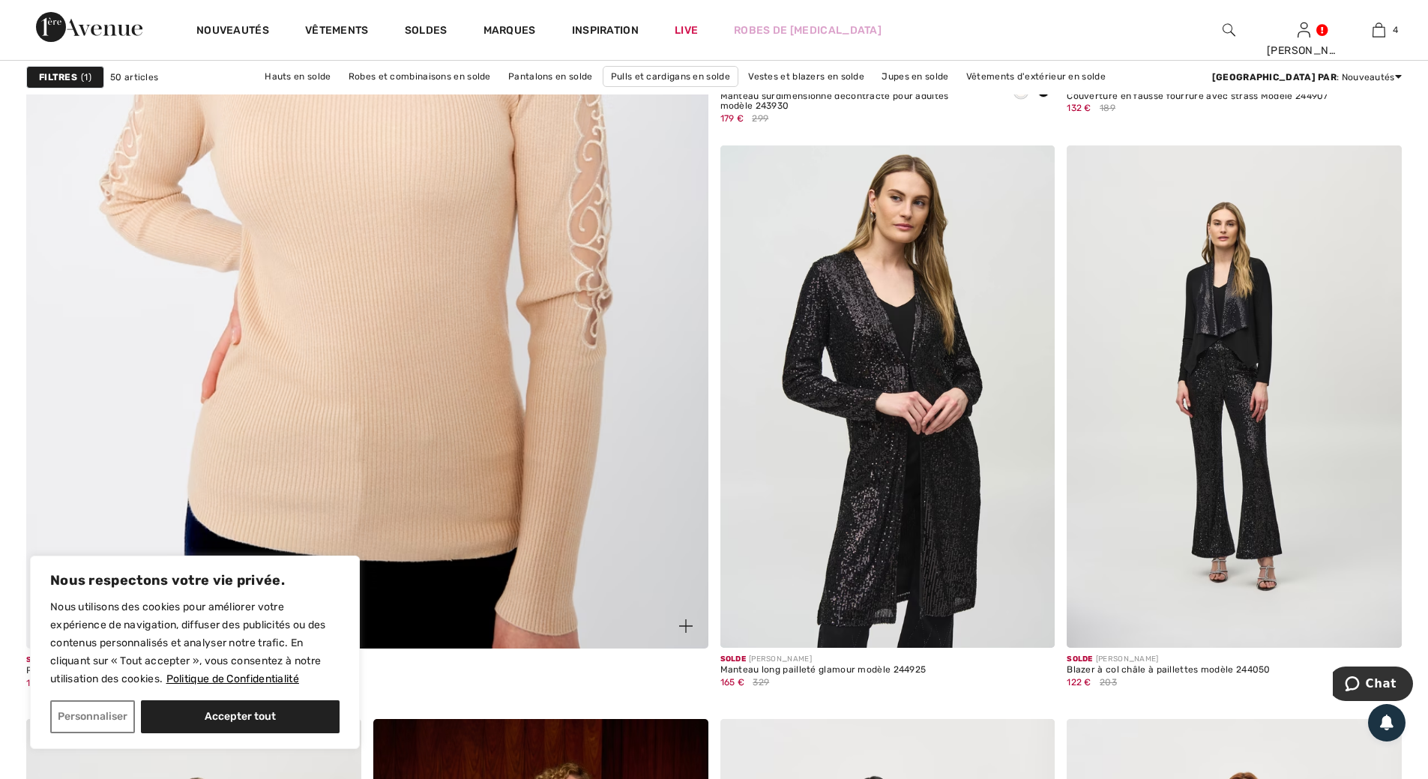
scroll to position [5174, 0]
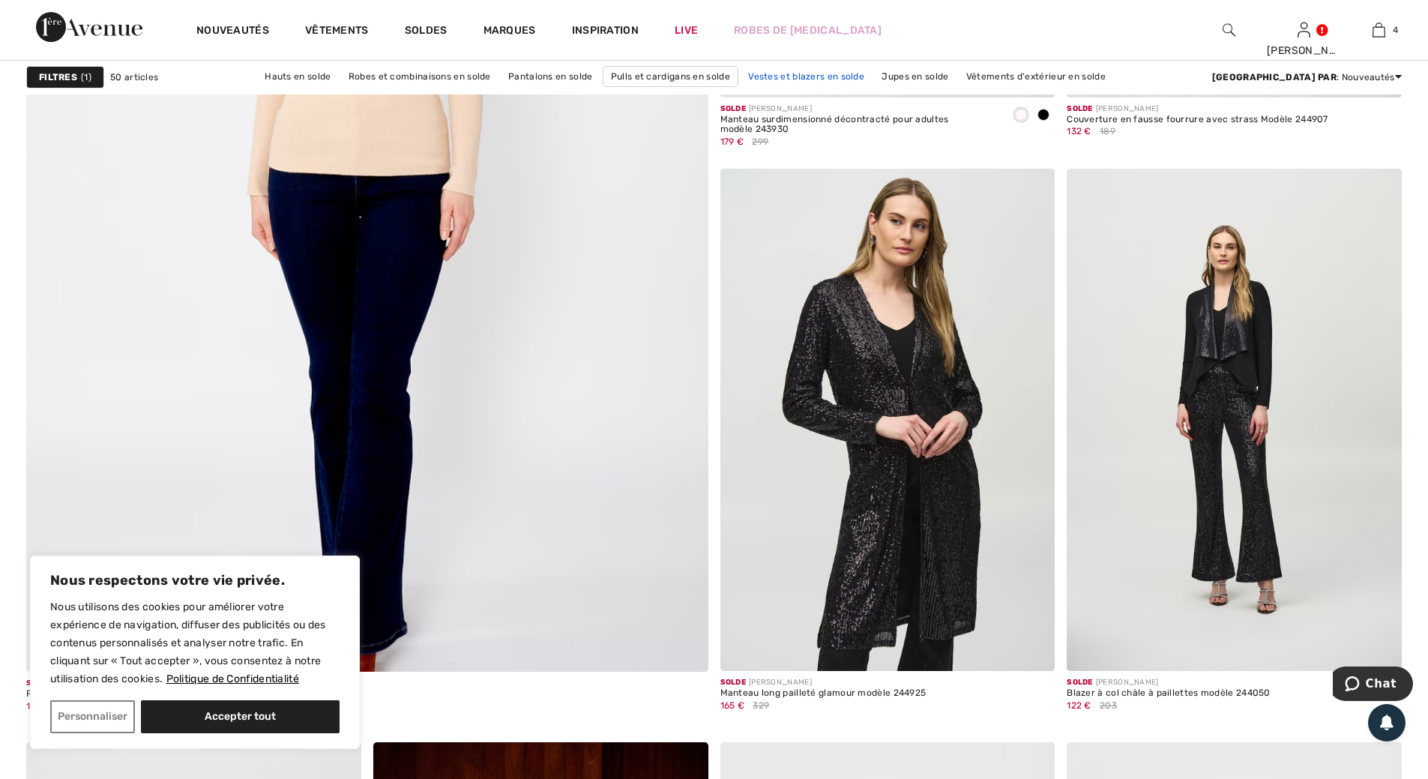
click at [817, 82] on link "Vestes et blazers en solde" at bounding box center [806, 76] width 131 height 19
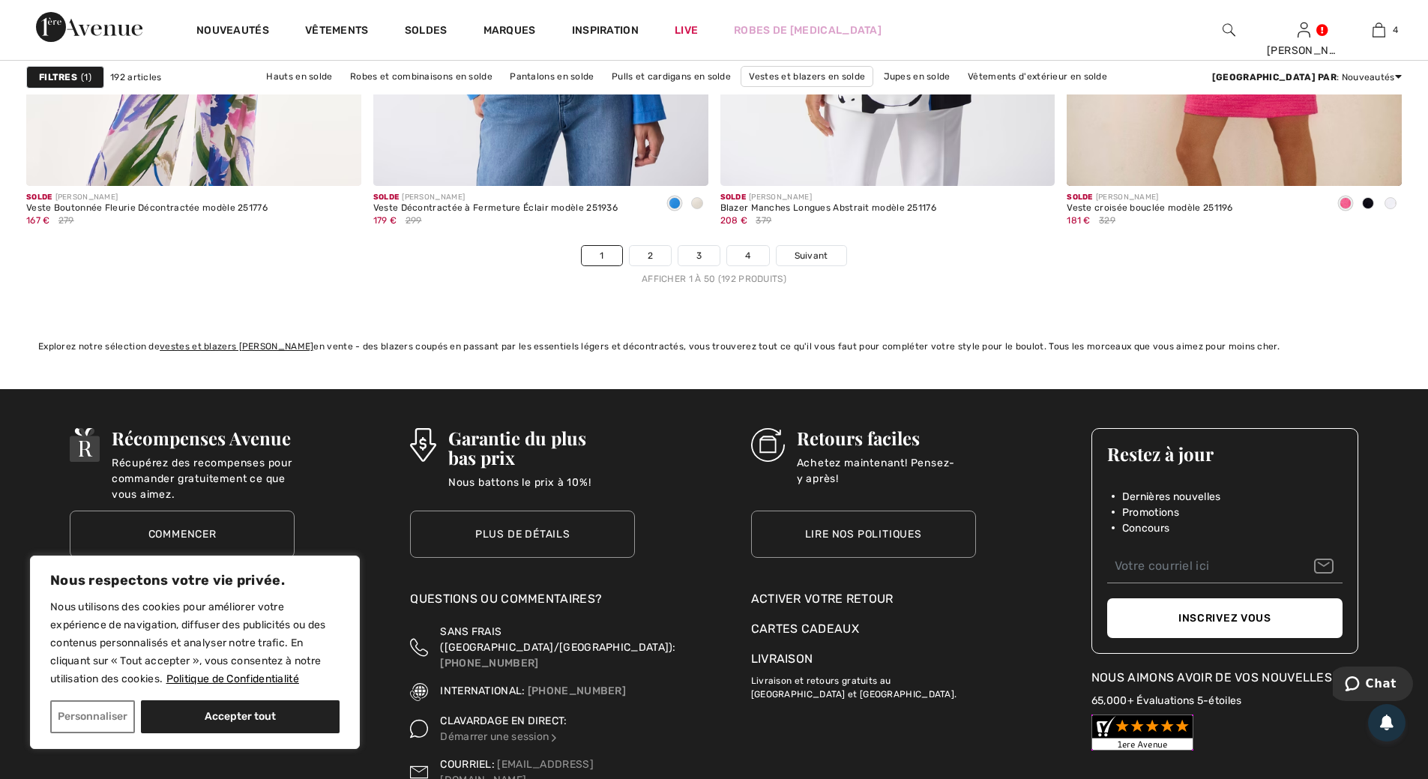
scroll to position [8773, 0]
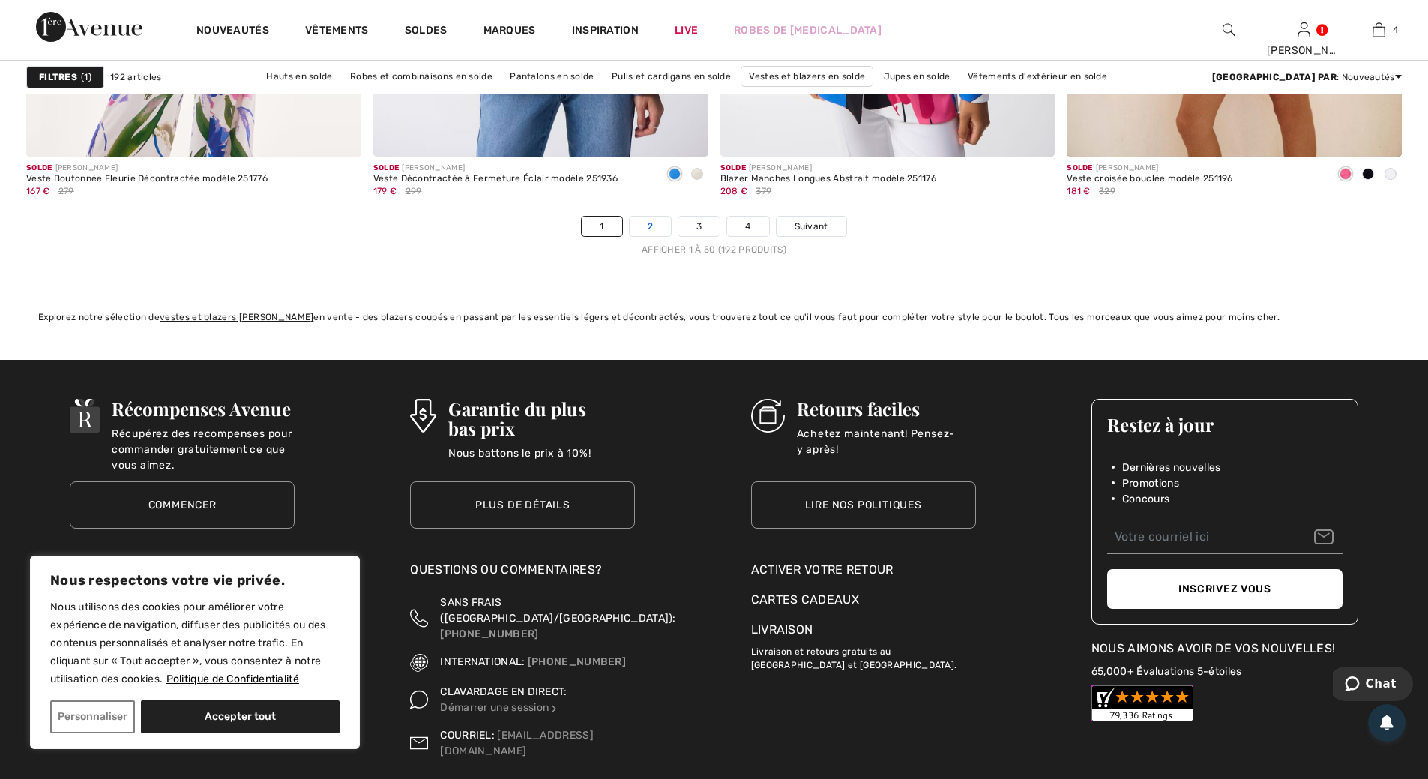
click at [652, 226] on link "2" at bounding box center [650, 226] width 41 height 19
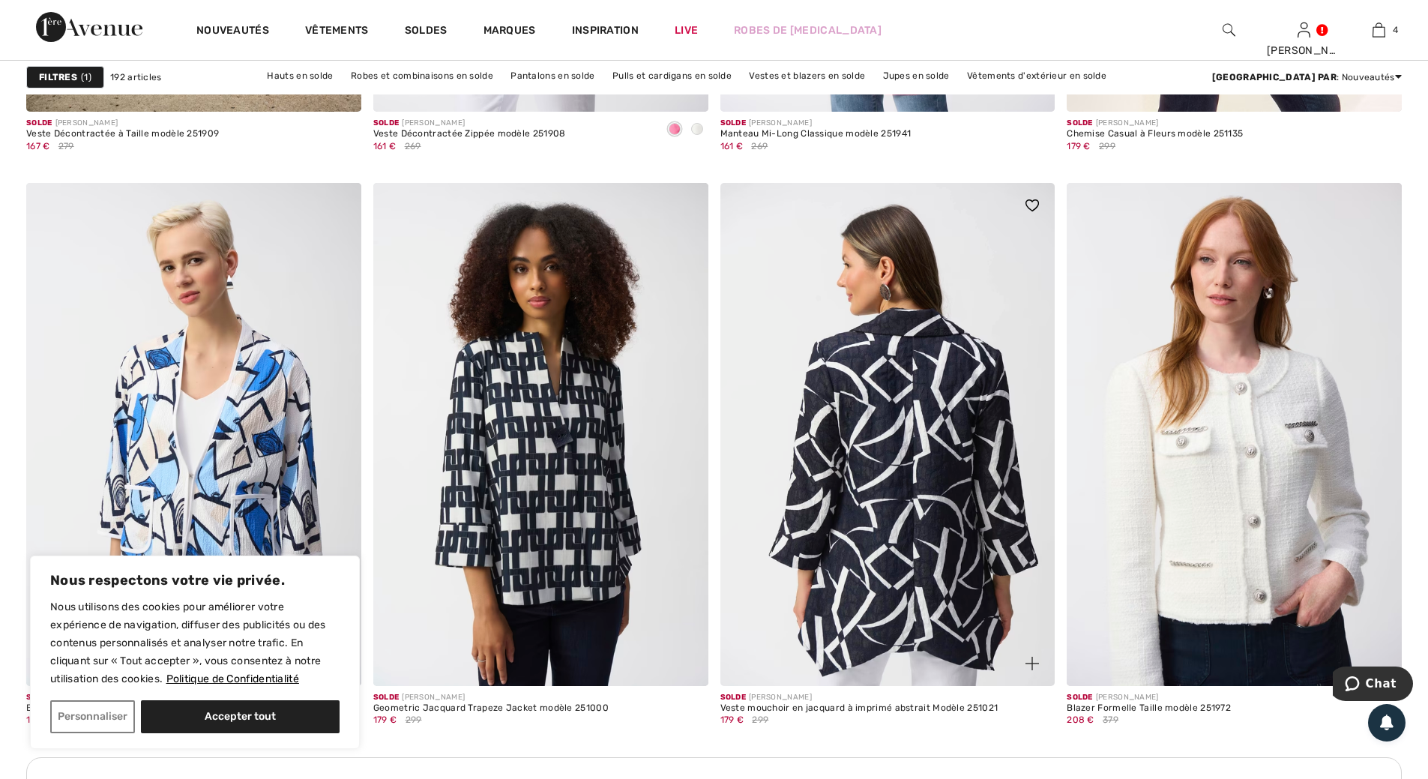
scroll to position [1875, 0]
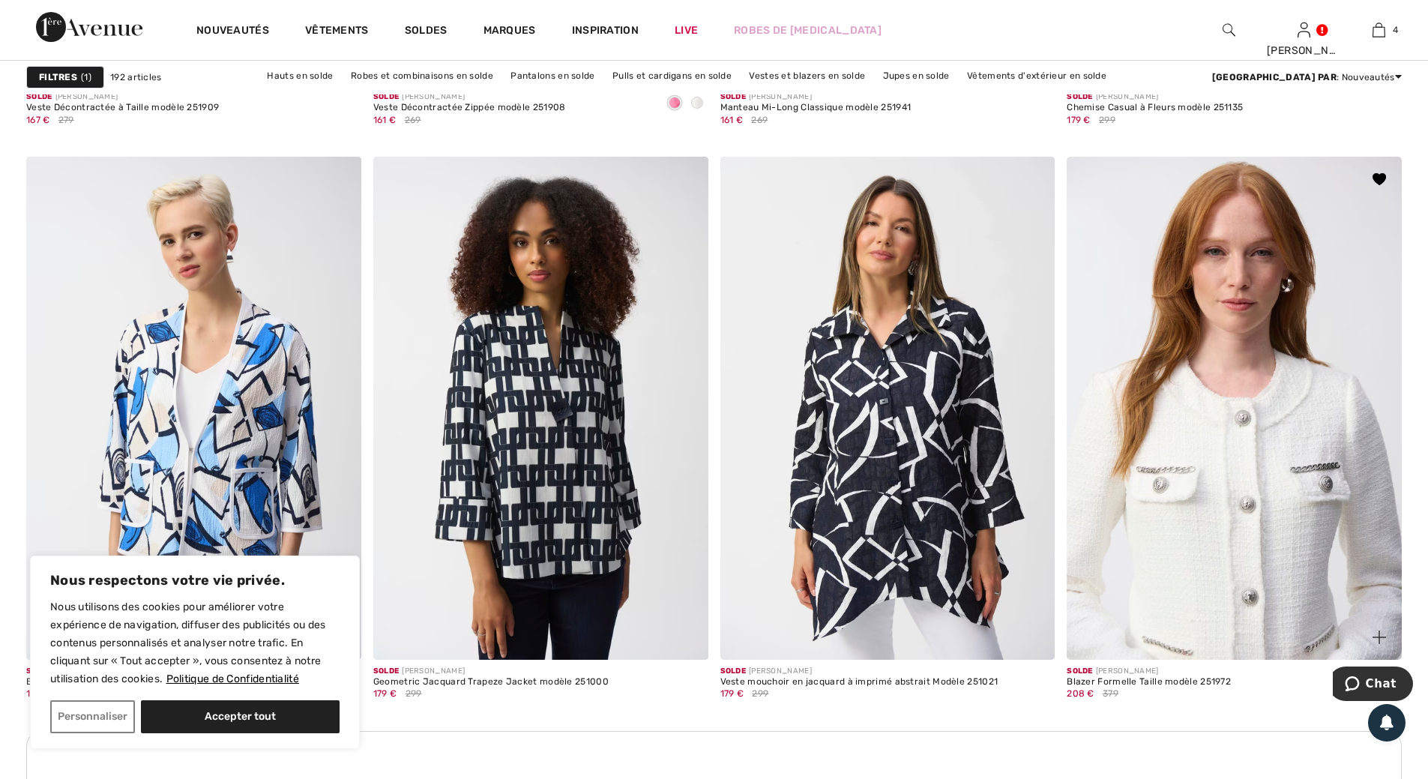
click at [1258, 454] on img at bounding box center [1234, 408] width 335 height 502
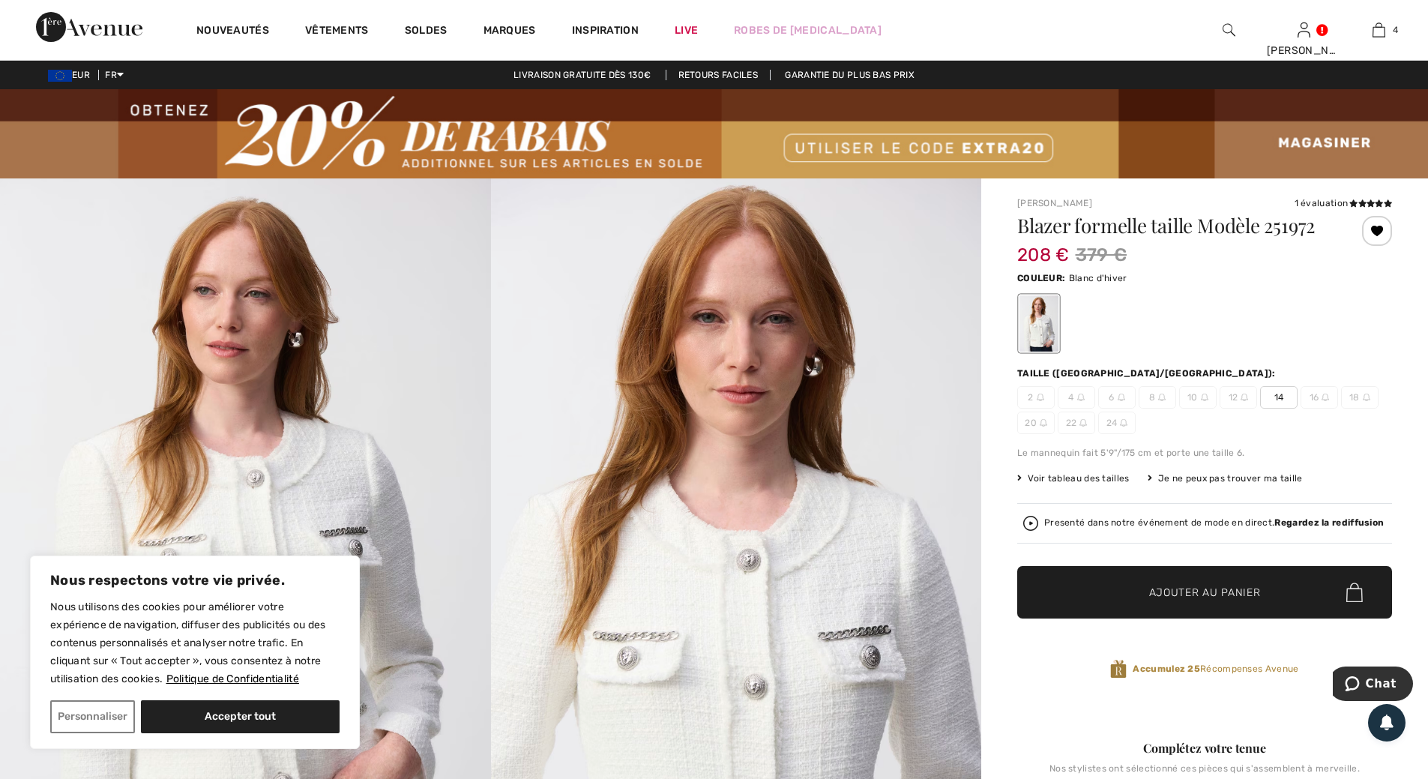
scroll to position [75, 0]
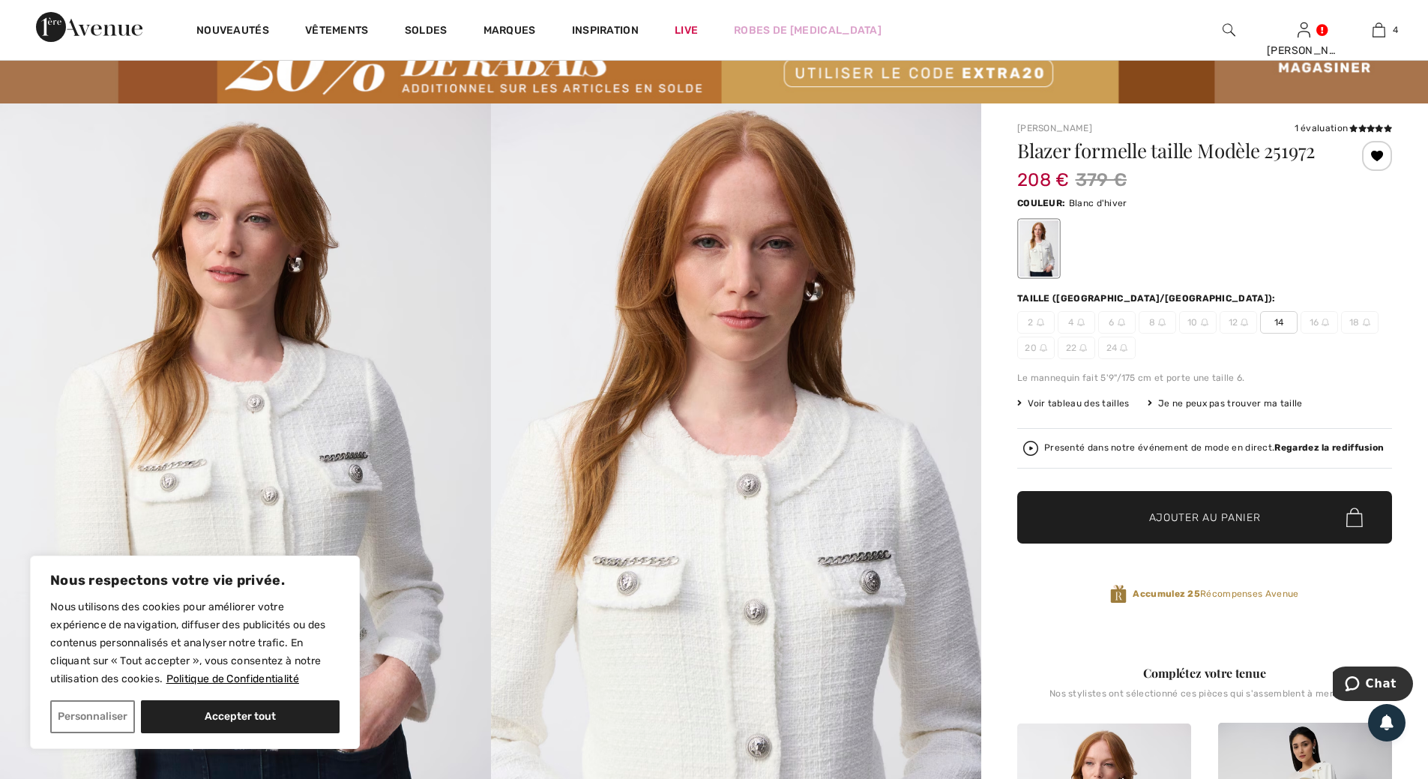
click at [1198, 322] on span "10" at bounding box center [1197, 322] width 37 height 22
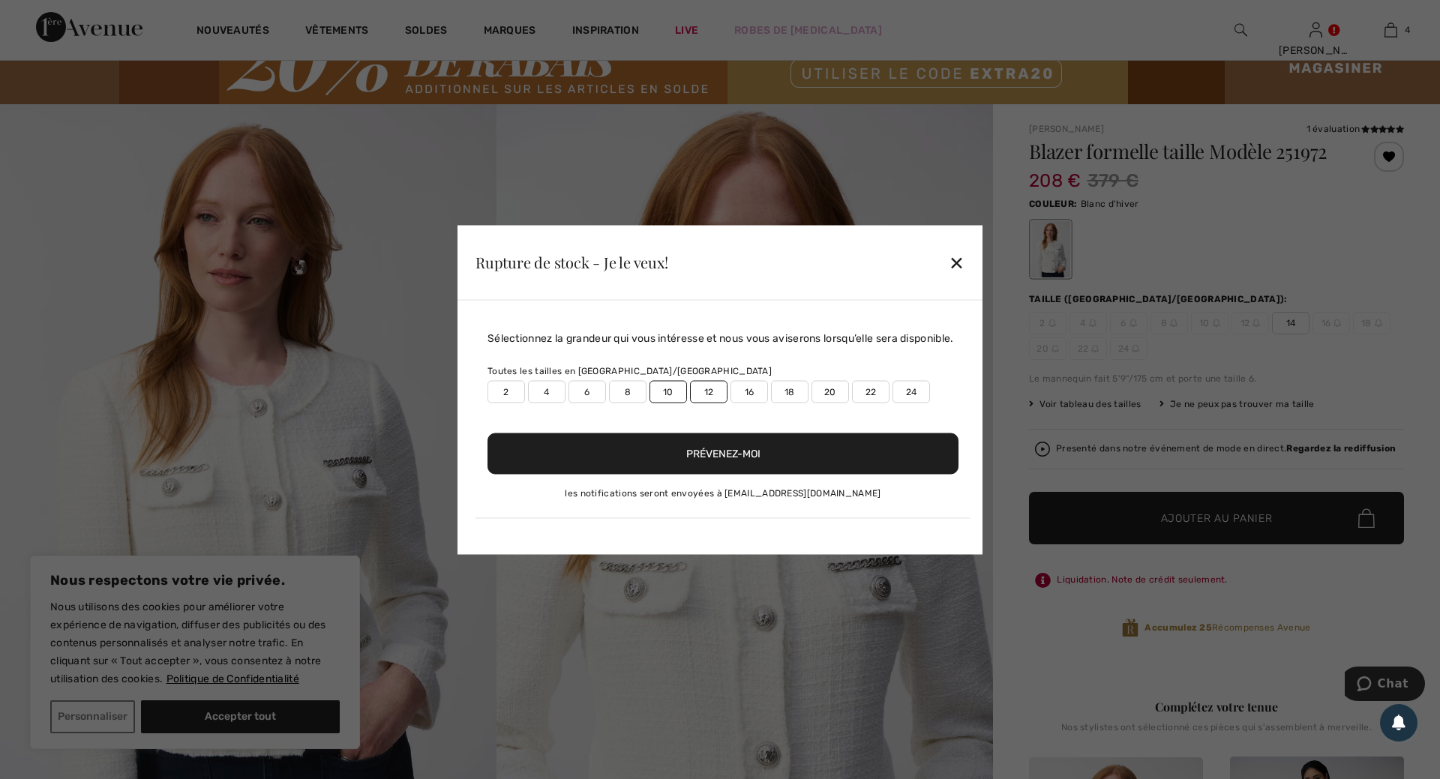
click at [734, 448] on button "Prévenez-moi" at bounding box center [722, 453] width 471 height 41
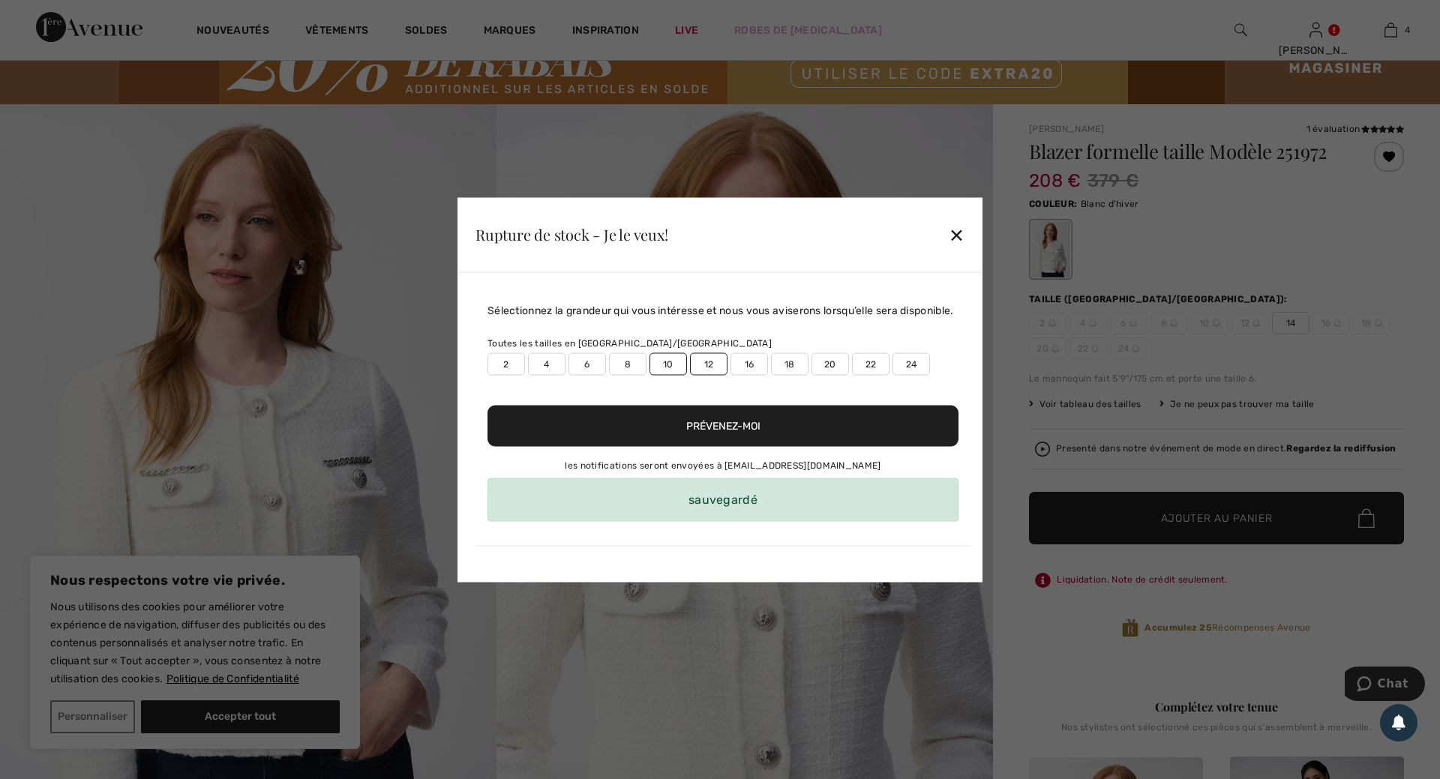
click at [959, 236] on div "✕" at bounding box center [957, 234] width 16 height 31
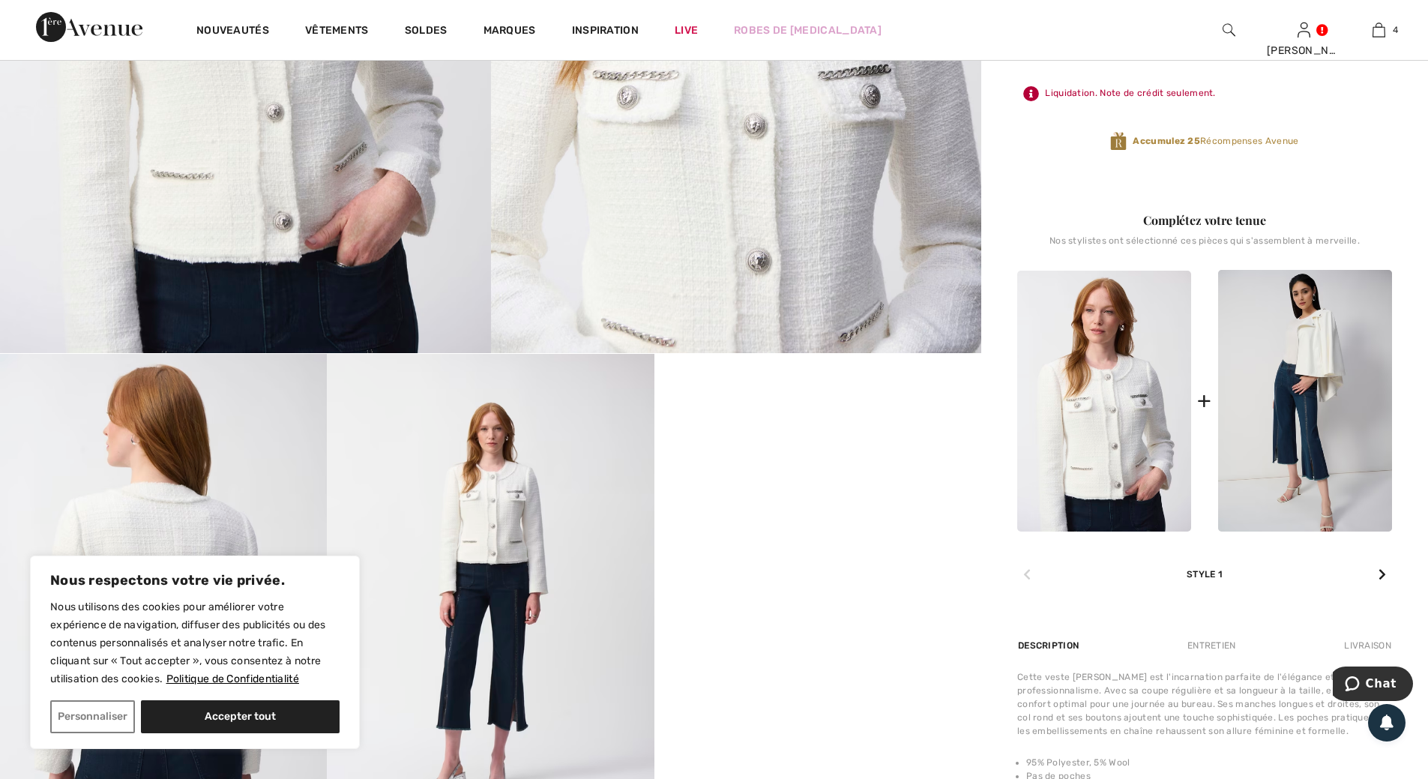
scroll to position [600, 0]
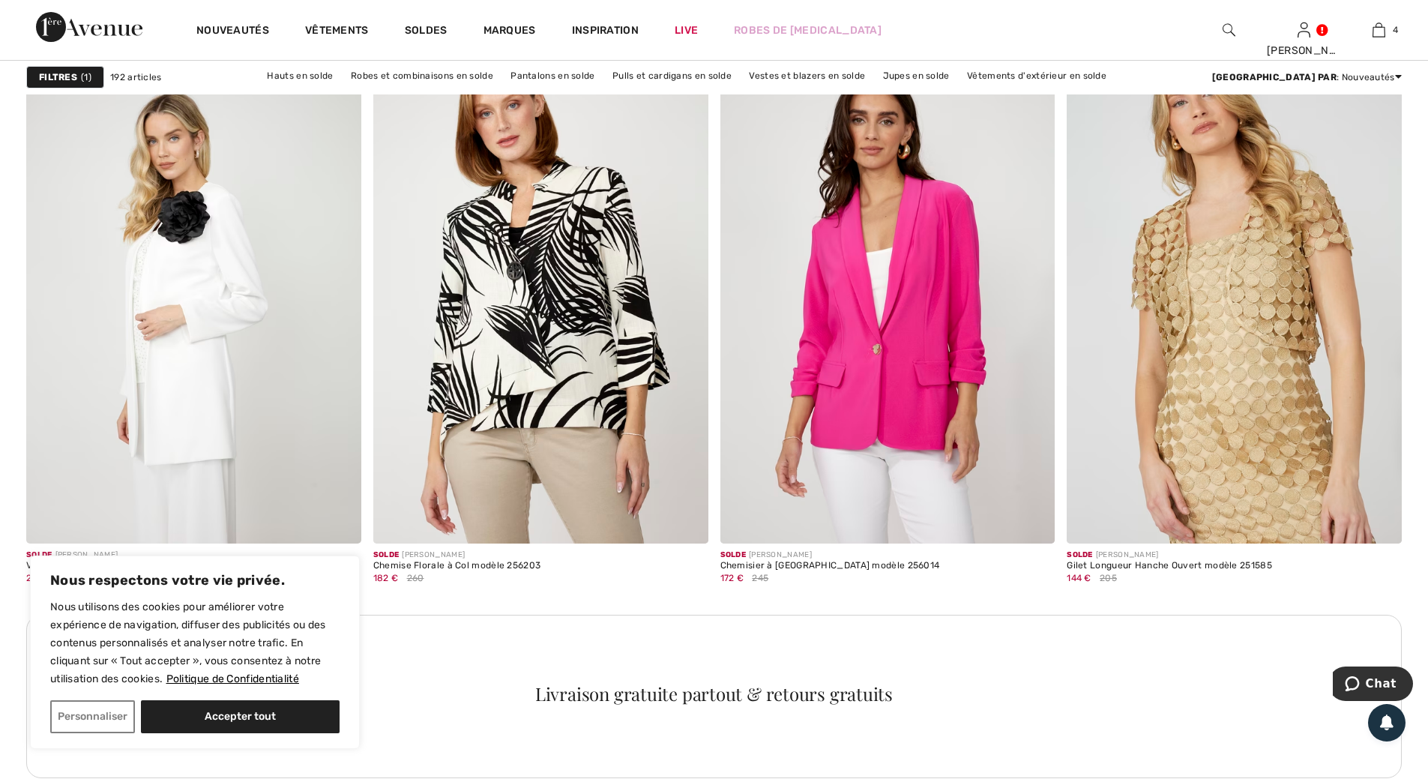
scroll to position [6523, 0]
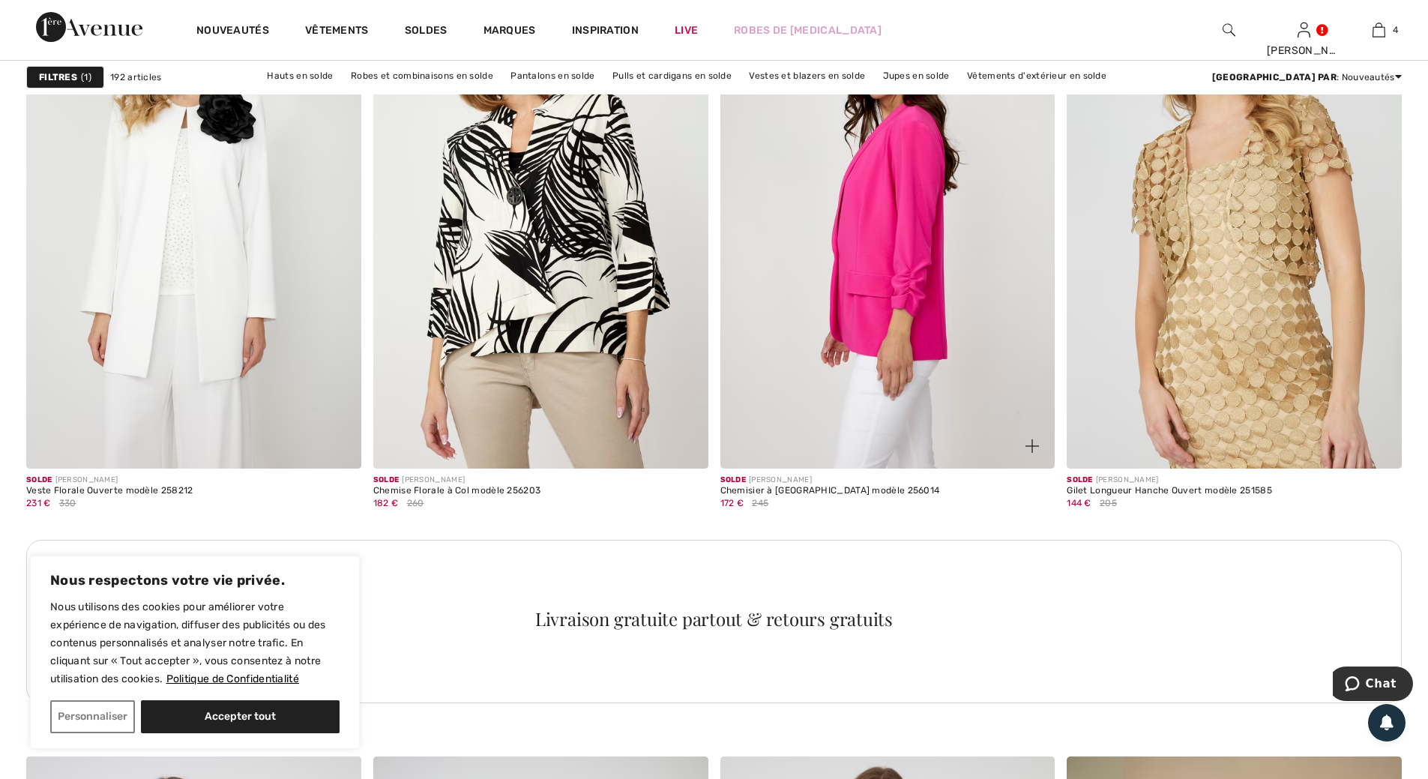
click at [868, 253] on img at bounding box center [888, 217] width 335 height 502
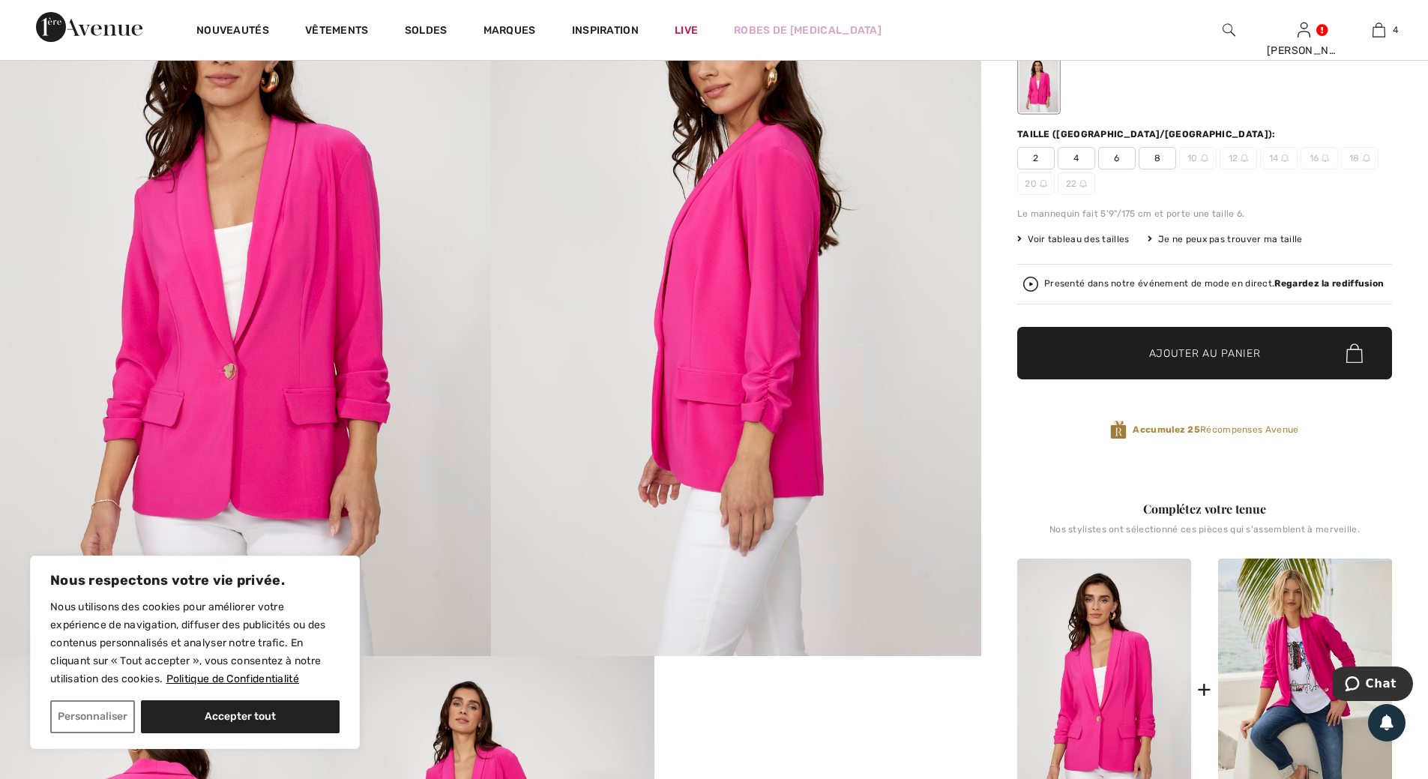
scroll to position [300, 0]
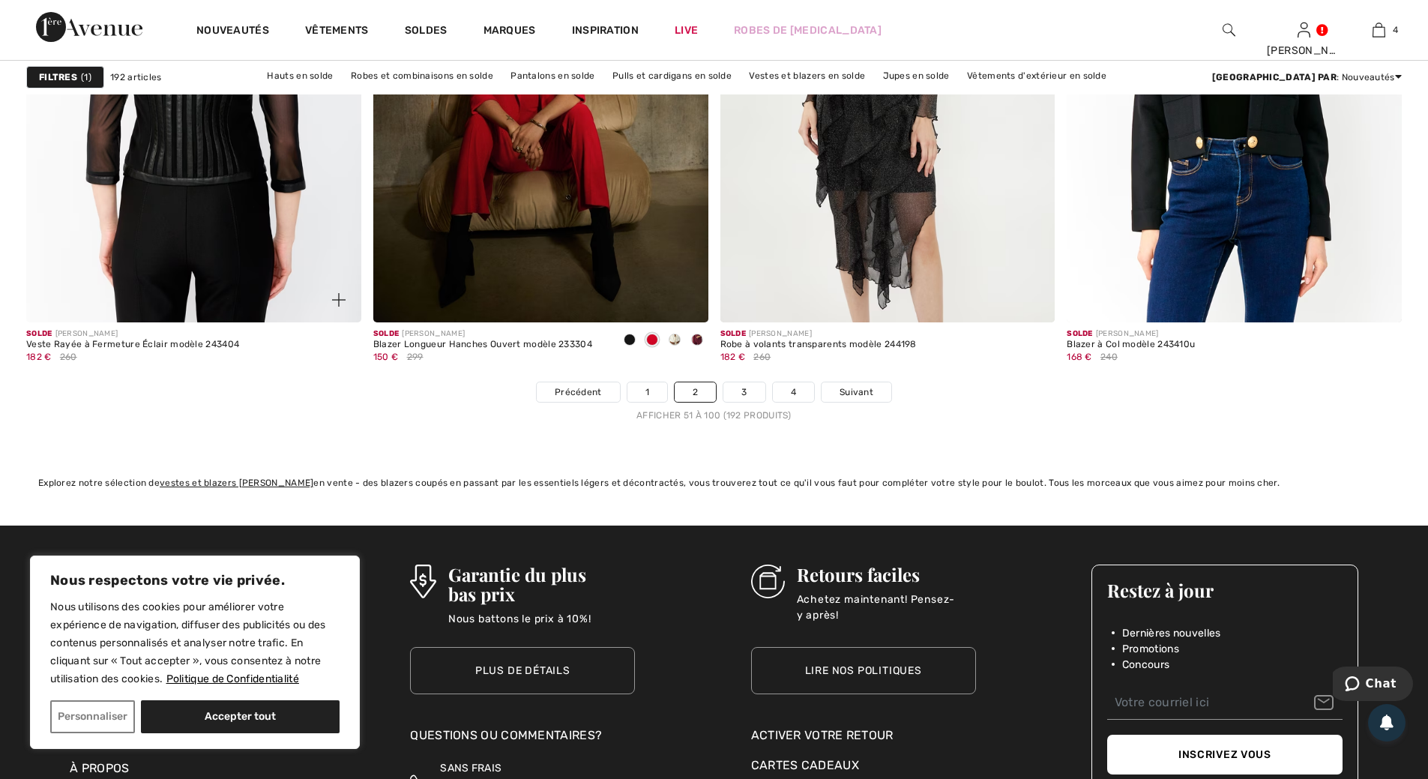
scroll to position [8623, 0]
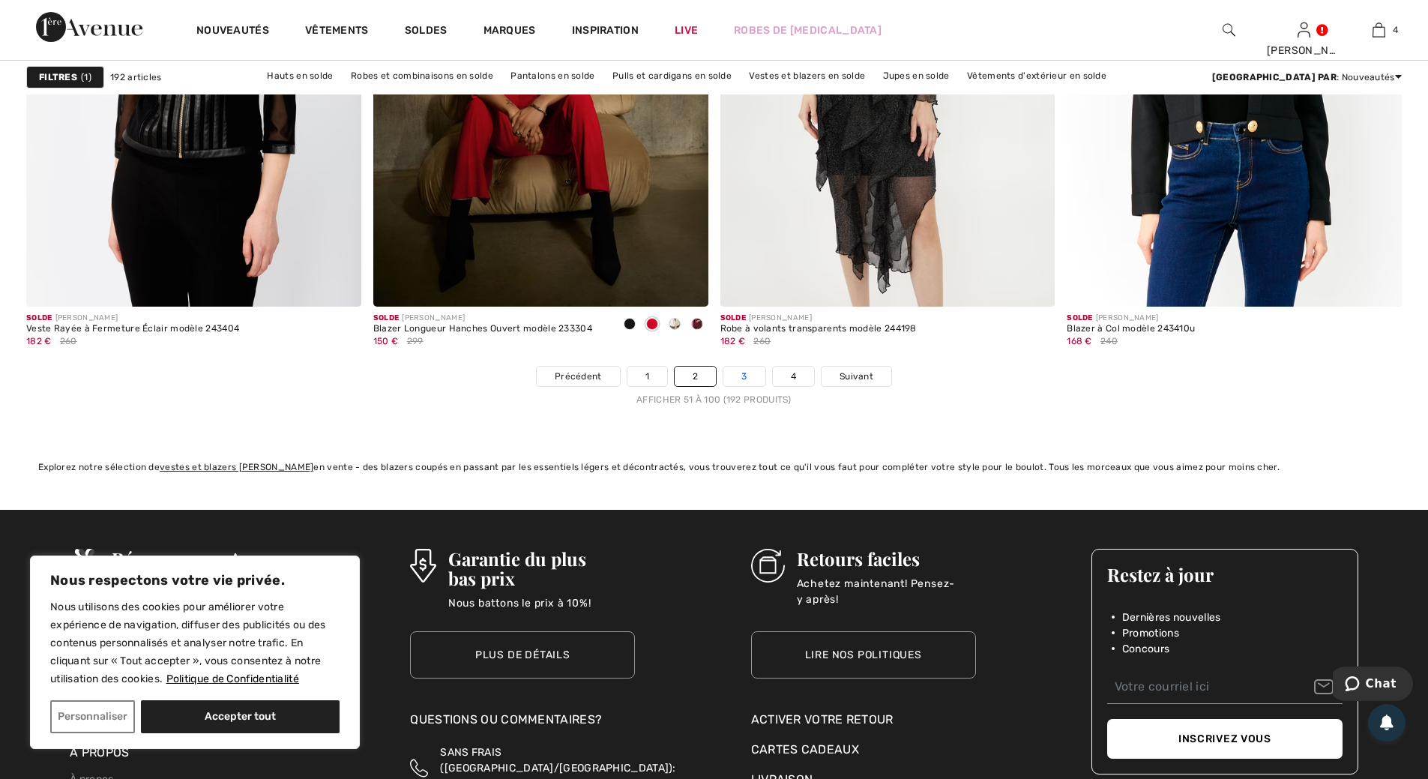
click at [746, 374] on link "3" at bounding box center [744, 376] width 41 height 19
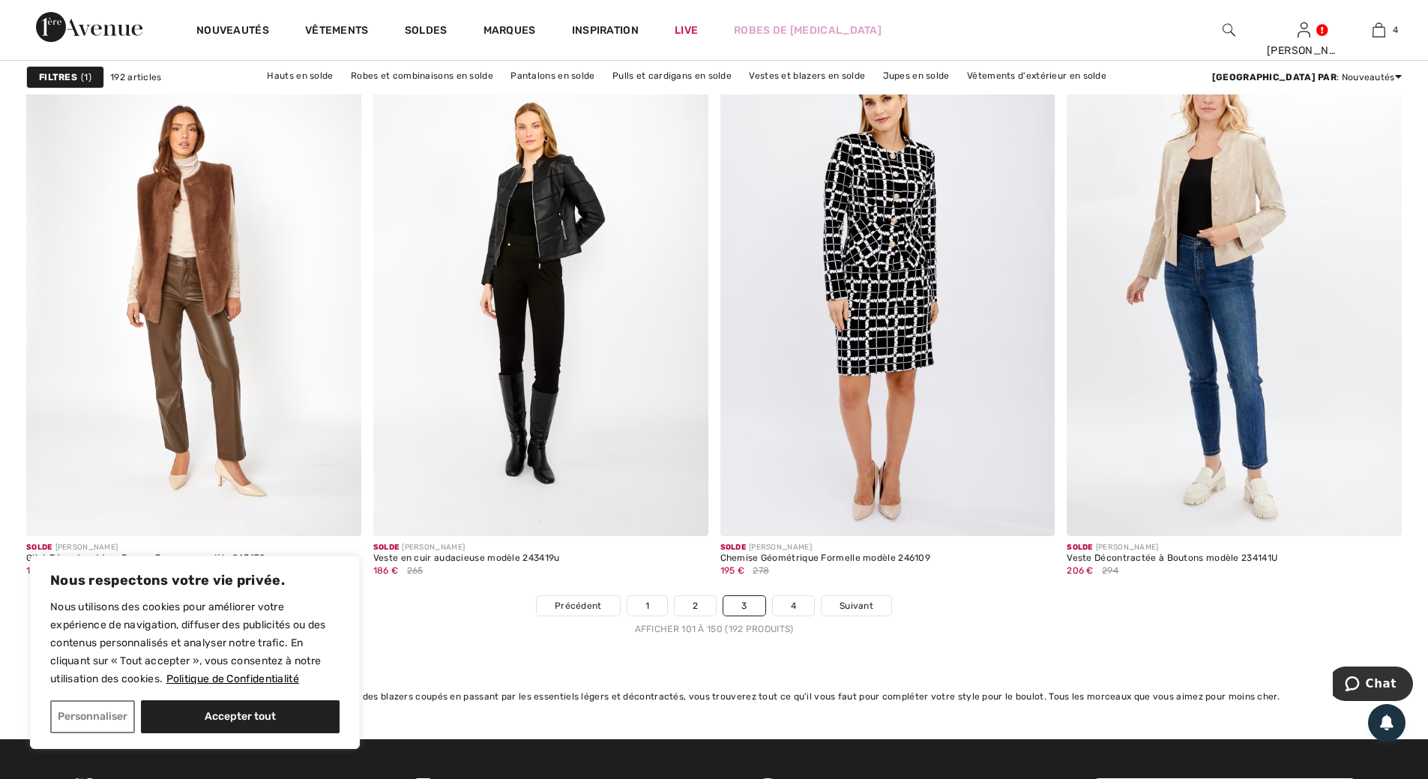
scroll to position [8473, 0]
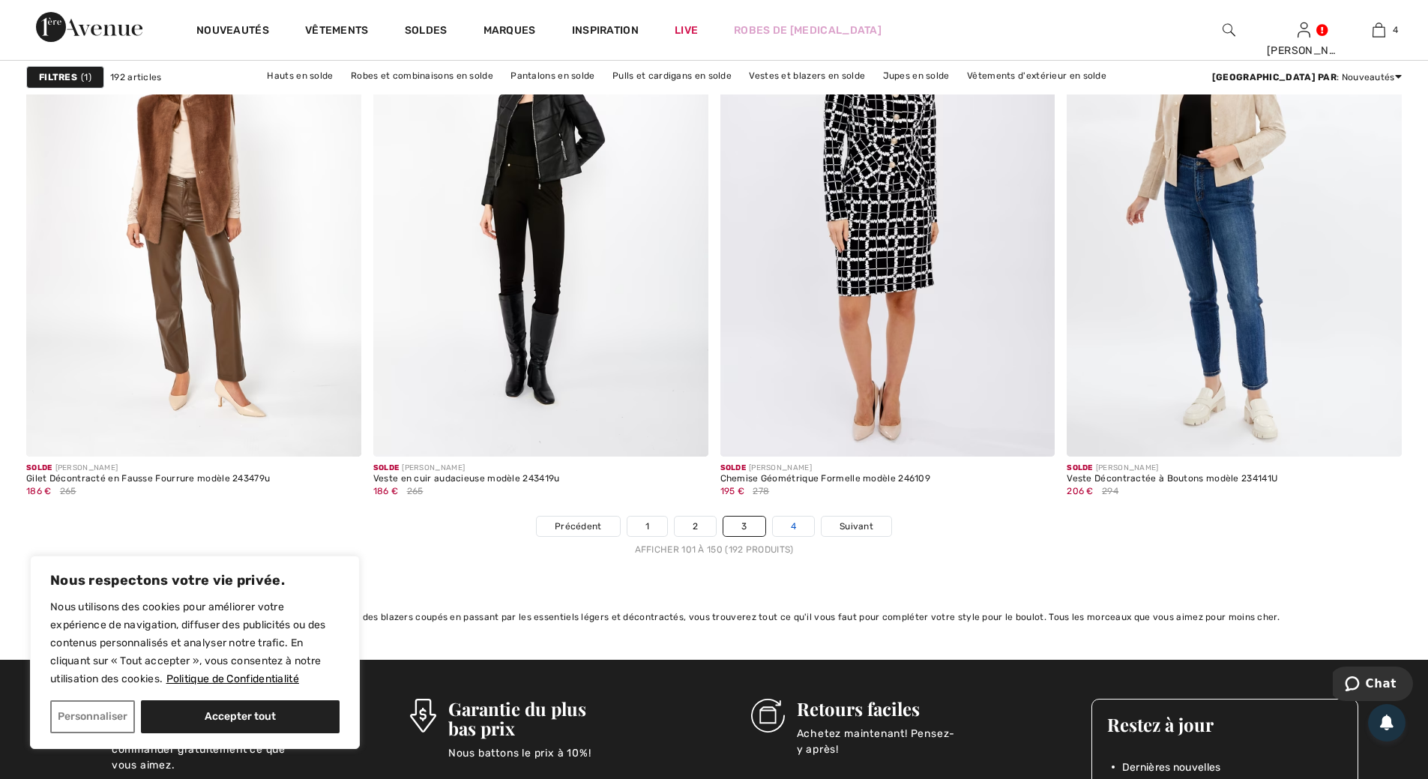
click at [793, 525] on link "4" at bounding box center [793, 526] width 41 height 19
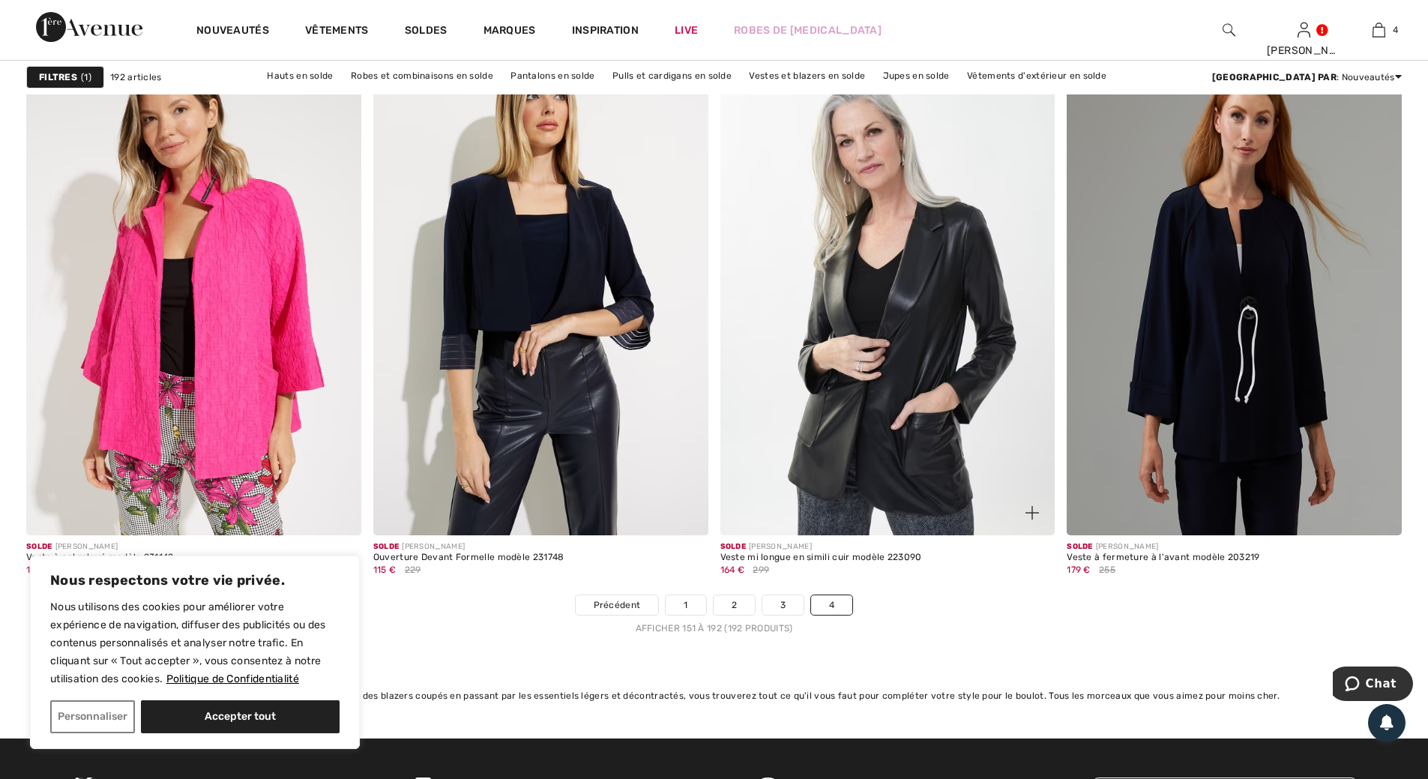
scroll to position [7273, 0]
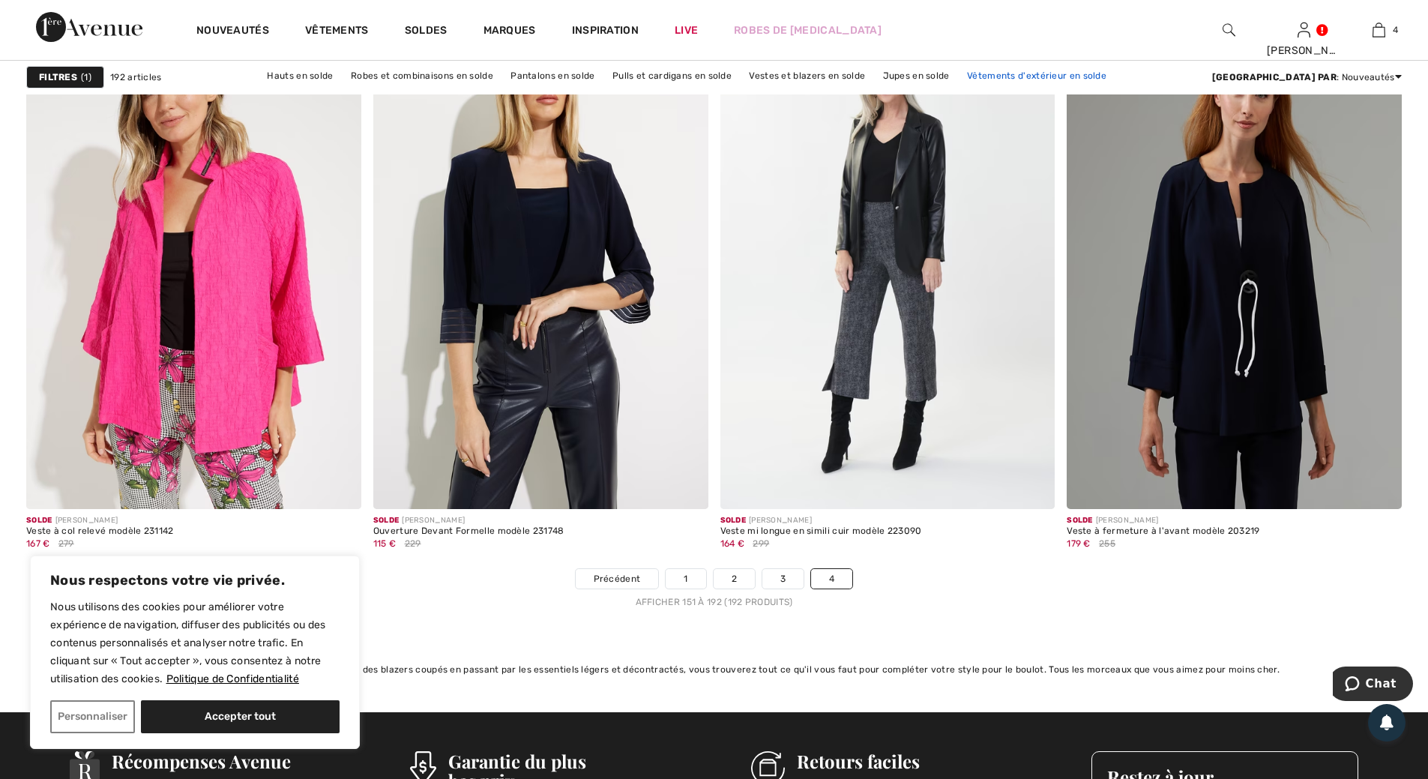
click at [1020, 78] on link "Vêtements d'extérieur en solde" at bounding box center [1037, 75] width 154 height 19
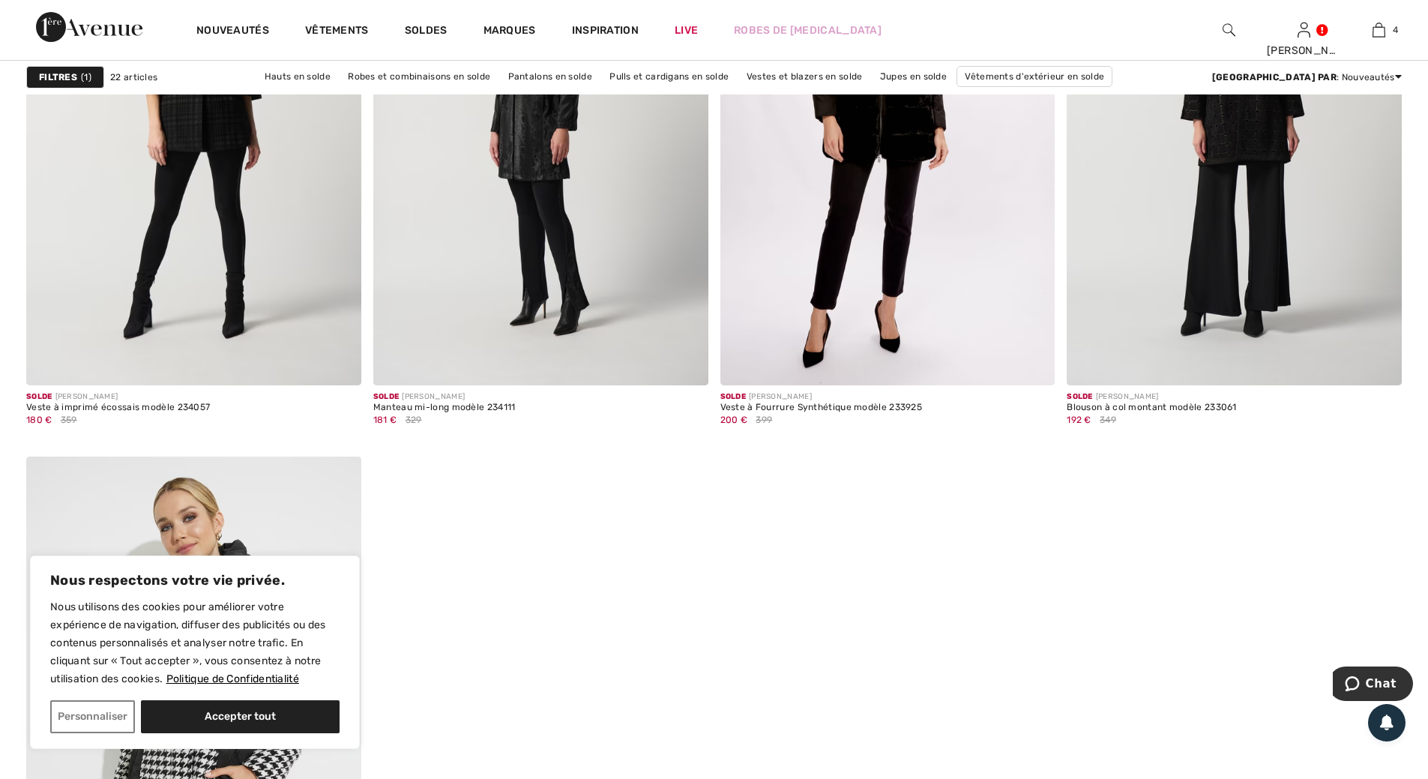
scroll to position [3224, 0]
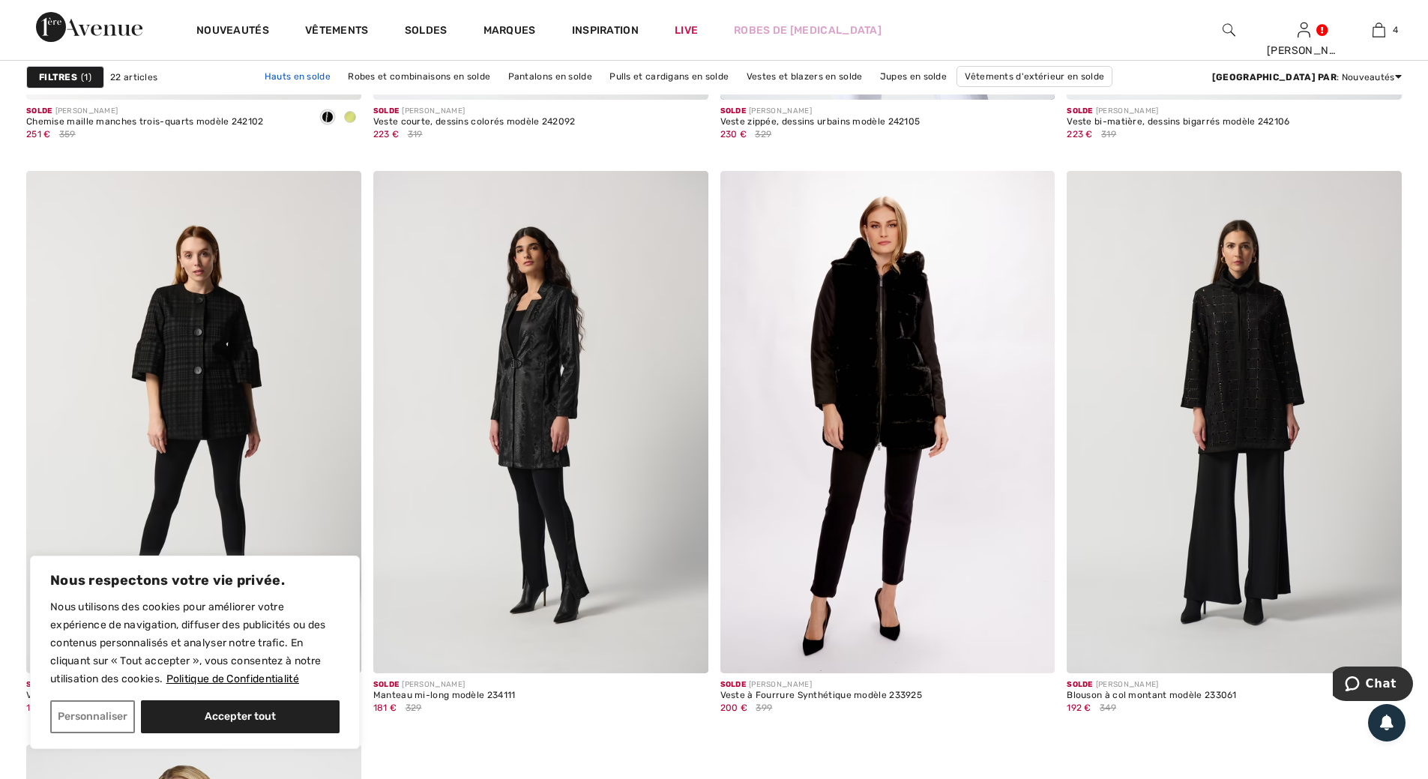
click at [338, 79] on link "Hauts en solde" at bounding box center [297, 76] width 81 height 19
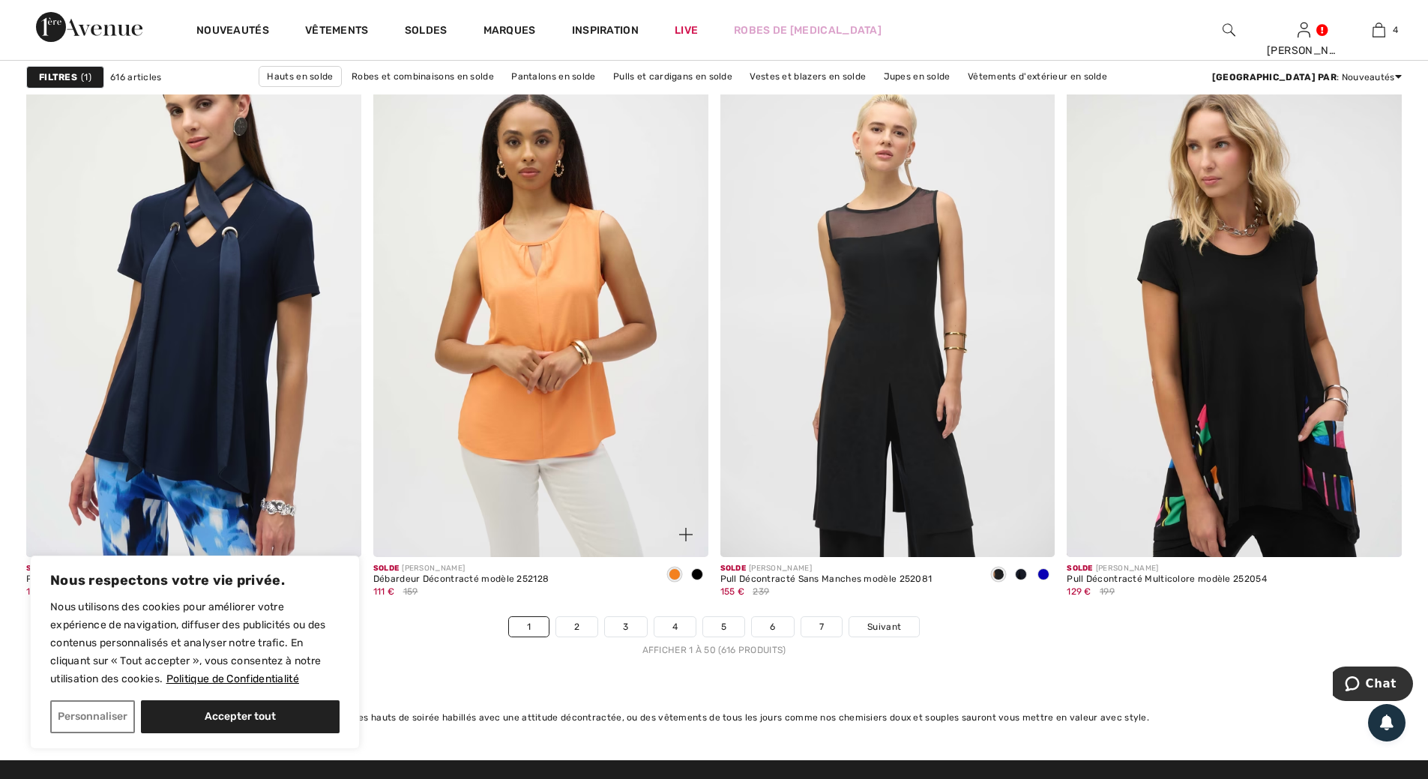
scroll to position [8398, 0]
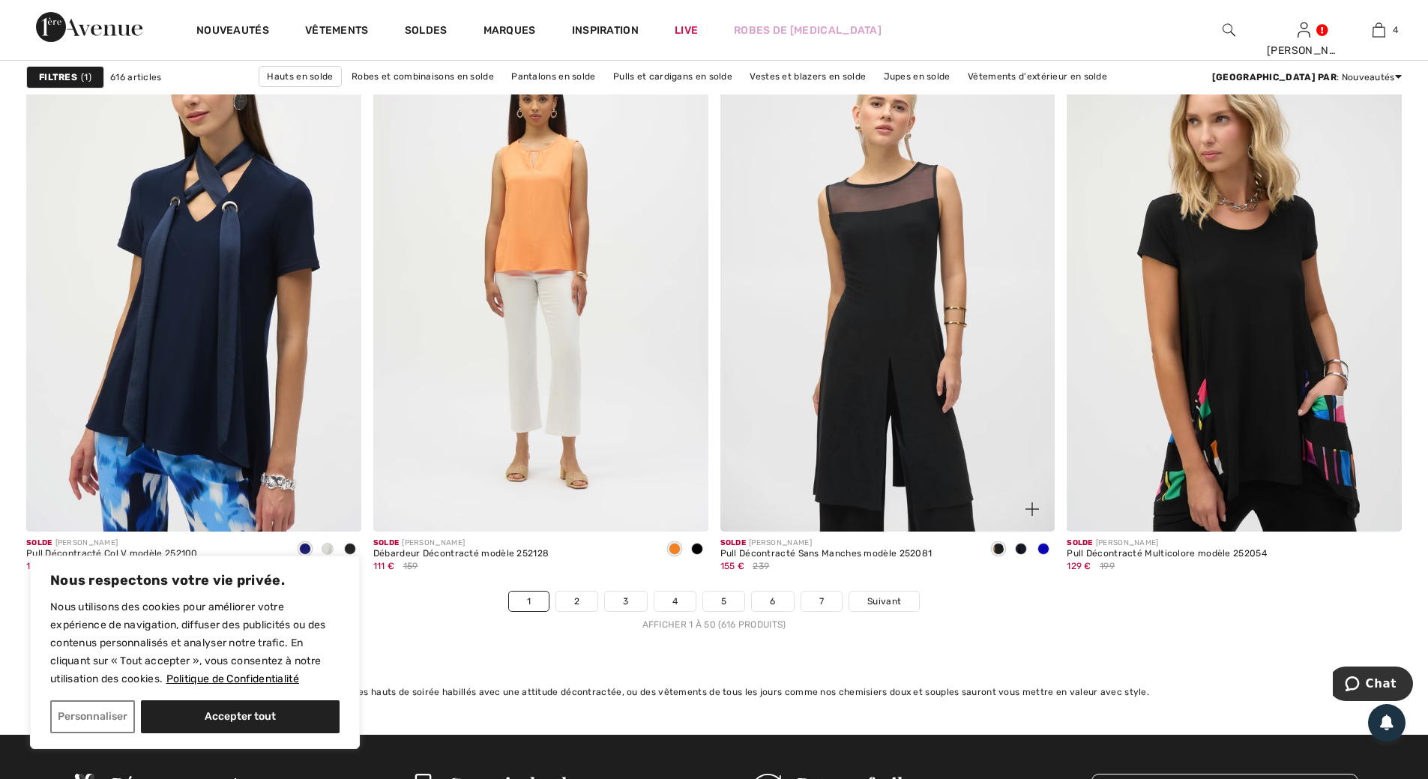
click at [1042, 545] on span at bounding box center [1044, 549] width 12 height 12
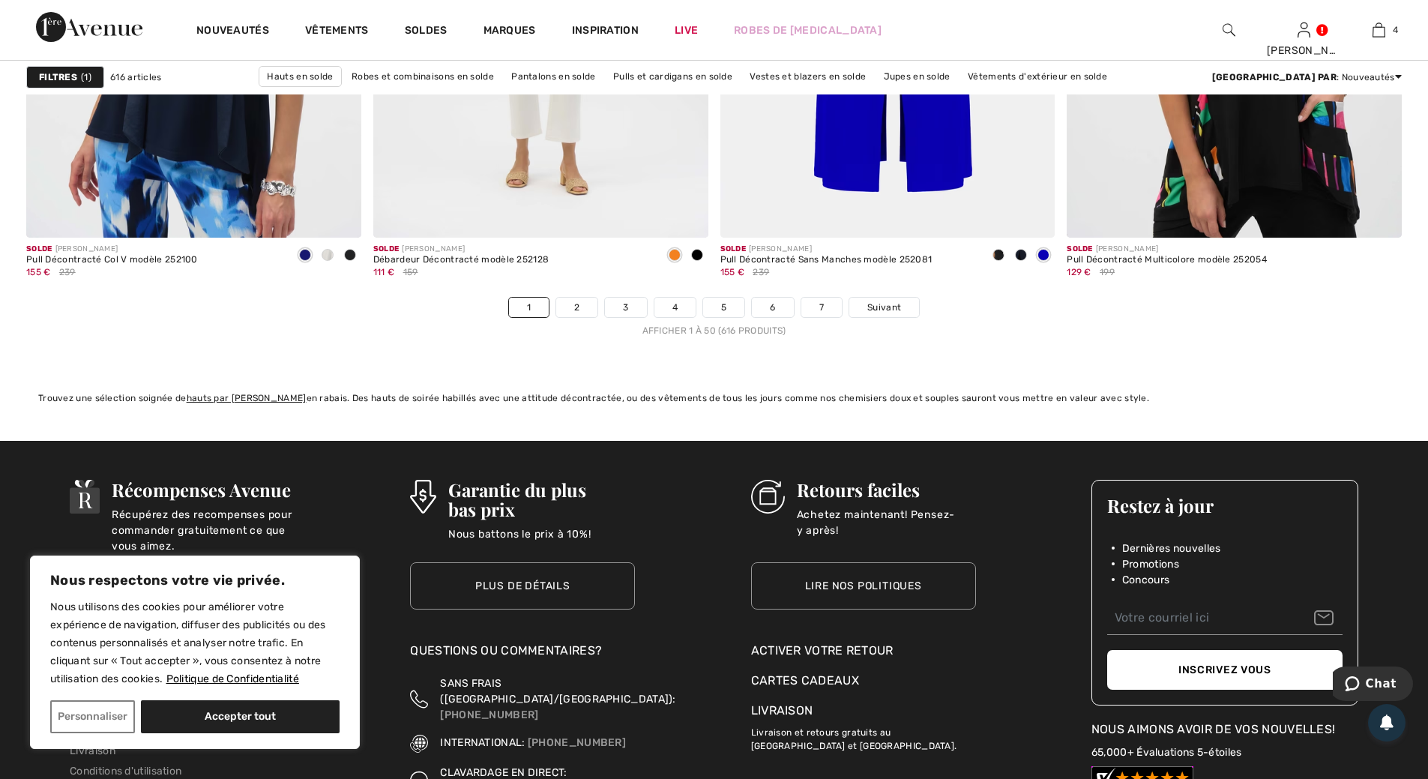
scroll to position [8698, 0]
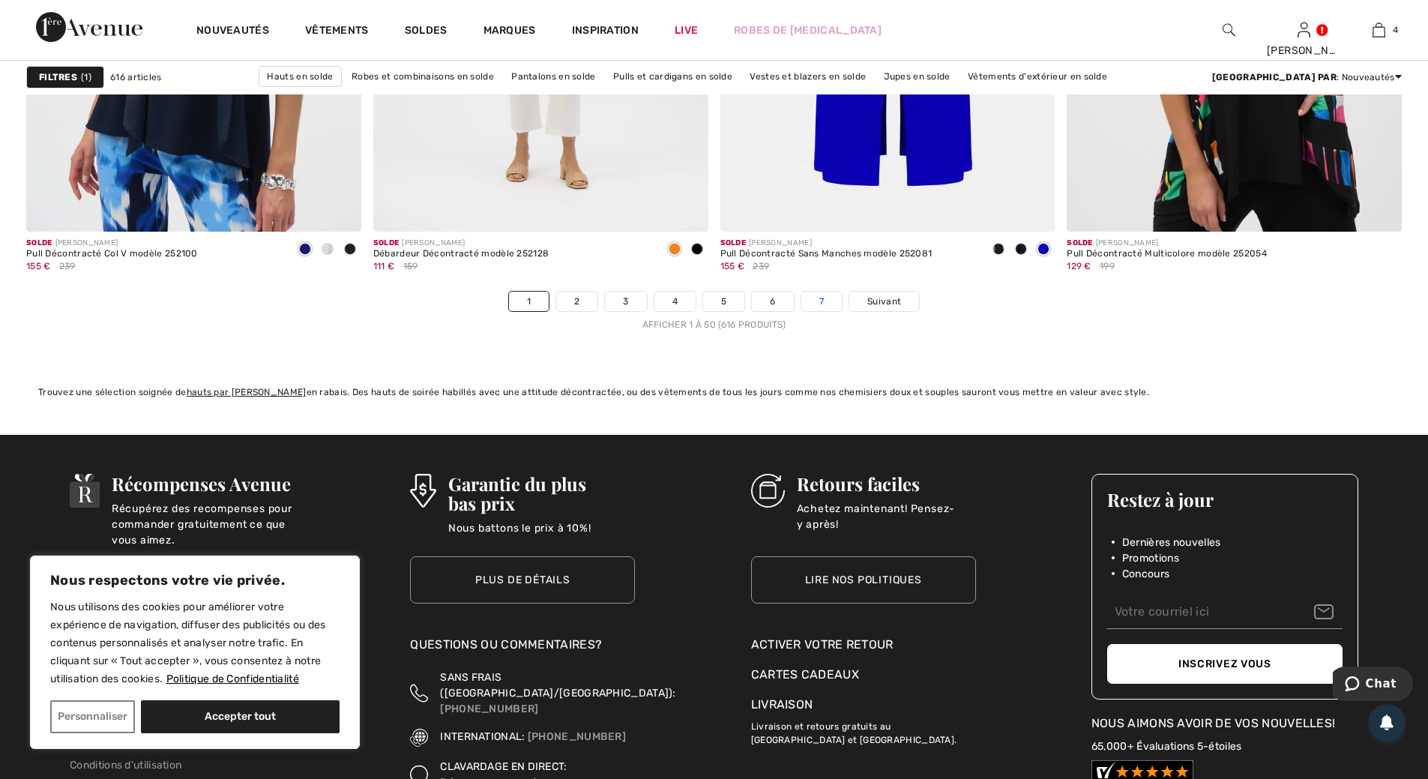
click at [822, 303] on link "7" at bounding box center [822, 301] width 40 height 19
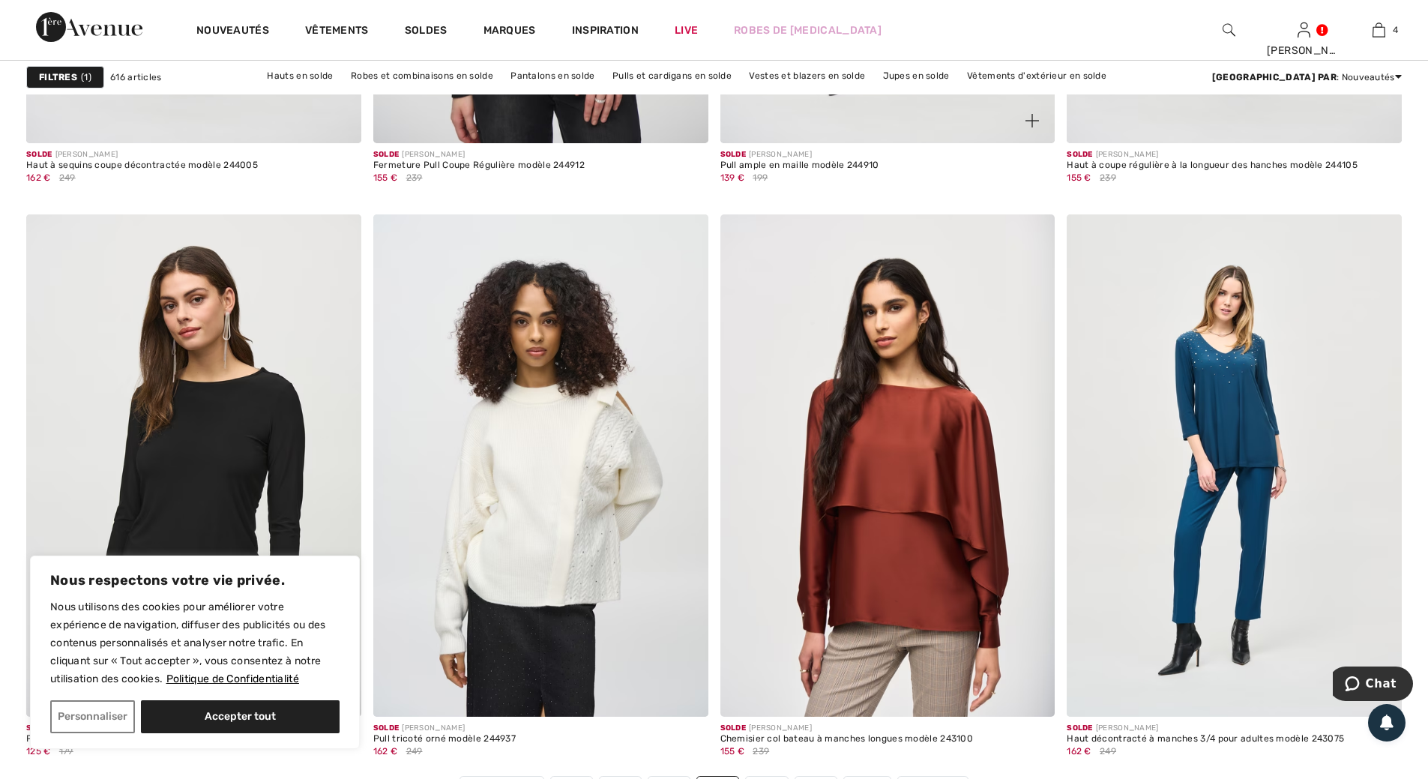
scroll to position [8623, 0]
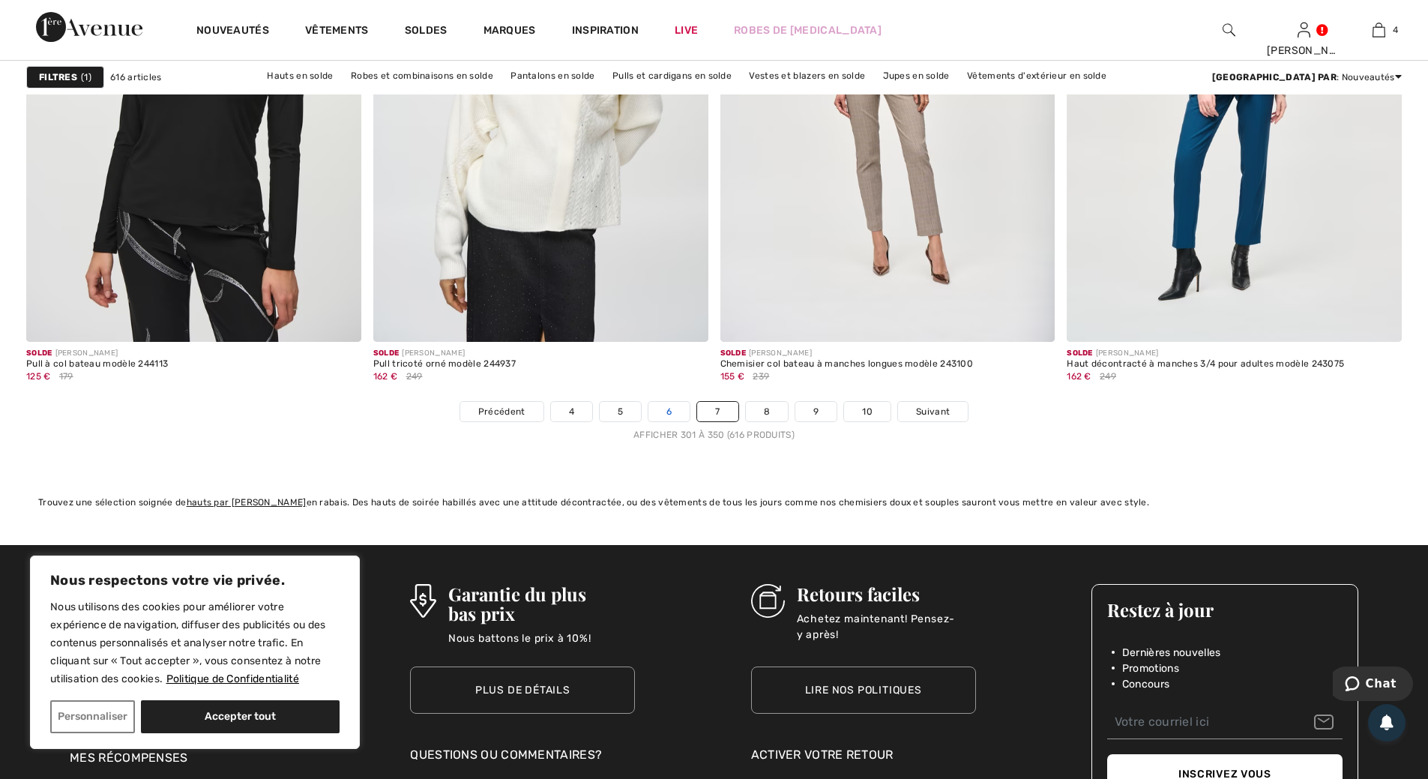
click at [667, 402] on link "6" at bounding box center [669, 411] width 41 height 19
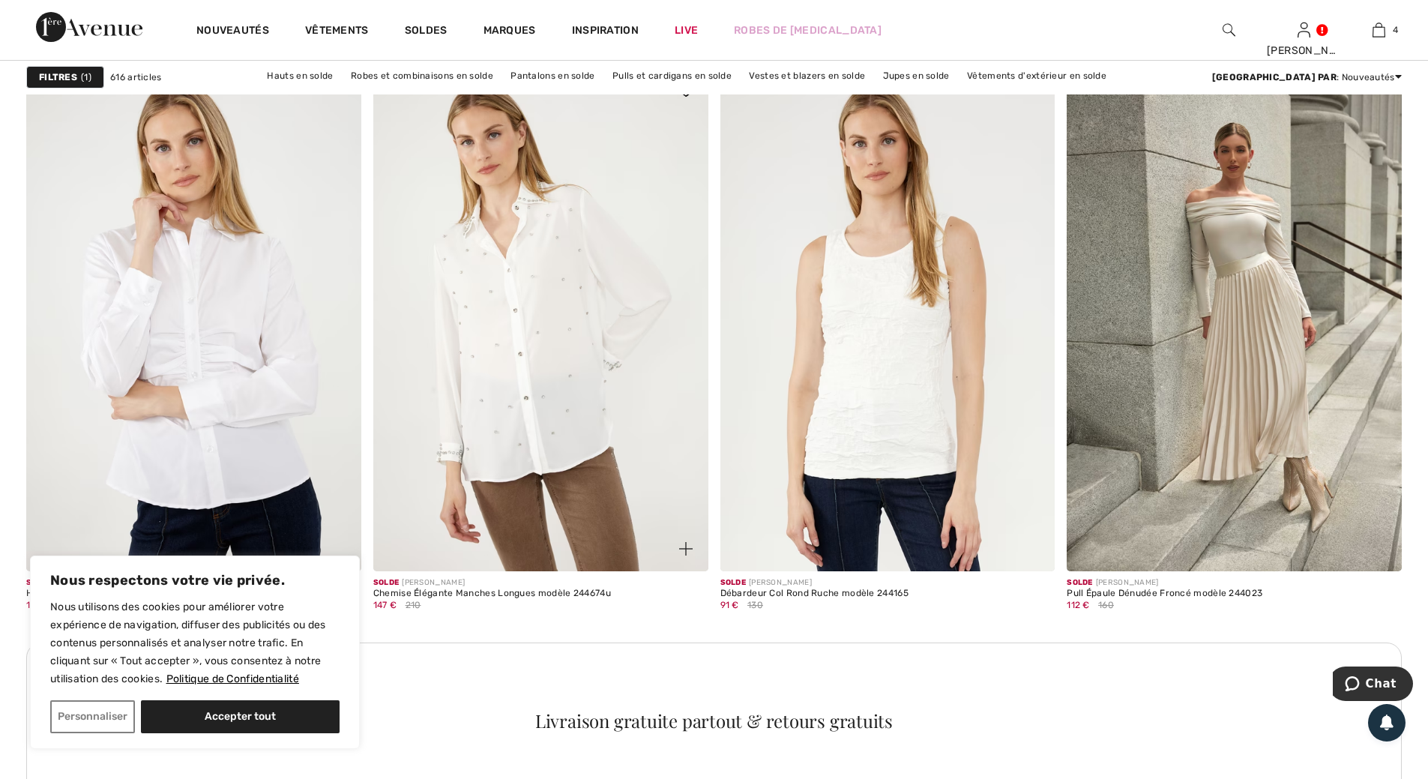
scroll to position [1800, 0]
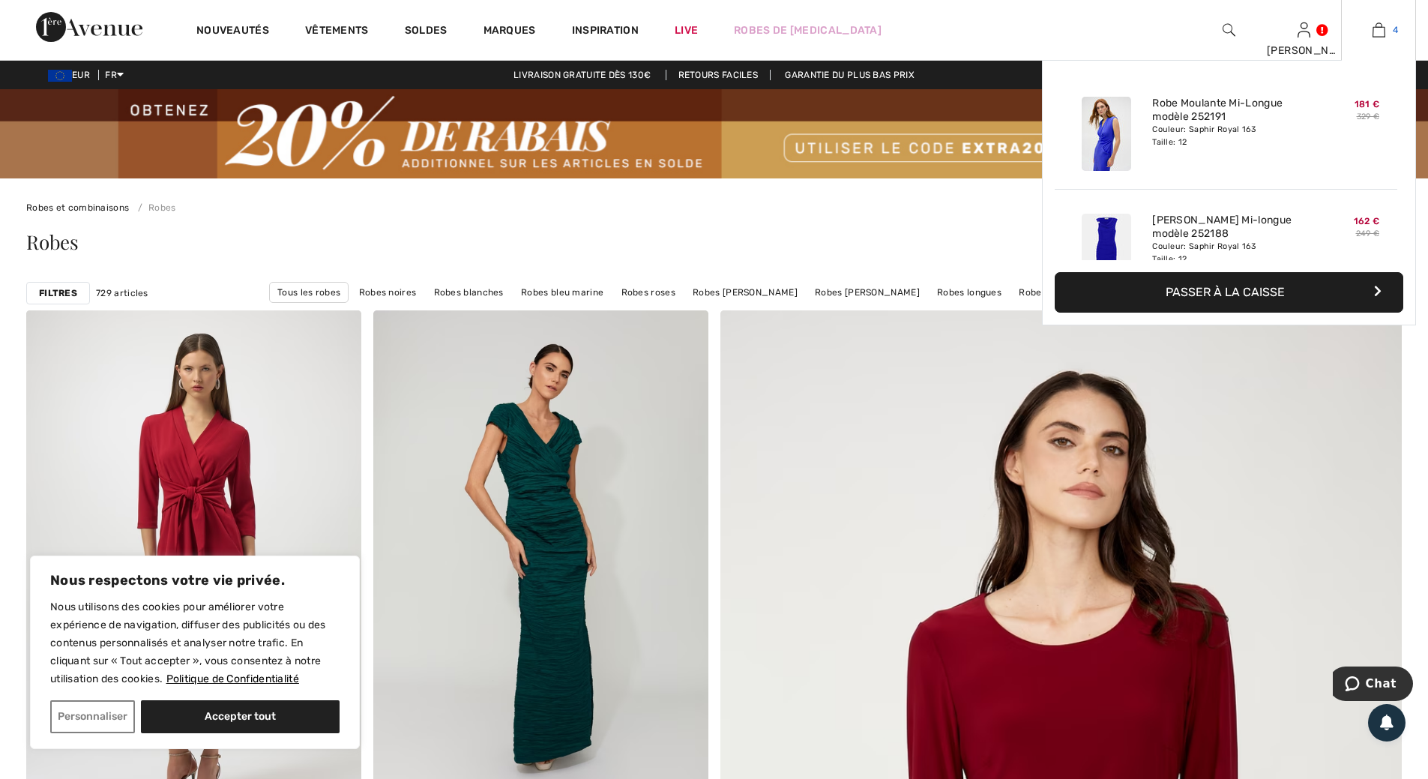
click at [1379, 32] on img at bounding box center [1379, 30] width 13 height 18
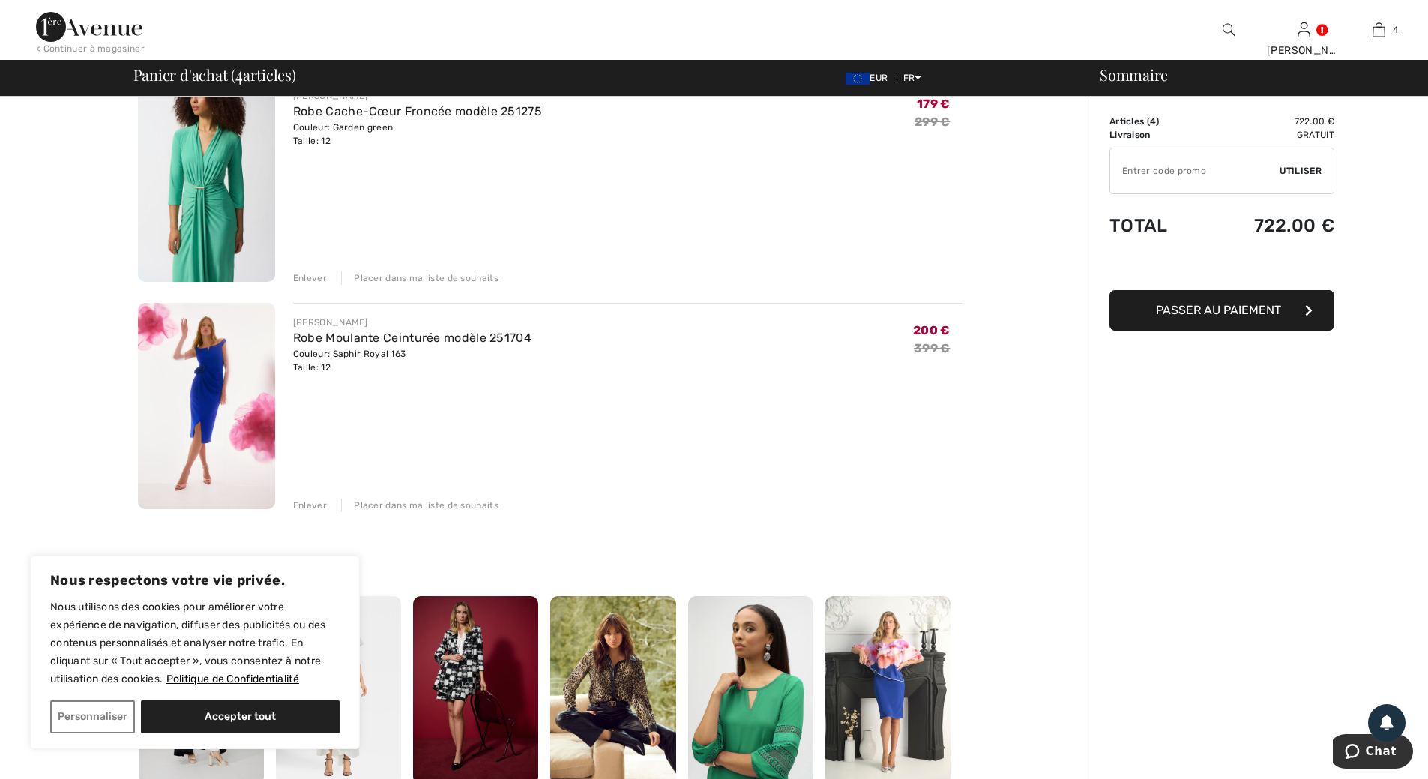
scroll to position [600, 0]
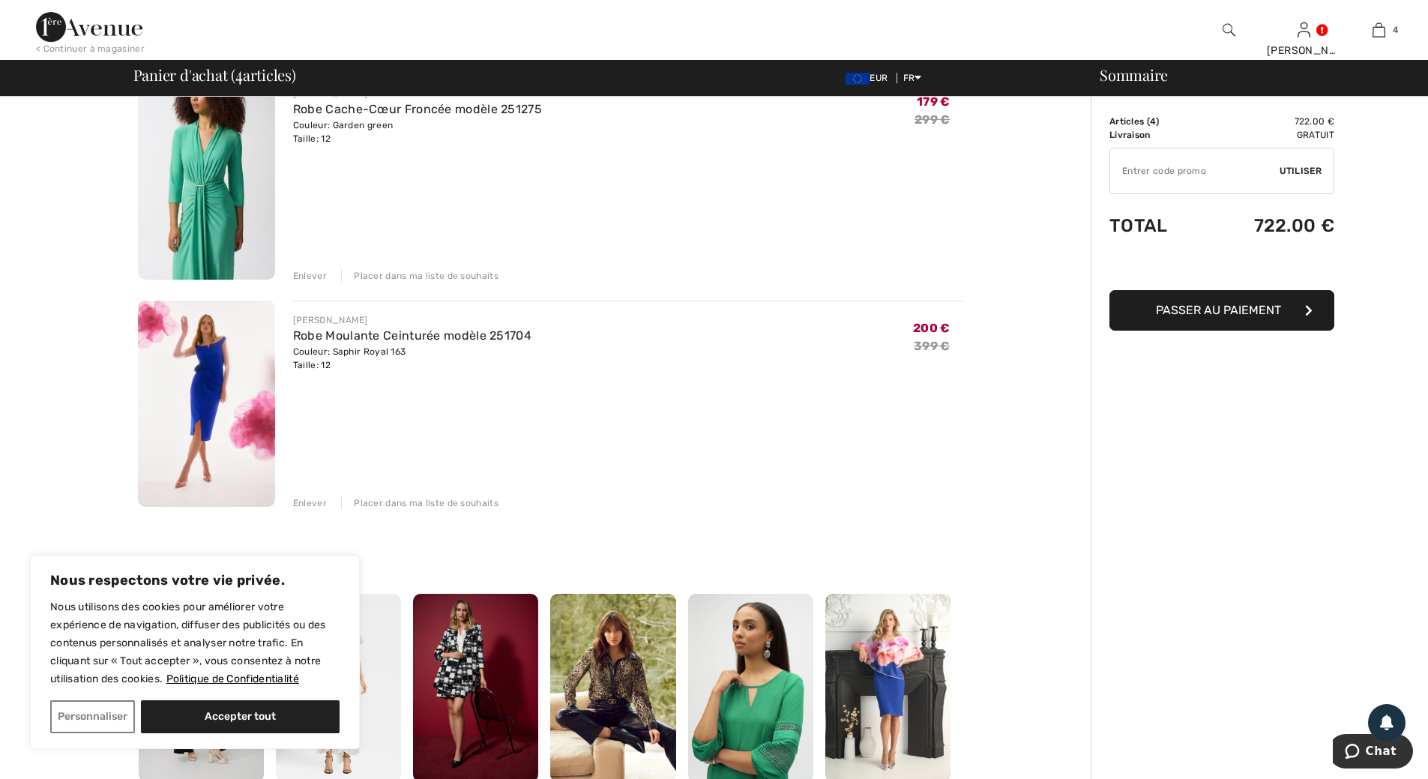
click at [218, 352] on img at bounding box center [206, 404] width 137 height 206
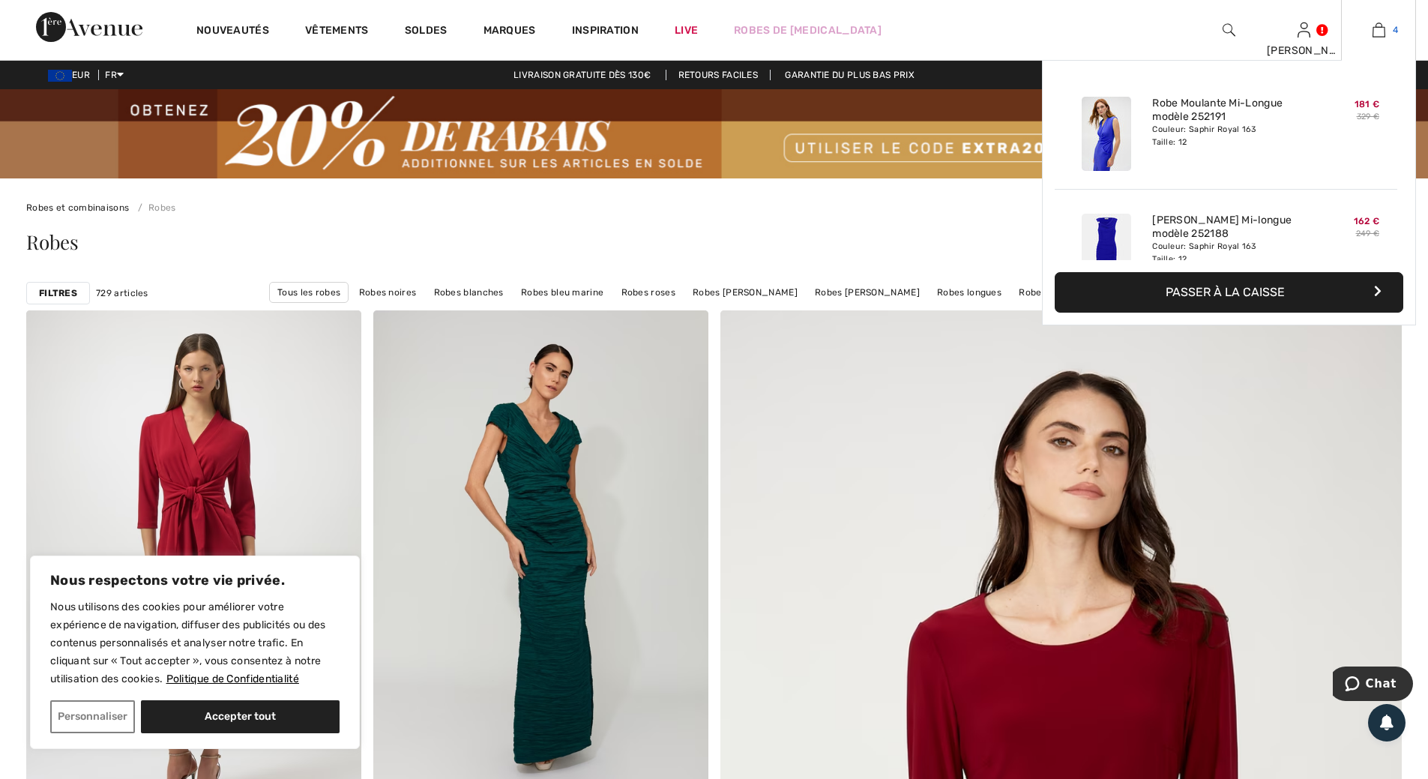
click at [1375, 31] on img at bounding box center [1379, 30] width 13 height 18
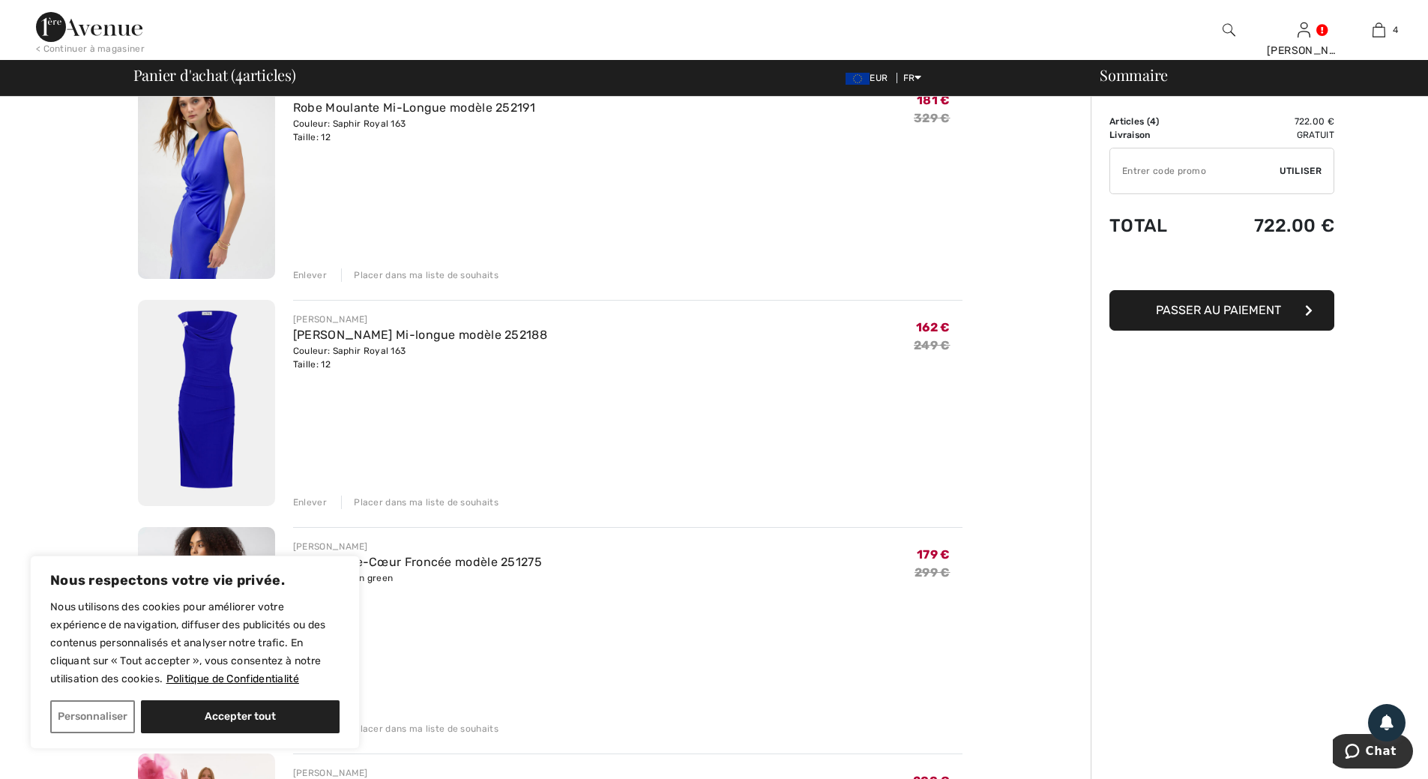
scroll to position [150, 0]
click at [204, 170] on img at bounding box center [206, 173] width 137 height 206
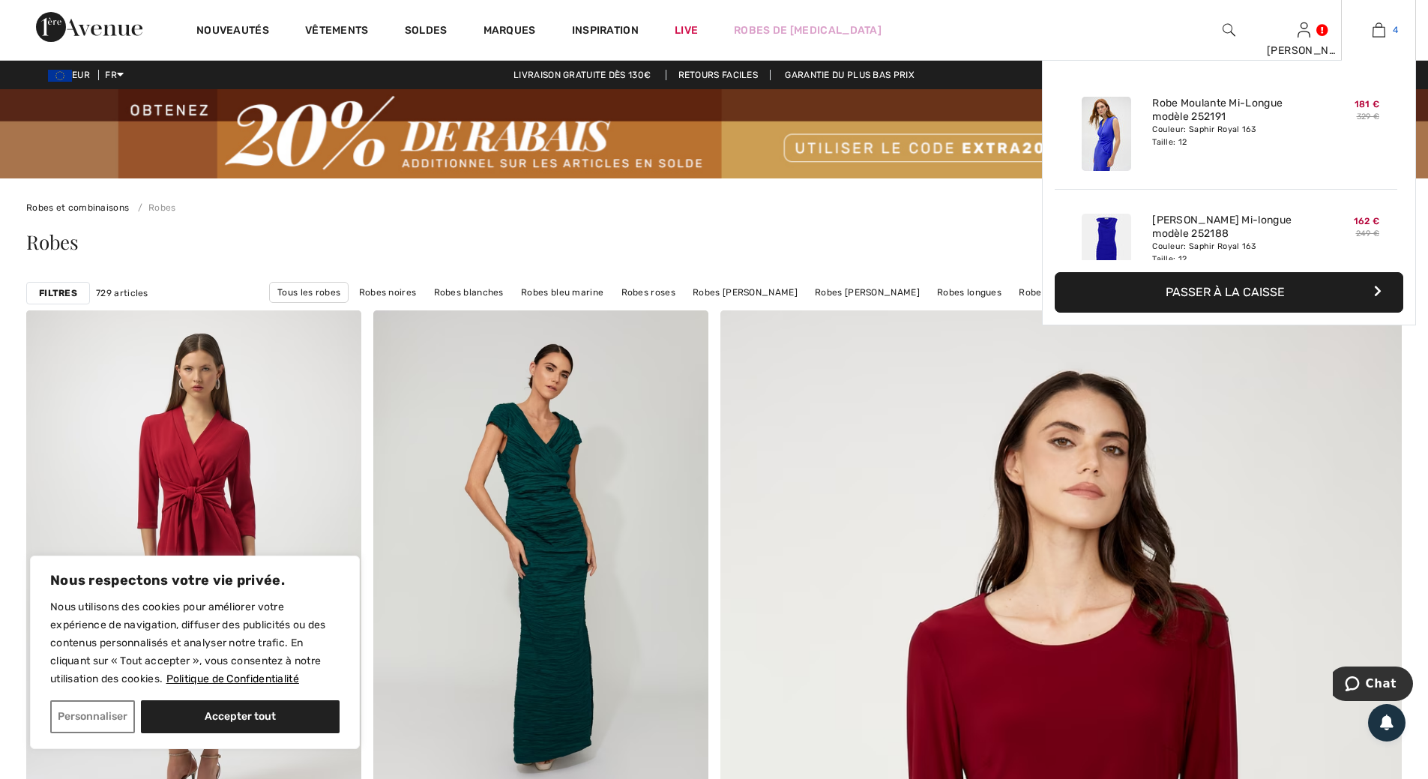
click at [1374, 33] on img at bounding box center [1379, 30] width 13 height 18
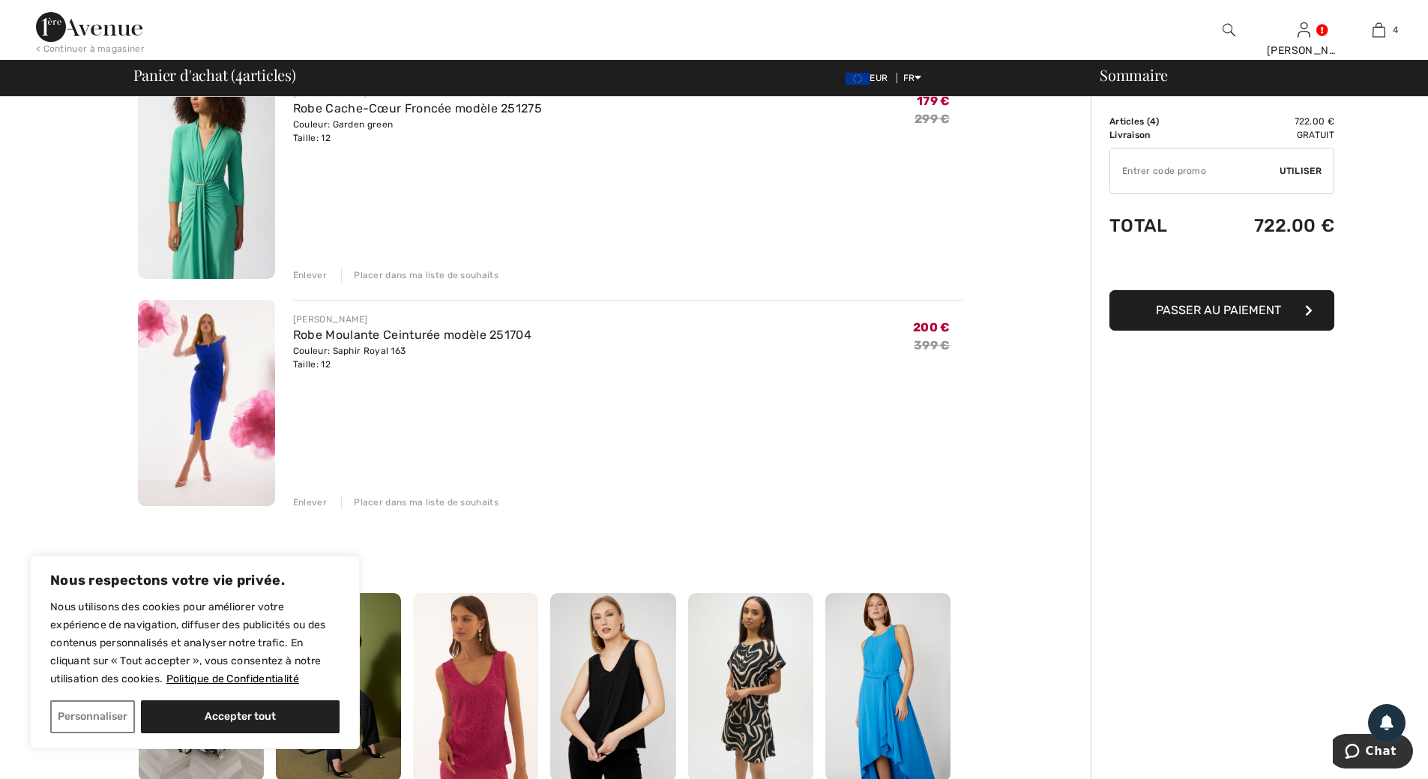
scroll to position [600, 0]
click at [211, 191] on img at bounding box center [206, 177] width 137 height 206
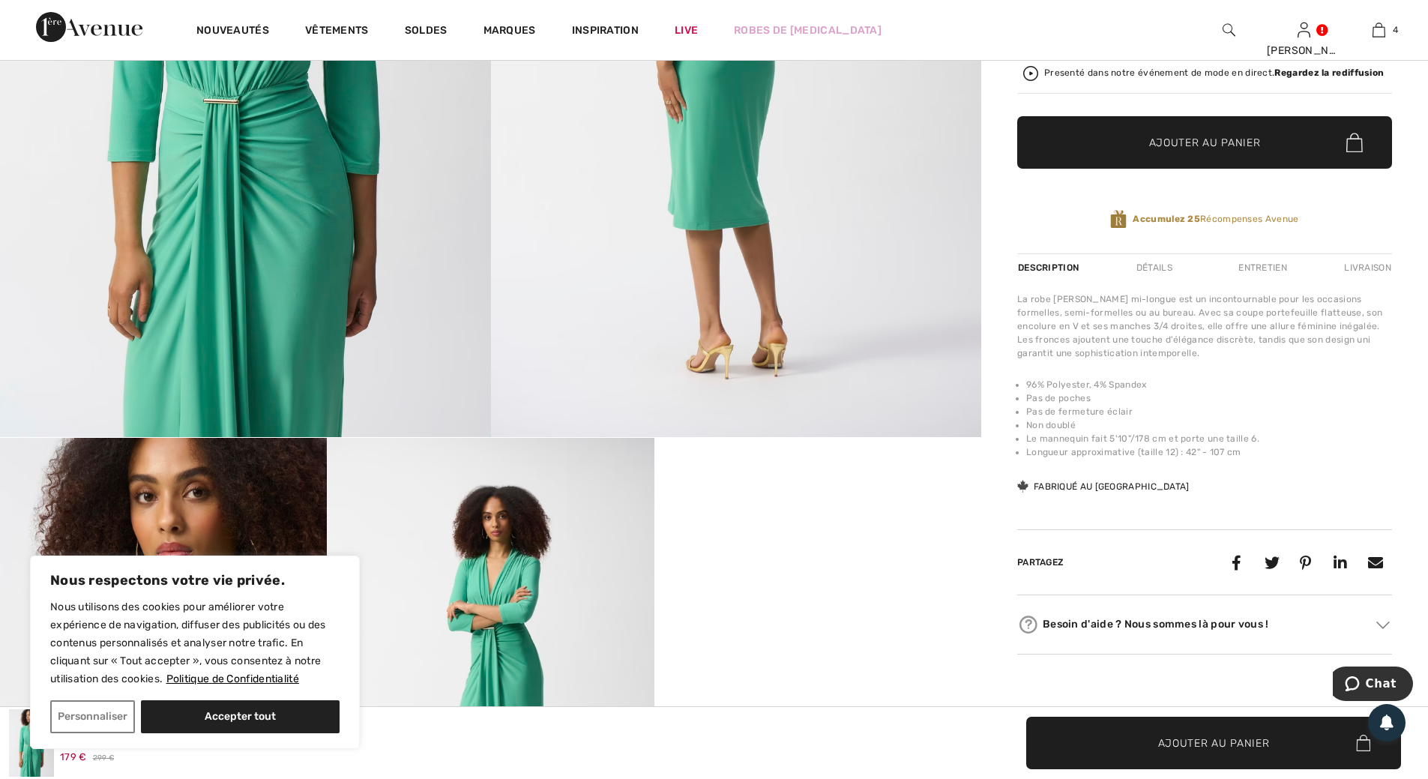
scroll to position [450, 0]
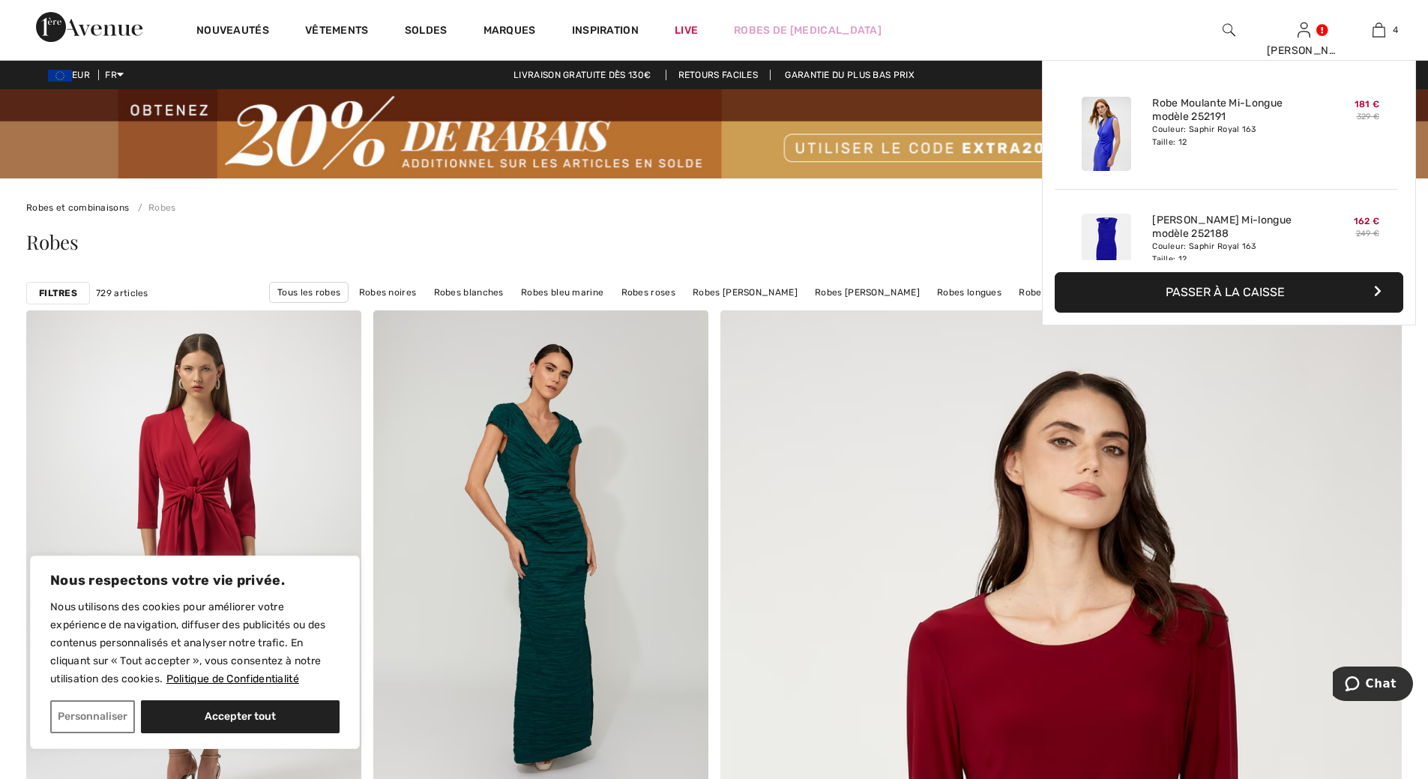
click at [1373, 31] on img at bounding box center [1379, 30] width 13 height 18
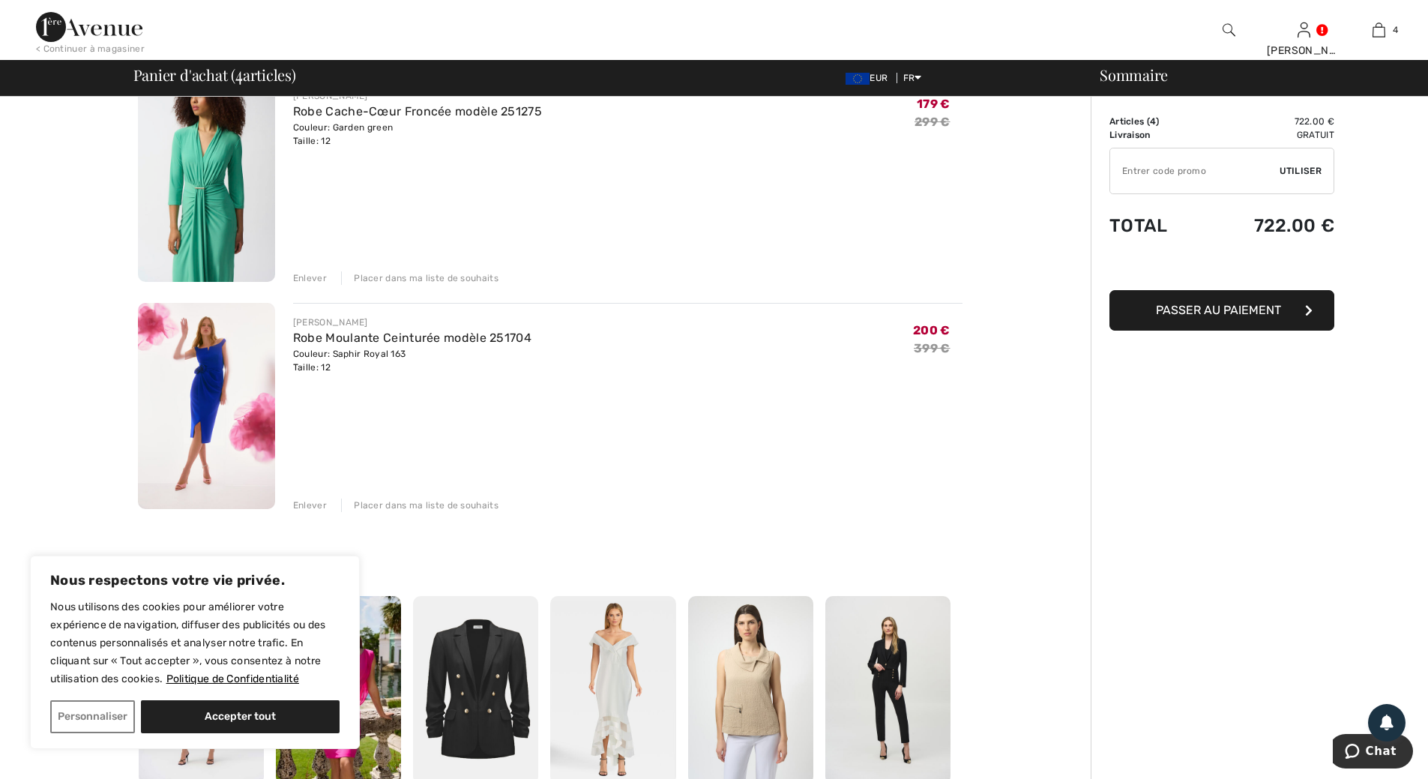
scroll to position [600, 0]
click at [325, 277] on div "Enlever" at bounding box center [310, 275] width 34 height 13
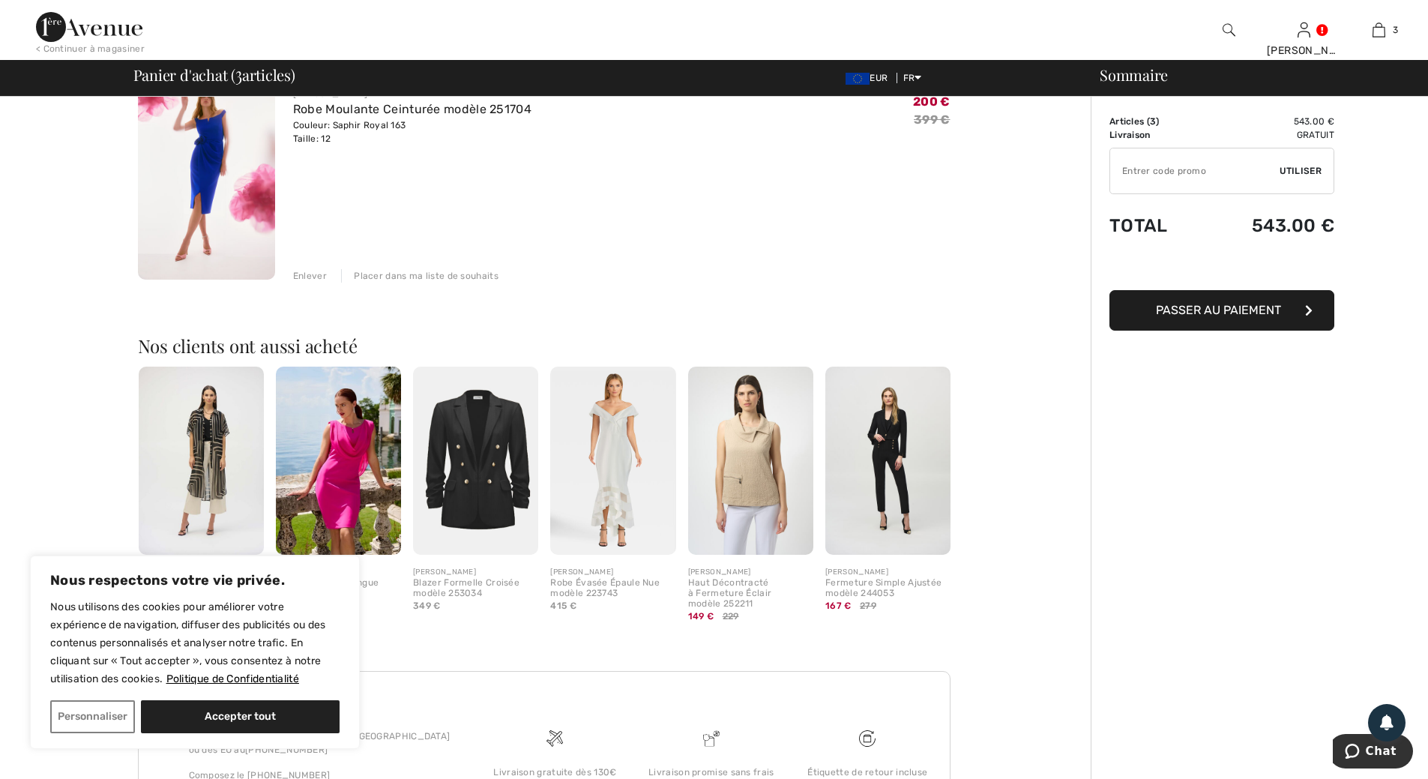
scroll to position [579, 0]
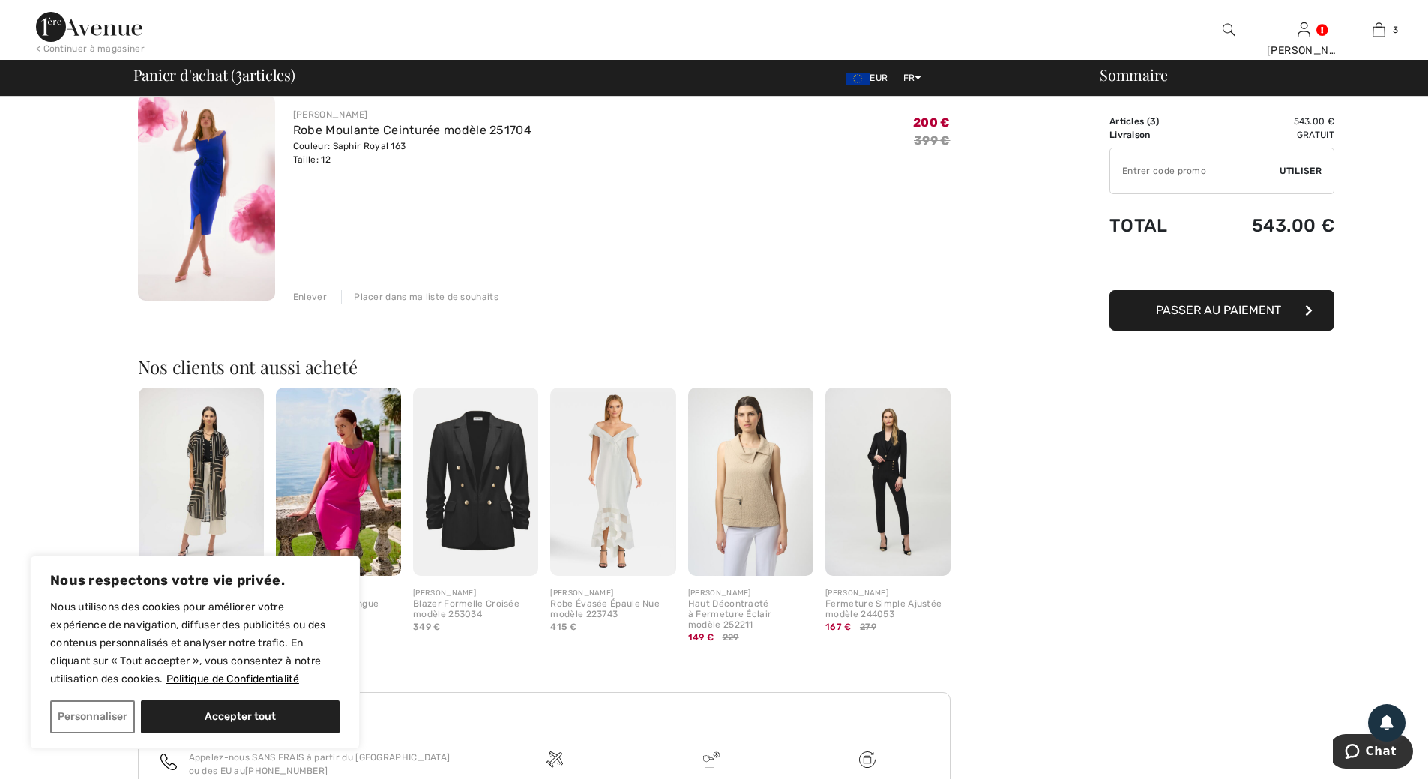
click at [307, 295] on div "Enlever" at bounding box center [310, 296] width 34 height 13
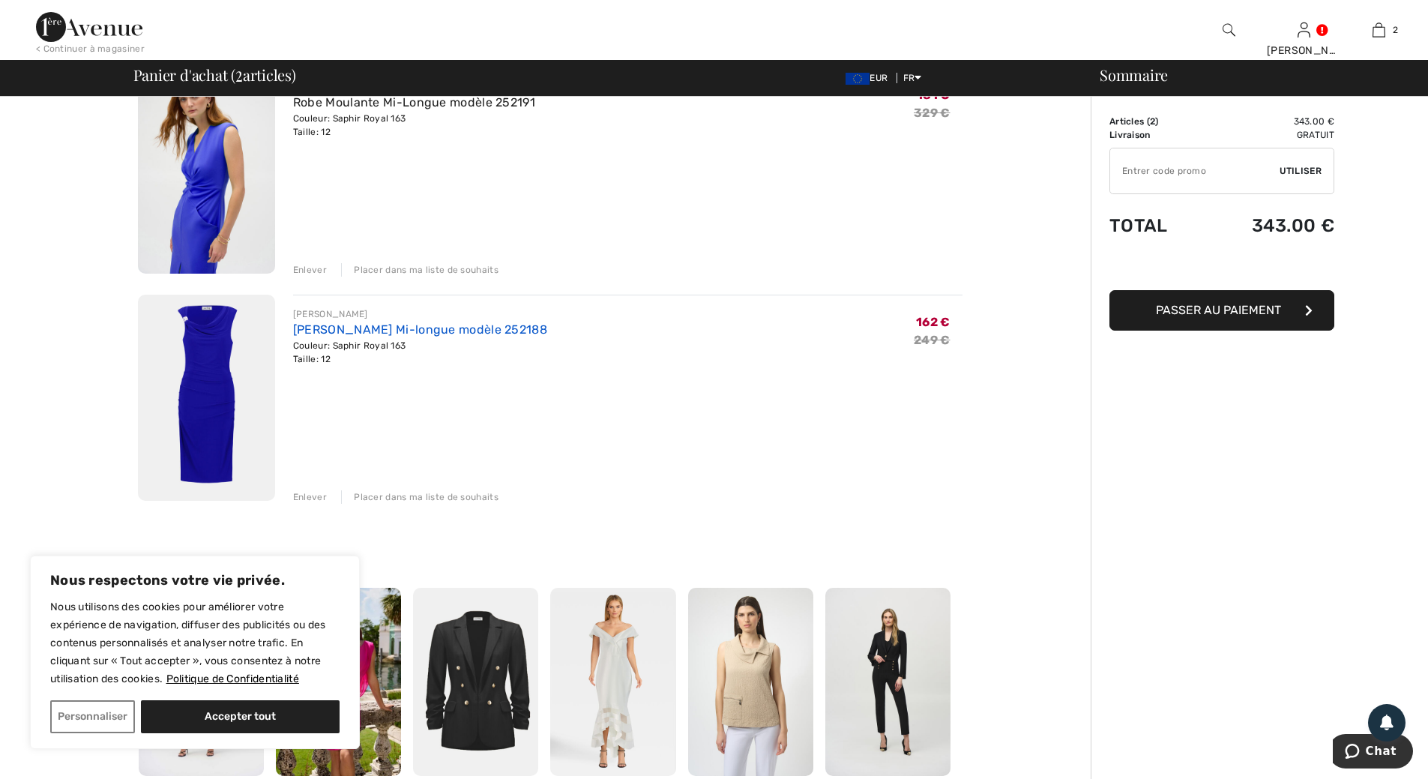
scroll to position [77, 0]
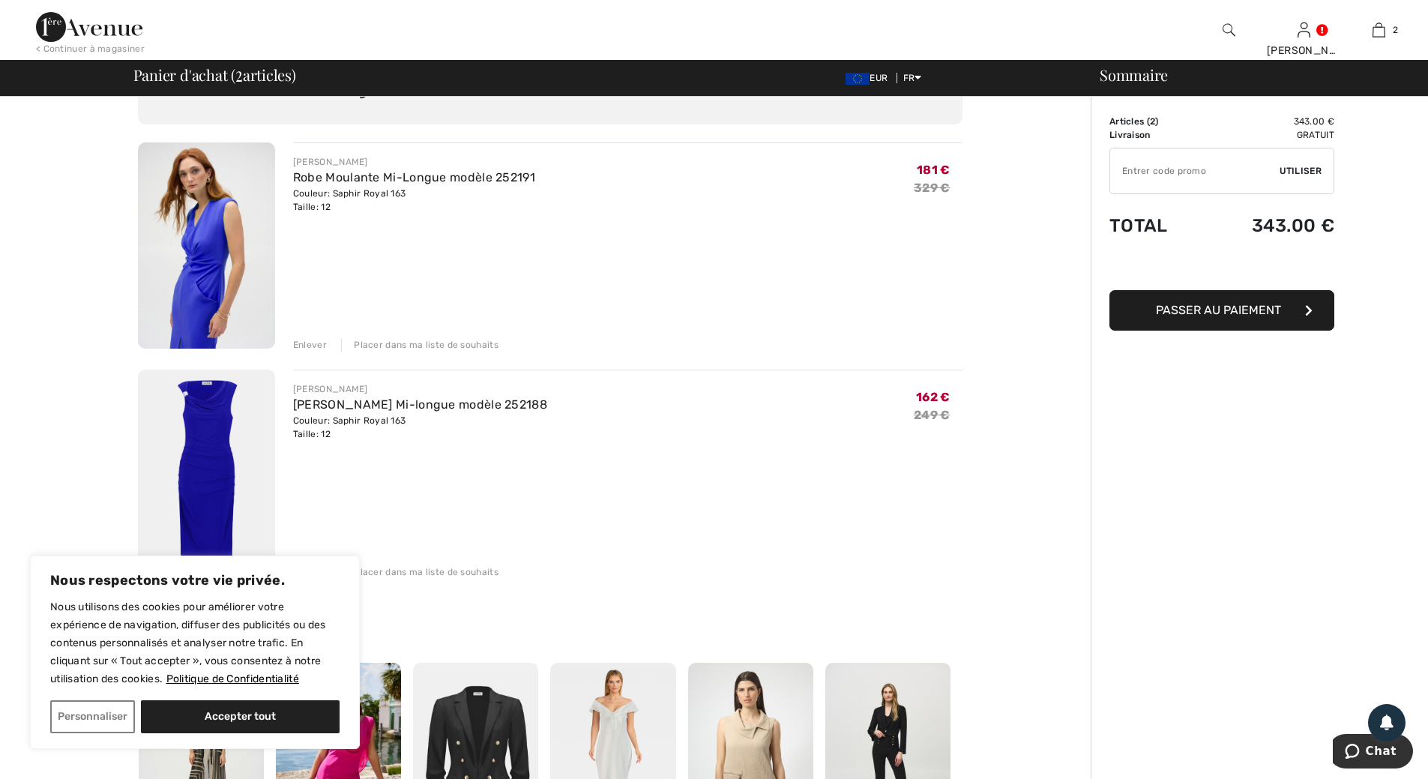
click at [316, 344] on div "Enlever" at bounding box center [310, 344] width 34 height 13
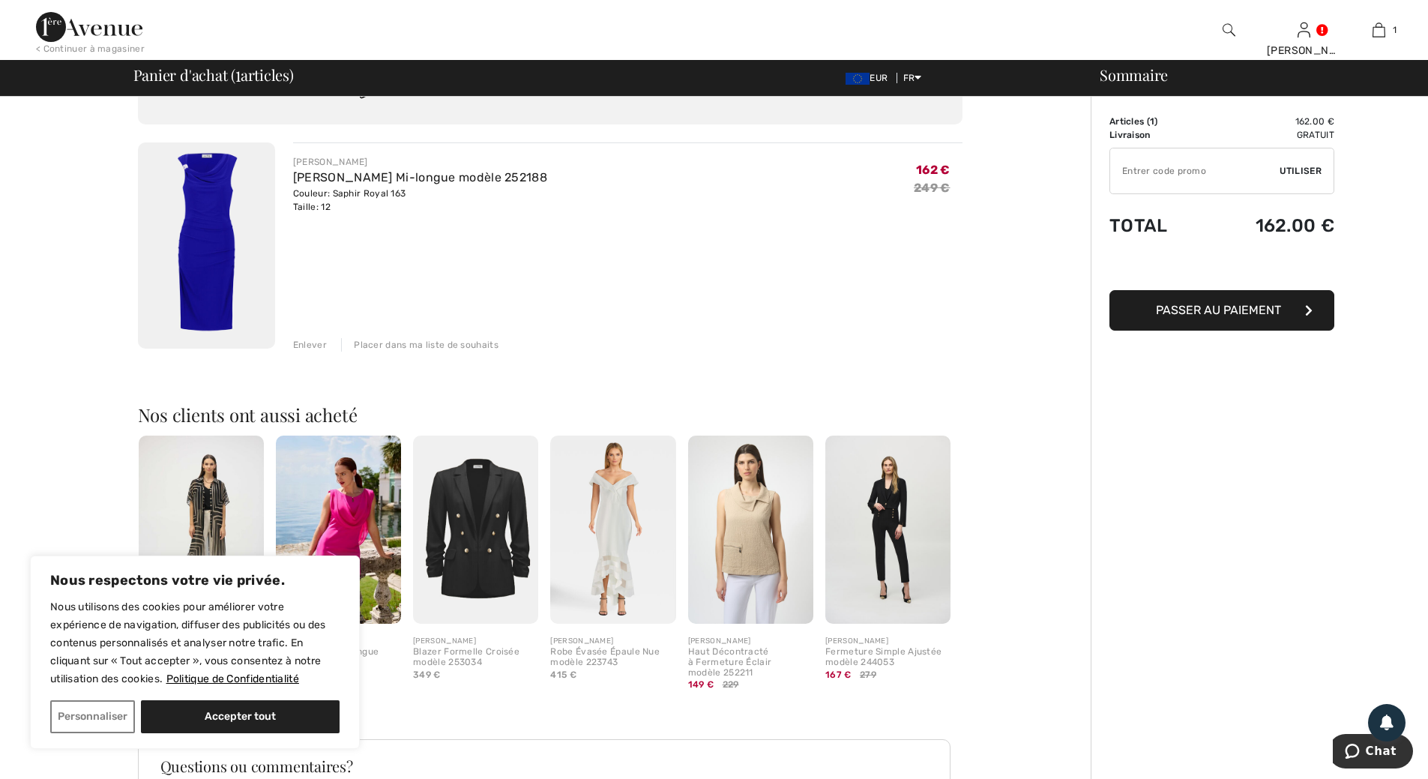
click at [217, 274] on img at bounding box center [206, 245] width 137 height 206
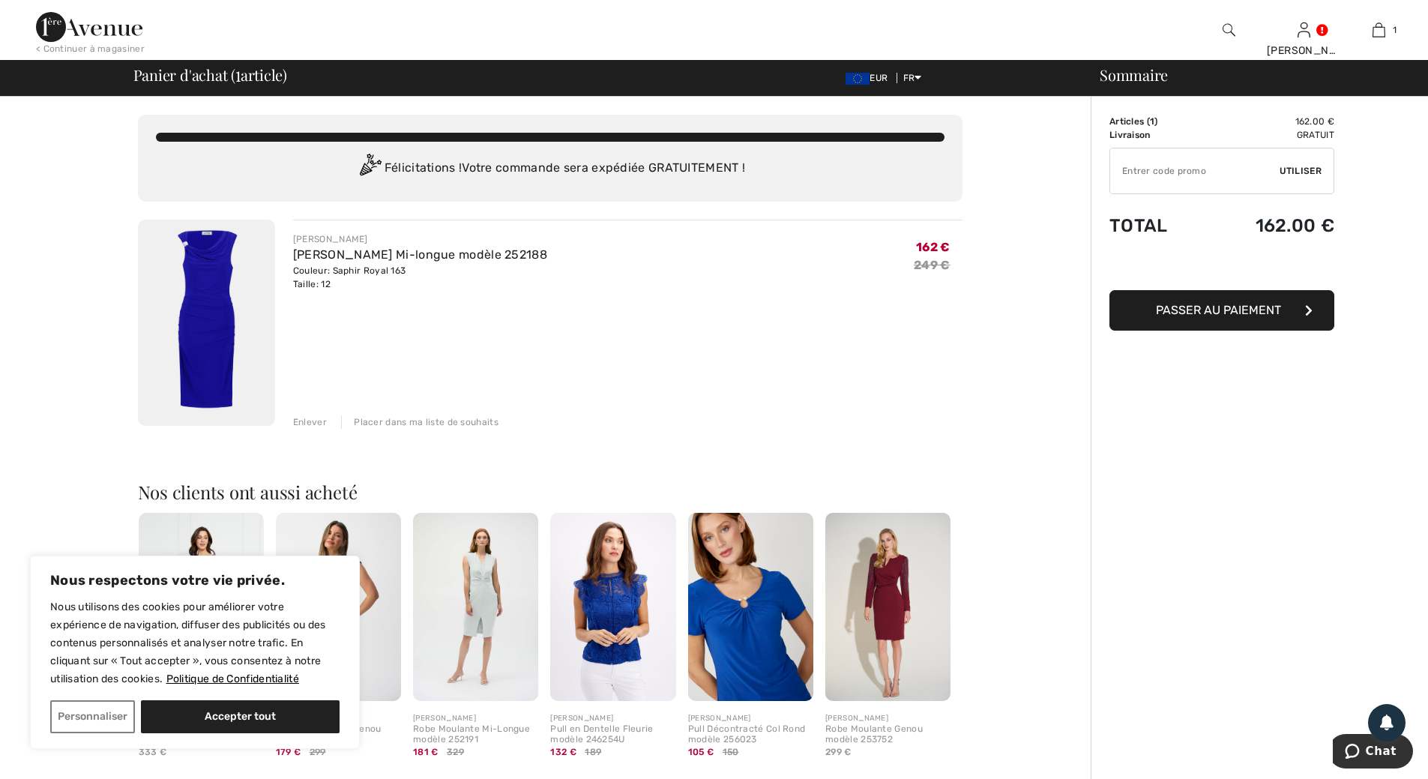
click at [1248, 314] on span "Passer au paiement" at bounding box center [1218, 310] width 125 height 14
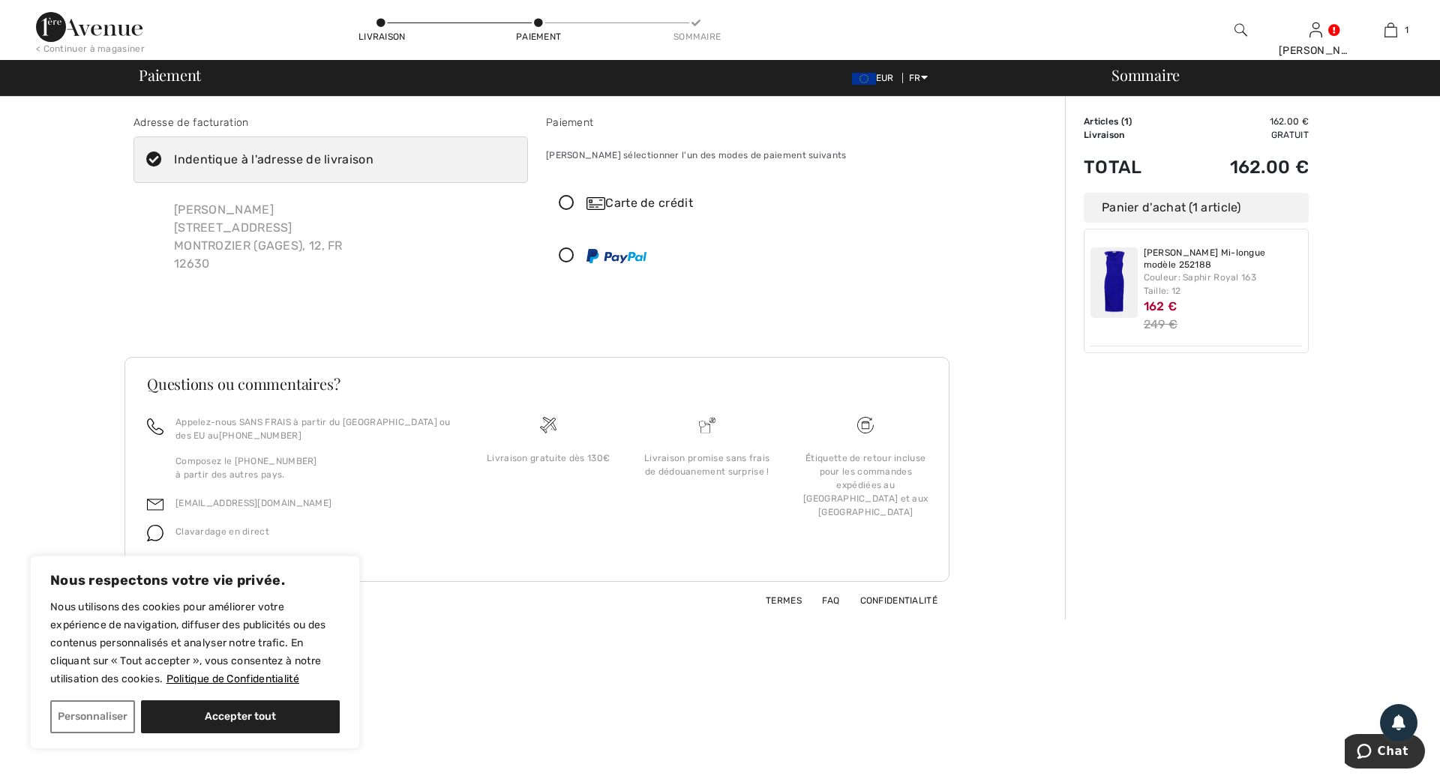
click at [573, 199] on icon at bounding box center [567, 204] width 40 height 16
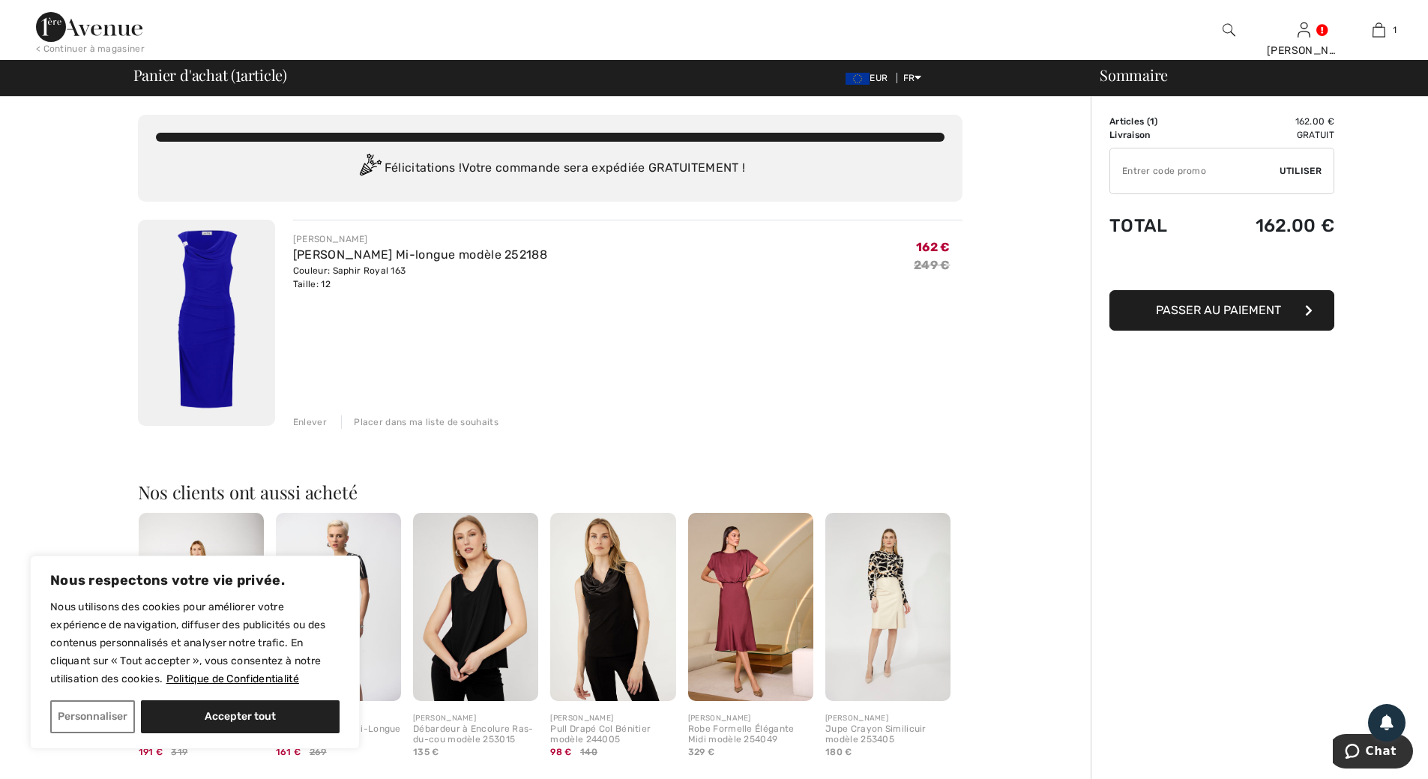
click at [1215, 168] on input "TEXT" at bounding box center [1194, 170] width 169 height 45
type input "EXTRA20"
click at [1302, 168] on span "Utiliser" at bounding box center [1301, 170] width 42 height 13
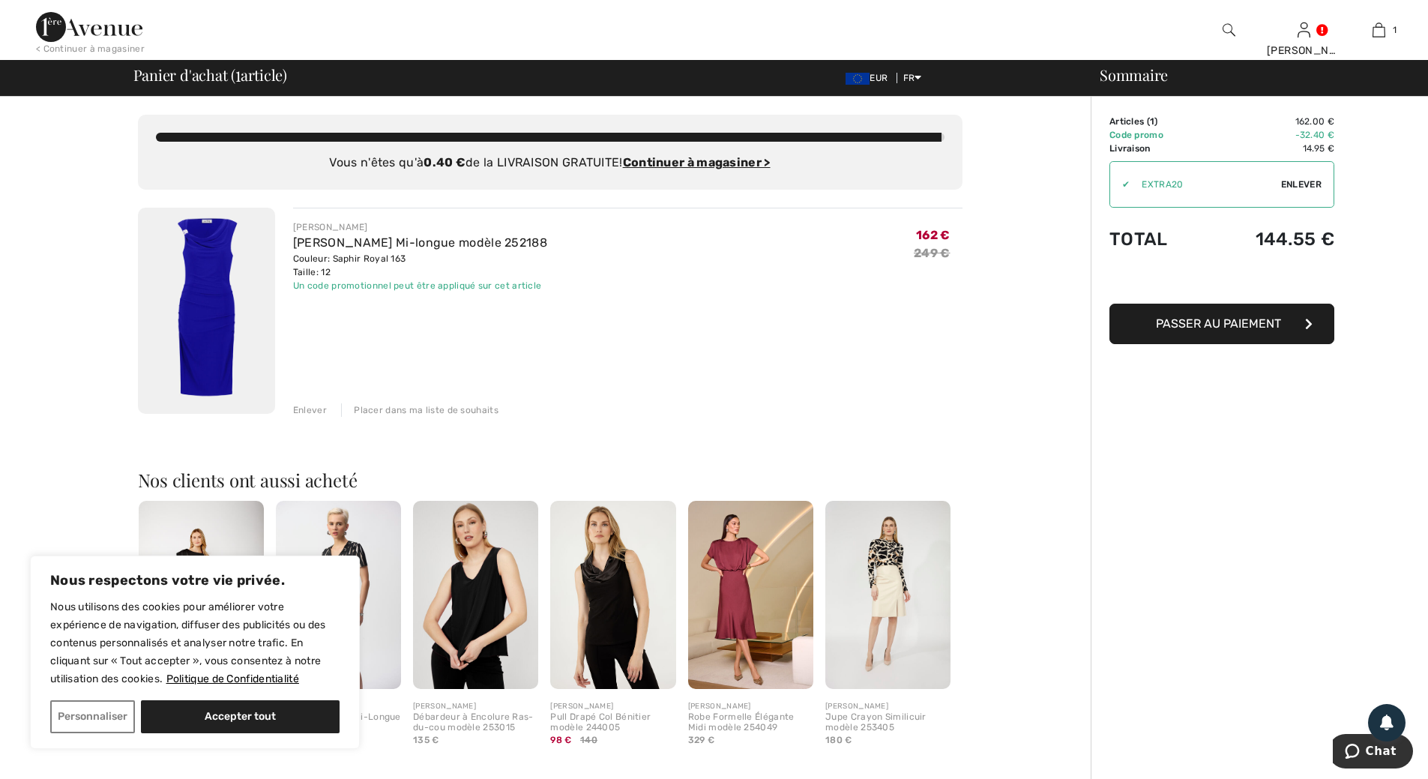
click at [220, 311] on img at bounding box center [206, 311] width 137 height 206
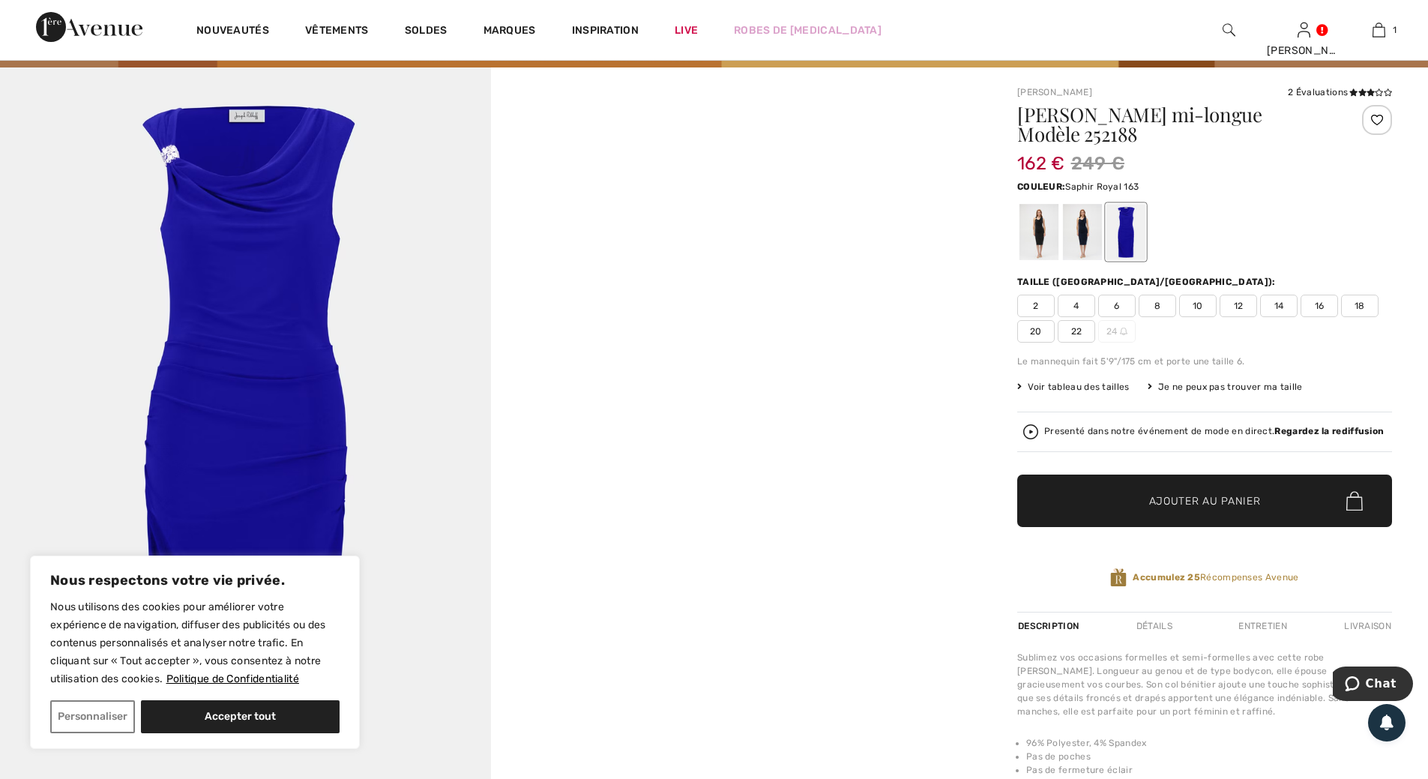
scroll to position [75, 0]
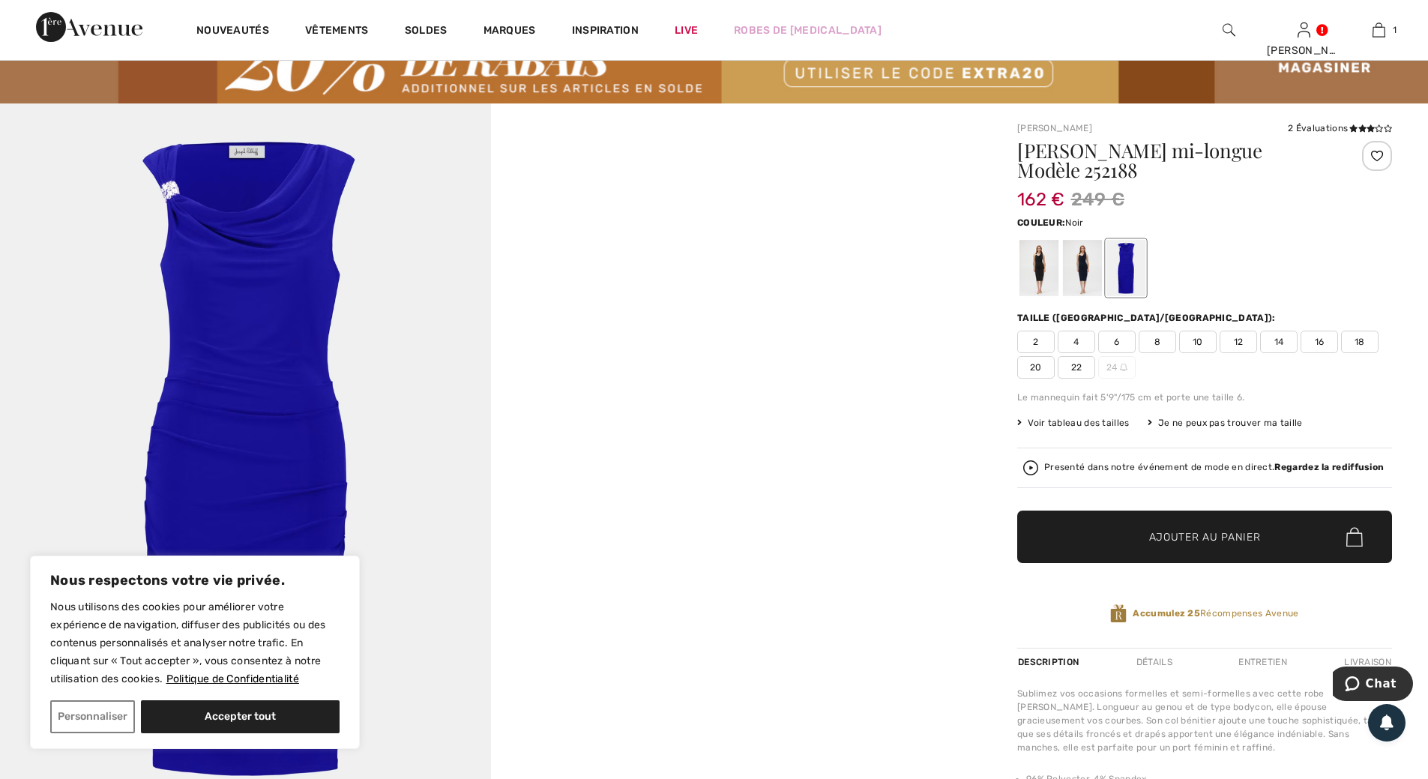
click at [1043, 278] on div at bounding box center [1039, 268] width 39 height 56
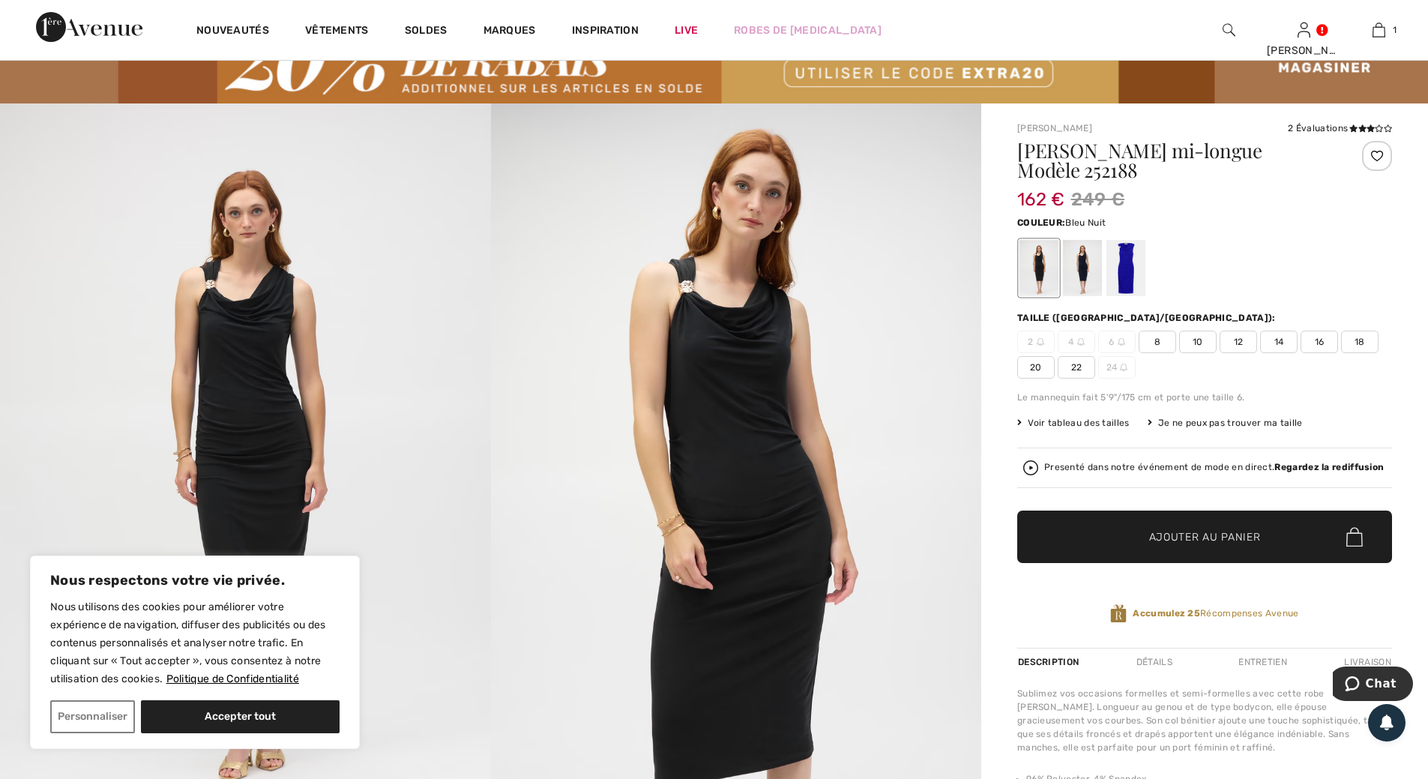
click at [1087, 274] on div at bounding box center [1082, 268] width 39 height 56
